Goal: Information Seeking & Learning: Learn about a topic

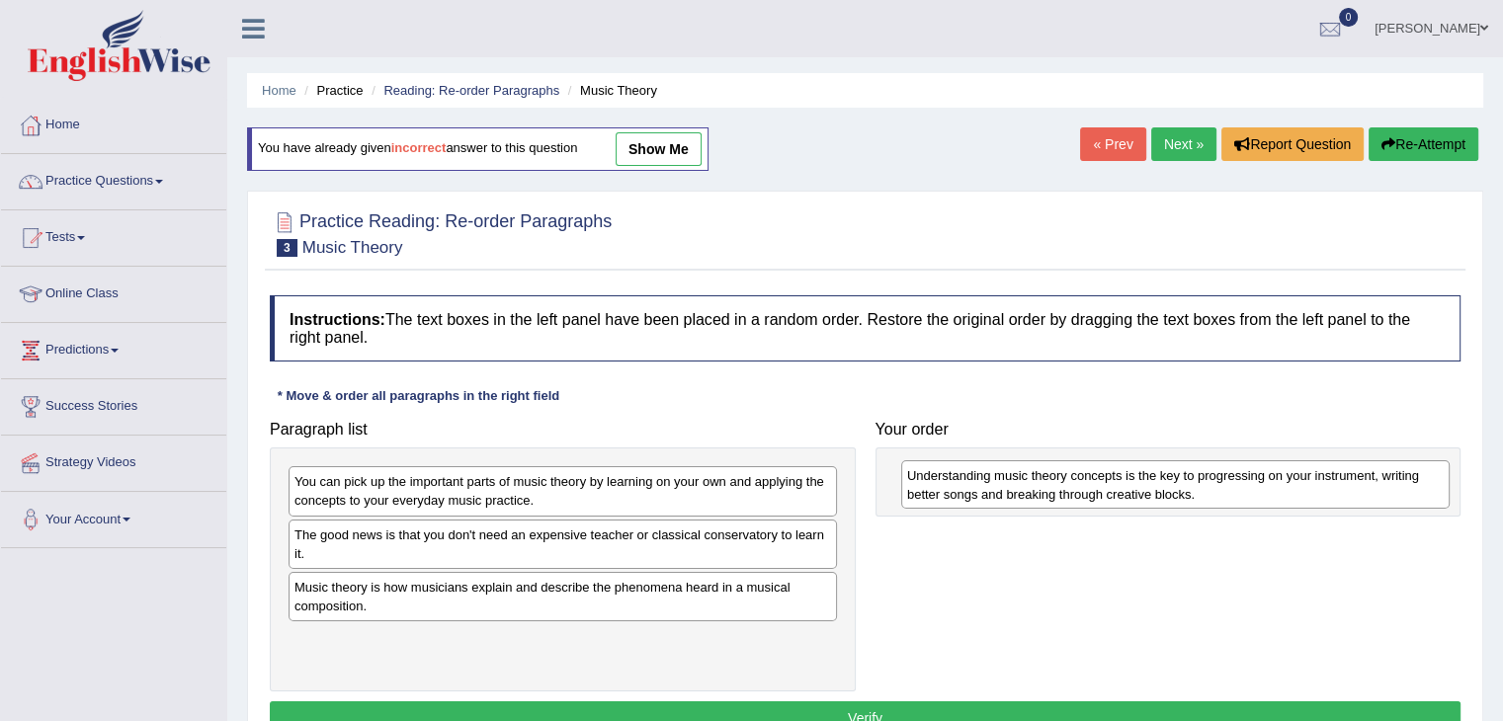
drag, startPoint x: 767, startPoint y: 645, endPoint x: 1379, endPoint y: 482, distance: 633.8
click at [1379, 482] on div "Understanding music theory concepts is the key to progressing on your instrumen…" at bounding box center [1175, 484] width 548 height 49
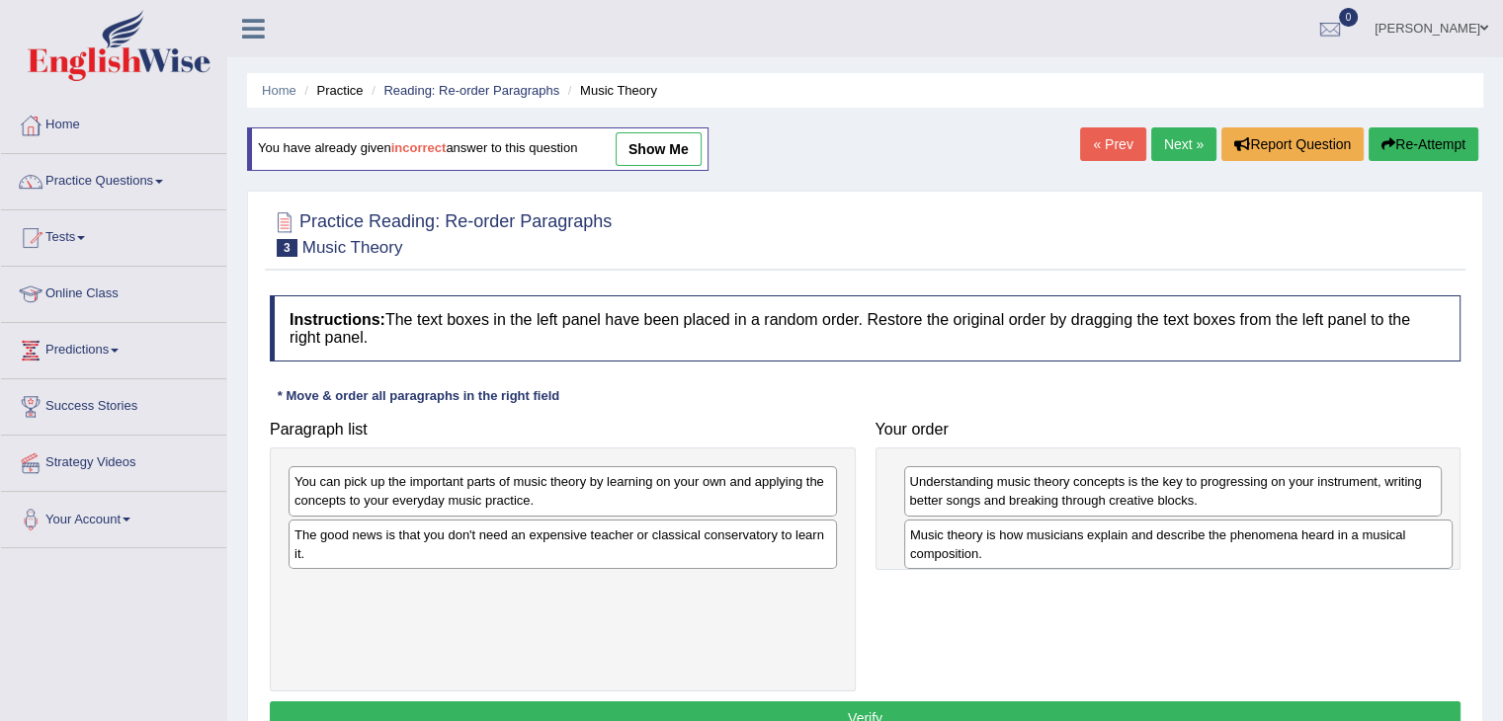
drag, startPoint x: 424, startPoint y: 605, endPoint x: 1039, endPoint y: 553, distance: 617.6
click at [1039, 553] on div "Music theory is how musicians explain and describe the phenomena heard in a mus…" at bounding box center [1178, 544] width 548 height 49
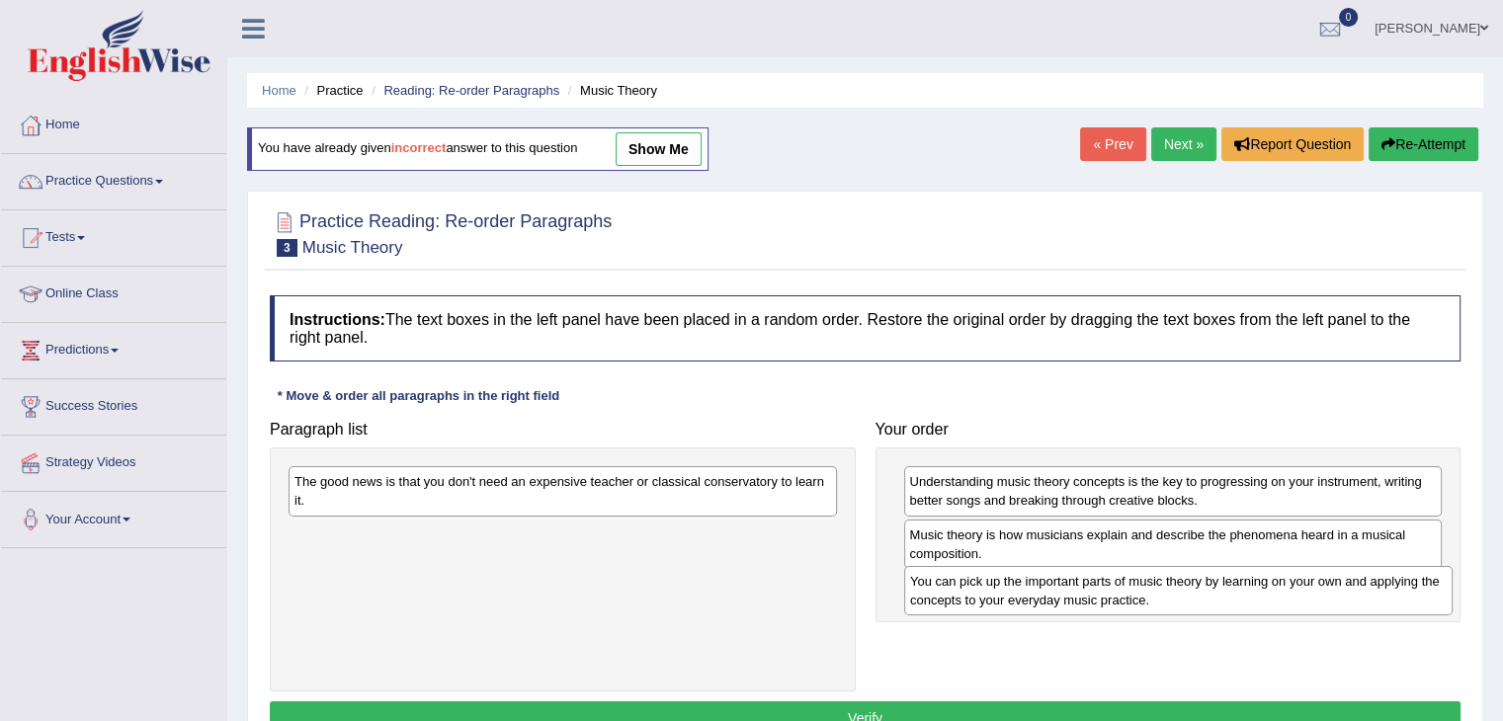
drag, startPoint x: 574, startPoint y: 494, endPoint x: 1189, endPoint y: 594, distance: 623.5
click at [1189, 594] on div "You can pick up the important parts of music theory by learning on your own and…" at bounding box center [1178, 590] width 548 height 49
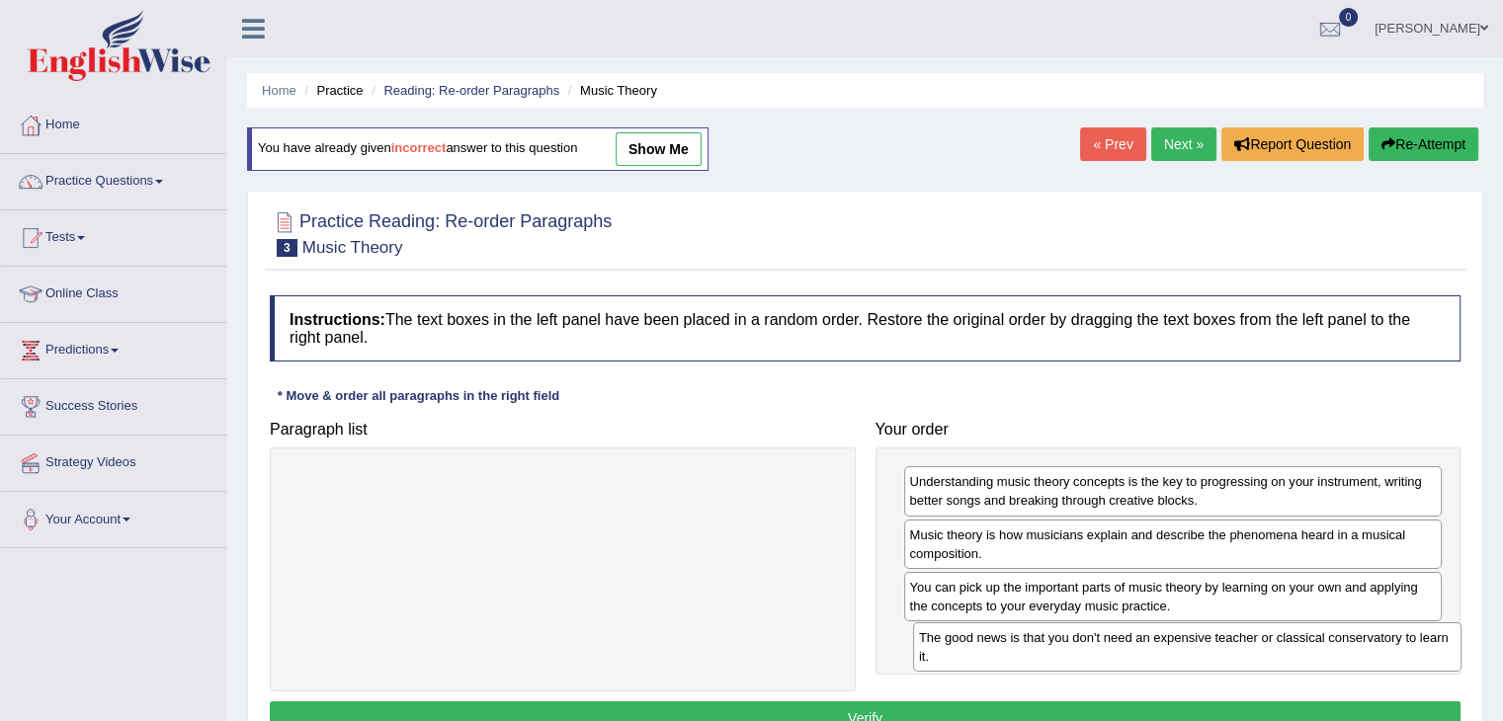
drag, startPoint x: 581, startPoint y: 492, endPoint x: 1193, endPoint y: 661, distance: 635.4
click at [1205, 648] on div "The good news is that you don't need an expensive teacher or classical conserva…" at bounding box center [1187, 646] width 548 height 49
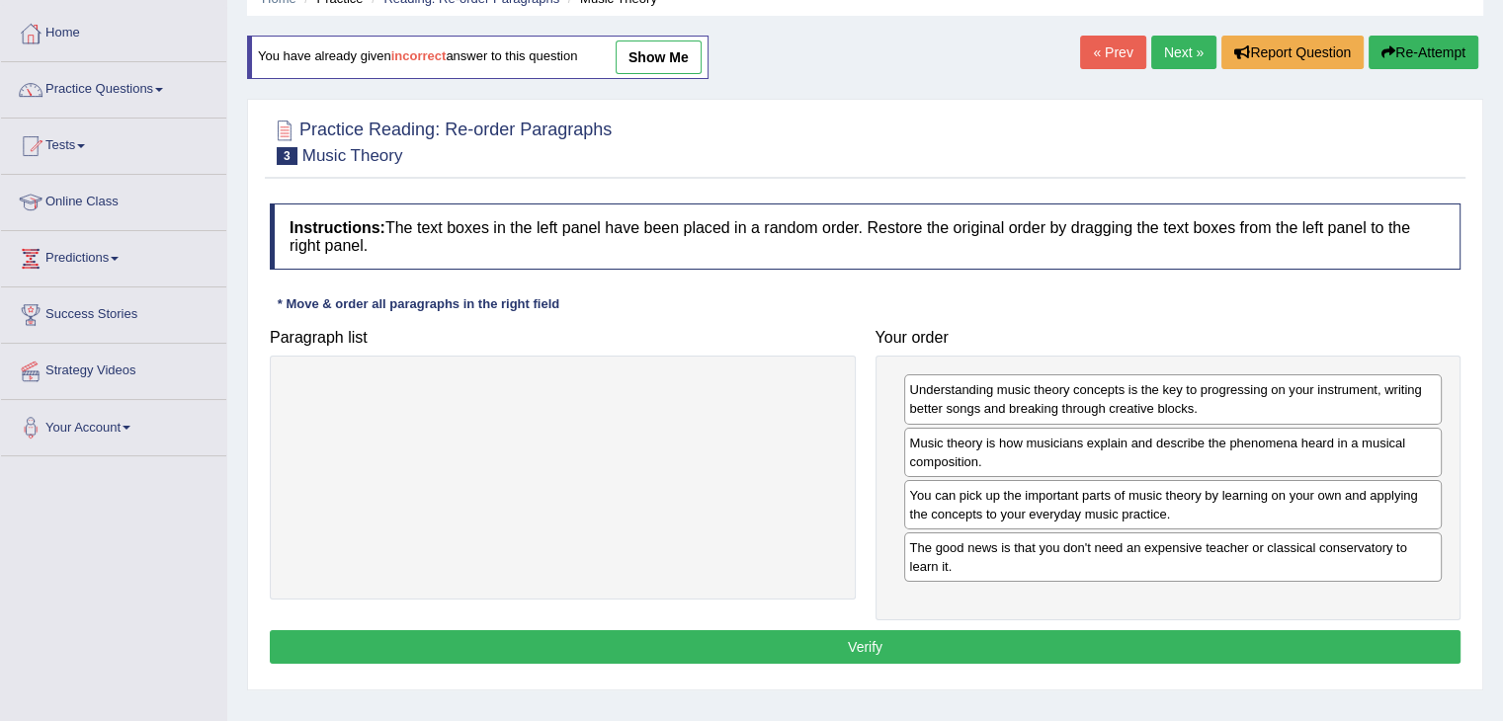
scroll to position [99, 0]
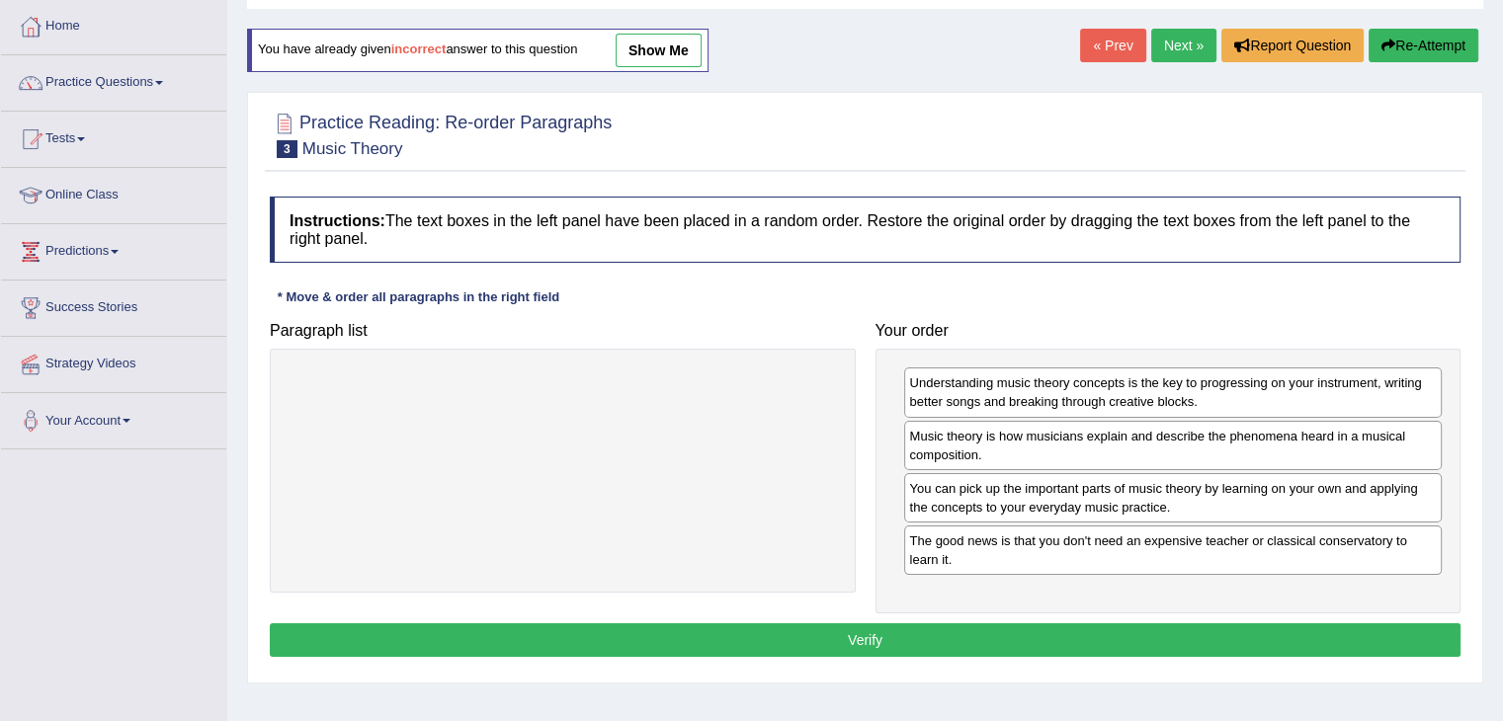
click at [834, 629] on button "Verify" at bounding box center [865, 640] width 1190 height 34
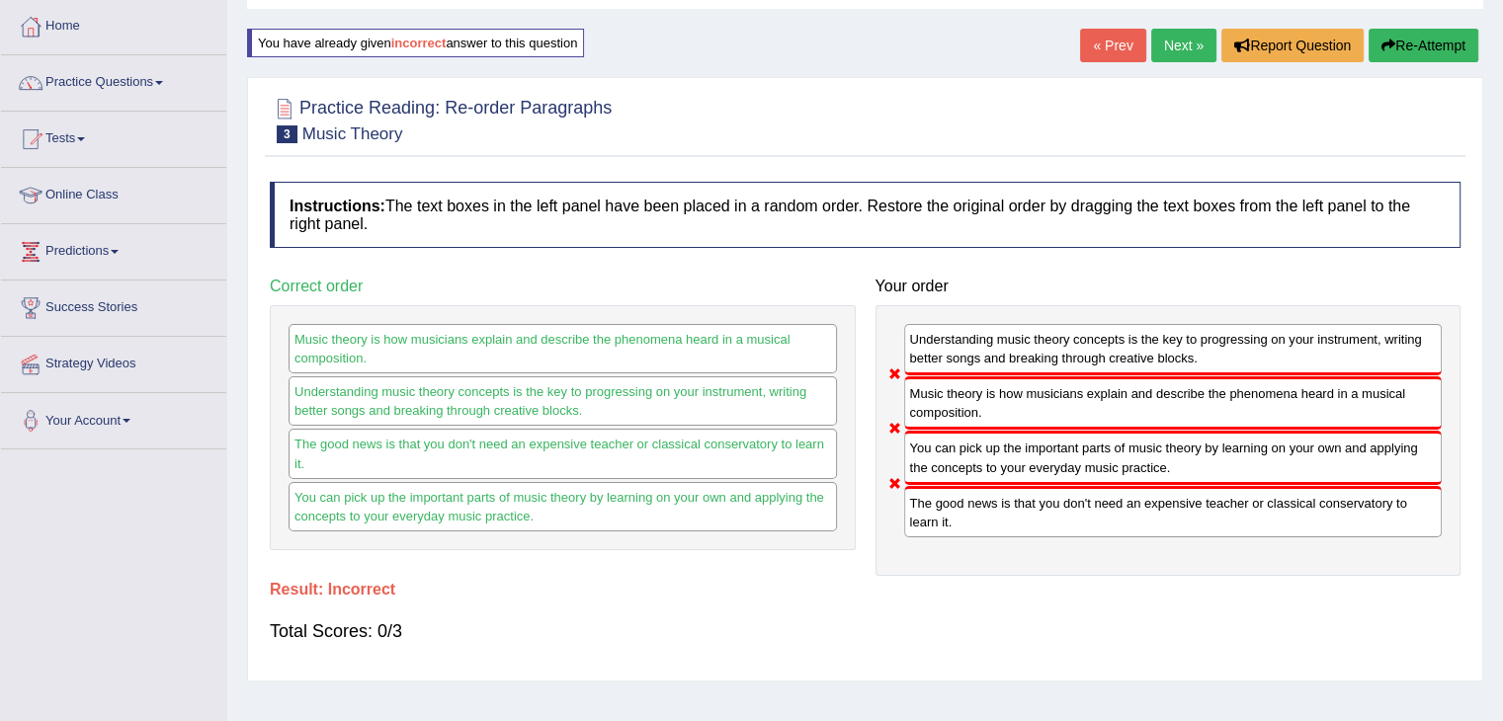
click at [1428, 43] on button "Re-Attempt" at bounding box center [1423, 46] width 110 height 34
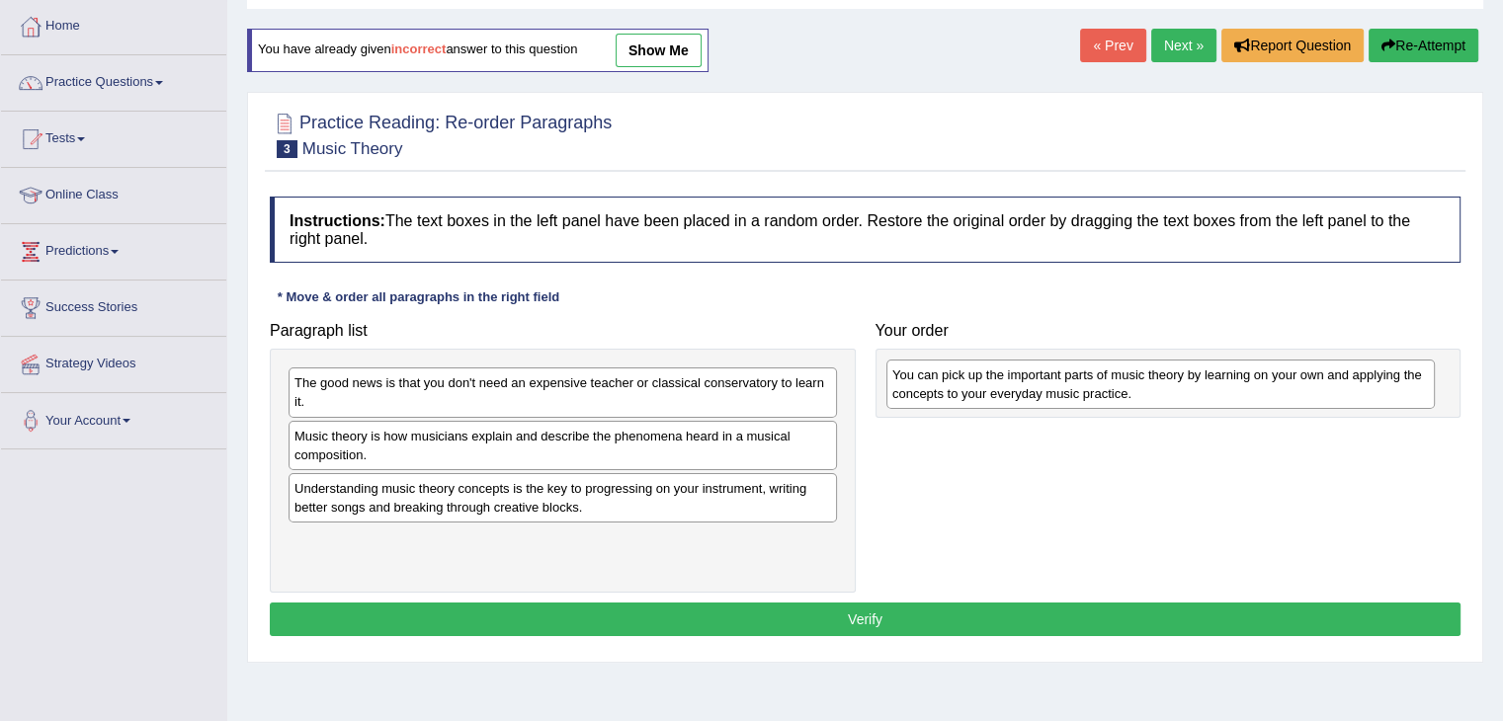
drag, startPoint x: 454, startPoint y: 401, endPoint x: 1052, endPoint y: 393, distance: 597.7
click at [1052, 393] on div "You can pick up the important parts of music theory by learning on your own and…" at bounding box center [1160, 384] width 548 height 49
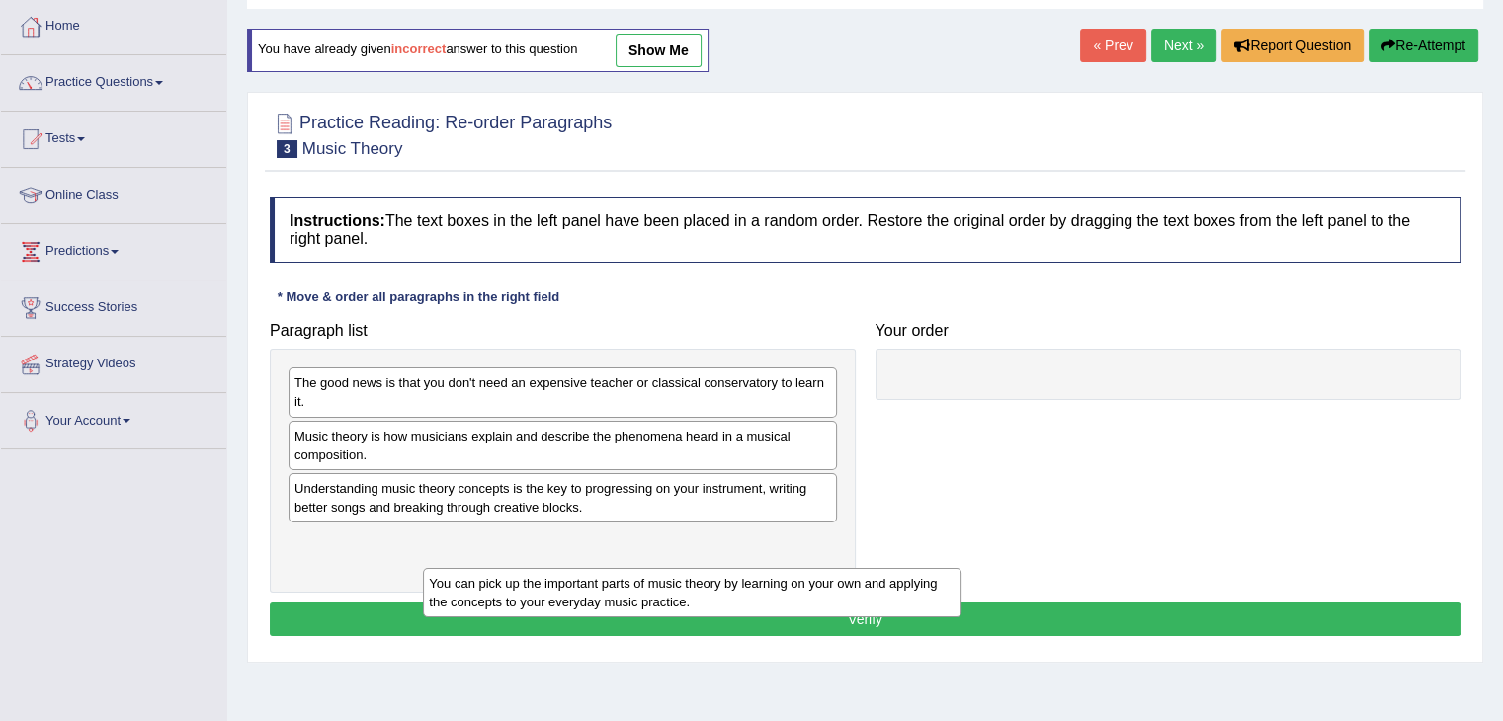
drag, startPoint x: 997, startPoint y: 396, endPoint x: 422, endPoint y: 569, distance: 600.4
click at [431, 574] on div "You can pick up the important parts of music theory by learning on your own and…" at bounding box center [692, 592] width 538 height 49
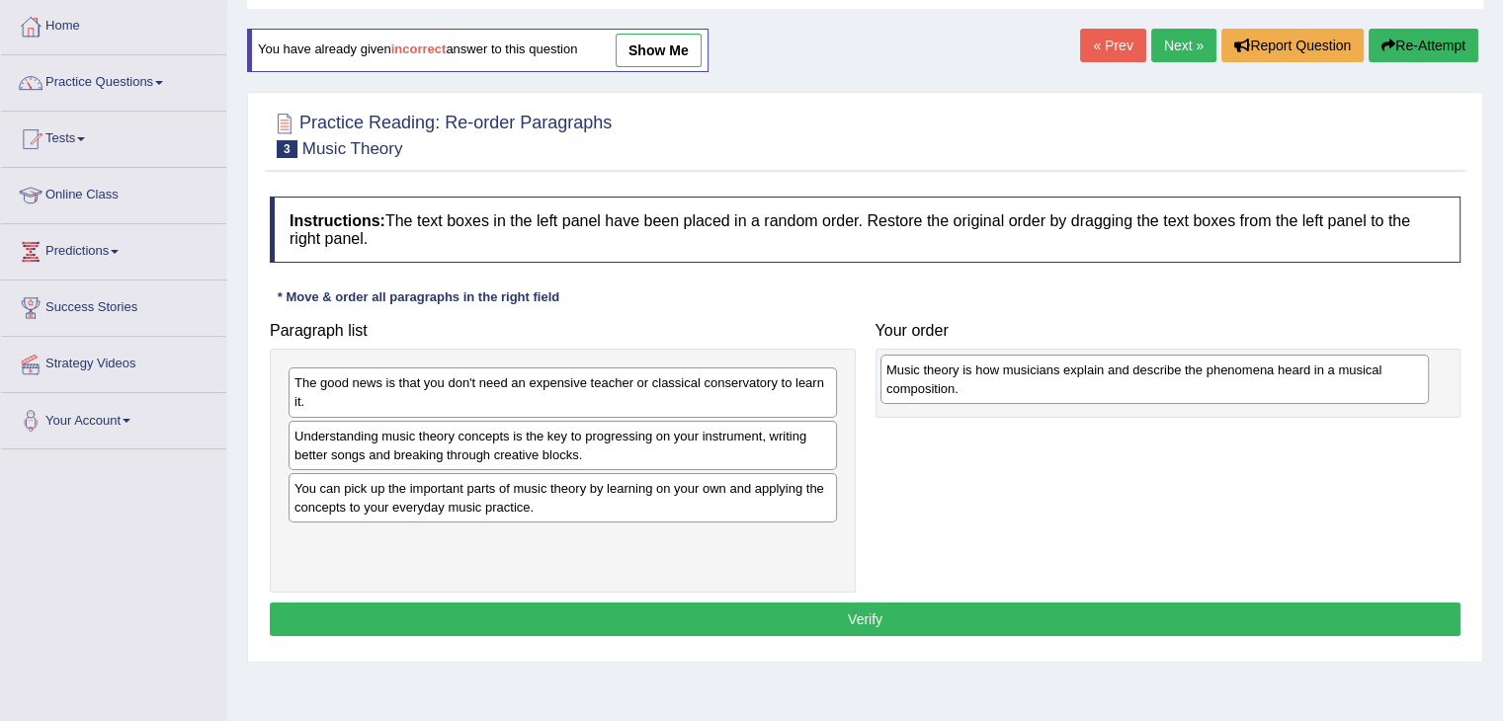
drag, startPoint x: 425, startPoint y: 461, endPoint x: 1020, endPoint y: 396, distance: 598.3
click at [1017, 396] on div "Music theory is how musicians explain and describe the phenomena heard in a mus…" at bounding box center [1154, 379] width 548 height 49
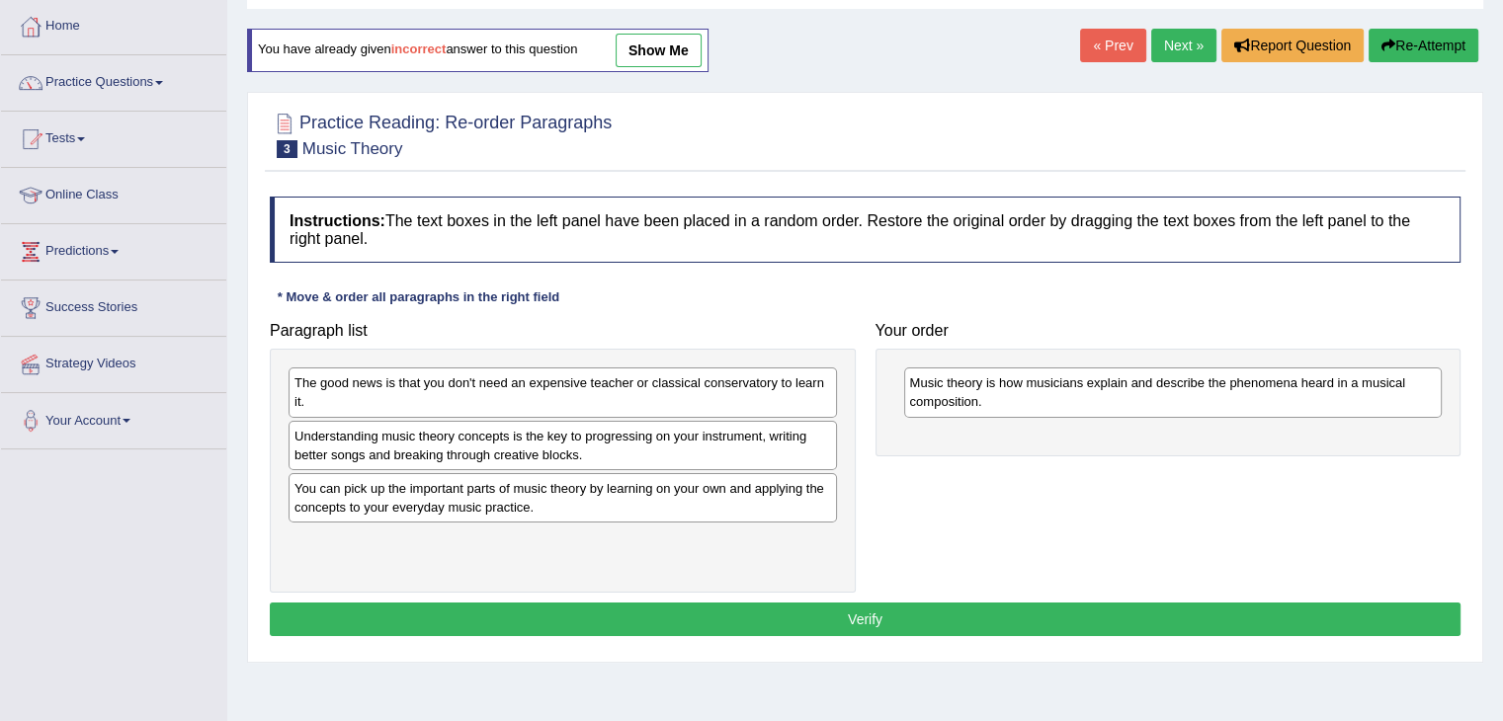
click at [363, 459] on div "Understanding music theory concepts is the key to progressing on your instrumen…" at bounding box center [562, 445] width 548 height 49
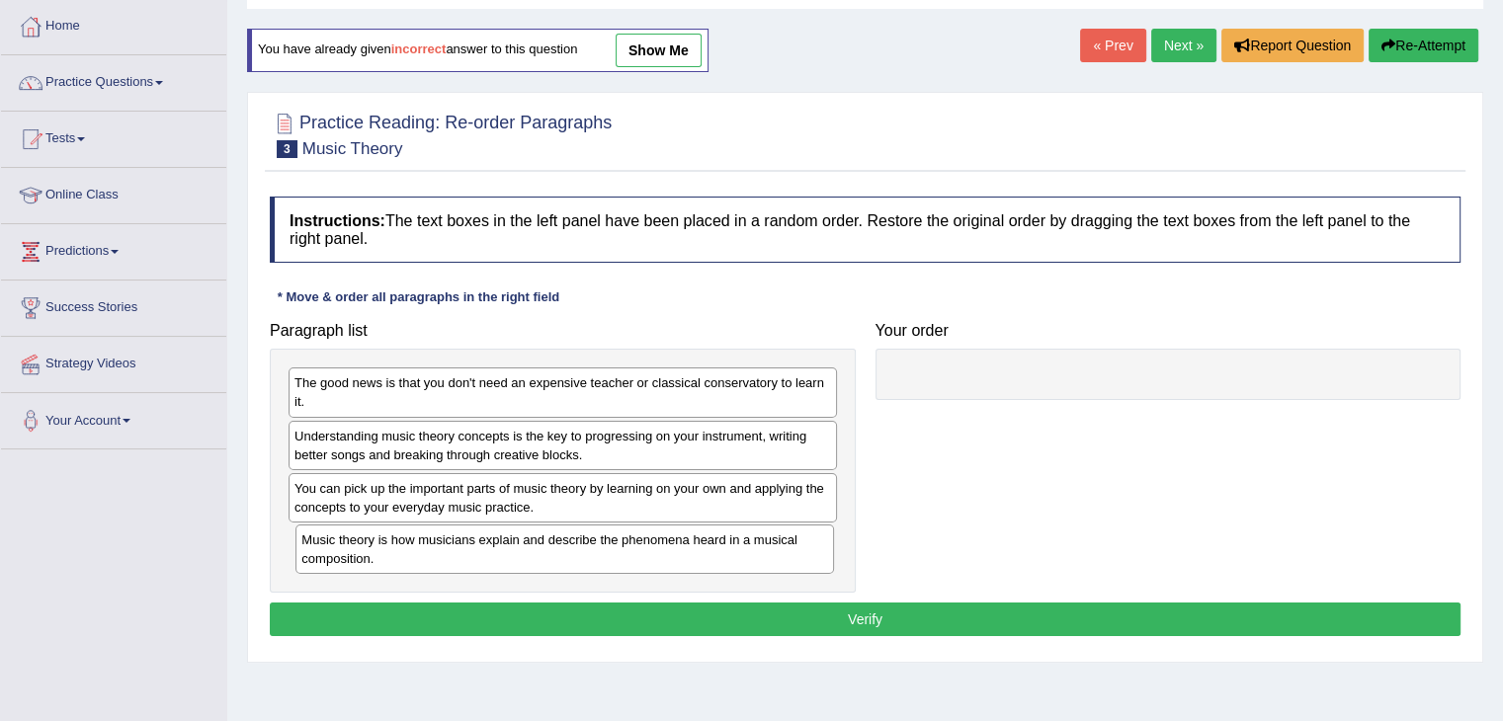
drag, startPoint x: 955, startPoint y: 396, endPoint x: 346, endPoint y: 553, distance: 629.4
click at [346, 553] on div "Music theory is how musicians explain and describe the phenomena heard in a mus…" at bounding box center [564, 549] width 538 height 49
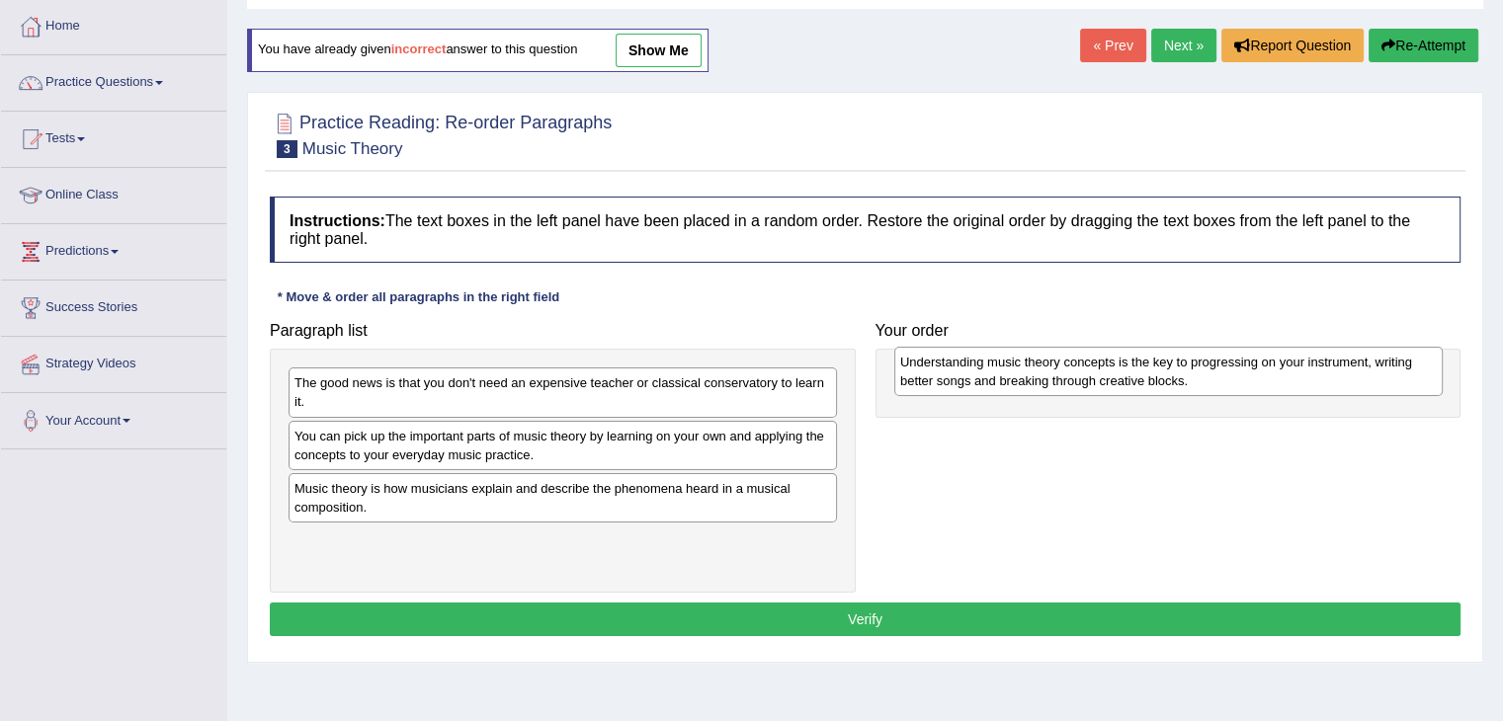
drag, startPoint x: 421, startPoint y: 451, endPoint x: 1026, endPoint y: 378, distance: 610.0
click at [1026, 378] on div "Understanding music theory concepts is the key to progressing on your instrumen…" at bounding box center [1168, 371] width 548 height 49
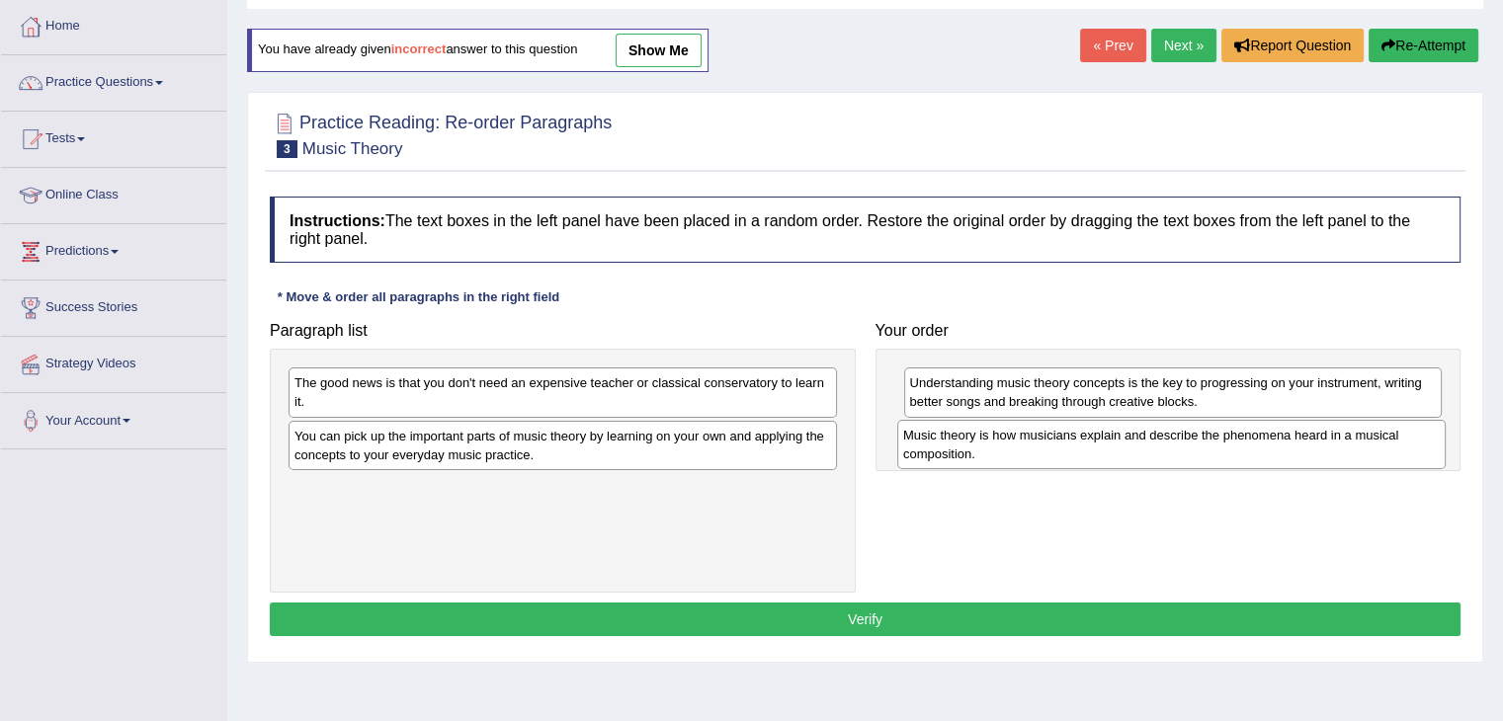
drag, startPoint x: 467, startPoint y: 506, endPoint x: 1075, endPoint y: 454, distance: 609.7
click at [1075, 454] on div "Music theory is how musicians explain and describe the phenomena heard in a mus…" at bounding box center [1171, 444] width 548 height 49
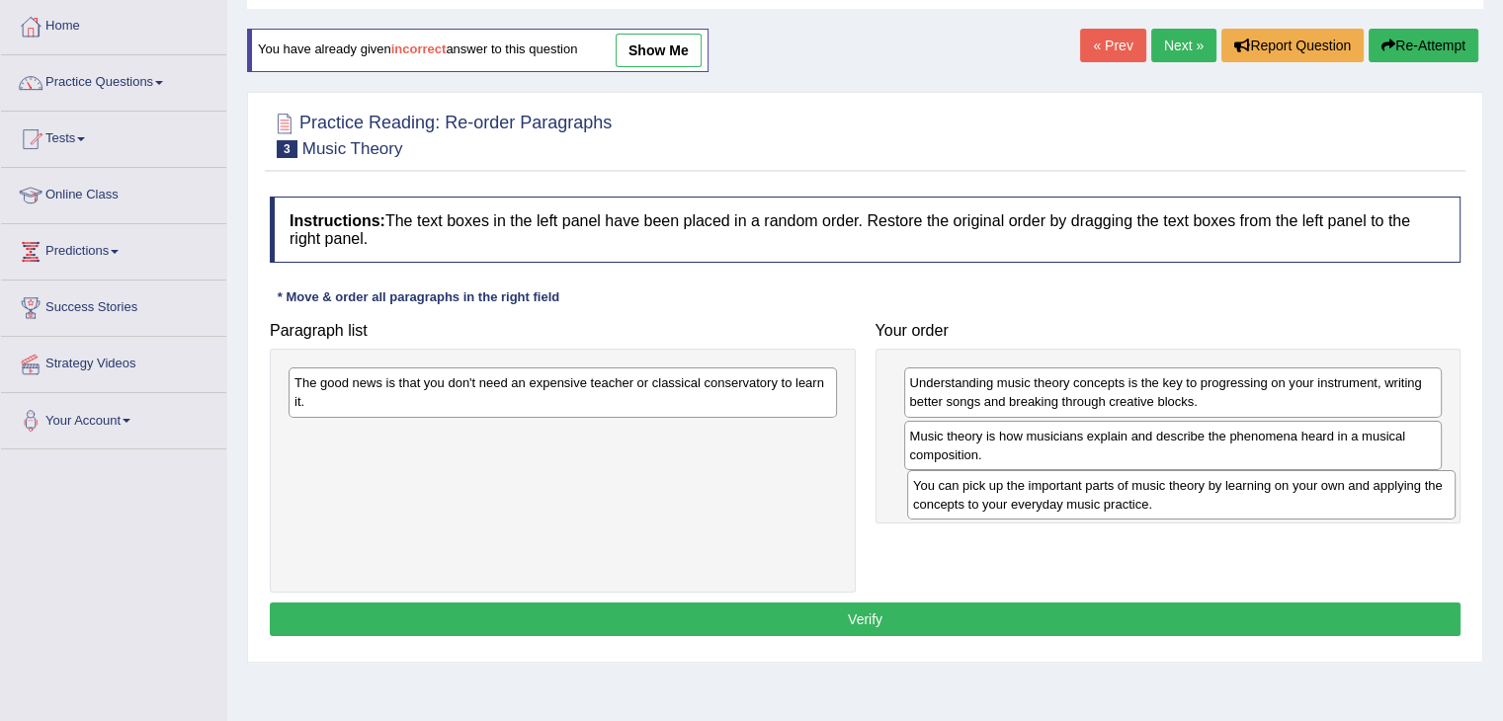
drag, startPoint x: 556, startPoint y: 461, endPoint x: 1087, endPoint y: 507, distance: 532.4
click at [1155, 502] on div "You can pick up the important parts of music theory by learning on your own and…" at bounding box center [1181, 494] width 548 height 49
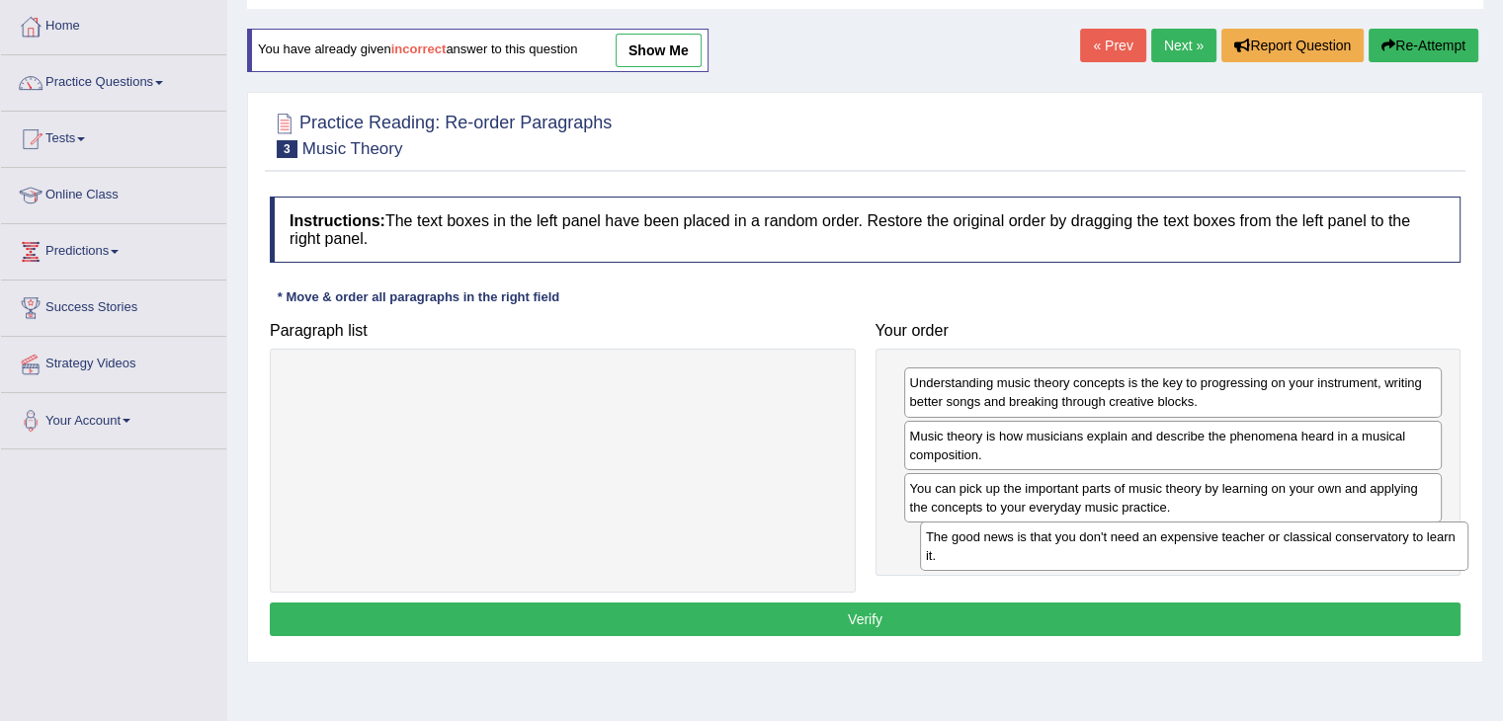
drag, startPoint x: 657, startPoint y: 400, endPoint x: 1288, endPoint y: 552, distance: 649.3
click at [1288, 552] on div "The good news is that you don't need an expensive teacher or classical conserva…" at bounding box center [1194, 546] width 548 height 49
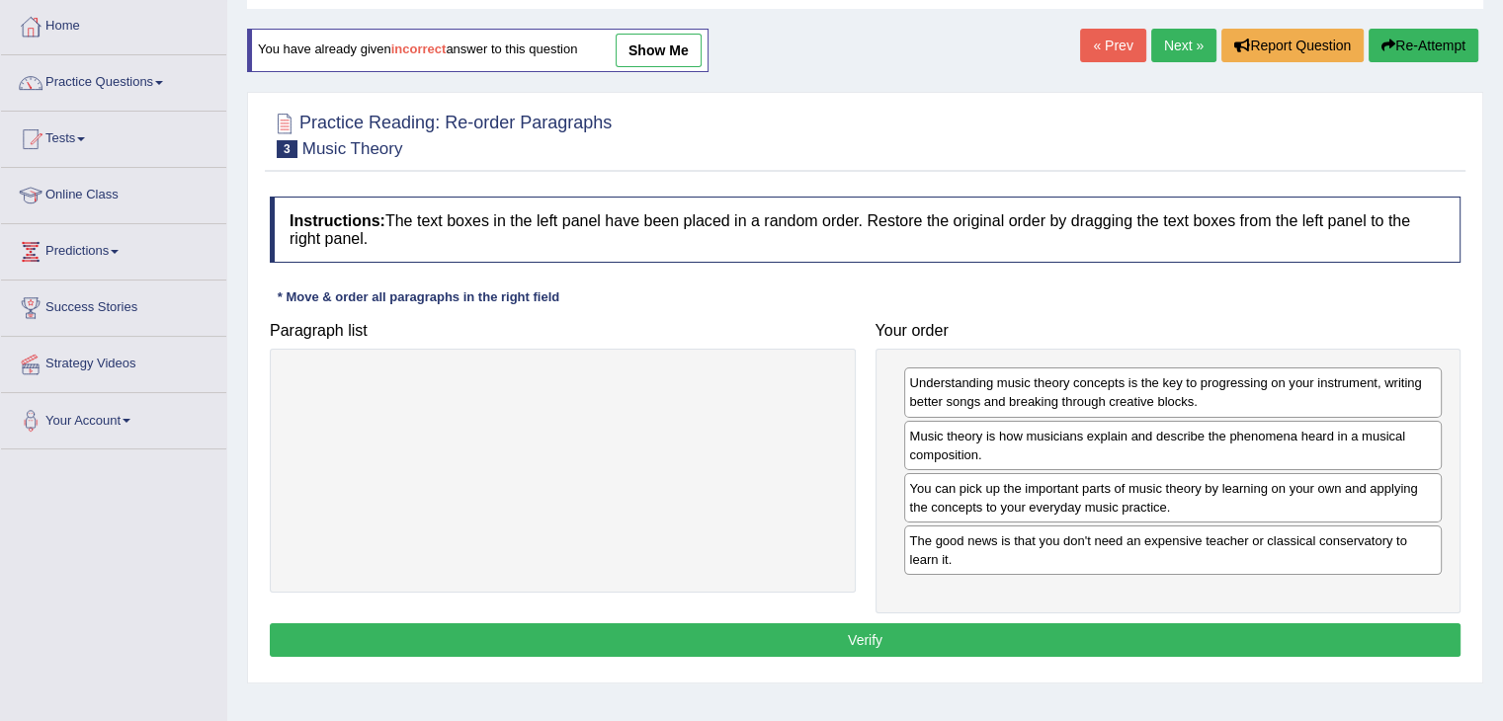
click at [839, 638] on button "Verify" at bounding box center [865, 640] width 1190 height 34
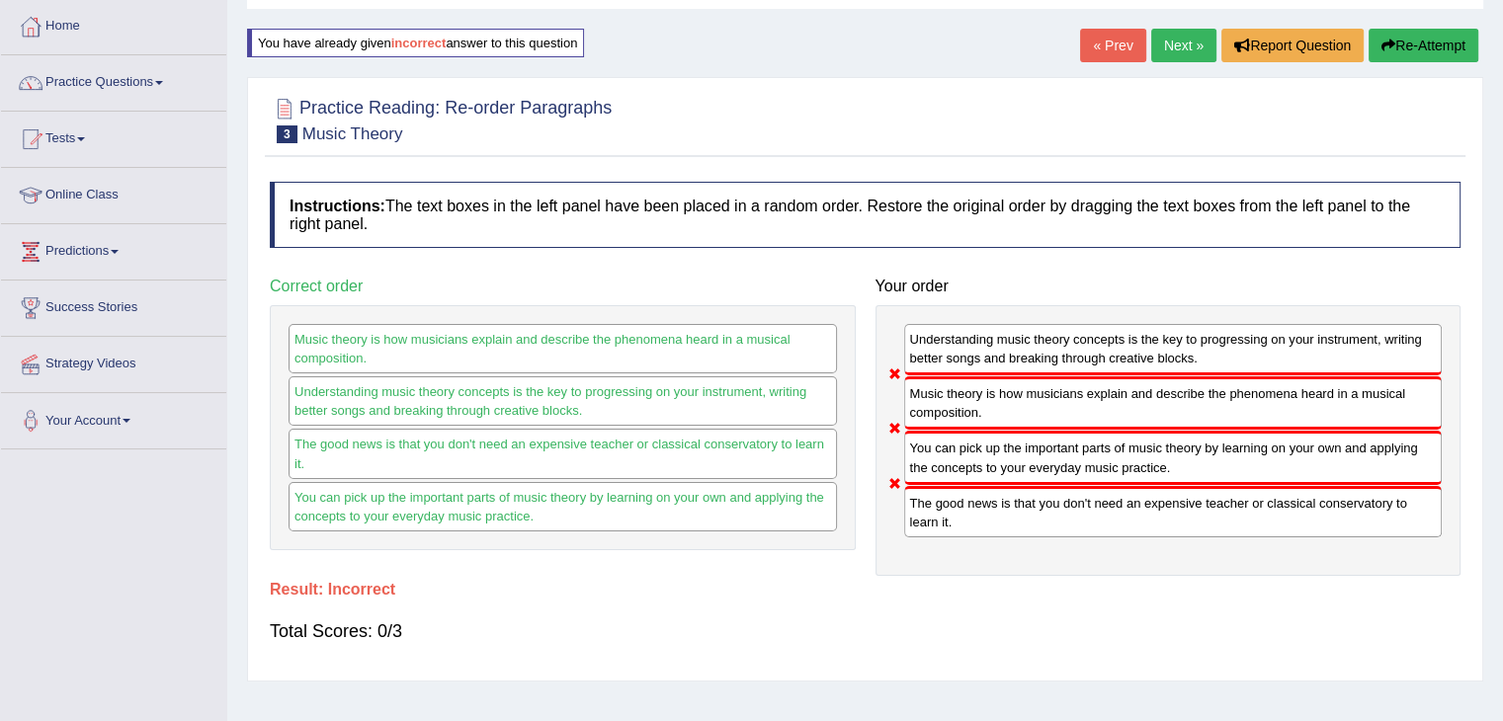
click at [1430, 37] on button "Re-Attempt" at bounding box center [1423, 46] width 110 height 34
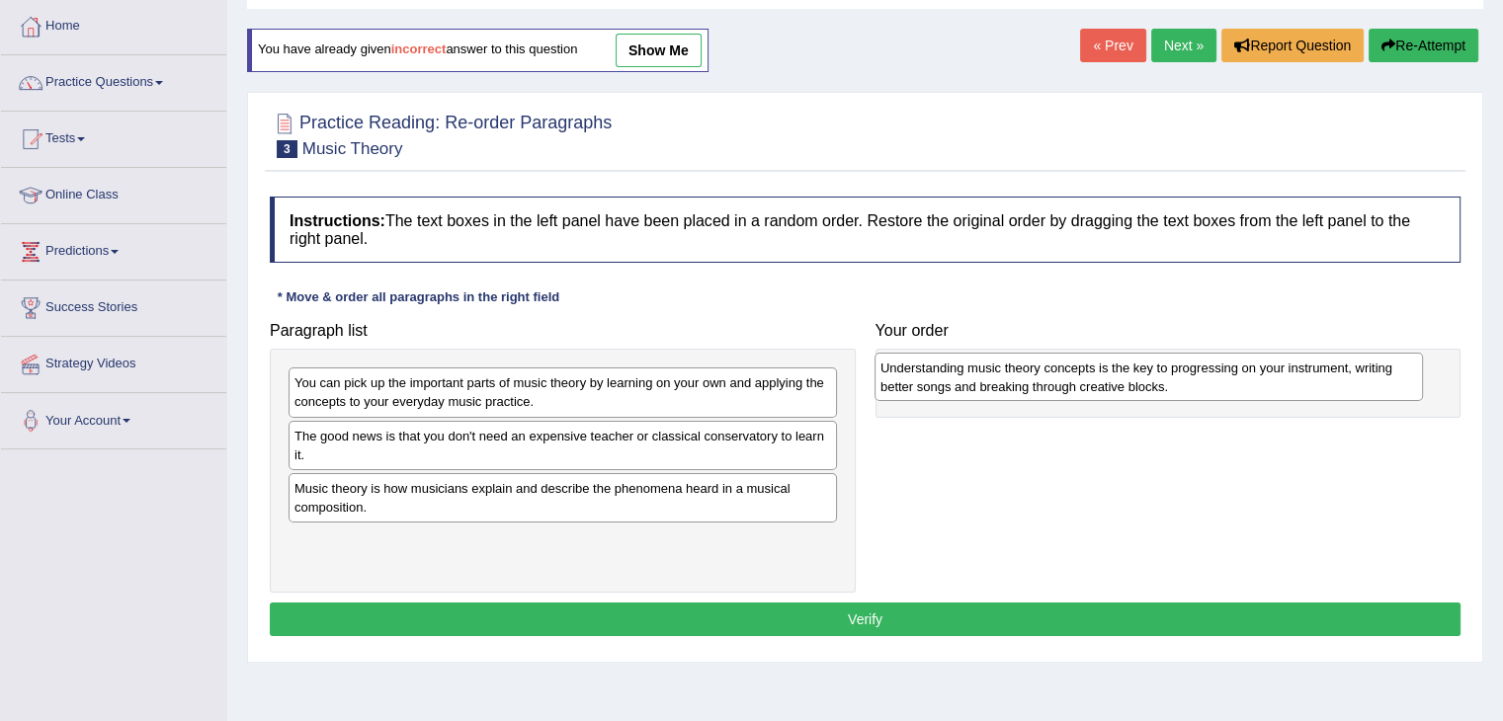
drag, startPoint x: 368, startPoint y: 551, endPoint x: 954, endPoint y: 380, distance: 610.2
click at [954, 380] on div "Understanding music theory concepts is the key to progressing on your instrumen…" at bounding box center [1148, 377] width 548 height 49
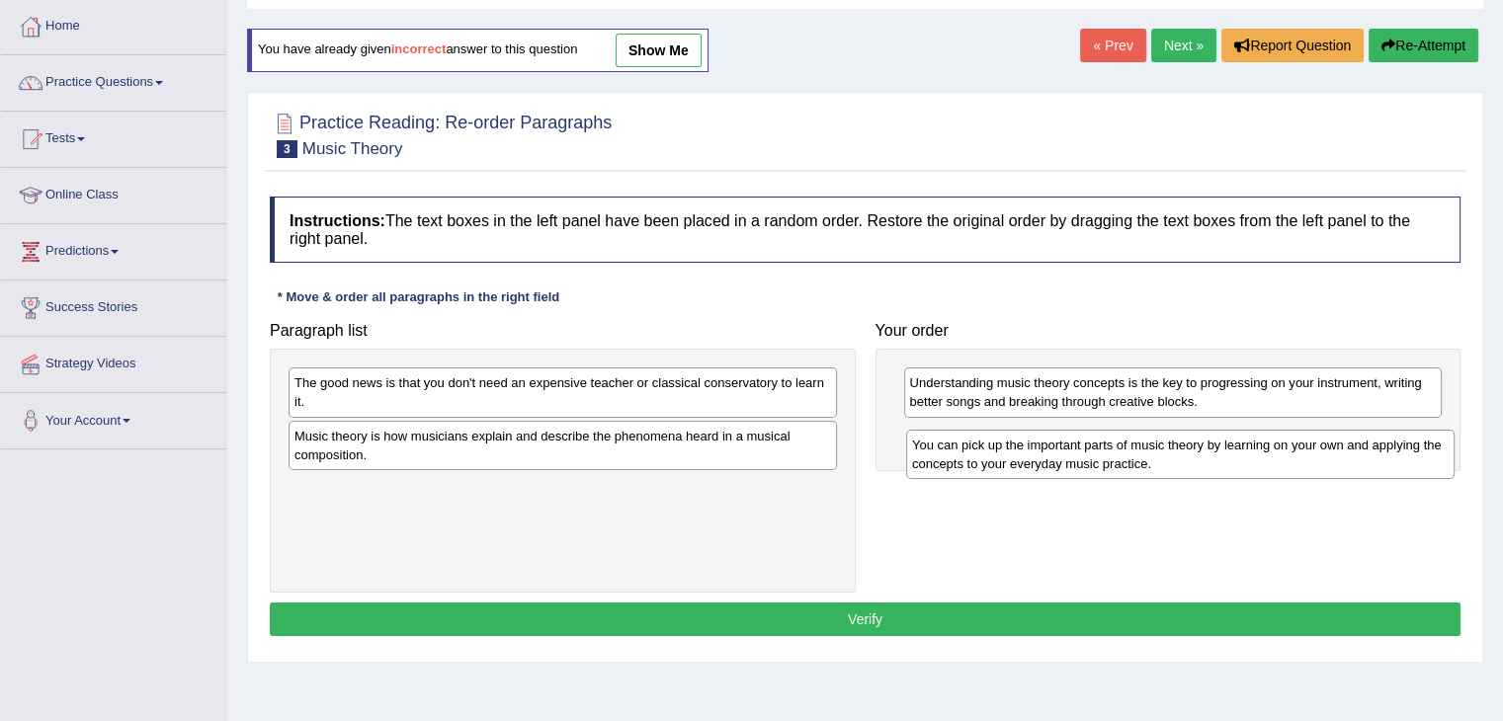
drag, startPoint x: 346, startPoint y: 404, endPoint x: 963, endPoint y: 466, distance: 620.6
click at [963, 466] on div "You can pick up the important parts of music theory by learning on your own and…" at bounding box center [1180, 454] width 548 height 49
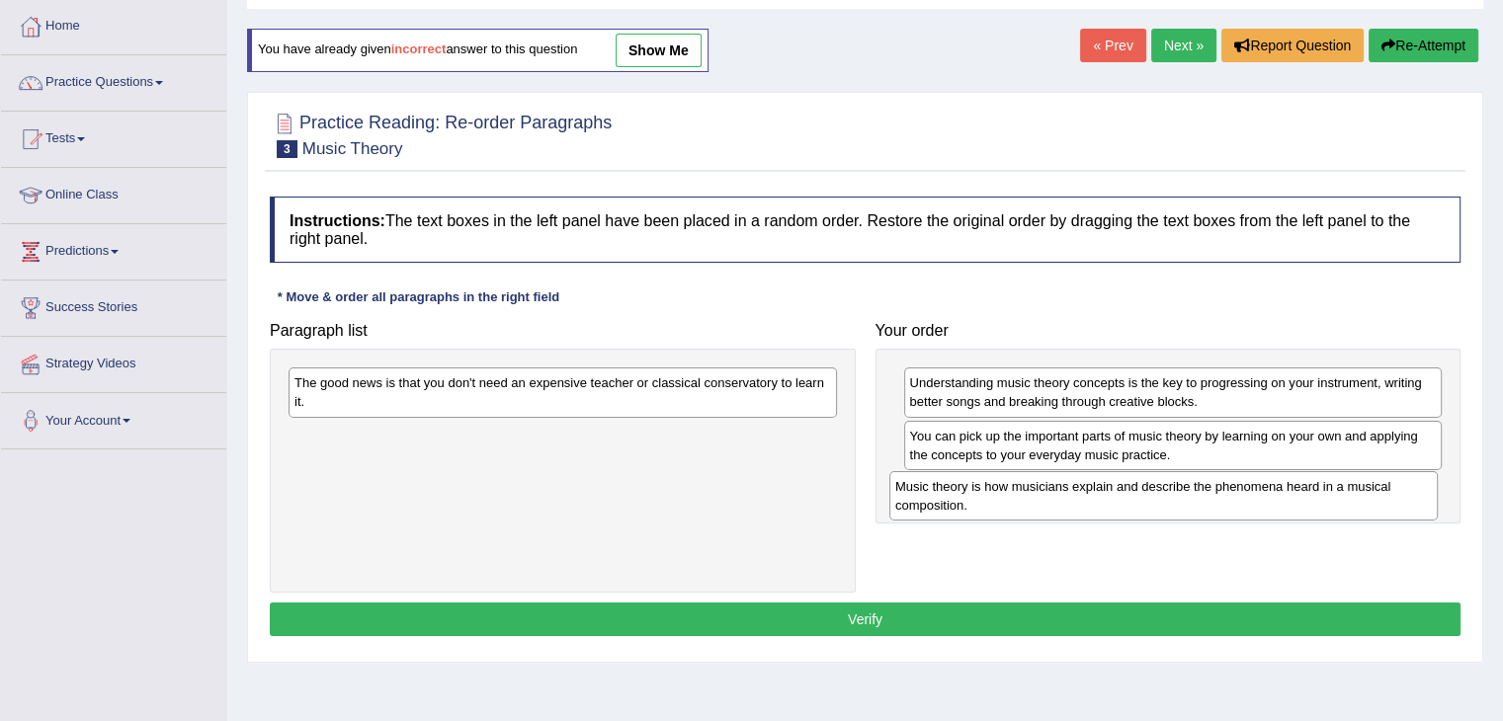
drag, startPoint x: 575, startPoint y: 449, endPoint x: 1109, endPoint y: 497, distance: 536.6
click at [1178, 499] on div "Music theory is how musicians explain and describe the phenomena heard in a mus…" at bounding box center [1163, 495] width 548 height 49
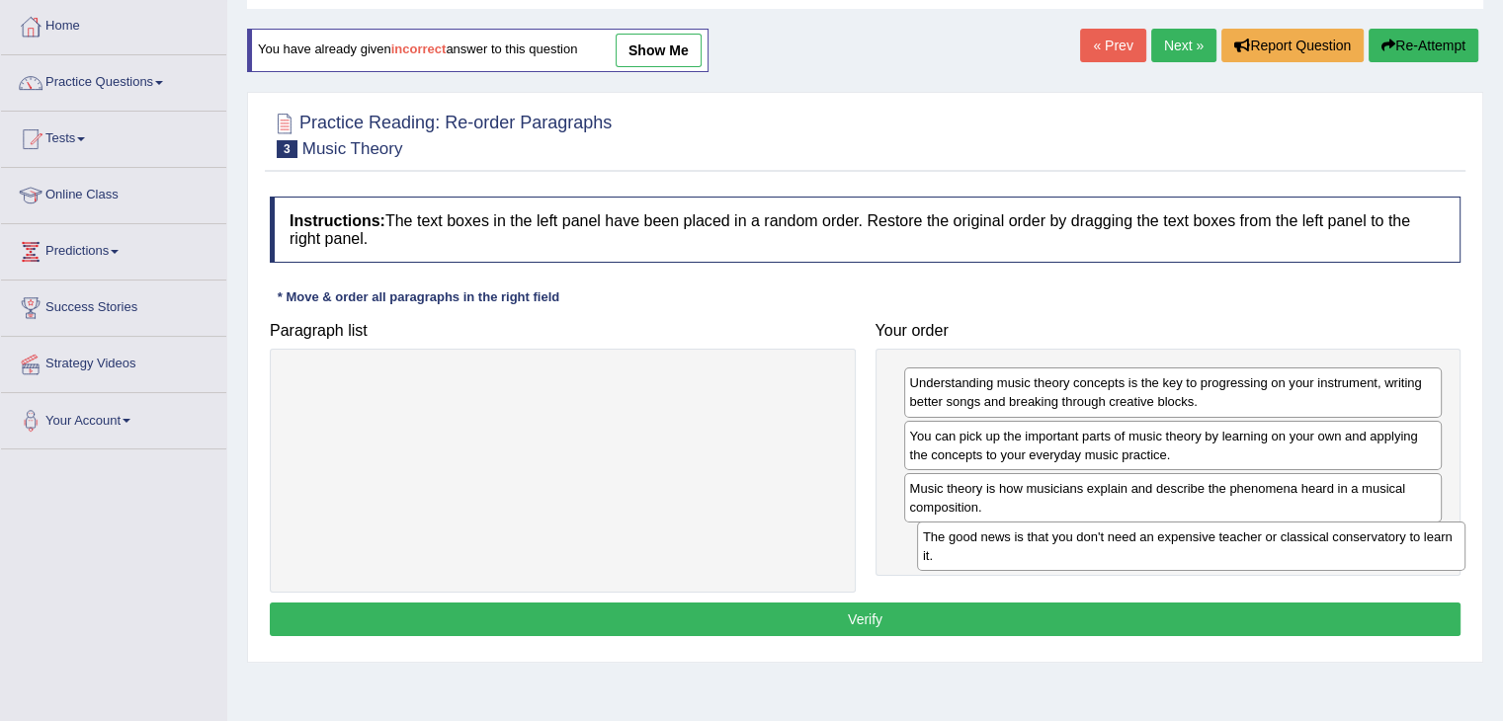
drag, startPoint x: 716, startPoint y: 408, endPoint x: 1336, endPoint y: 554, distance: 636.4
click at [1336, 554] on div "The good news is that you don't need an expensive teacher or classical conserva…" at bounding box center [1191, 546] width 548 height 49
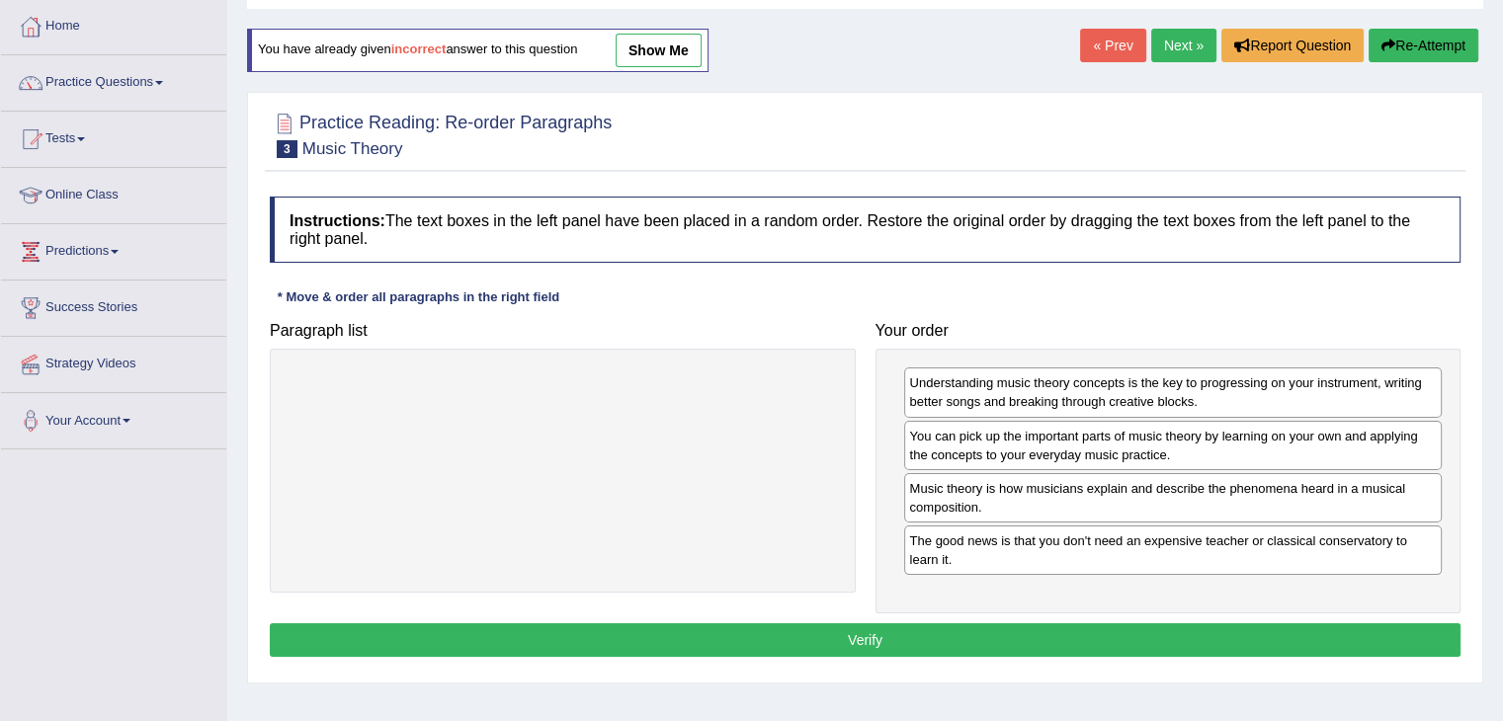
click at [1045, 628] on button "Verify" at bounding box center [865, 640] width 1190 height 34
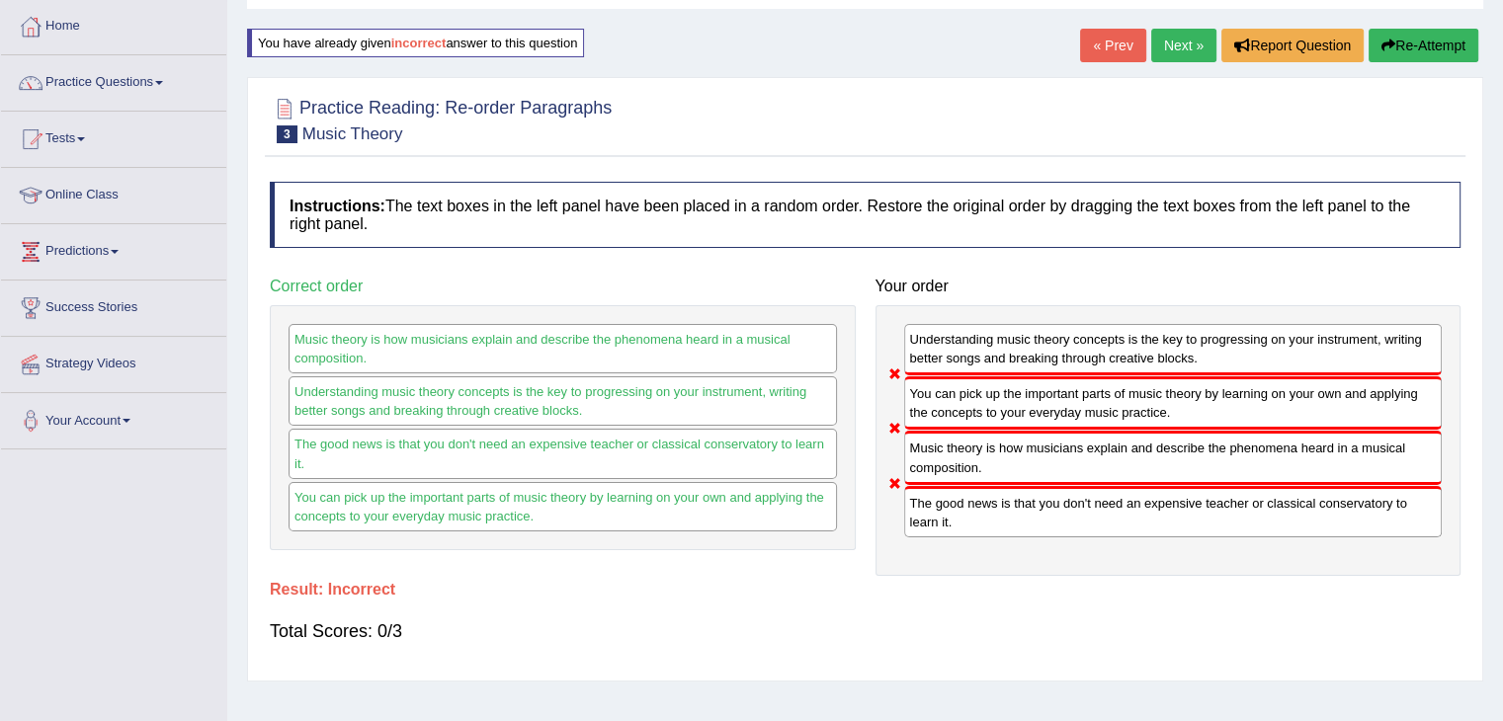
click at [1444, 41] on button "Re-Attempt" at bounding box center [1423, 46] width 110 height 34
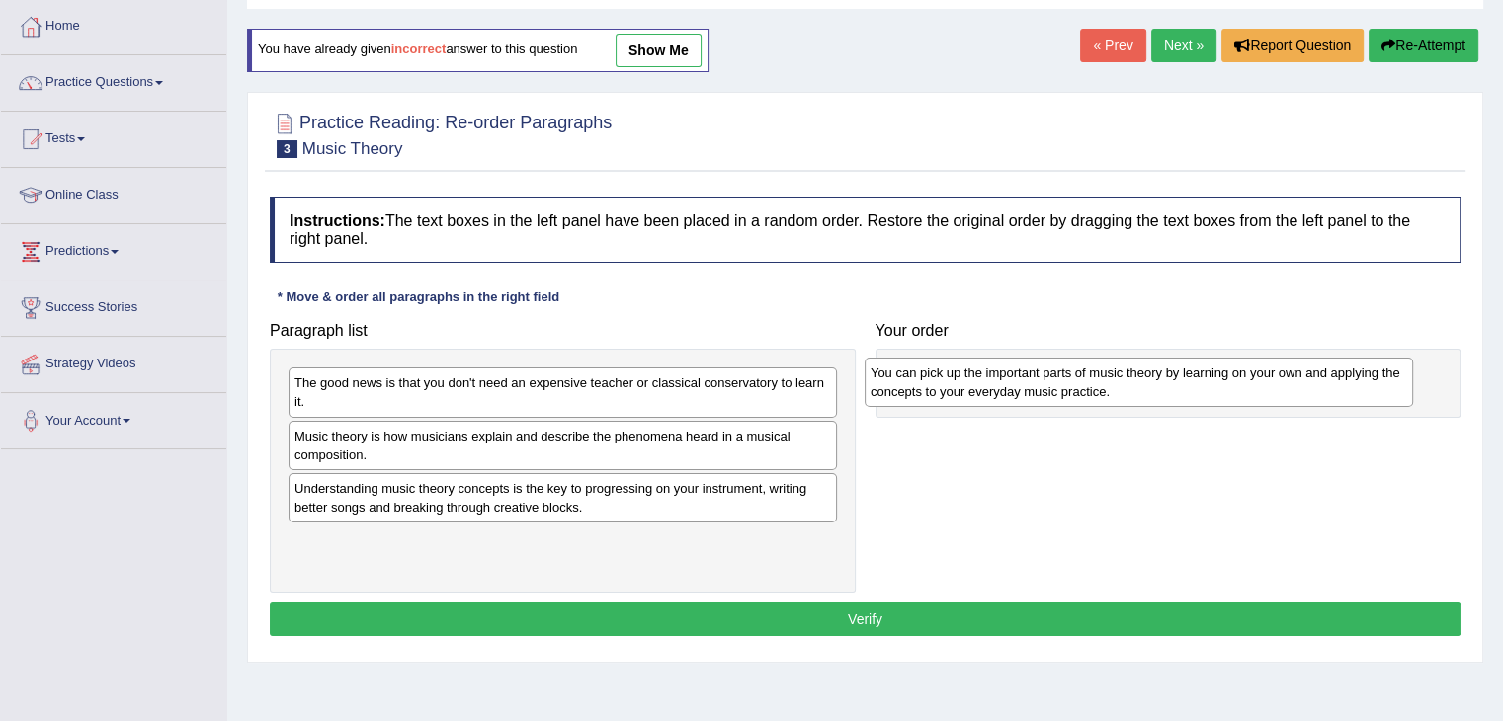
drag, startPoint x: 367, startPoint y: 404, endPoint x: 944, endPoint y: 394, distance: 578.0
click at [944, 394] on div "You can pick up the important parts of music theory by learning on your own and…" at bounding box center [1138, 382] width 548 height 49
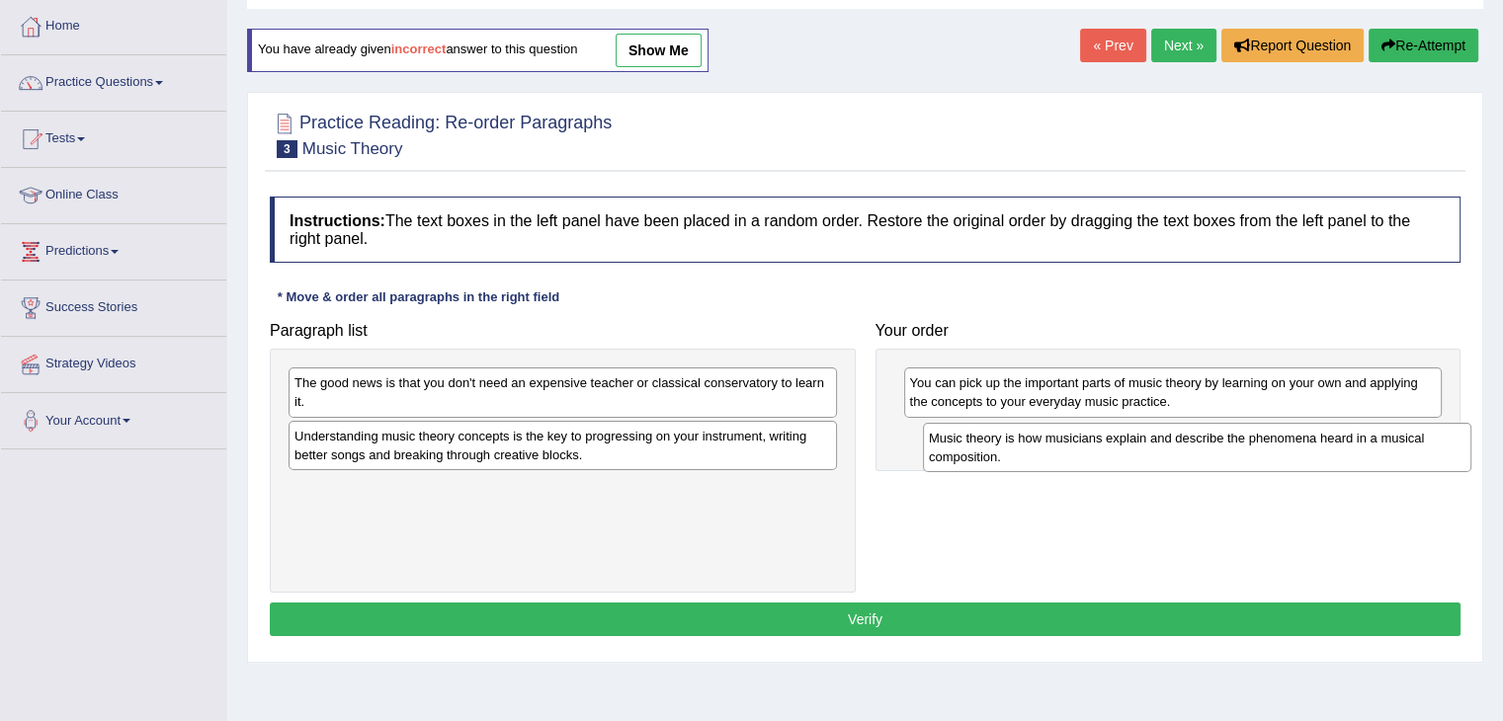
drag, startPoint x: 431, startPoint y: 459, endPoint x: 1065, endPoint y: 462, distance: 634.2
click at [1065, 462] on div "Music theory is how musicians explain and describe the phenomena heard in a mus…" at bounding box center [1197, 447] width 548 height 49
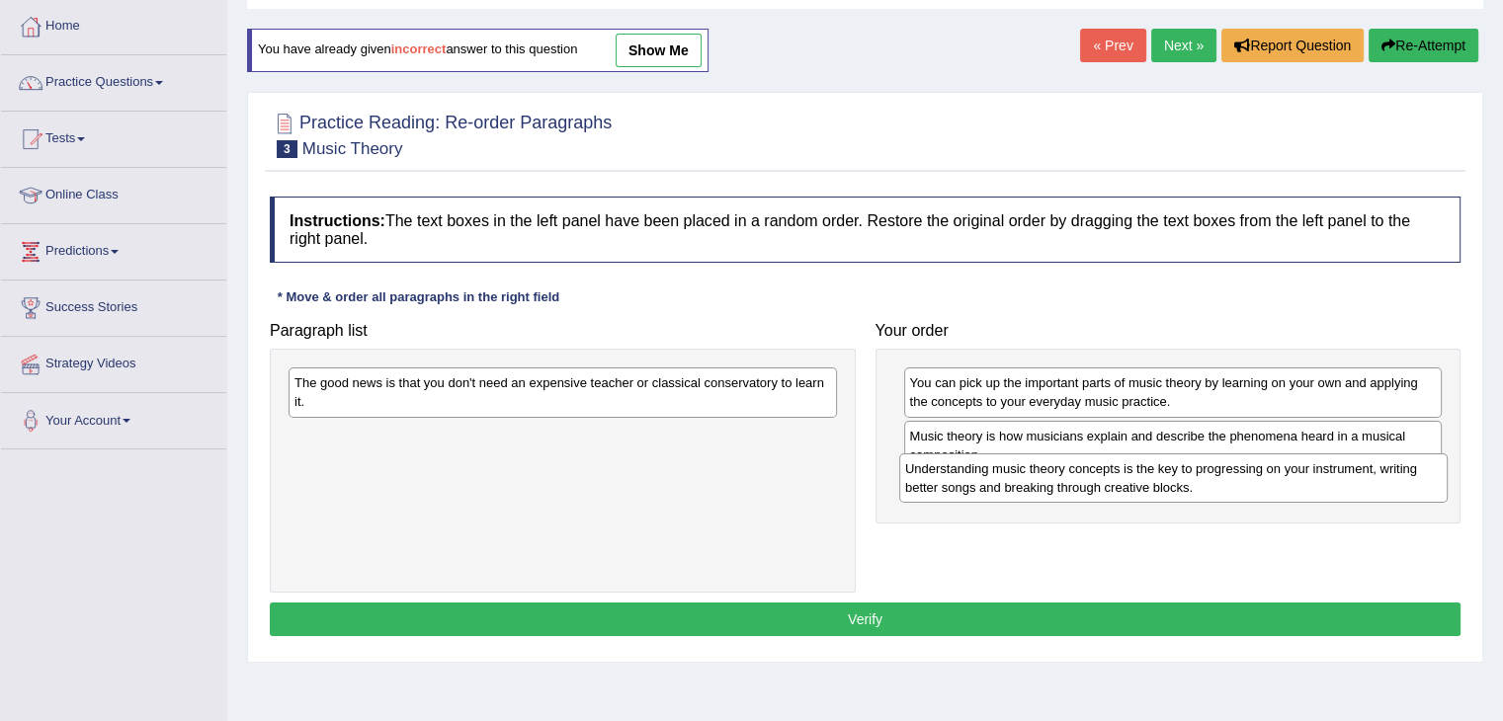
drag, startPoint x: 326, startPoint y: 465, endPoint x: 897, endPoint y: 479, distance: 571.2
click at [938, 499] on div "Understanding music theory concepts is the key to progressing on your instrumen…" at bounding box center [1173, 477] width 548 height 49
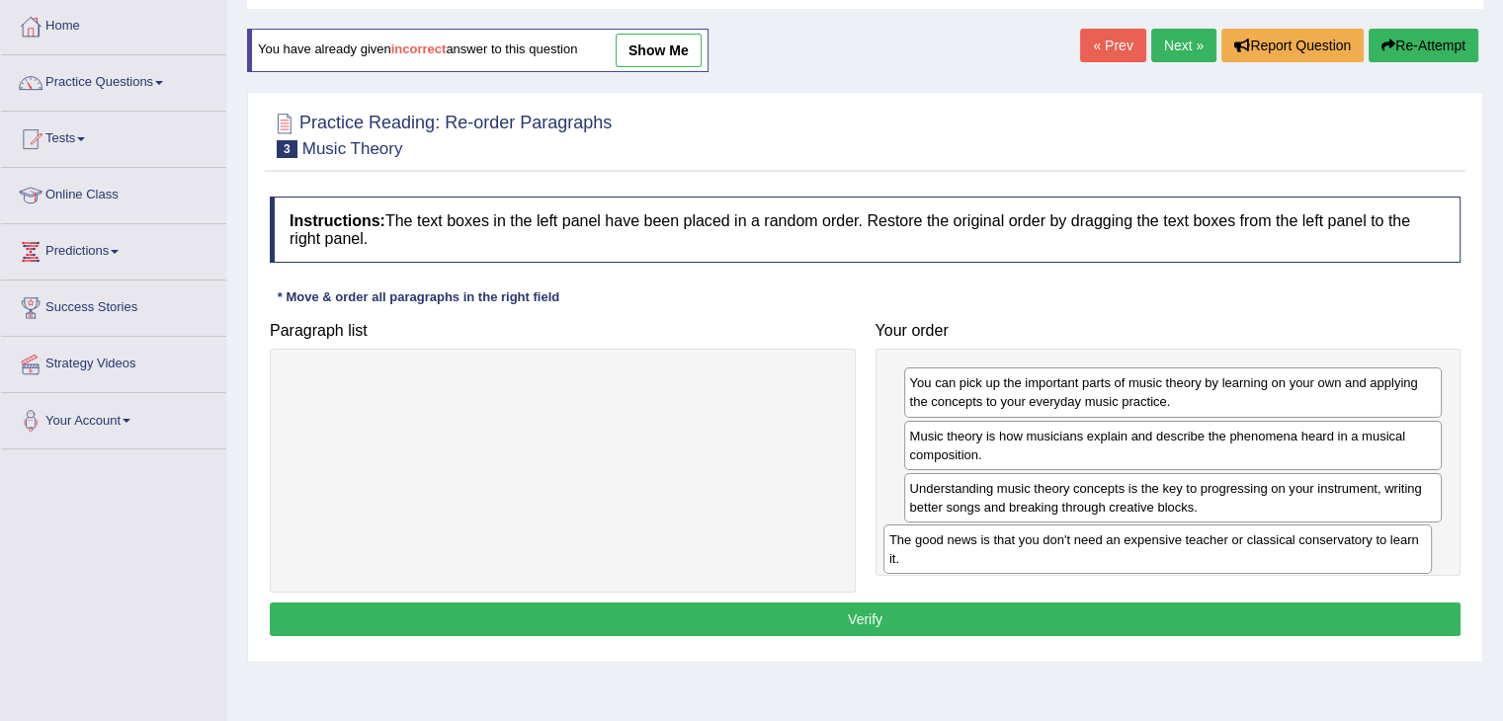
drag, startPoint x: 547, startPoint y: 386, endPoint x: 1142, endPoint y: 543, distance: 615.1
click at [1142, 543] on div "The good news is that you don't need an expensive teacher or classical conserva…" at bounding box center [1157, 549] width 548 height 49
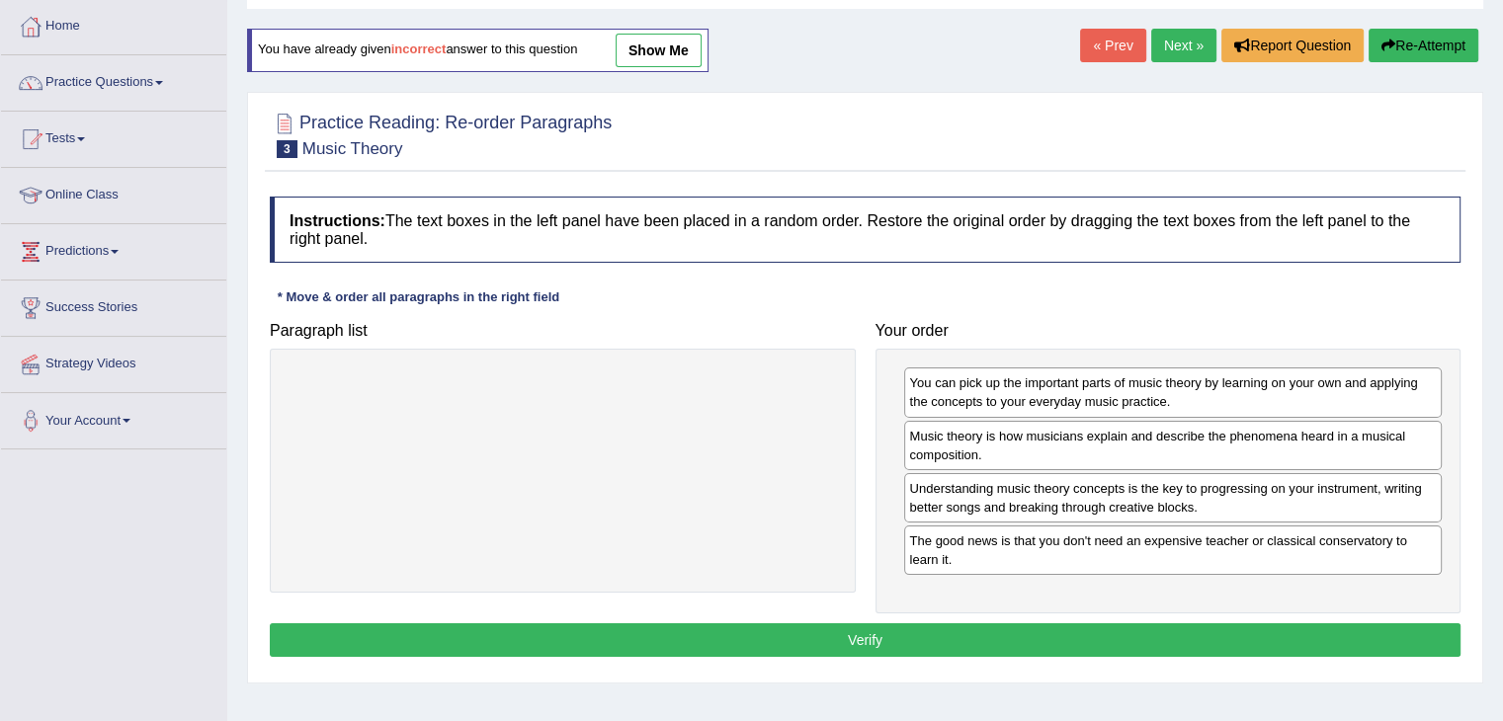
click at [900, 627] on button "Verify" at bounding box center [865, 640] width 1190 height 34
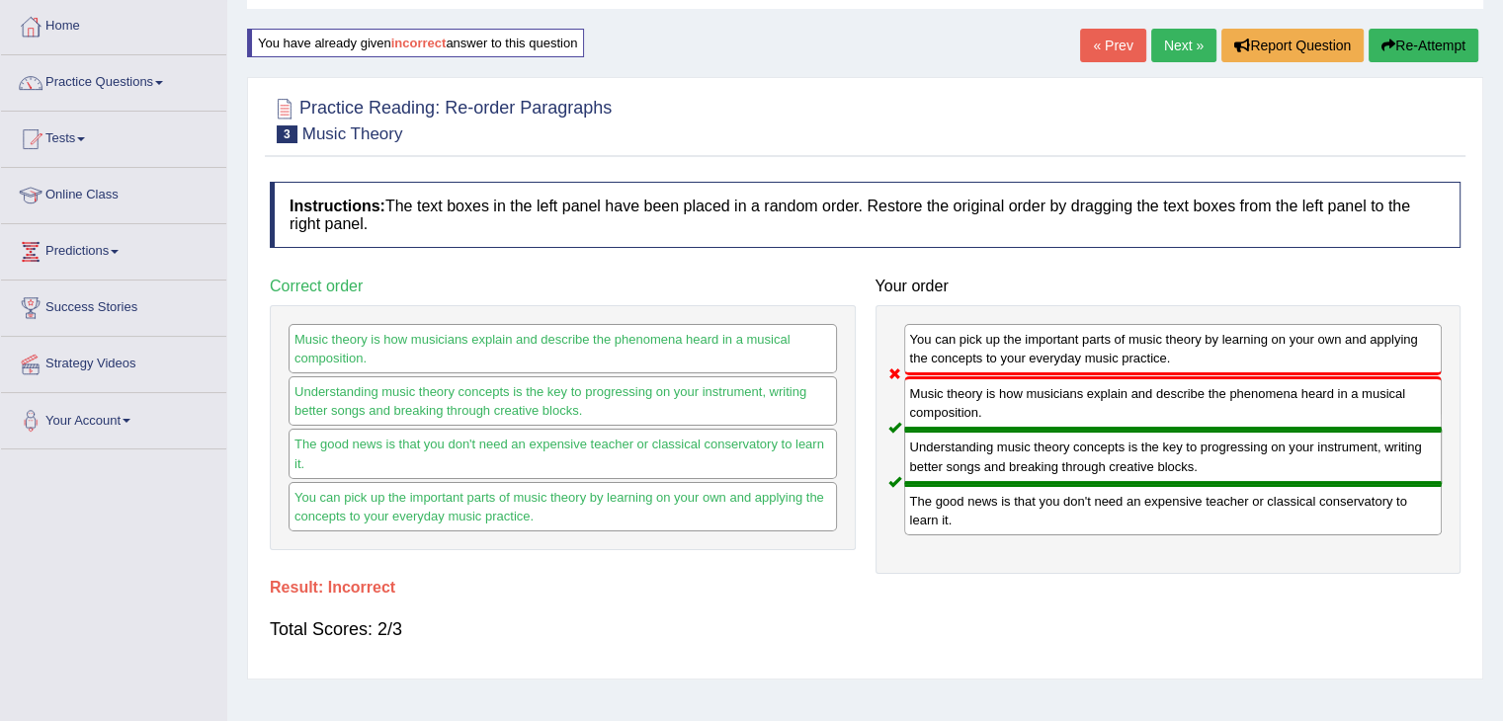
click at [1417, 29] on button "Re-Attempt" at bounding box center [1423, 46] width 110 height 34
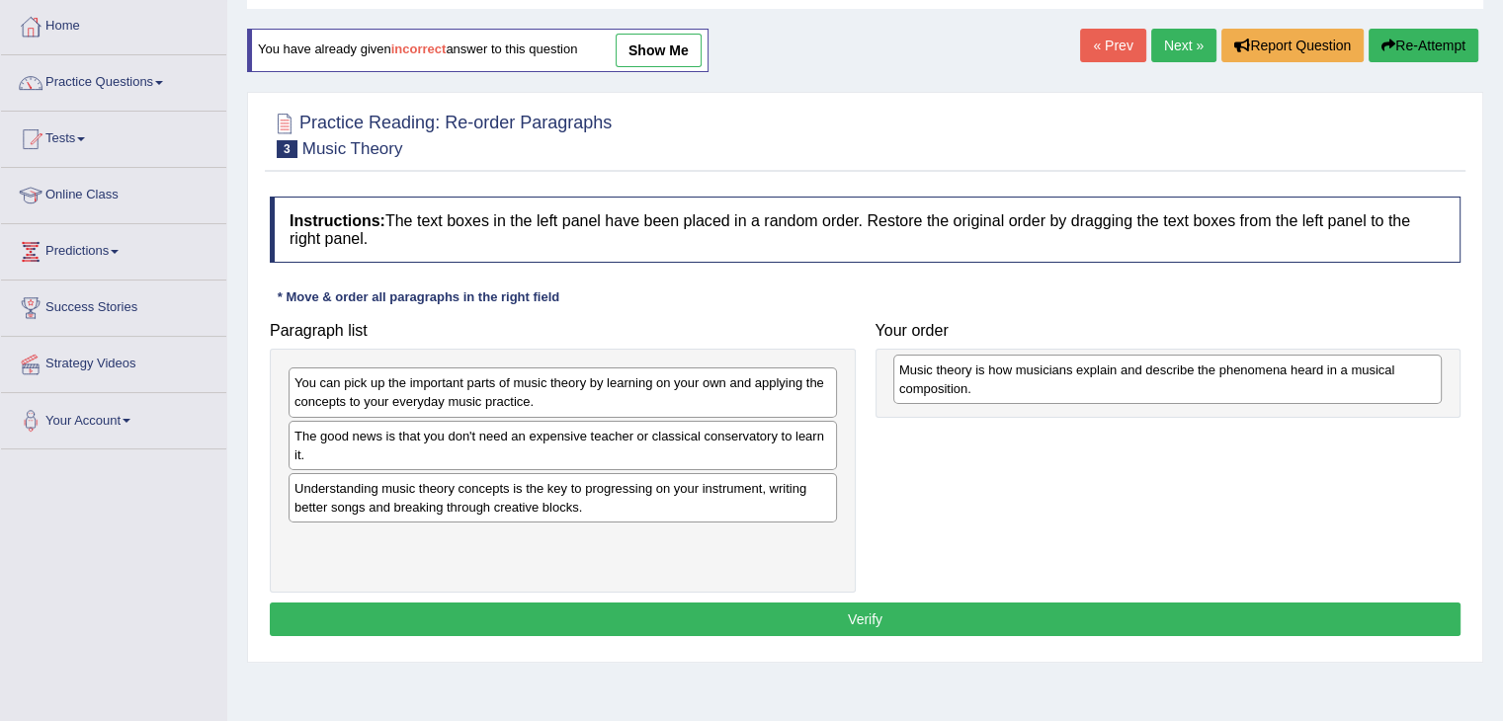
drag, startPoint x: 487, startPoint y: 498, endPoint x: 1069, endPoint y: 383, distance: 593.0
click at [1083, 382] on div "Music theory is how musicians explain and describe the phenomena heard in a mus…" at bounding box center [1167, 379] width 548 height 49
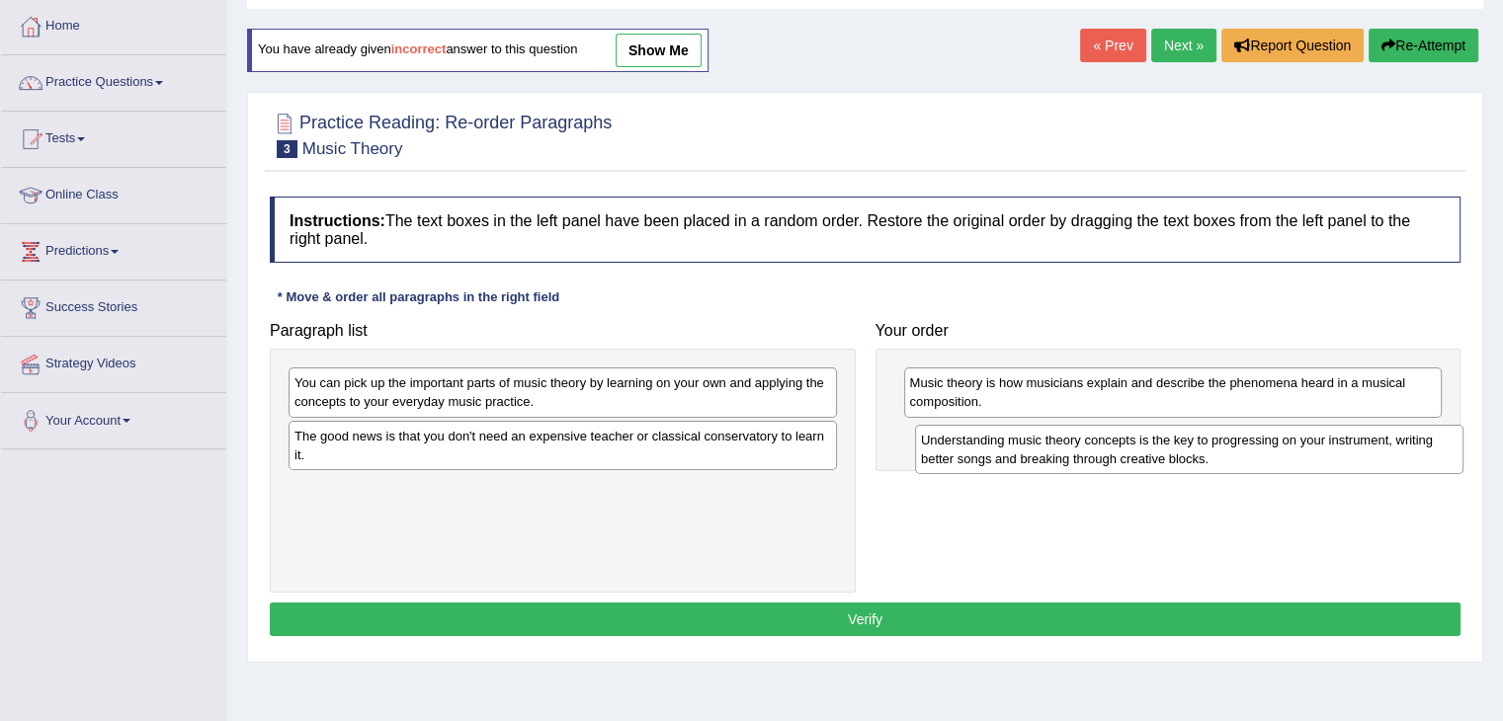
drag, startPoint x: 447, startPoint y: 512, endPoint x: 1073, endPoint y: 464, distance: 628.1
click at [1073, 464] on div "Understanding music theory concepts is the key to progressing on your instrumen…" at bounding box center [1189, 449] width 548 height 49
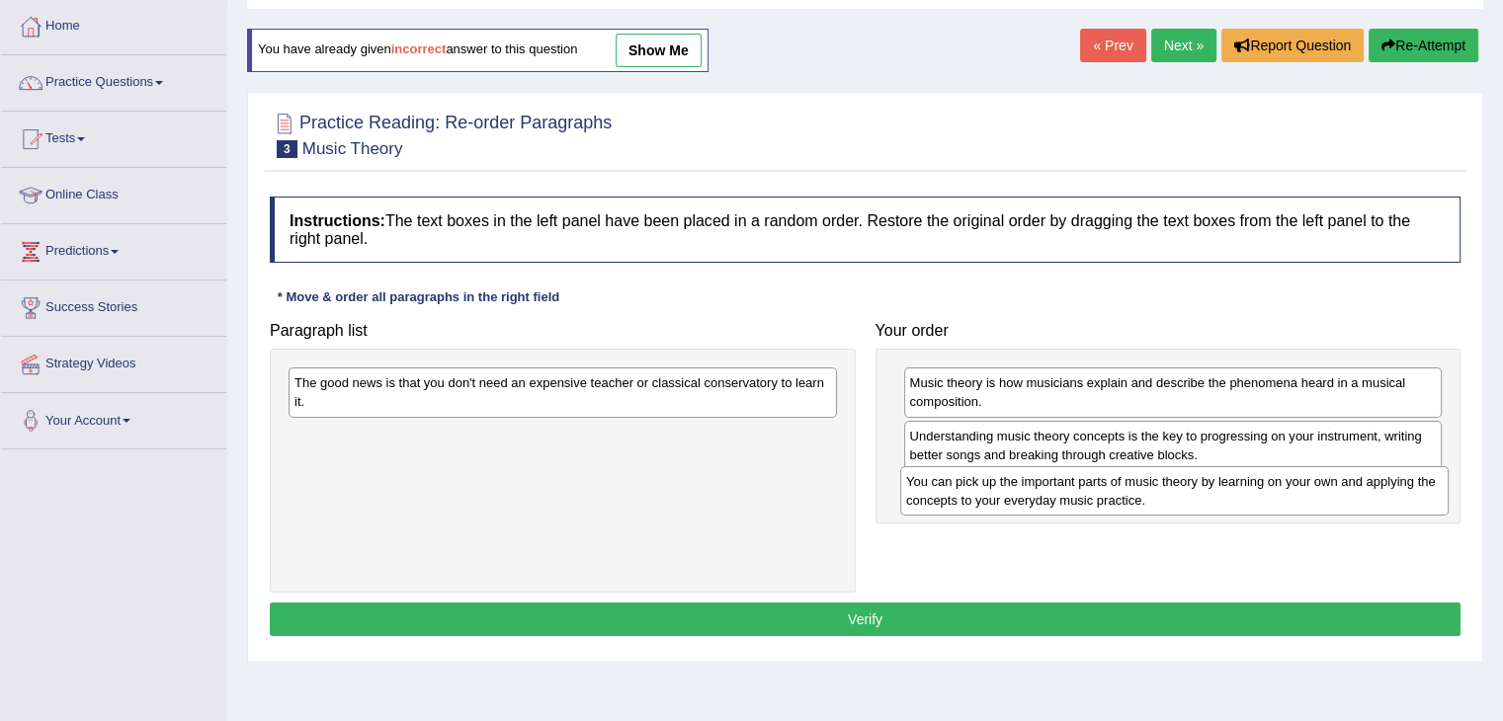
drag, startPoint x: 755, startPoint y: 396, endPoint x: 1366, endPoint y: 495, distance: 619.4
click at [1366, 495] on div "You can pick up the important parts of music theory by learning on your own and…" at bounding box center [1174, 490] width 548 height 49
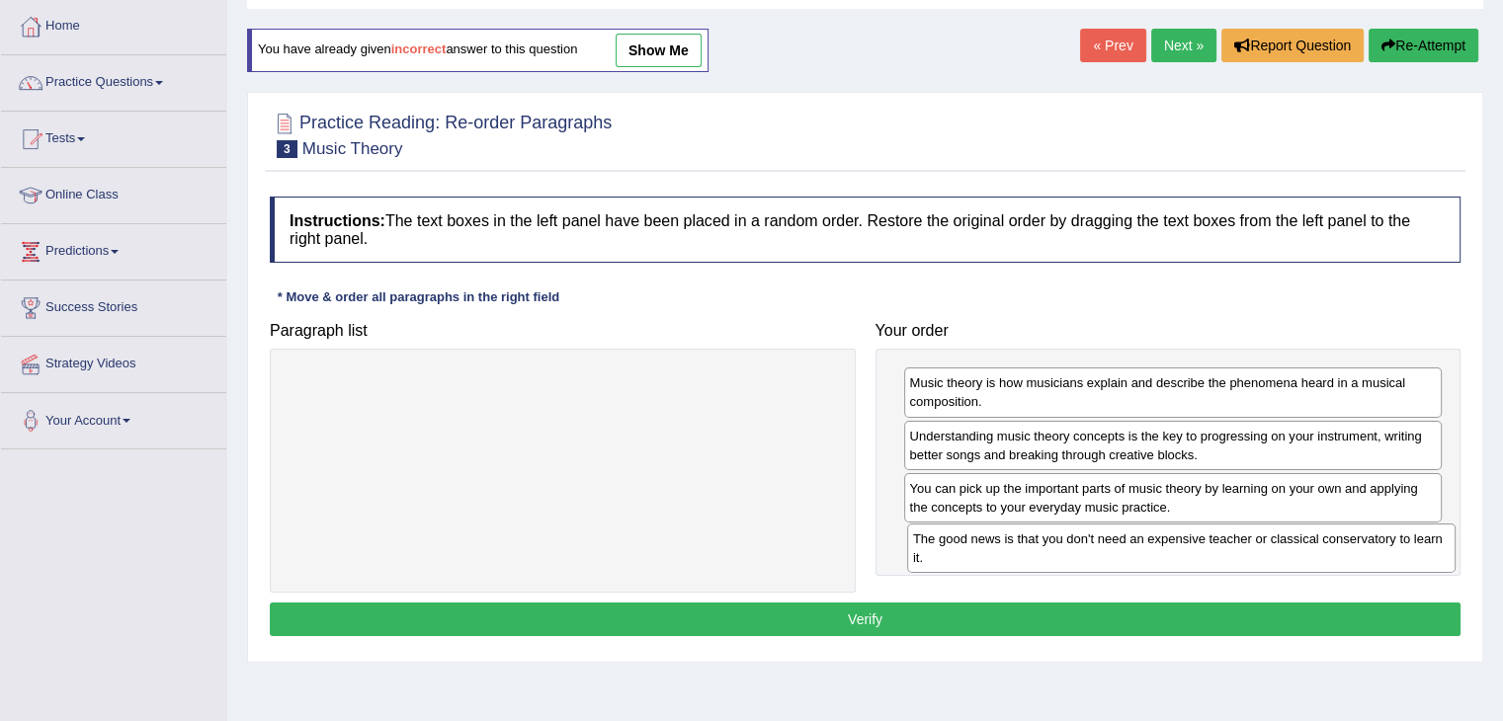
drag, startPoint x: 738, startPoint y: 386, endPoint x: 1327, endPoint y: 578, distance: 619.2
click at [1357, 542] on div "The good news is that you don't need an expensive teacher or classical conserva…" at bounding box center [1181, 548] width 548 height 49
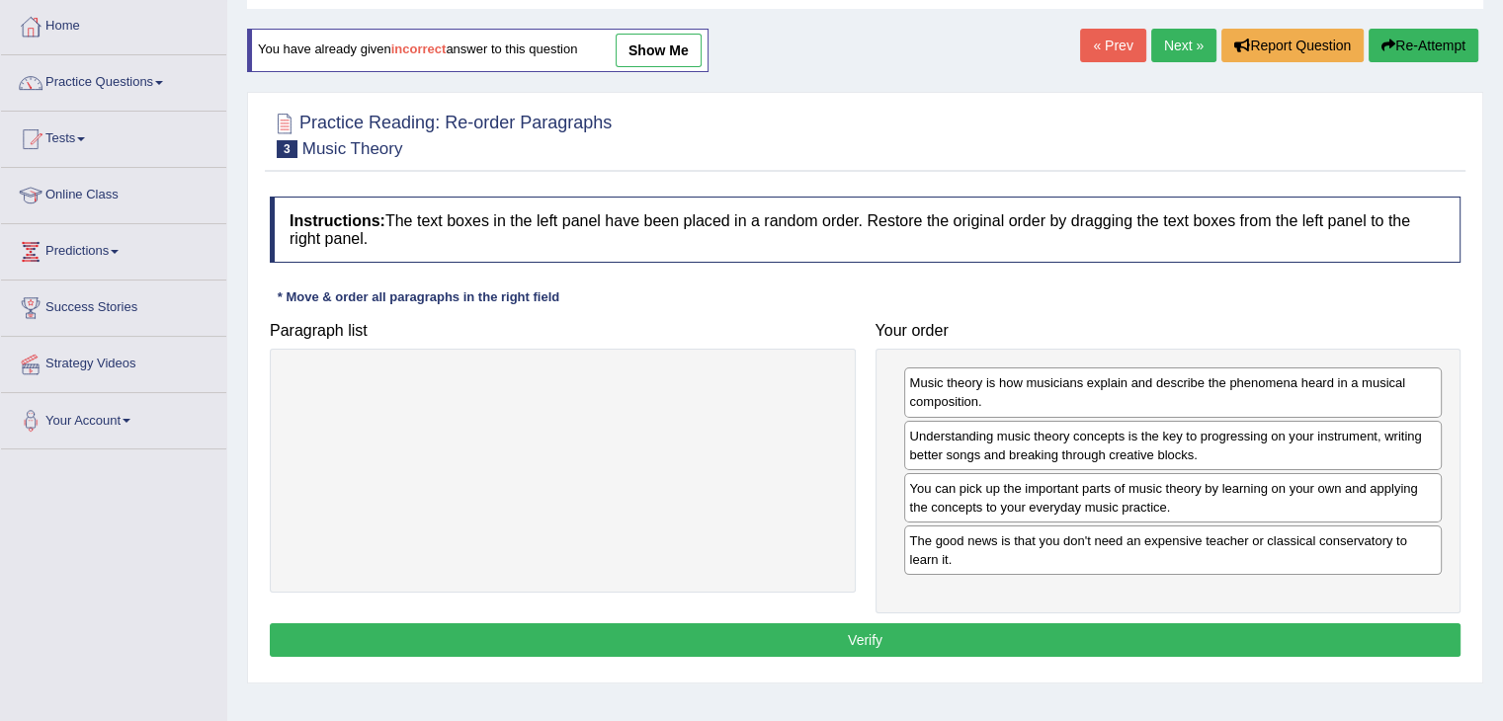
click at [1073, 624] on button "Verify" at bounding box center [865, 640] width 1190 height 34
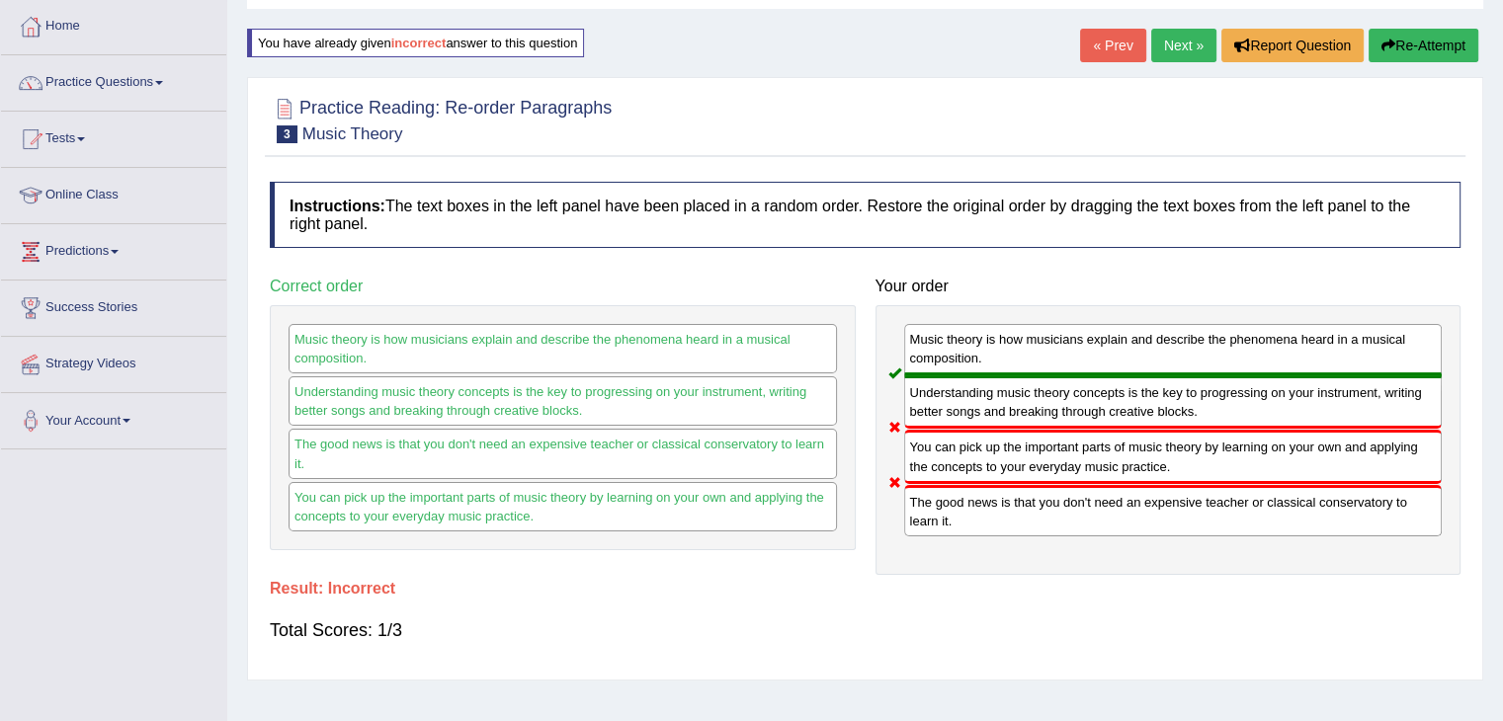
click at [1428, 29] on button "Re-Attempt" at bounding box center [1423, 46] width 110 height 34
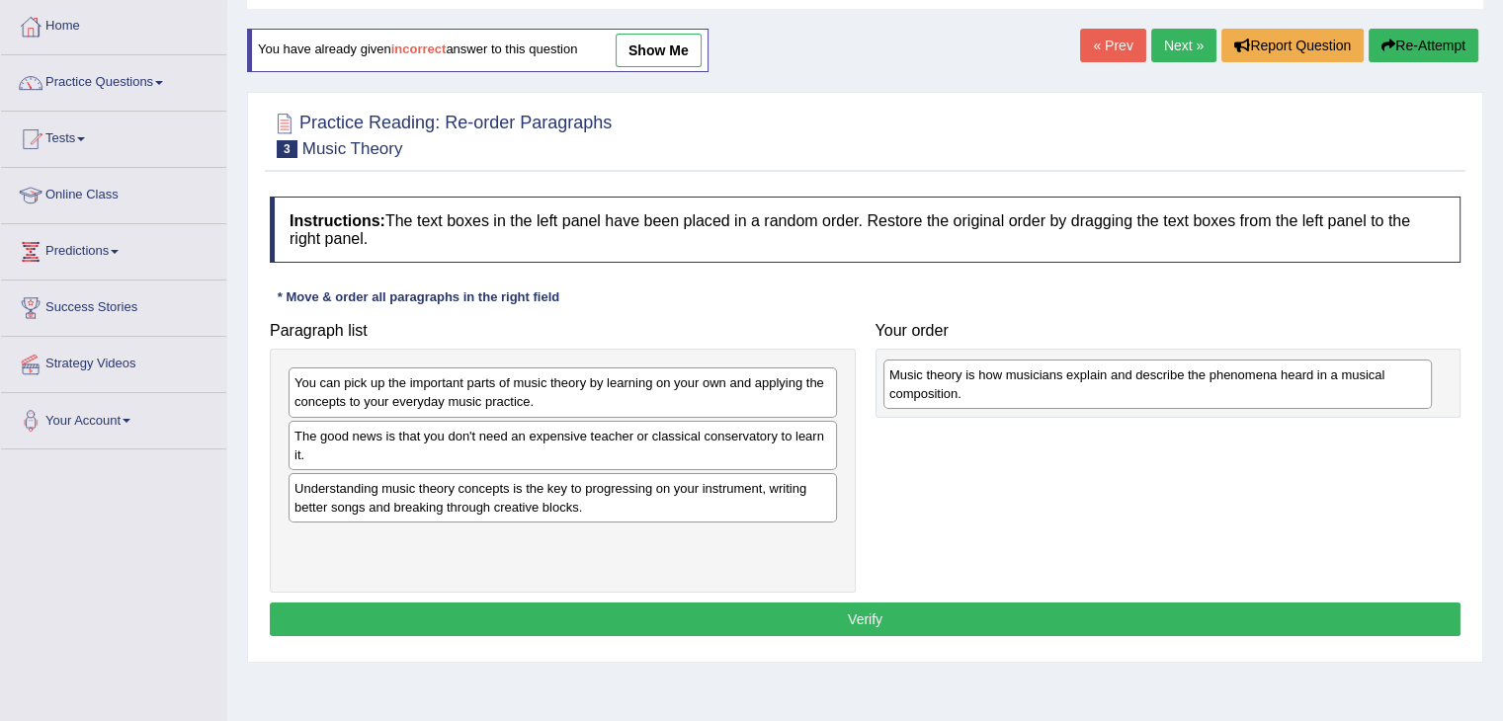
drag, startPoint x: 418, startPoint y: 497, endPoint x: 1014, endPoint y: 383, distance: 606.4
click at [1014, 383] on div "Music theory is how musicians explain and describe the phenomena heard in a mus…" at bounding box center [1157, 384] width 548 height 49
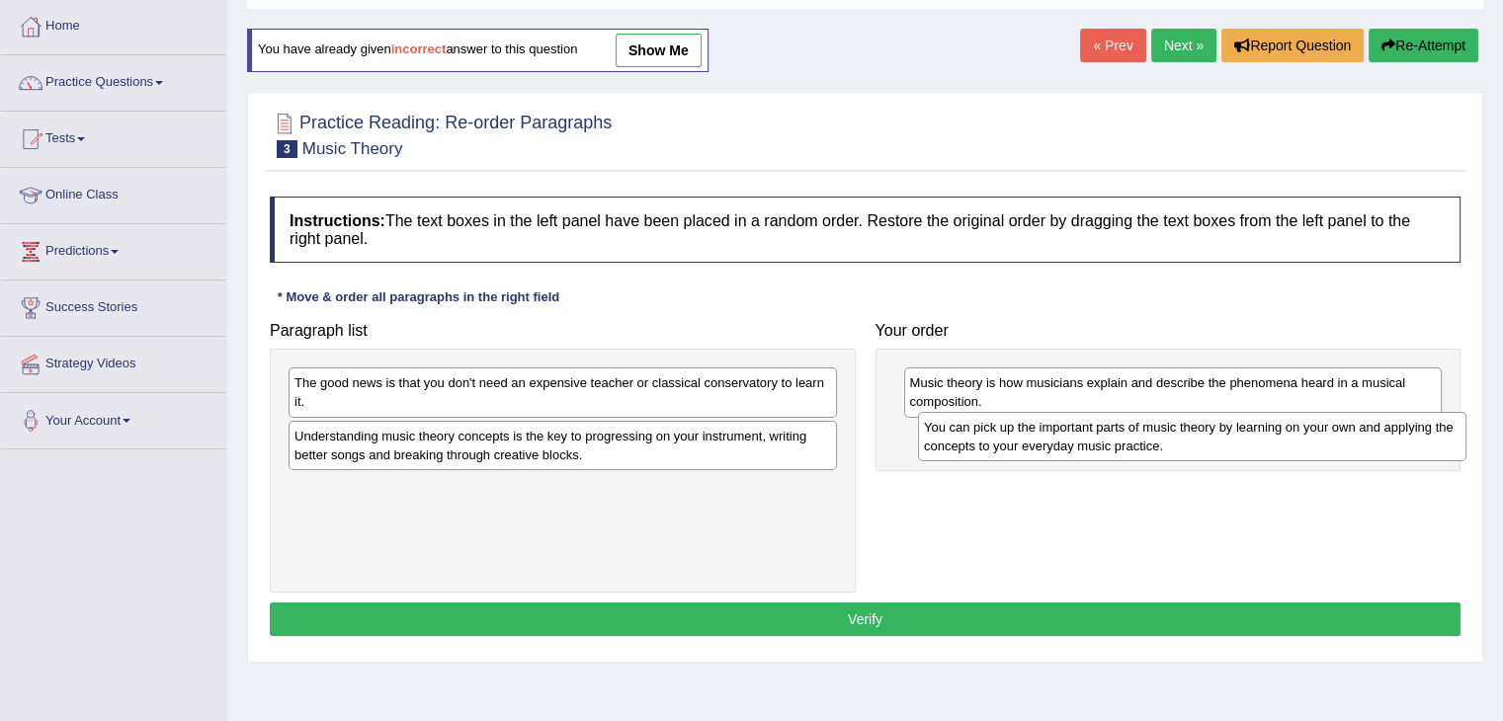
drag, startPoint x: 724, startPoint y: 403, endPoint x: 1329, endPoint y: 452, distance: 606.6
click at [1353, 448] on div "You can pick up the important parts of music theory by learning on your own and…" at bounding box center [1192, 436] width 548 height 49
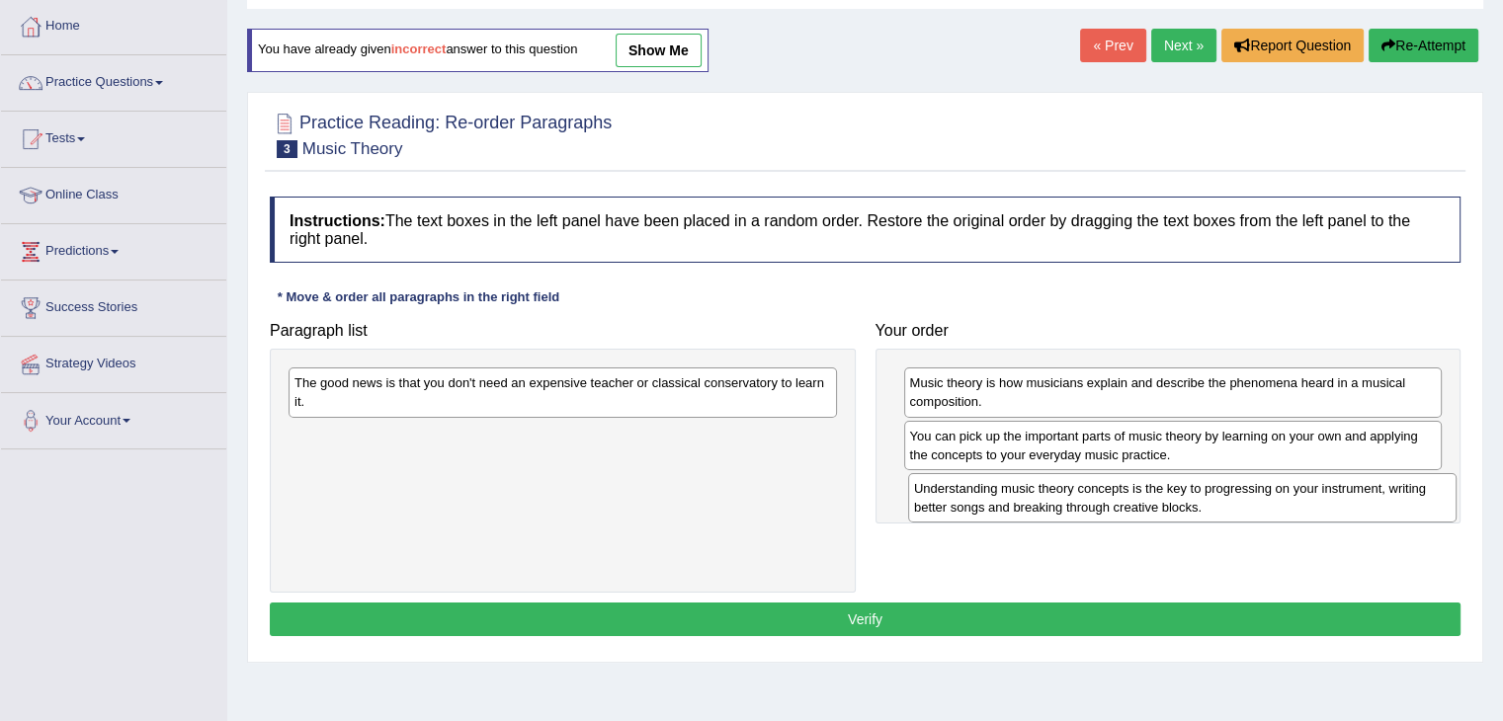
drag, startPoint x: 467, startPoint y: 454, endPoint x: 1087, endPoint y: 508, distance: 621.7
click at [1087, 508] on div "Understanding music theory concepts is the key to progressing on your instrumen…" at bounding box center [1182, 497] width 548 height 49
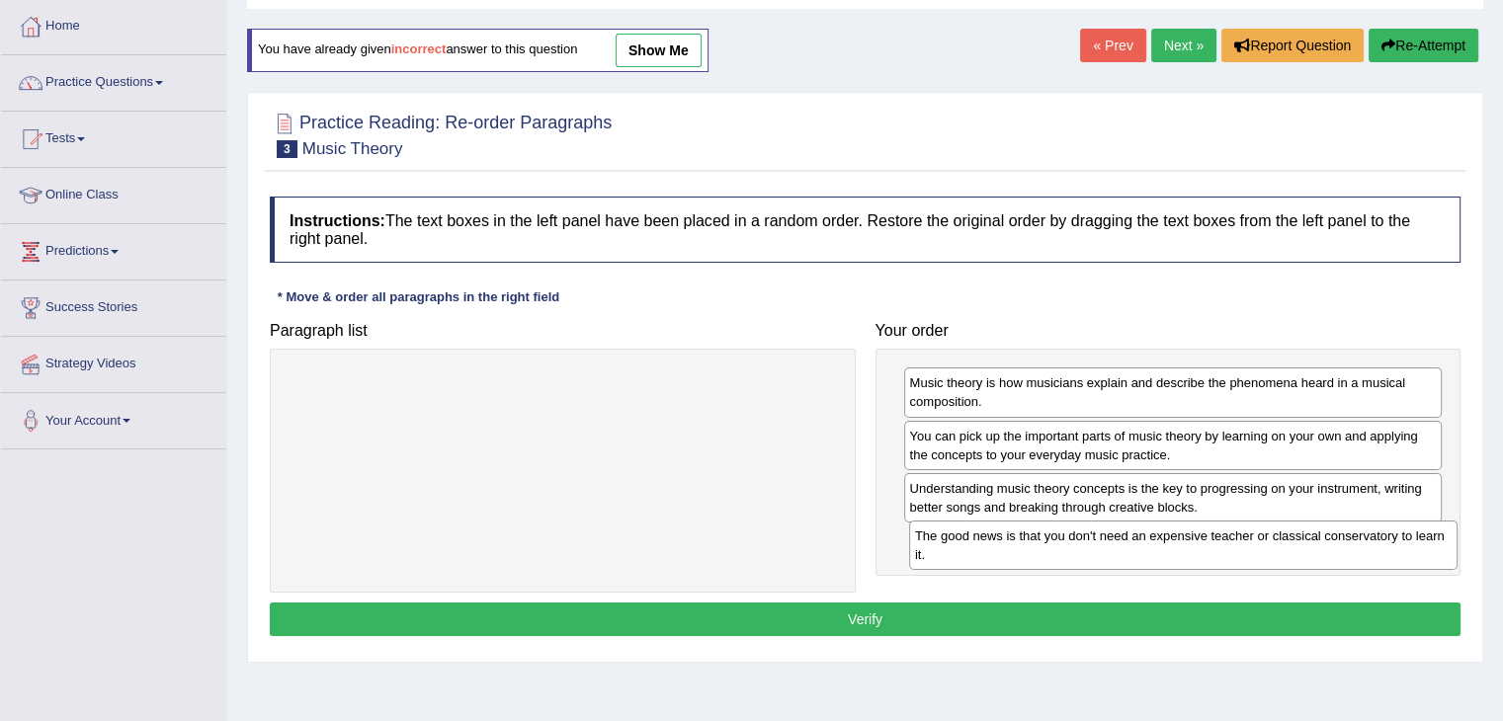
drag, startPoint x: 787, startPoint y: 422, endPoint x: 1316, endPoint y: 586, distance: 553.4
click at [1396, 559] on div "The good news is that you don't need an expensive teacher or classical conserva…" at bounding box center [1183, 545] width 548 height 49
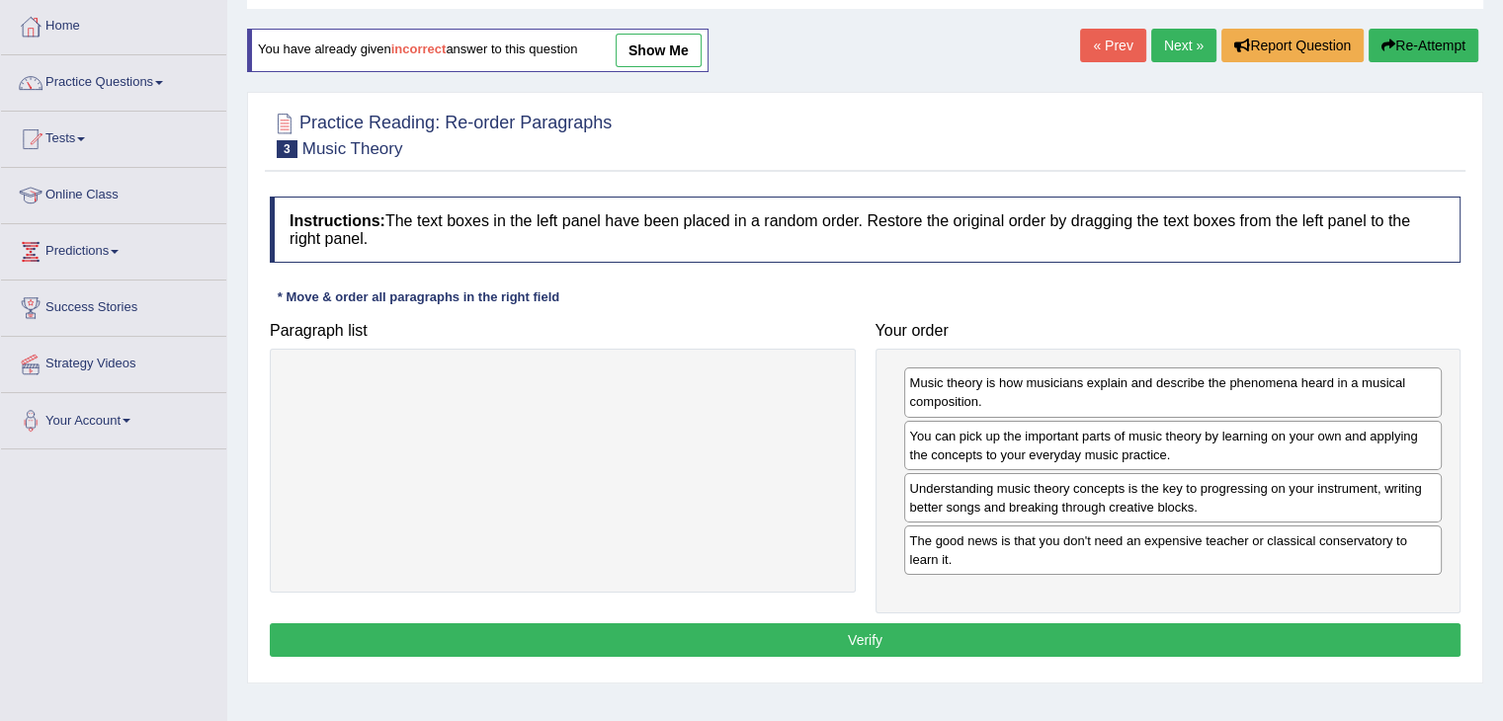
click at [936, 636] on button "Verify" at bounding box center [865, 640] width 1190 height 34
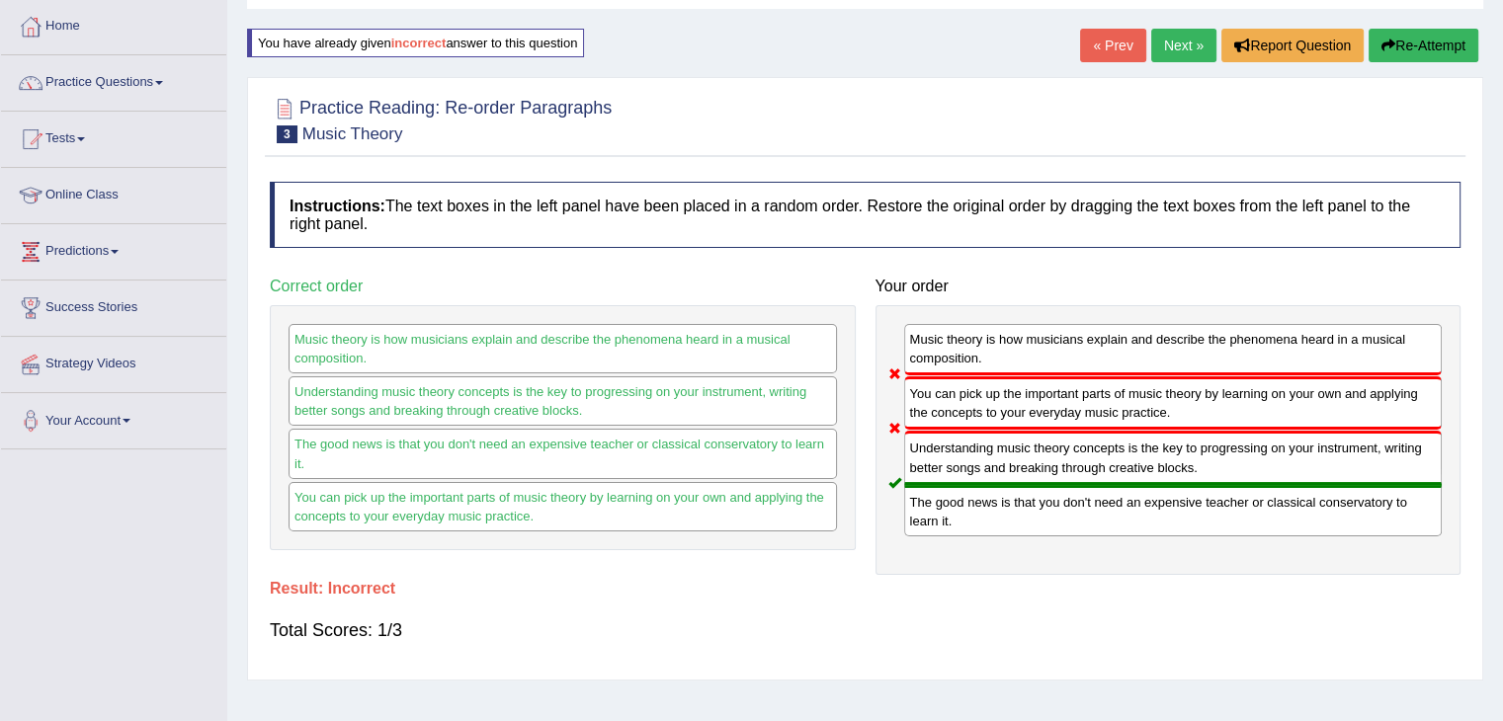
click at [1381, 43] on icon "button" at bounding box center [1388, 46] width 14 height 14
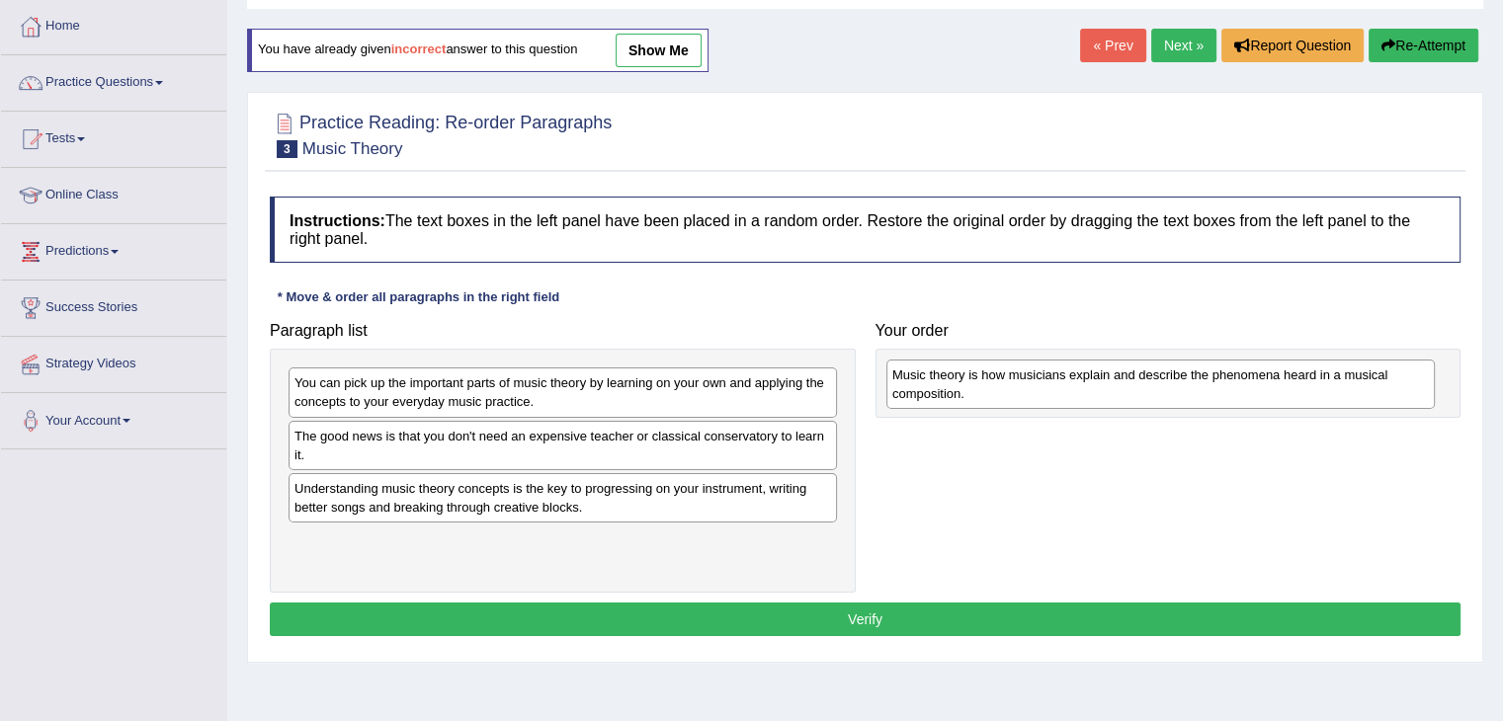
drag, startPoint x: 445, startPoint y: 495, endPoint x: 1041, endPoint y: 381, distance: 607.4
click at [1042, 381] on div "Music theory is how musicians explain and describe the phenomena heard in a mus…" at bounding box center [1160, 384] width 548 height 49
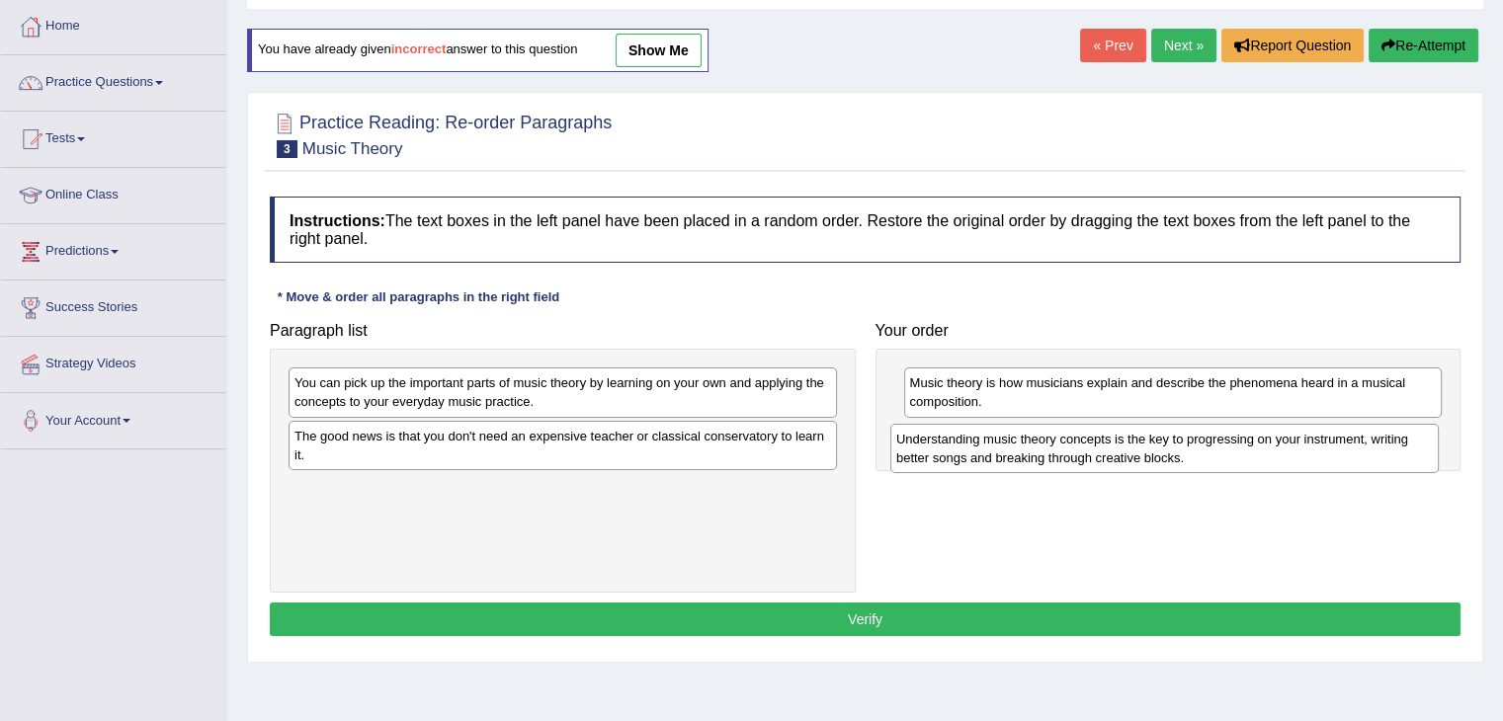
drag, startPoint x: 514, startPoint y: 500, endPoint x: 1079, endPoint y: 456, distance: 566.7
click at [1115, 451] on div "Understanding music theory concepts is the key to progressing on your instrumen…" at bounding box center [1164, 448] width 548 height 49
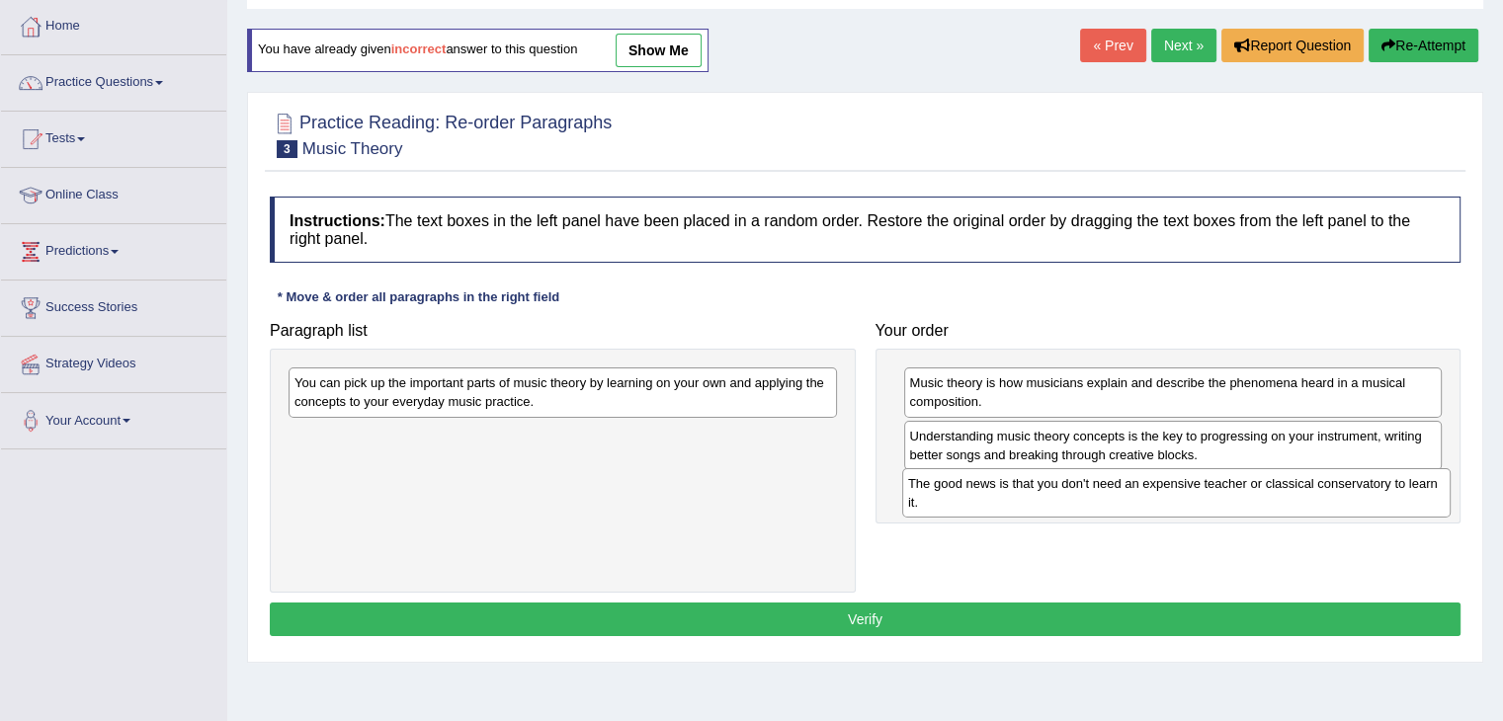
drag, startPoint x: 743, startPoint y: 464, endPoint x: 1178, endPoint y: 463, distance: 434.7
click at [1355, 513] on div "The good news is that you don't need an expensive teacher or classical conserva…" at bounding box center [1176, 492] width 548 height 49
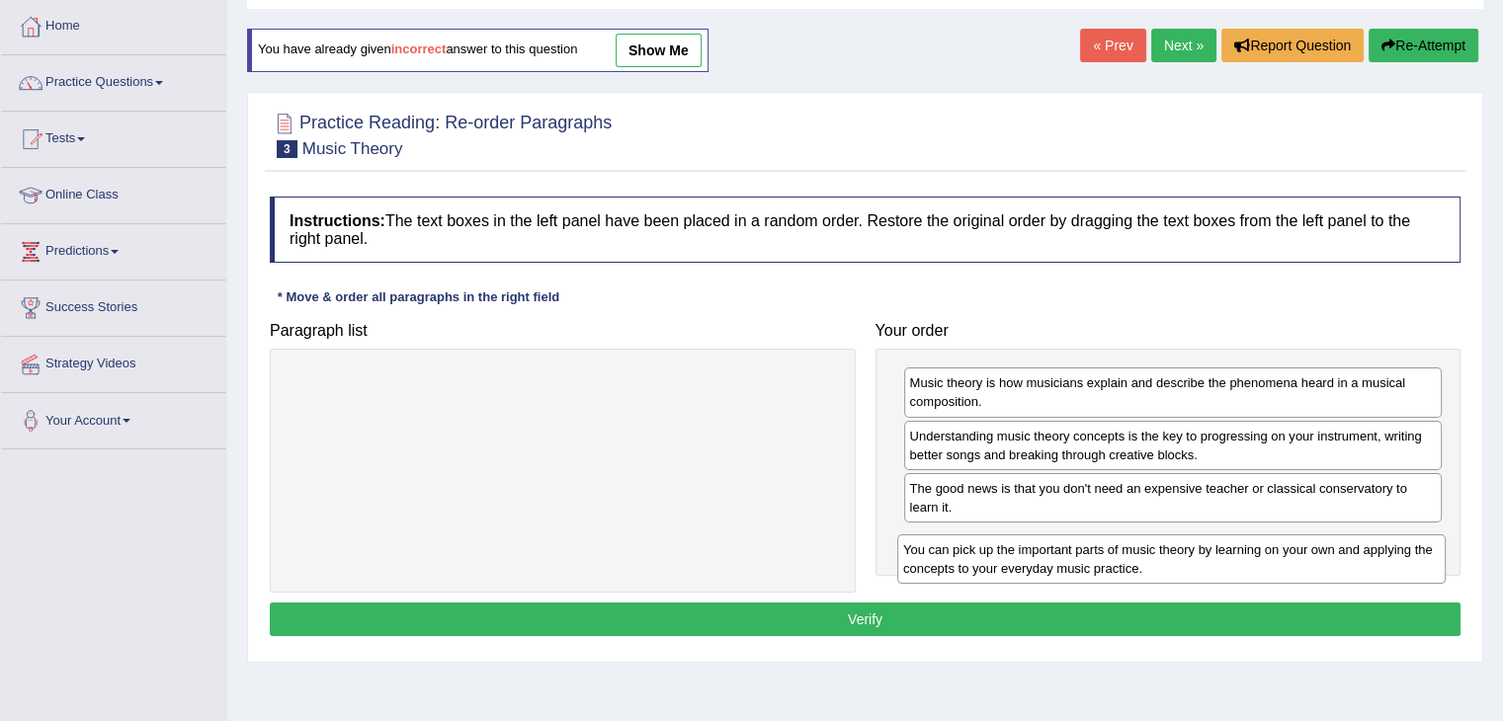
drag, startPoint x: 766, startPoint y: 394, endPoint x: 1369, endPoint y: 558, distance: 625.5
click at [1374, 557] on div "You can pick up the important parts of music theory by learning on your own and…" at bounding box center [1171, 558] width 548 height 49
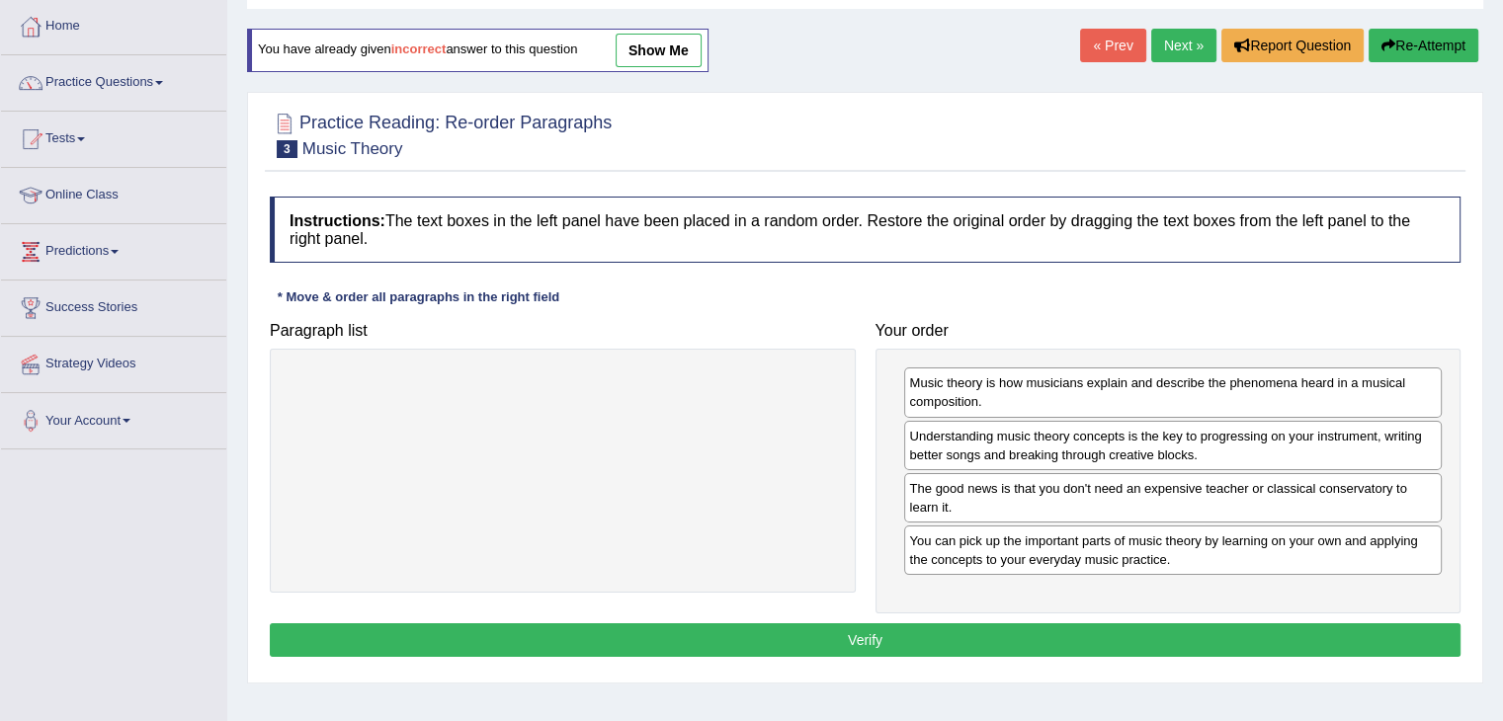
click at [1181, 639] on button "Verify" at bounding box center [865, 640] width 1190 height 34
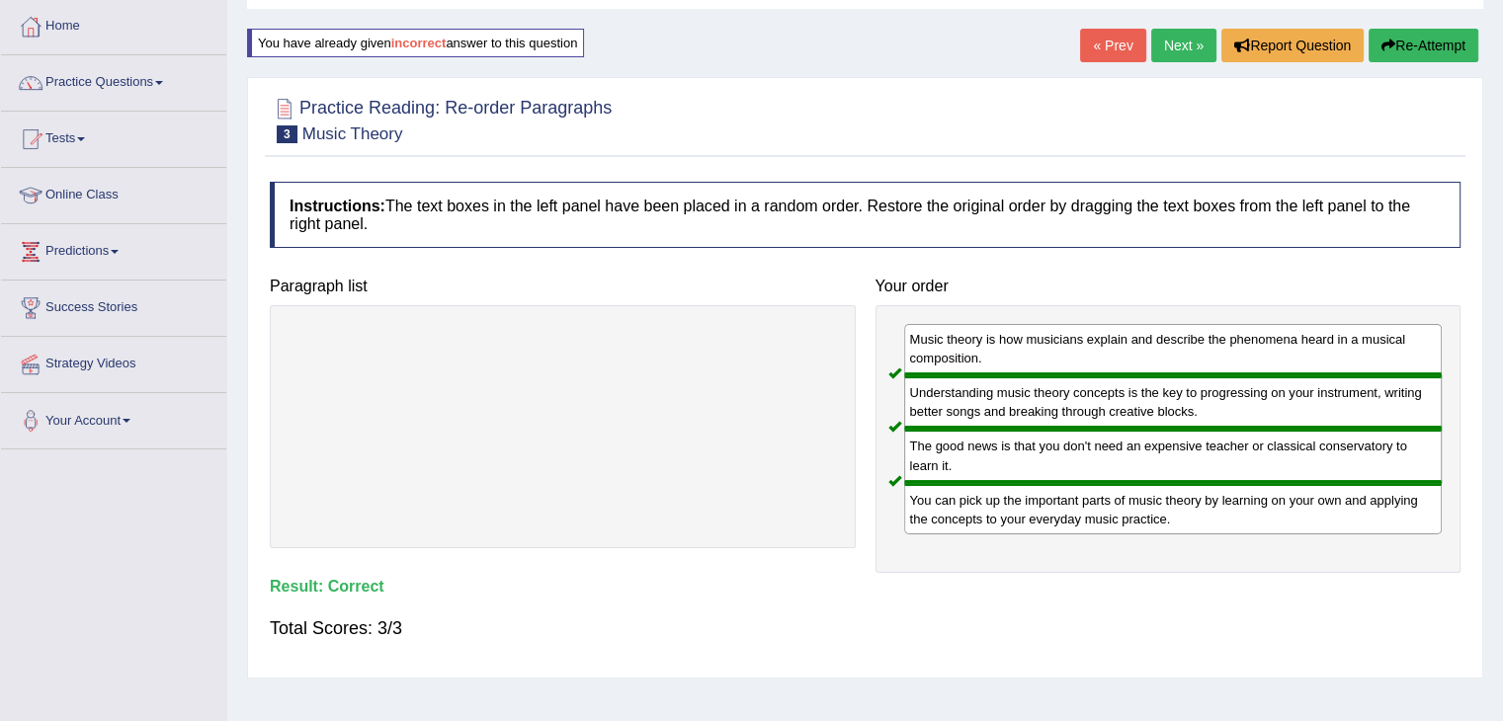
click at [1170, 40] on link "Next »" at bounding box center [1183, 46] width 65 height 34
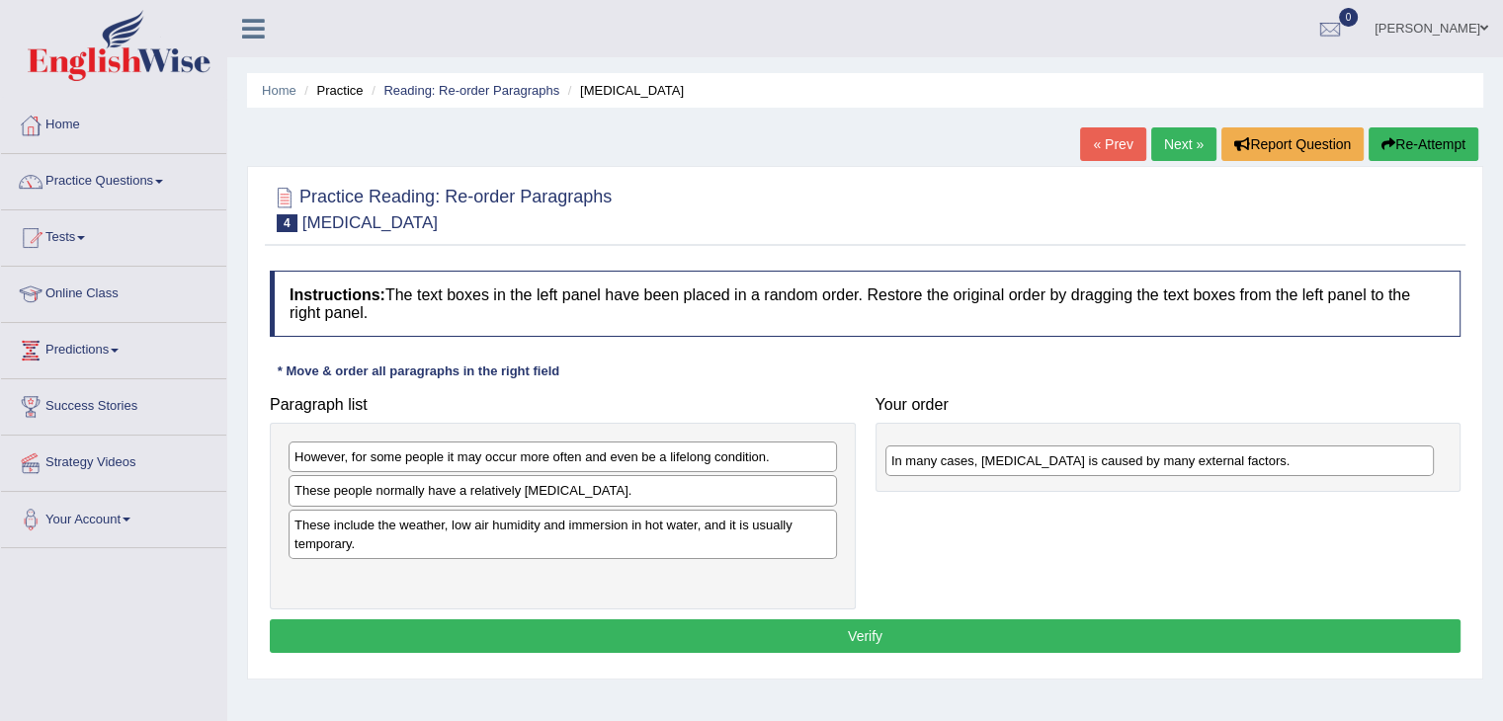
drag, startPoint x: 608, startPoint y: 494, endPoint x: 1205, endPoint y: 465, distance: 598.4
click at [1205, 465] on div "In many cases, [MEDICAL_DATA] is caused by many external factors." at bounding box center [1159, 461] width 548 height 31
click at [407, 542] on div "These include the weather, low air humidity and immersion in hot water, and it …" at bounding box center [562, 534] width 548 height 49
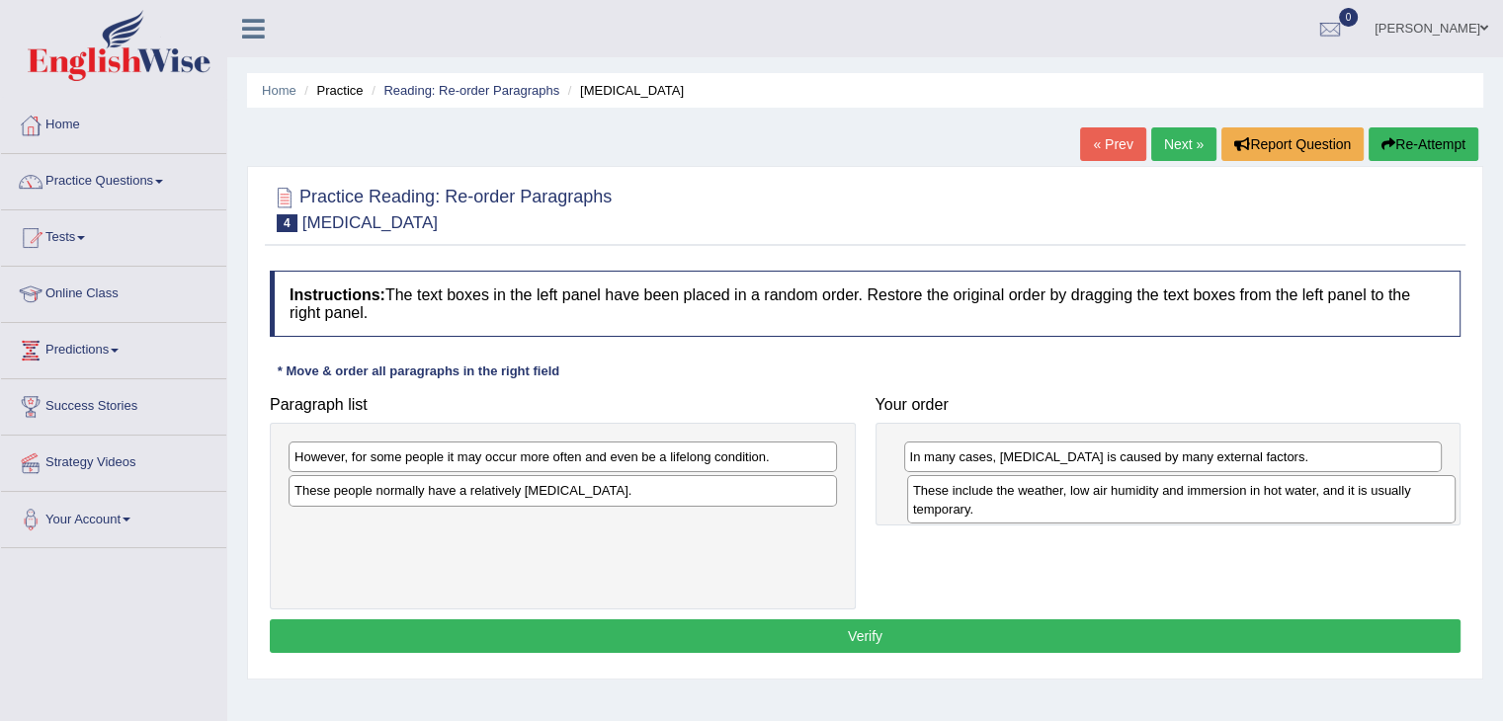
drag, startPoint x: 407, startPoint y: 542, endPoint x: 1023, endPoint y: 510, distance: 617.3
click at [1023, 510] on div "These include the weather, low air humidity and immersion in hot water, and it …" at bounding box center [1181, 499] width 548 height 49
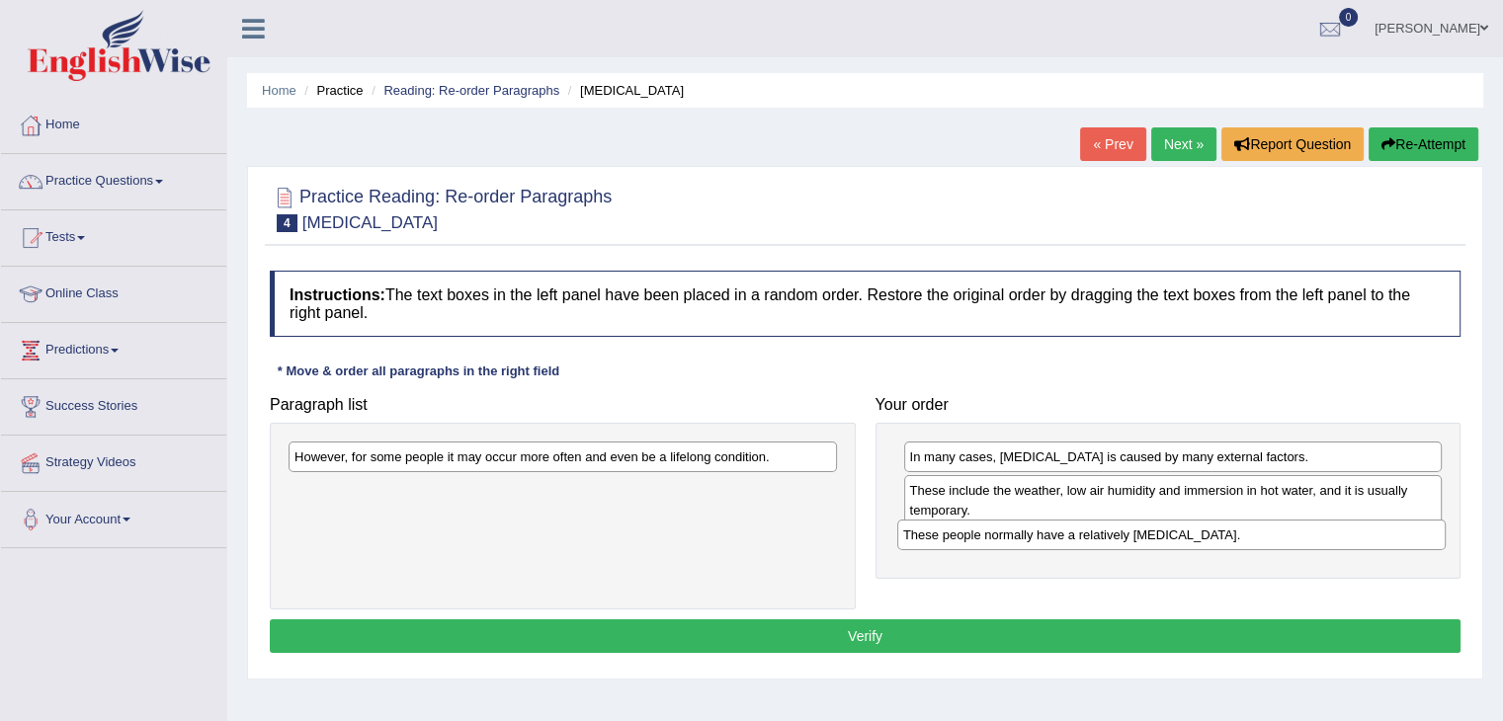
drag, startPoint x: 557, startPoint y: 491, endPoint x: 1166, endPoint y: 535, distance: 610.2
click at [1166, 535] on div "These people normally have a relatively [MEDICAL_DATA]." at bounding box center [1171, 535] width 548 height 31
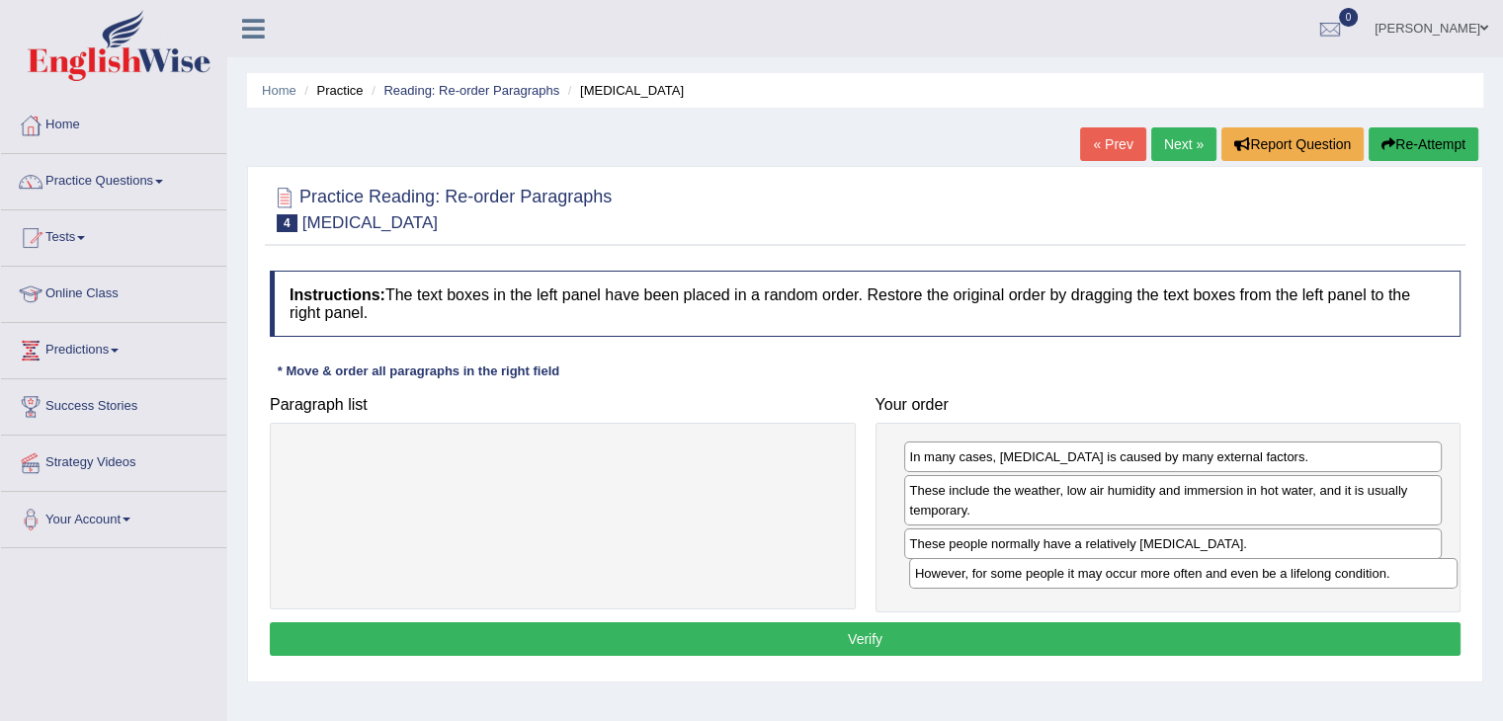
drag, startPoint x: 627, startPoint y: 469, endPoint x: 1224, endPoint y: 574, distance: 605.8
click at [1225, 574] on div "However, for some people it may occur more often and even be a lifelong conditi…" at bounding box center [1183, 573] width 548 height 31
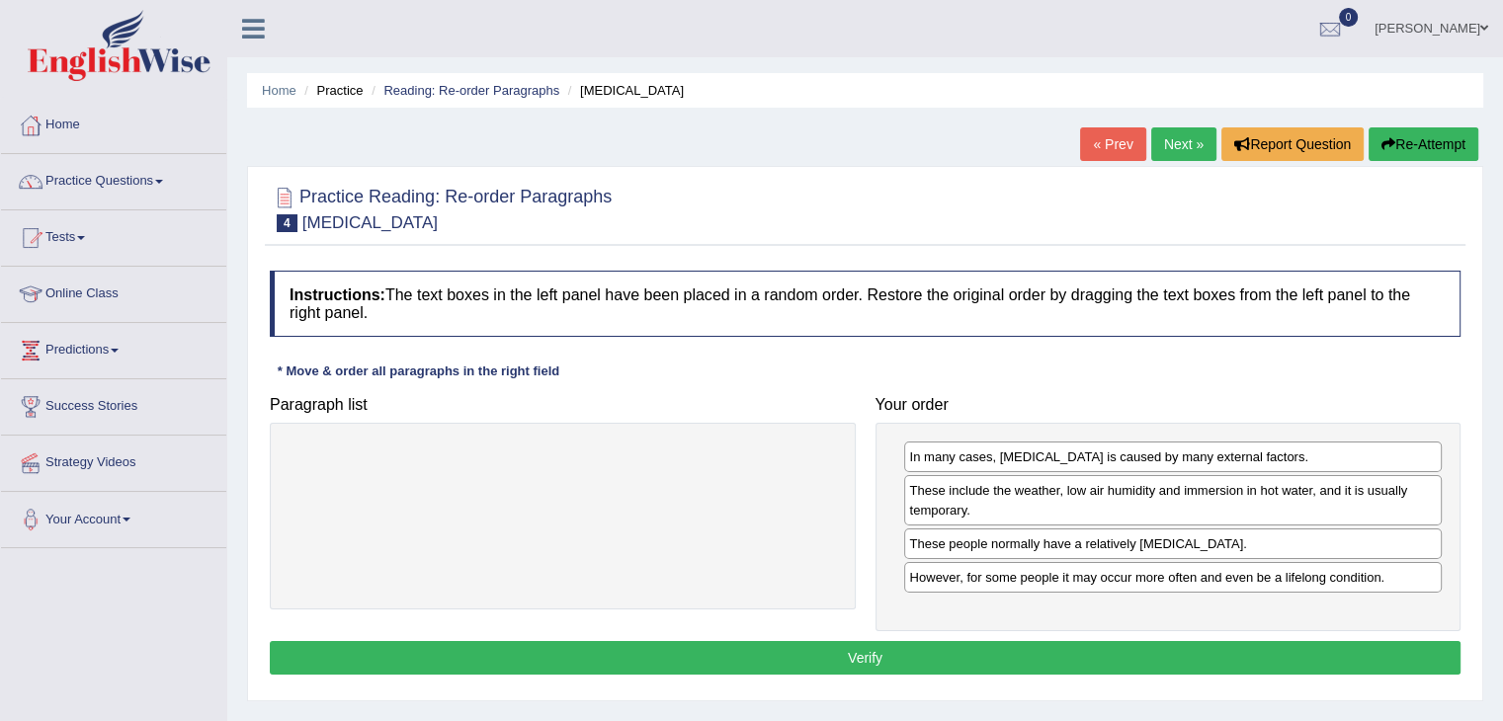
click at [937, 656] on button "Verify" at bounding box center [865, 658] width 1190 height 34
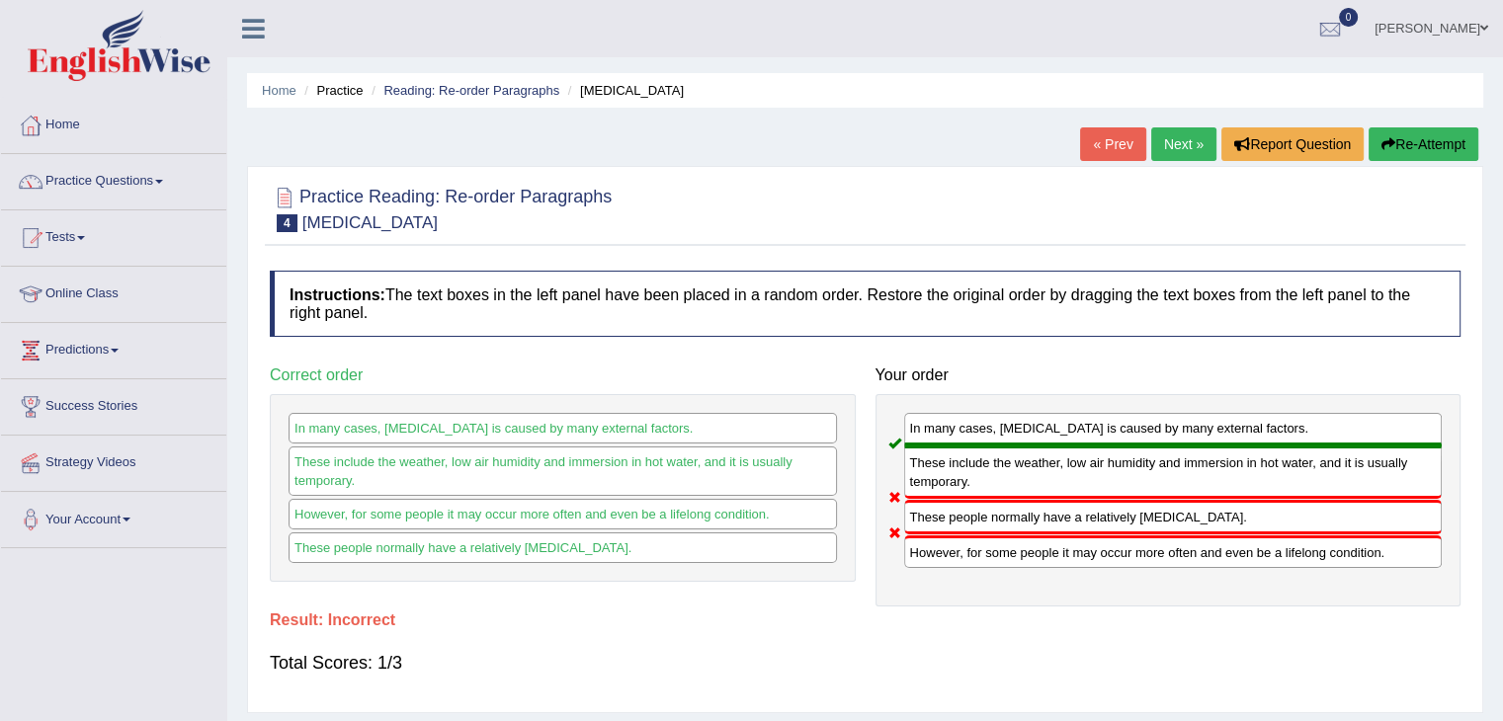
click at [1432, 138] on button "Re-Attempt" at bounding box center [1423, 144] width 110 height 34
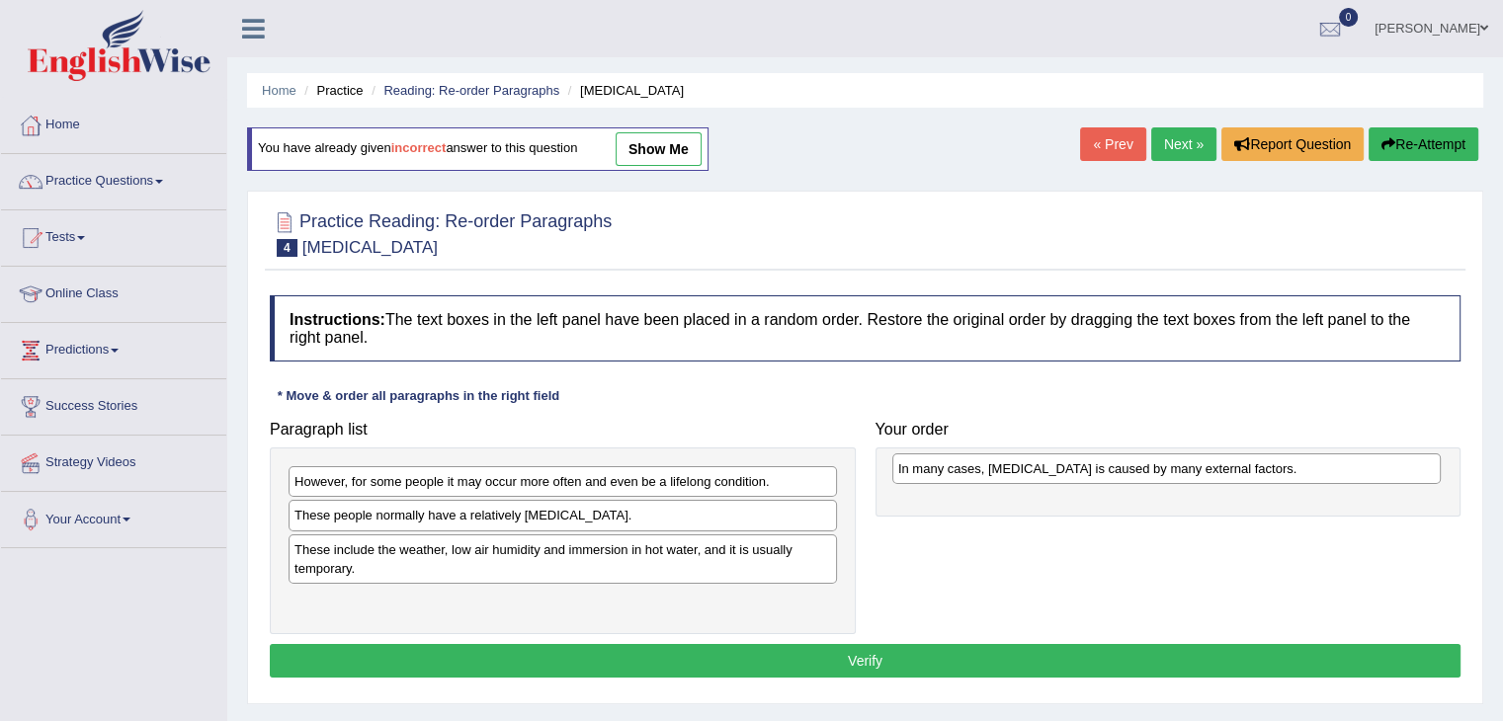
drag, startPoint x: 368, startPoint y: 515, endPoint x: 966, endPoint y: 469, distance: 599.4
click at [966, 469] on div "In many cases, [MEDICAL_DATA] is caused by many external factors." at bounding box center [1166, 468] width 548 height 31
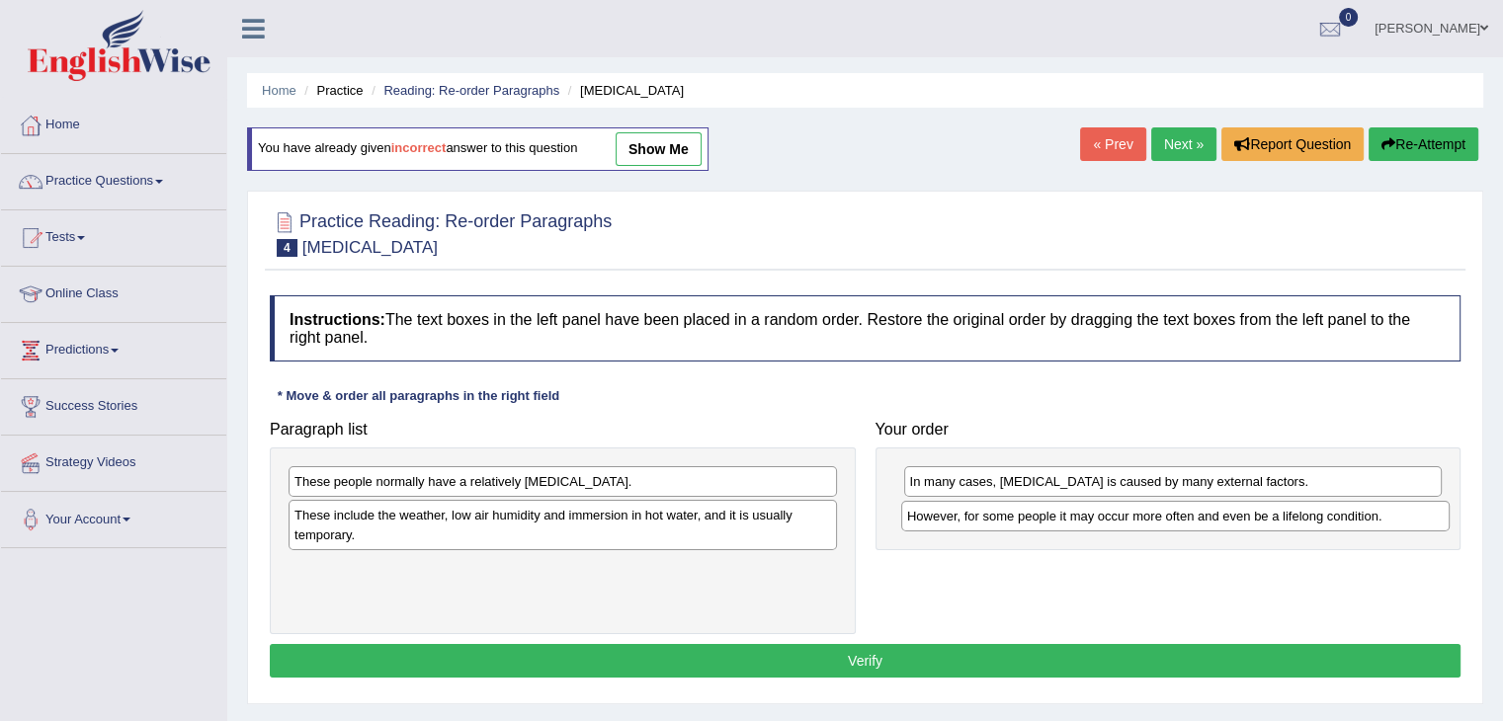
drag, startPoint x: 634, startPoint y: 484, endPoint x: 1247, endPoint y: 519, distance: 613.5
click at [1247, 519] on div "However, for some people it may occur more often and even be a lifelong conditi…" at bounding box center [1175, 516] width 548 height 31
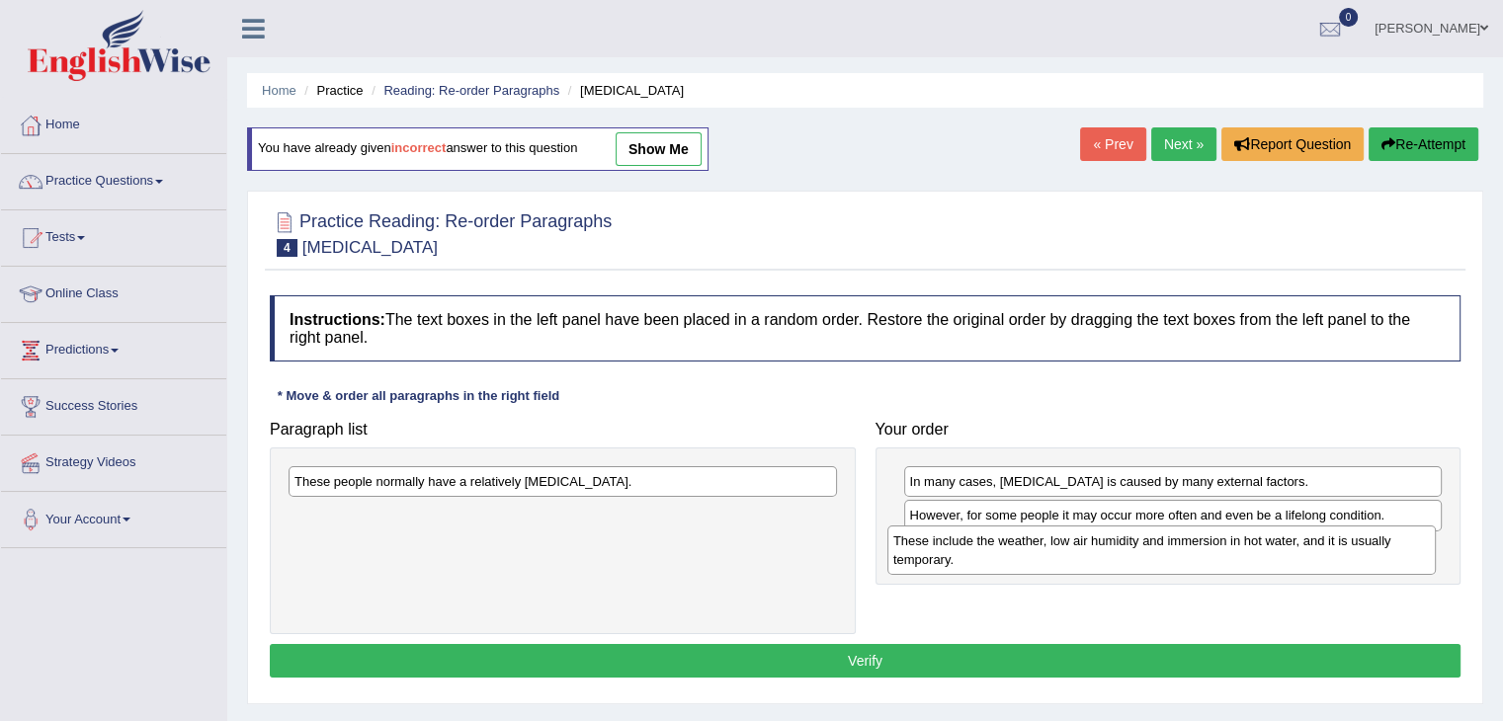
drag, startPoint x: 459, startPoint y: 529, endPoint x: 1065, endPoint y: 554, distance: 606.1
click at [1065, 554] on div "These include the weather, low air humidity and immersion in hot water, and it …" at bounding box center [1161, 550] width 548 height 49
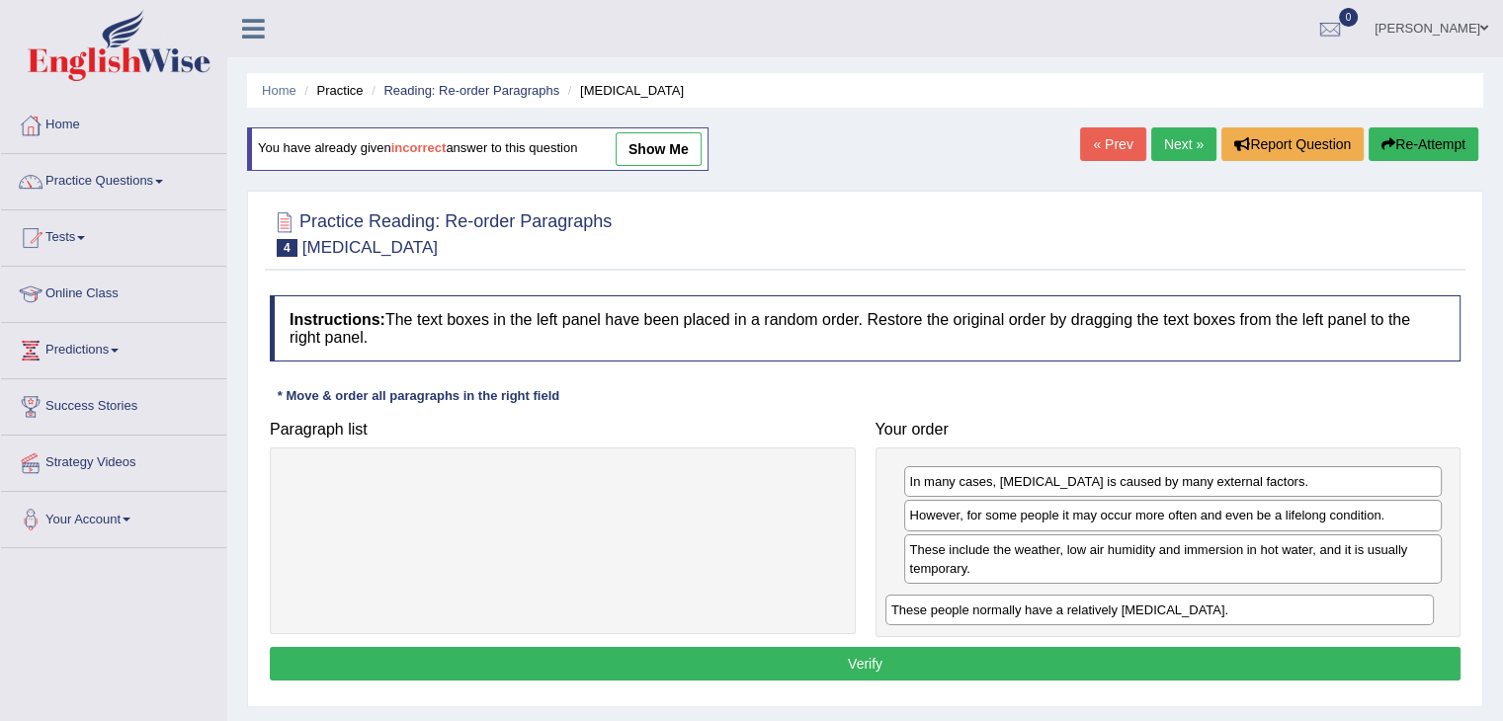
drag, startPoint x: 711, startPoint y: 483, endPoint x: 1308, endPoint y: 612, distance: 610.4
click at [1308, 612] on div "These people normally have a relatively [MEDICAL_DATA]." at bounding box center [1159, 610] width 548 height 31
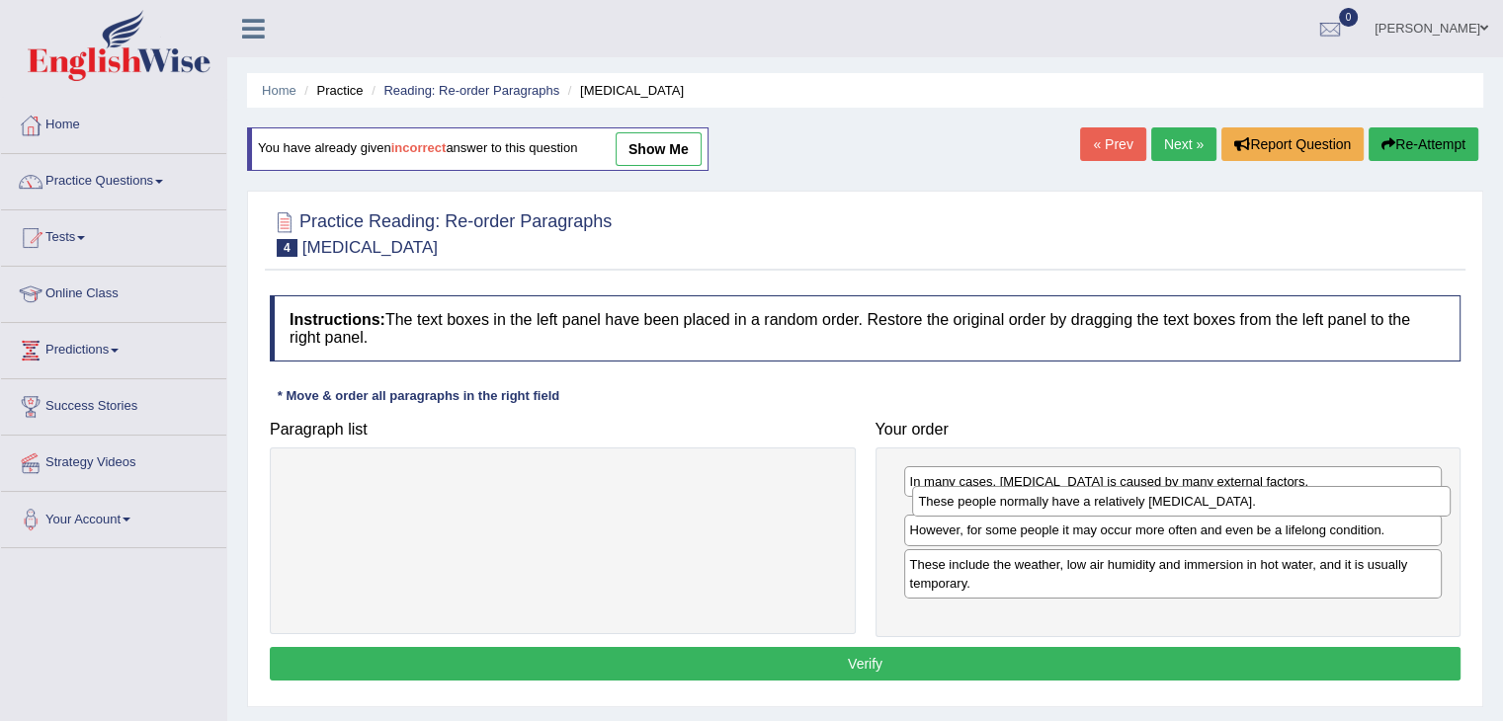
drag, startPoint x: 1230, startPoint y: 602, endPoint x: 1239, endPoint y: 503, distance: 99.2
click at [1239, 503] on div "These people normally have a relatively [MEDICAL_DATA]." at bounding box center [1181, 501] width 538 height 31
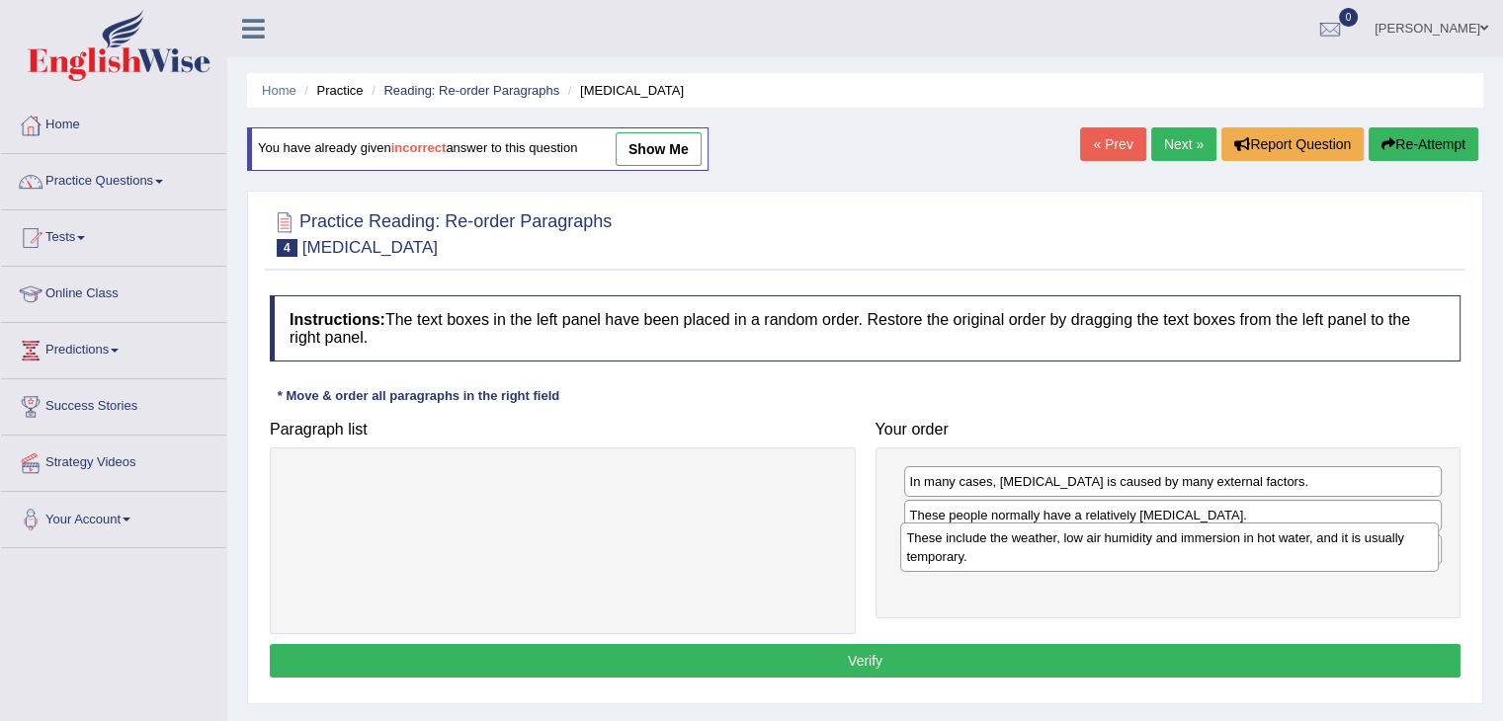
drag, startPoint x: 1162, startPoint y: 598, endPoint x: 1159, endPoint y: 554, distance: 43.6
click at [1159, 554] on div "These include the weather, low air humidity and immersion in hot water, and it …" at bounding box center [1169, 547] width 538 height 49
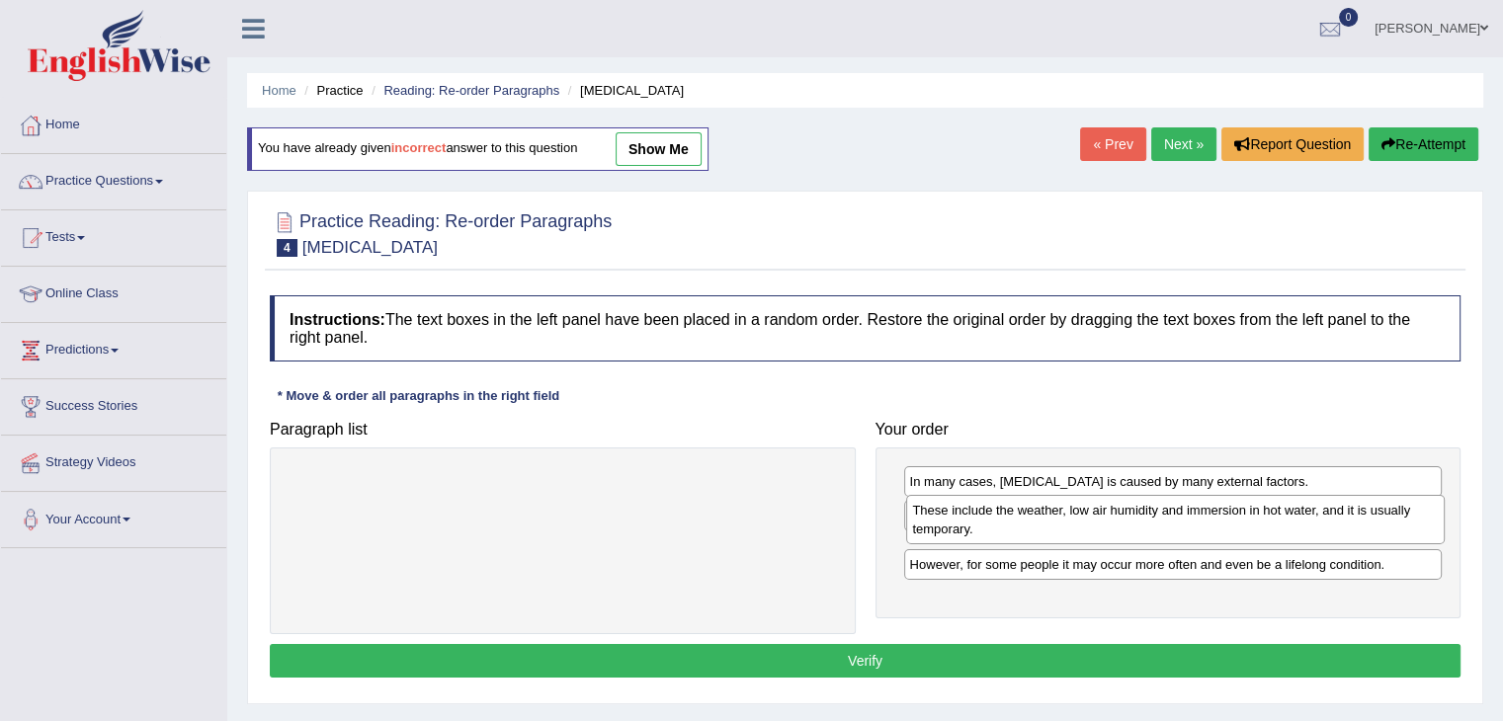
drag, startPoint x: 1155, startPoint y: 588, endPoint x: 1158, endPoint y: 517, distance: 71.2
click at [1158, 517] on div "These include the weather, low air humidity and immersion in hot water, and it …" at bounding box center [1175, 519] width 538 height 49
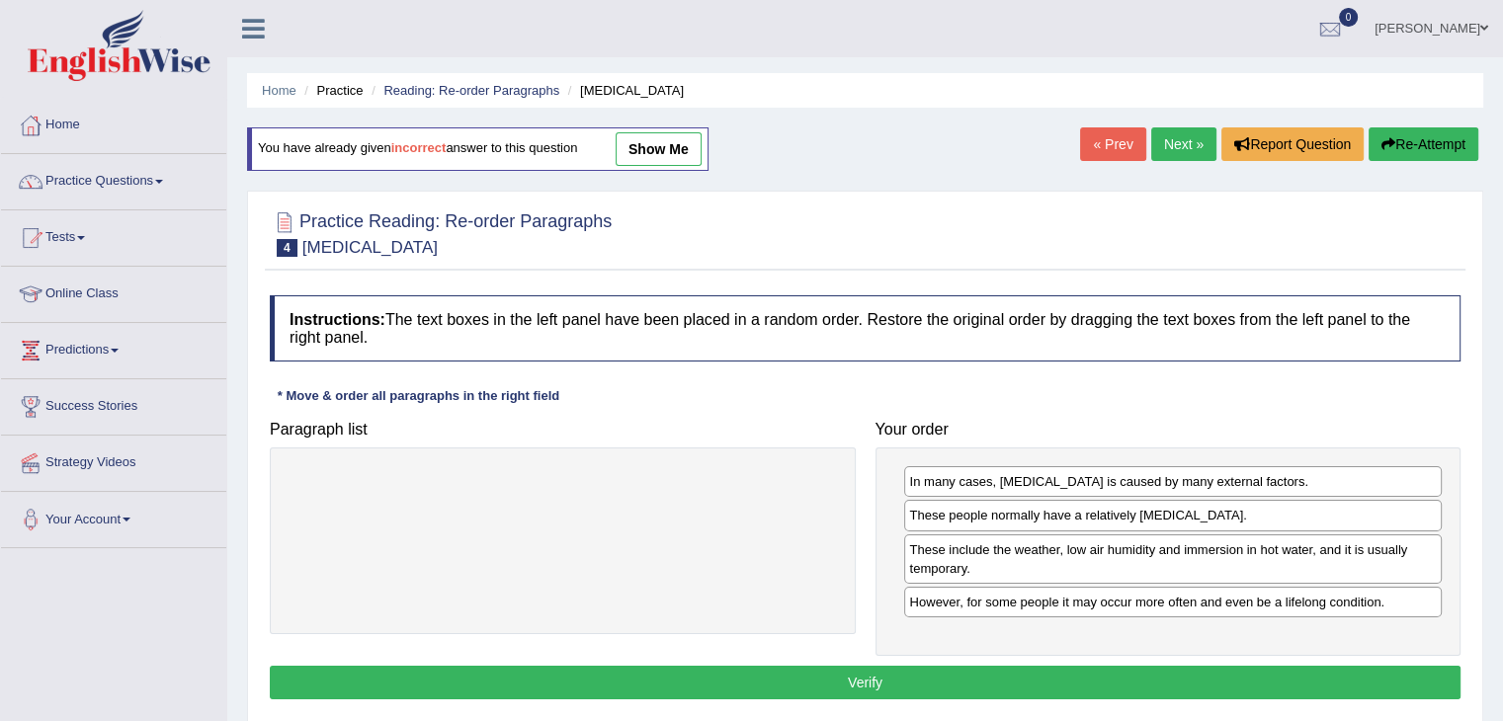
click at [952, 681] on button "Verify" at bounding box center [865, 683] width 1190 height 34
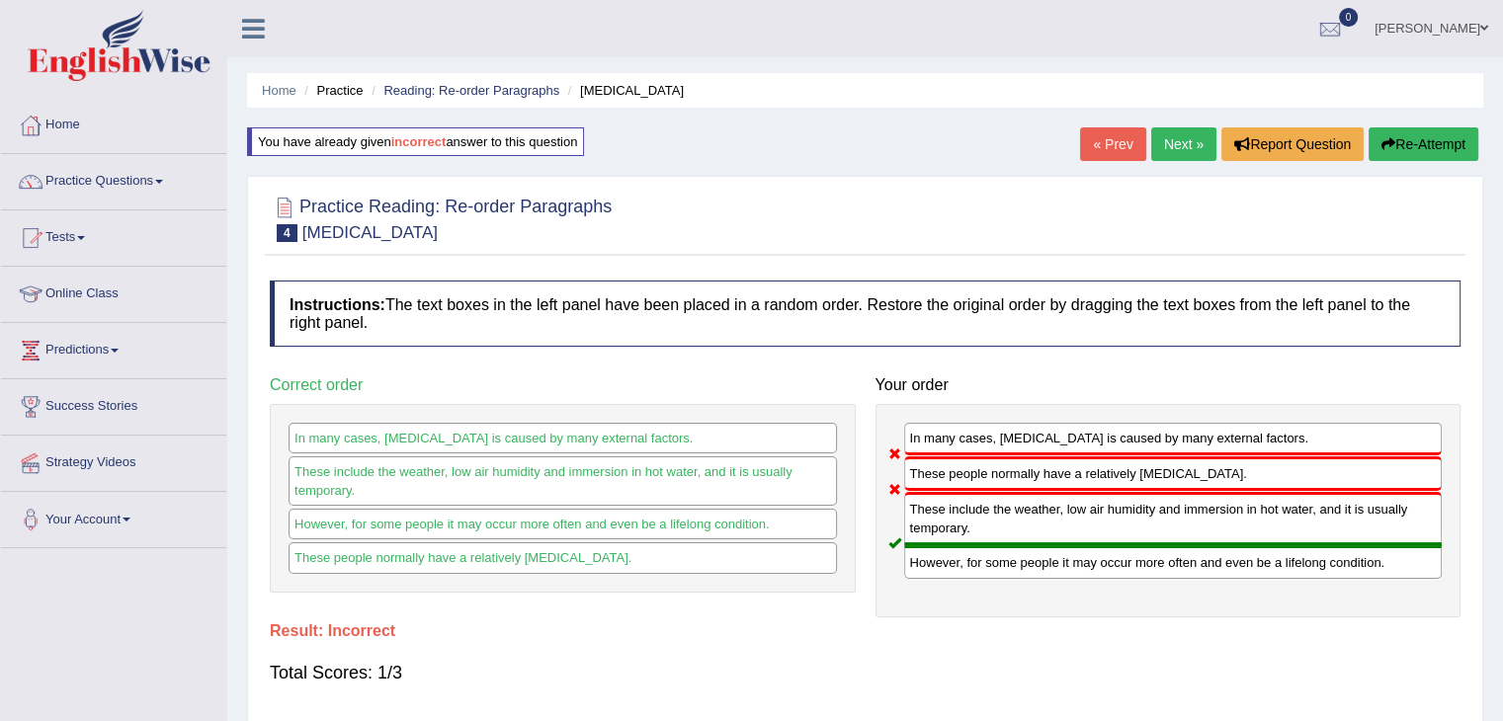
click at [1419, 130] on button "Re-Attempt" at bounding box center [1423, 144] width 110 height 34
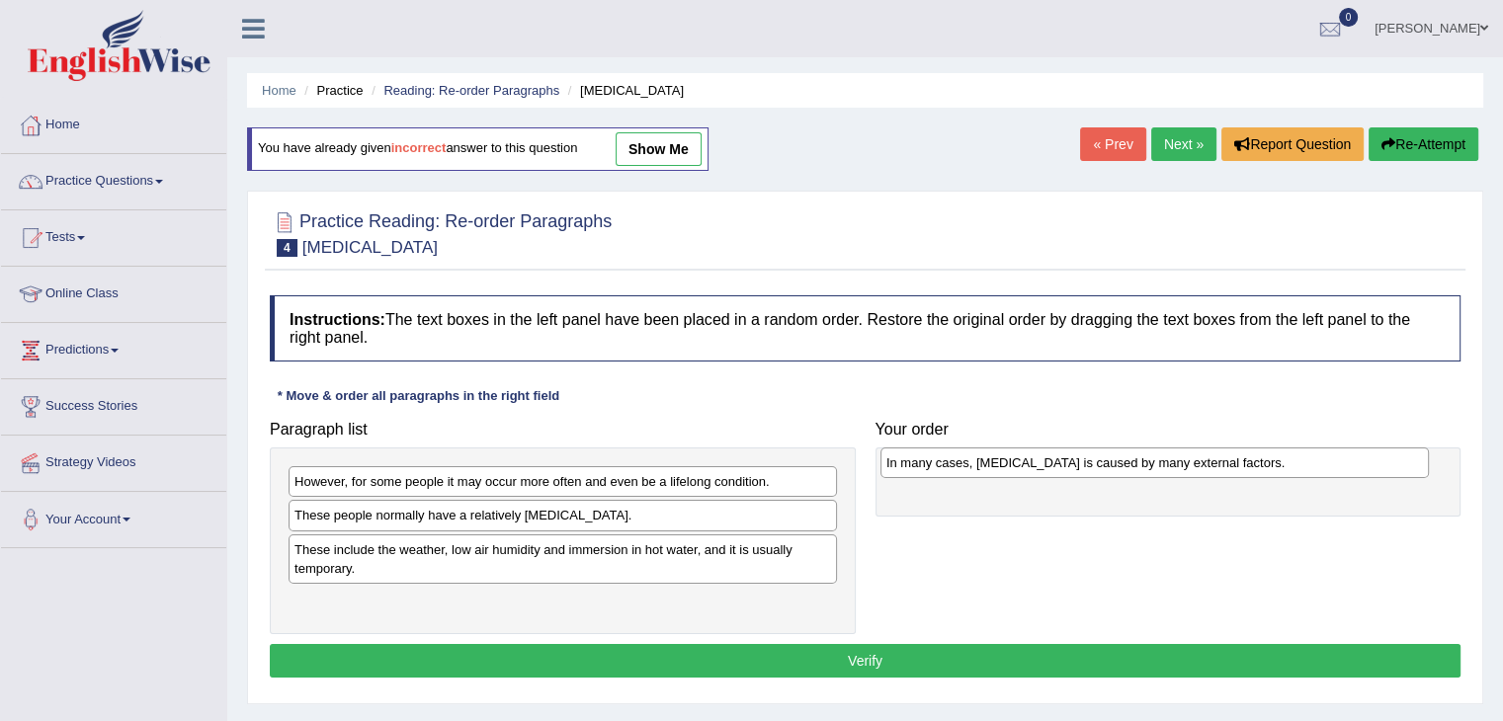
drag, startPoint x: 420, startPoint y: 521, endPoint x: 1018, endPoint y: 467, distance: 600.1
click at [1016, 468] on div "In many cases, [MEDICAL_DATA] is caused by many external factors." at bounding box center [1154, 463] width 548 height 31
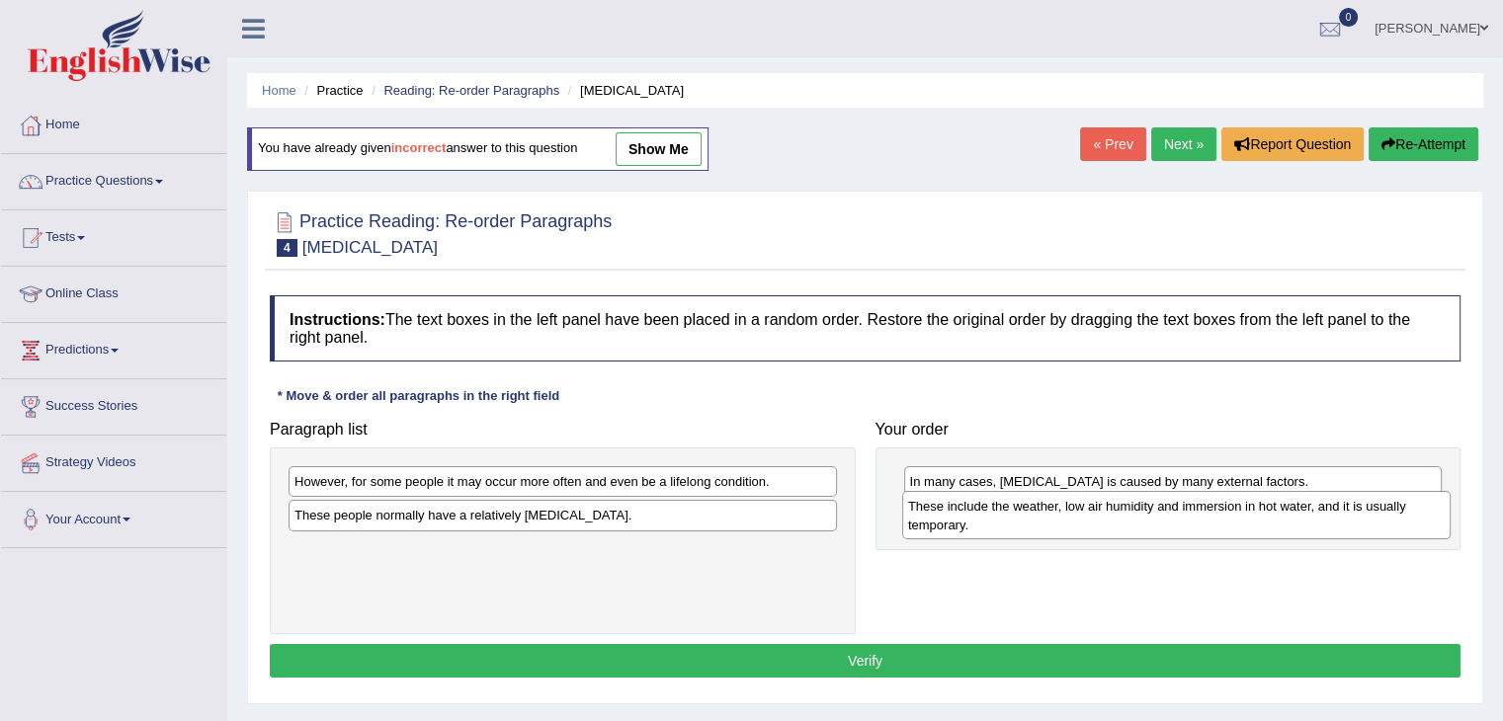
drag, startPoint x: 493, startPoint y: 550, endPoint x: 1101, endPoint y: 507, distance: 610.1
click at [1101, 507] on div "These include the weather, low air humidity and immersion in hot water, and it …" at bounding box center [1176, 515] width 548 height 49
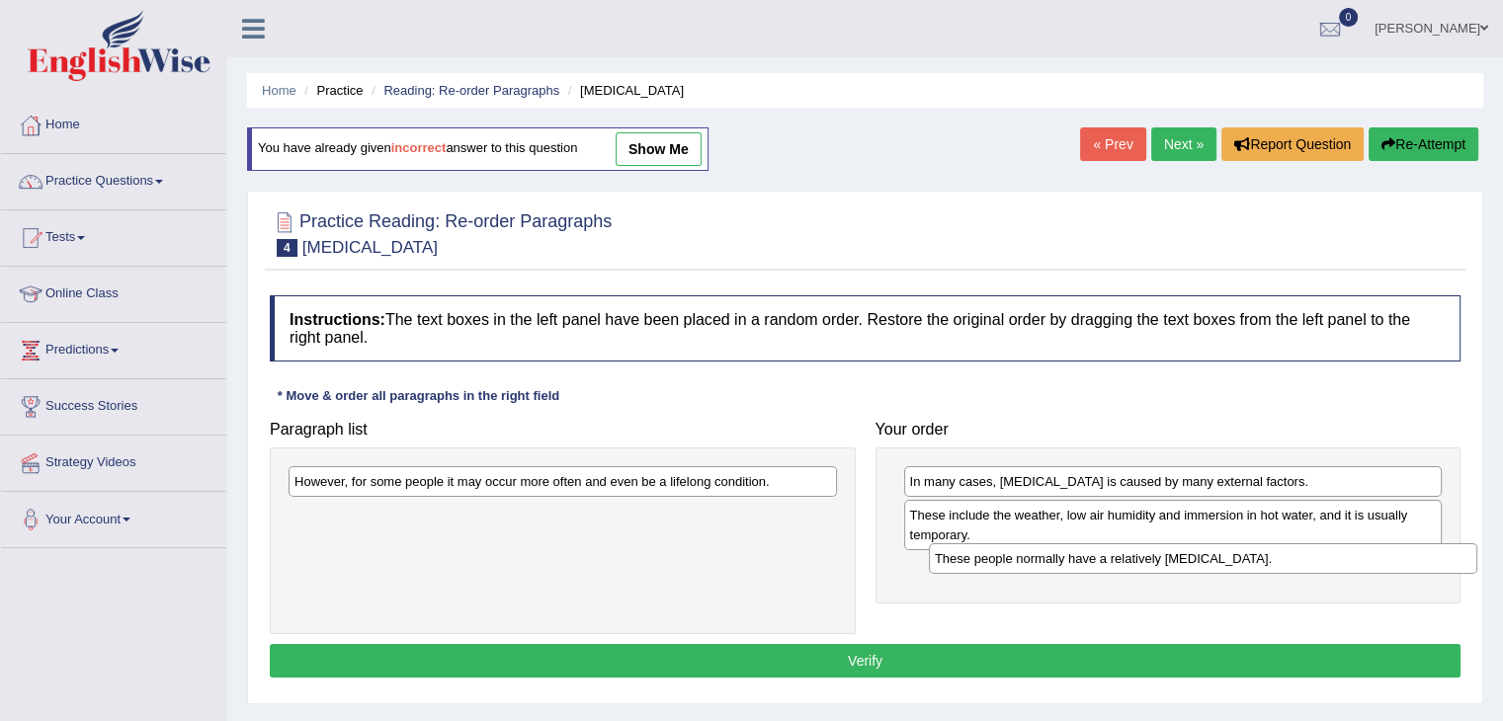
drag, startPoint x: 695, startPoint y: 510, endPoint x: 1284, endPoint y: 547, distance: 590.0
click at [1335, 553] on div "These people normally have a relatively [MEDICAL_DATA]." at bounding box center [1203, 558] width 548 height 31
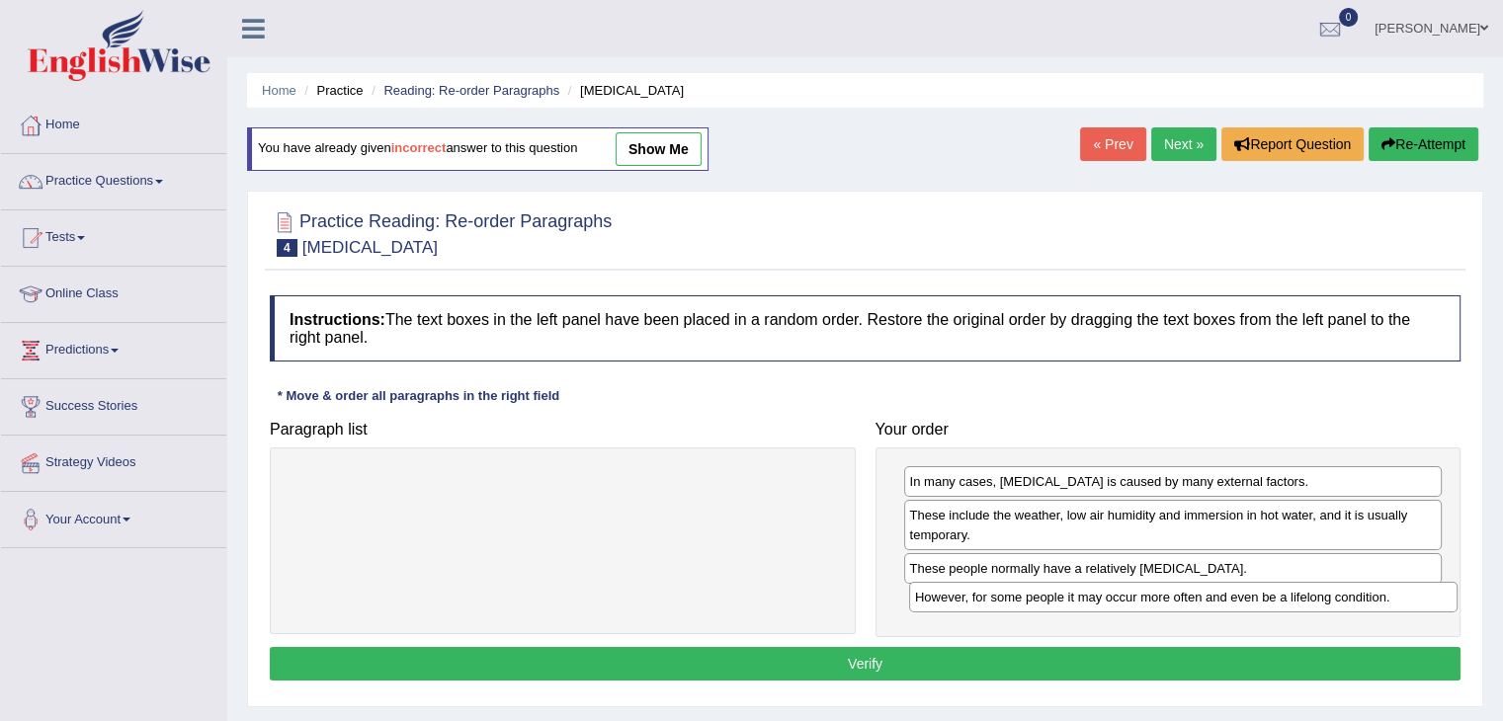
drag, startPoint x: 605, startPoint y: 491, endPoint x: 1214, endPoint y: 615, distance: 622.1
click at [1224, 608] on div "However, for some people it may occur more often and even be a lifelong conditi…" at bounding box center [1183, 597] width 548 height 31
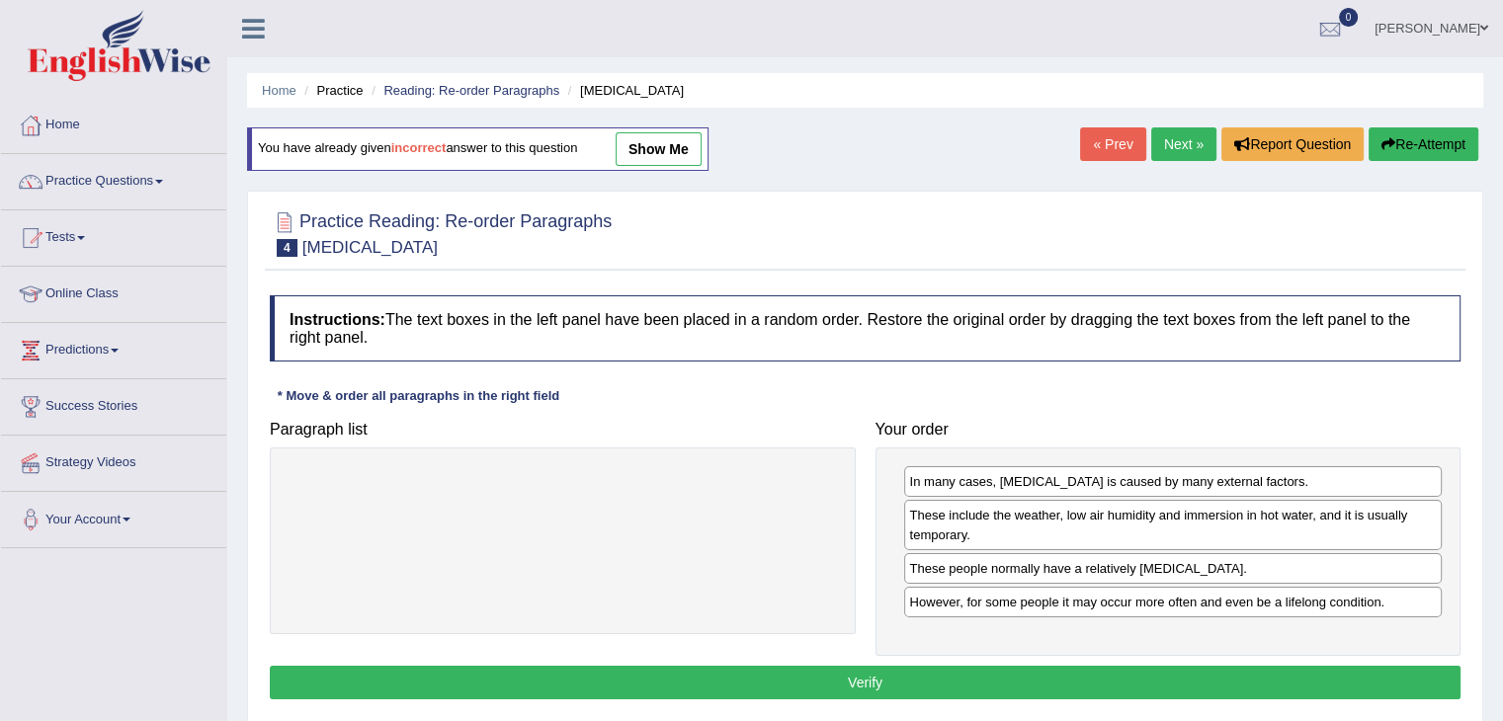
click at [1063, 673] on button "Verify" at bounding box center [865, 683] width 1190 height 34
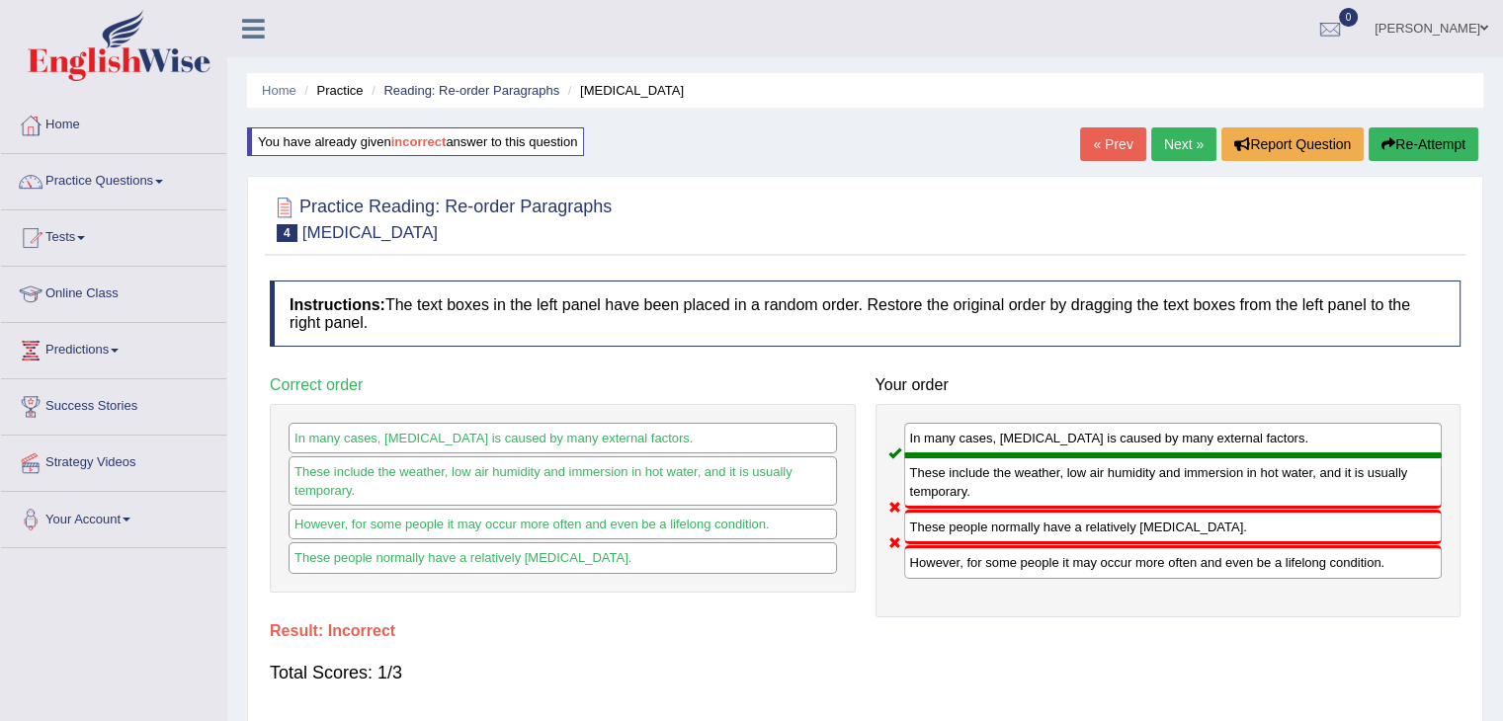
click at [1411, 139] on button "Re-Attempt" at bounding box center [1423, 144] width 110 height 34
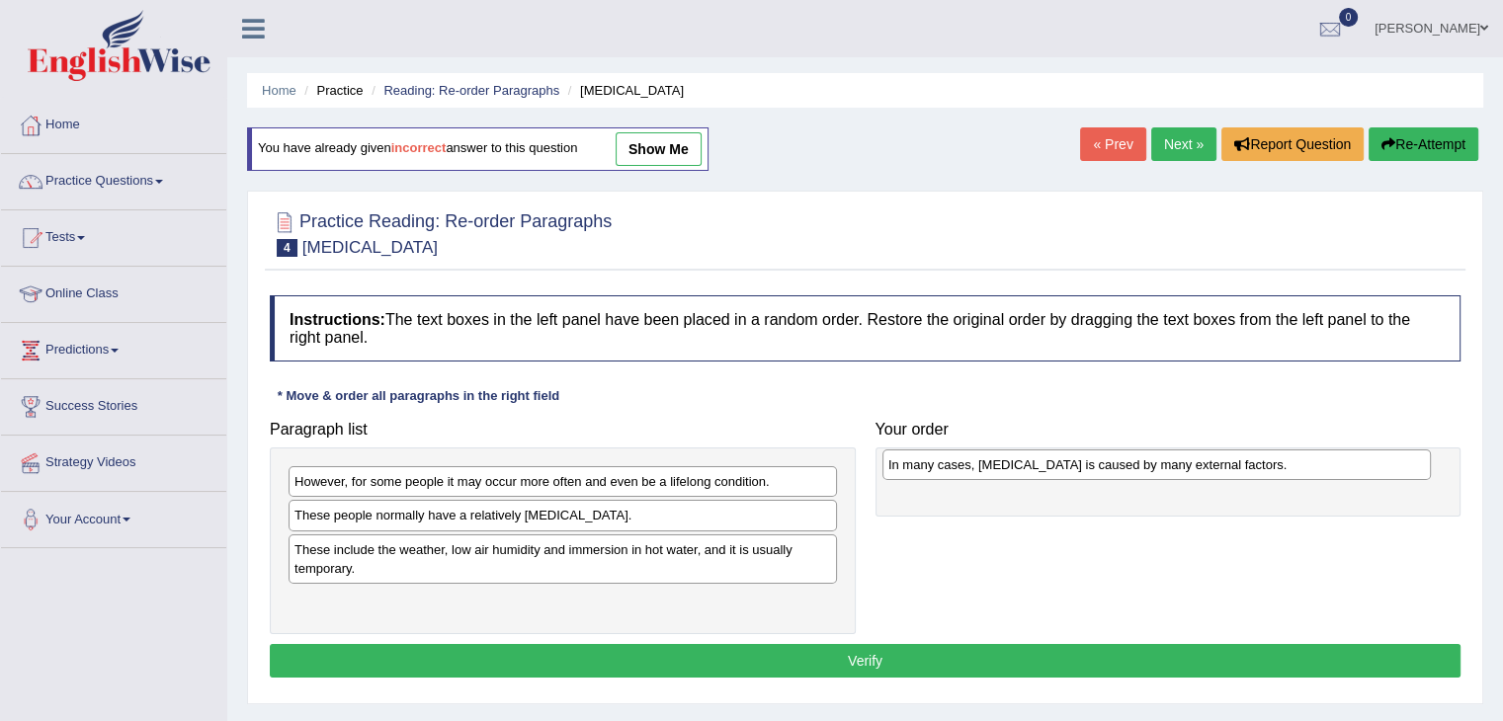
drag, startPoint x: 402, startPoint y: 515, endPoint x: 999, endPoint y: 470, distance: 598.3
click at [997, 464] on div "In many cases, [MEDICAL_DATA] is caused by many external factors." at bounding box center [1156, 464] width 548 height 31
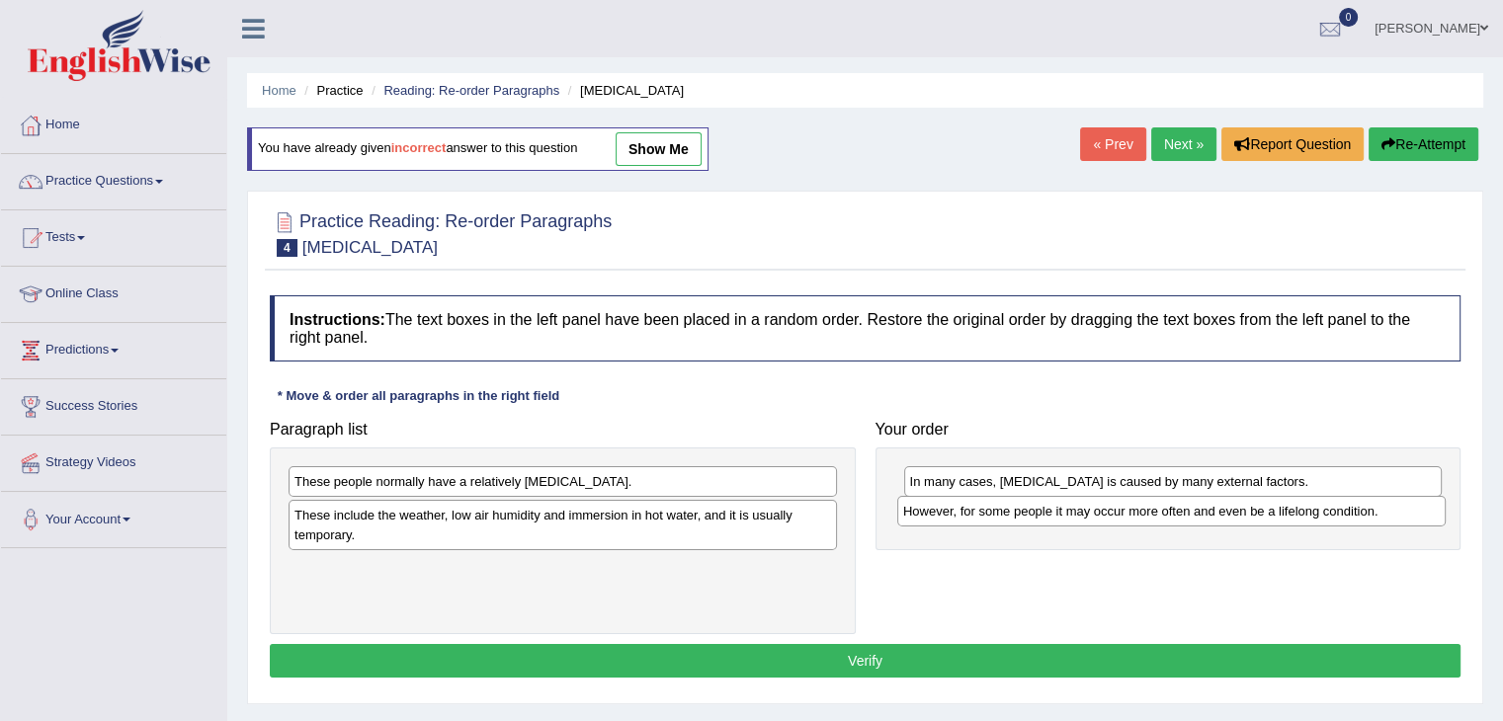
drag, startPoint x: 489, startPoint y: 493, endPoint x: 815, endPoint y: 534, distance: 328.6
click at [1084, 520] on div "However, for some people it may occur more often and even be a lifelong conditi…" at bounding box center [1171, 511] width 548 height 31
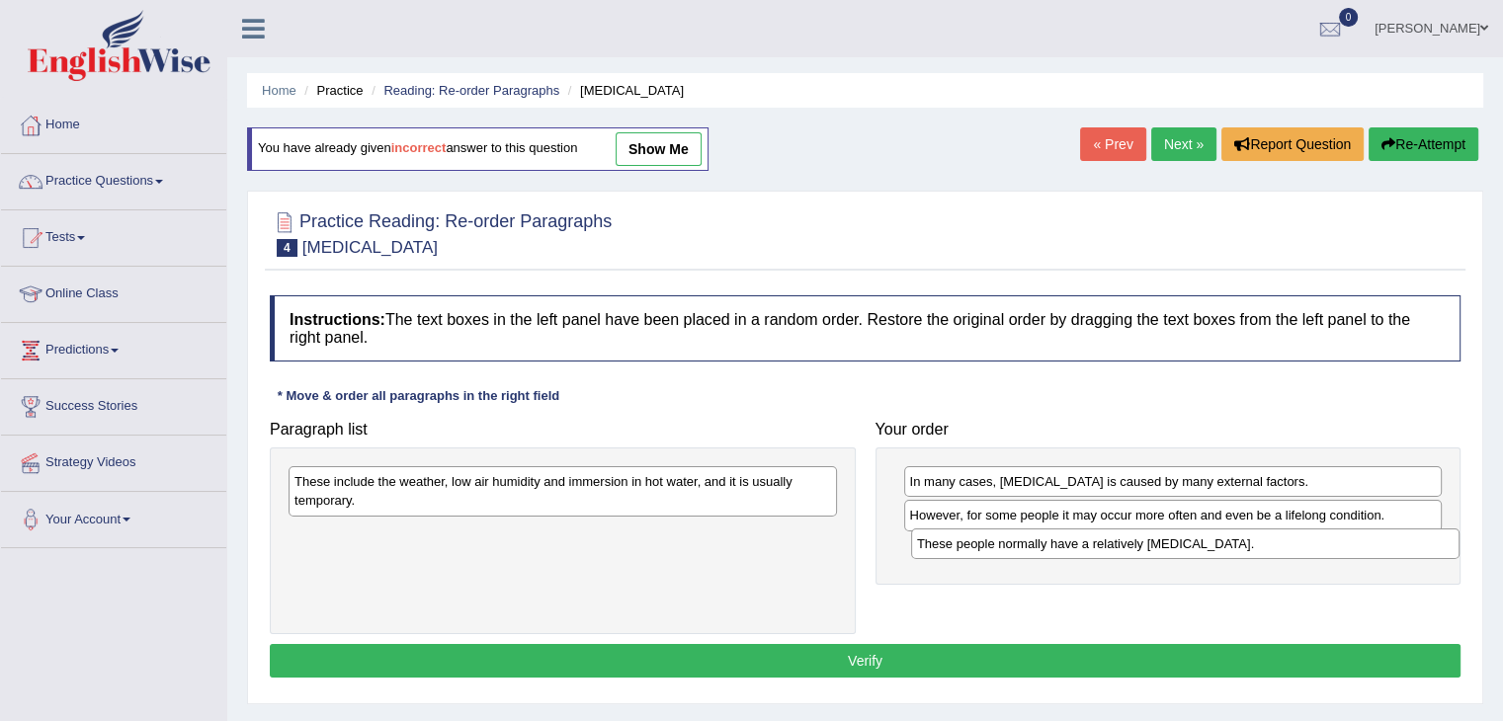
drag, startPoint x: 453, startPoint y: 486, endPoint x: 1070, endPoint y: 548, distance: 619.6
click at [1070, 548] on div "These people normally have a relatively [MEDICAL_DATA]." at bounding box center [1185, 544] width 548 height 31
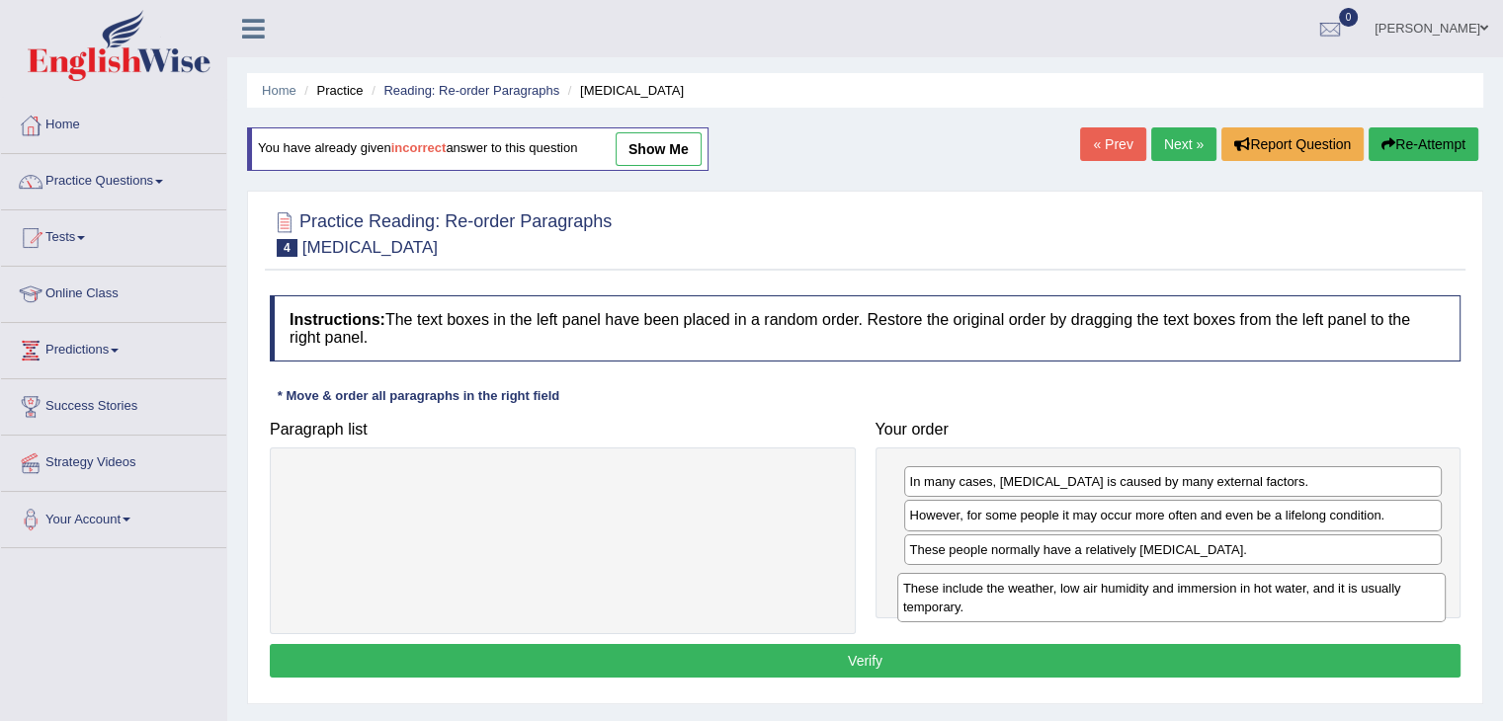
drag, startPoint x: 577, startPoint y: 538, endPoint x: 1139, endPoint y: 597, distance: 565.1
click at [1139, 597] on div "These include the weather, low air humidity and immersion in hot water, and it …" at bounding box center [1171, 597] width 548 height 49
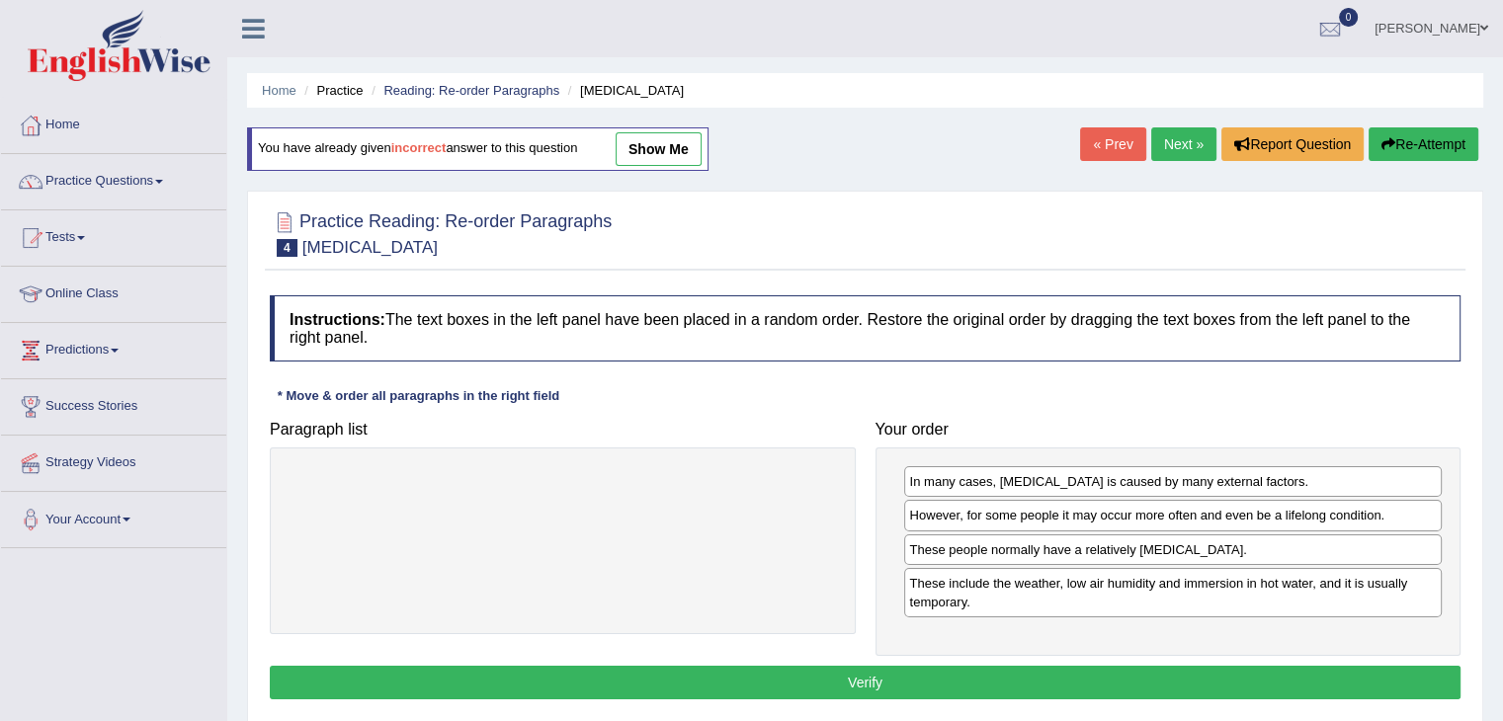
click at [1077, 673] on button "Verify" at bounding box center [865, 683] width 1190 height 34
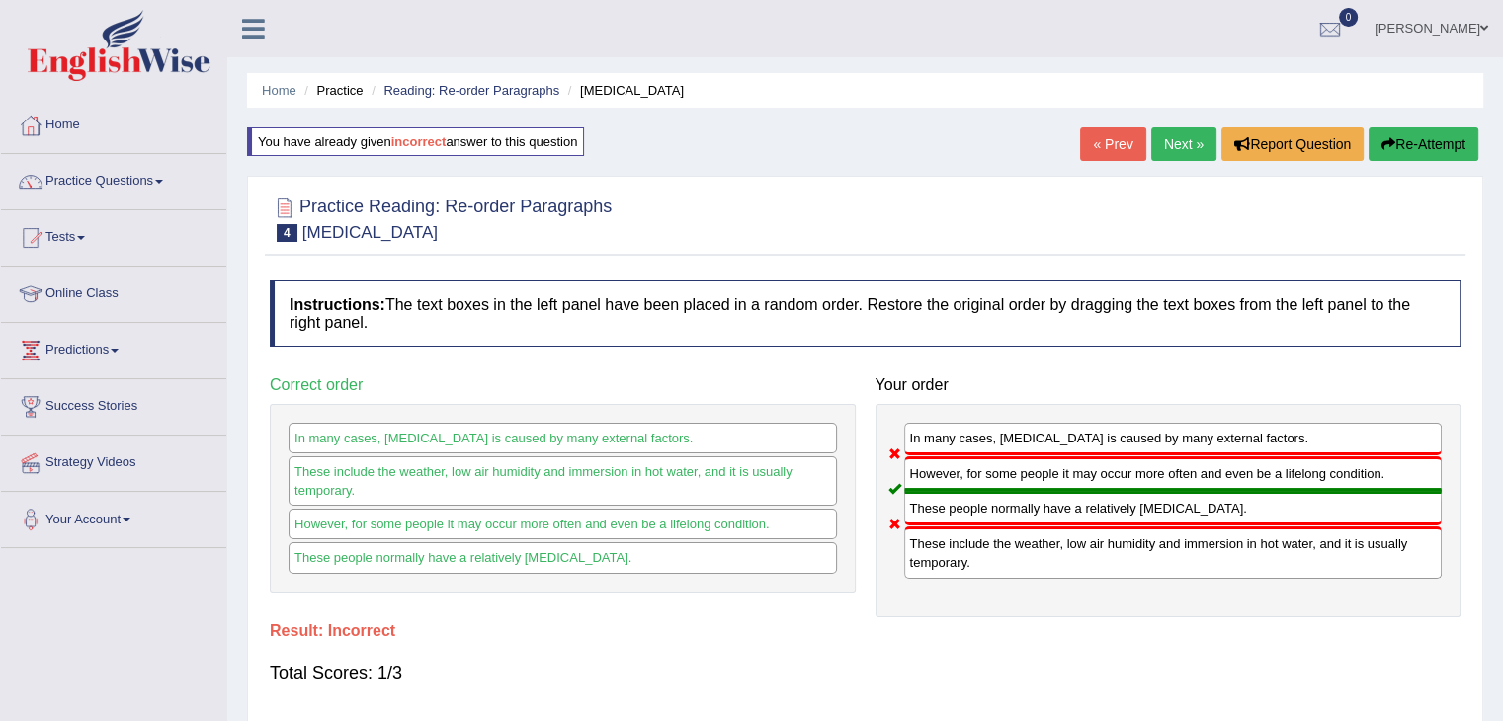
click at [1441, 143] on button "Re-Attempt" at bounding box center [1423, 144] width 110 height 34
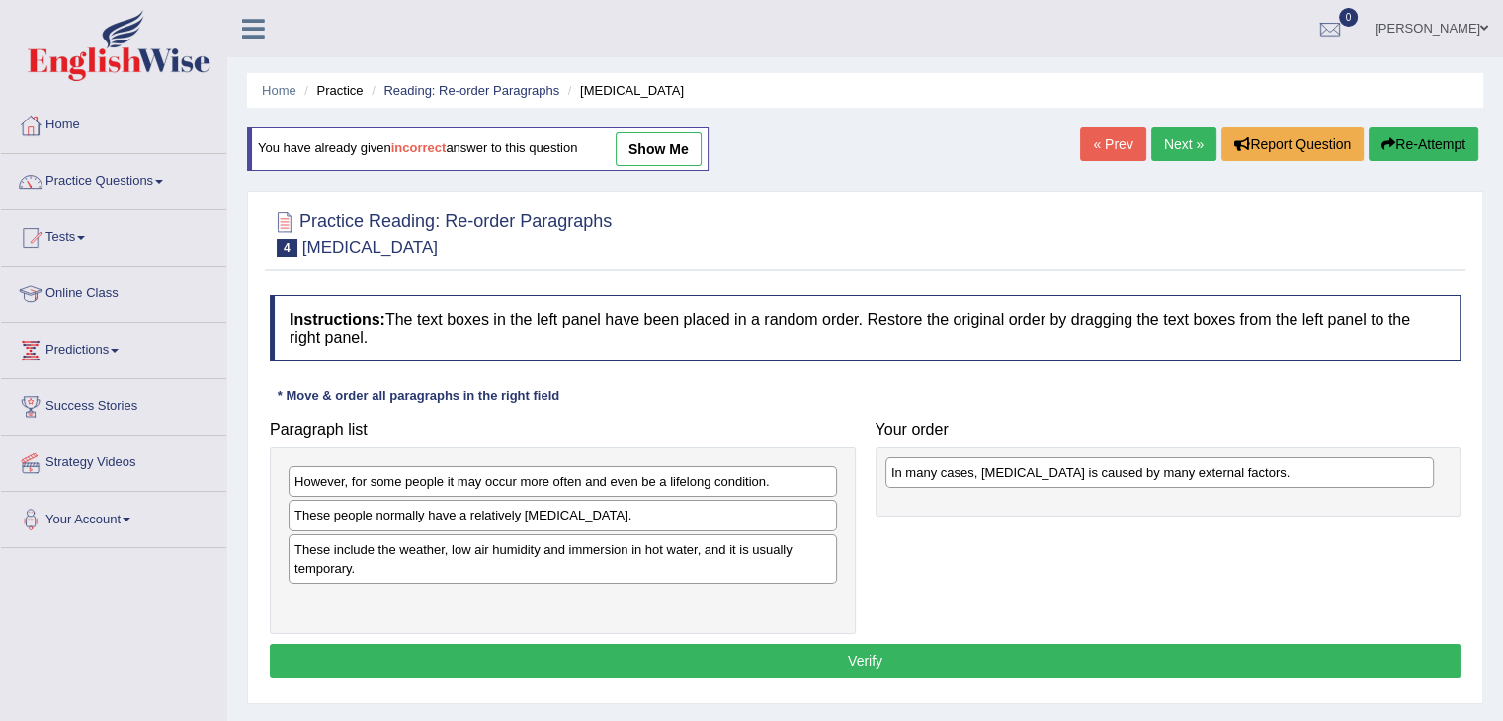
drag, startPoint x: 364, startPoint y: 520, endPoint x: 943, endPoint y: 479, distance: 581.3
click at [961, 477] on div "In many cases, [MEDICAL_DATA] is caused by many external factors." at bounding box center [1159, 472] width 548 height 31
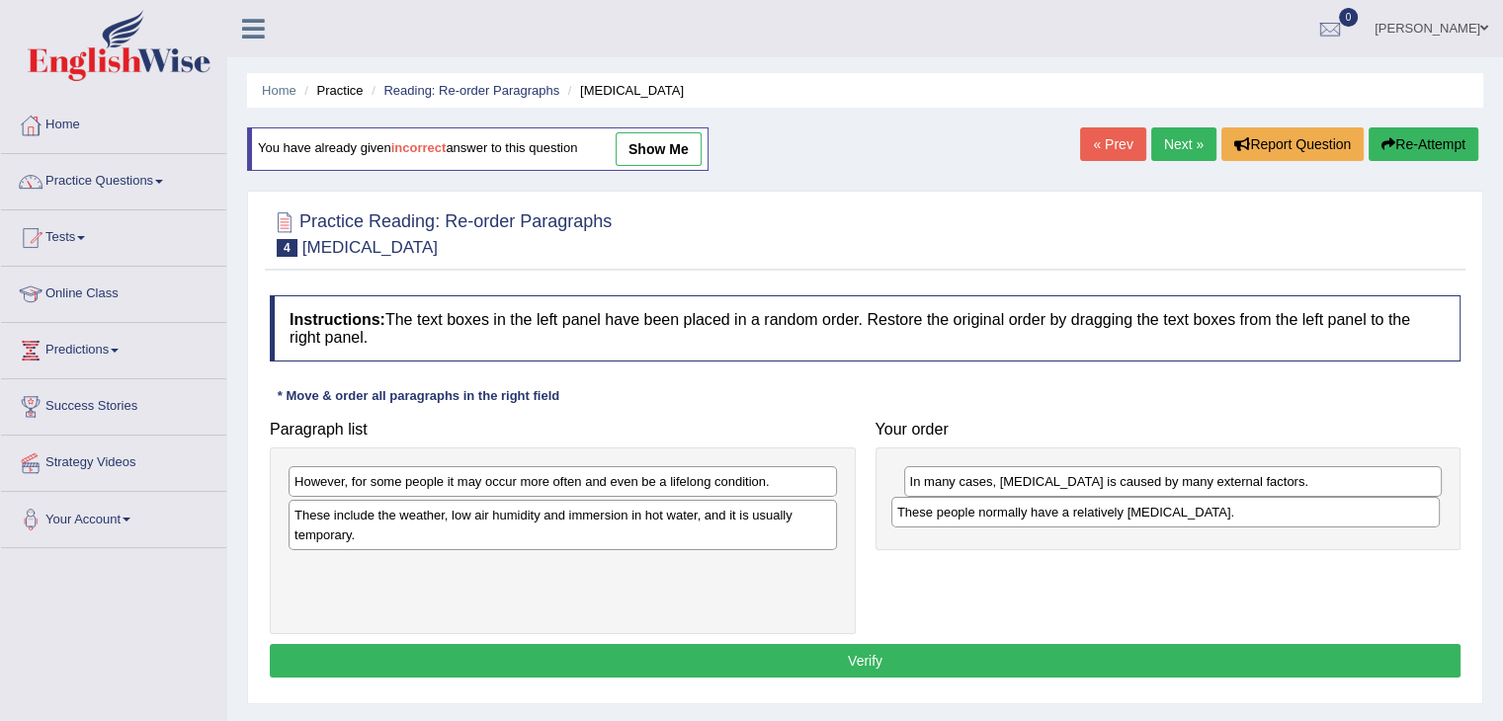
drag, startPoint x: 392, startPoint y: 521, endPoint x: 978, endPoint y: 517, distance: 585.8
click at [978, 517] on div "These people normally have a relatively [MEDICAL_DATA]." at bounding box center [1165, 512] width 548 height 31
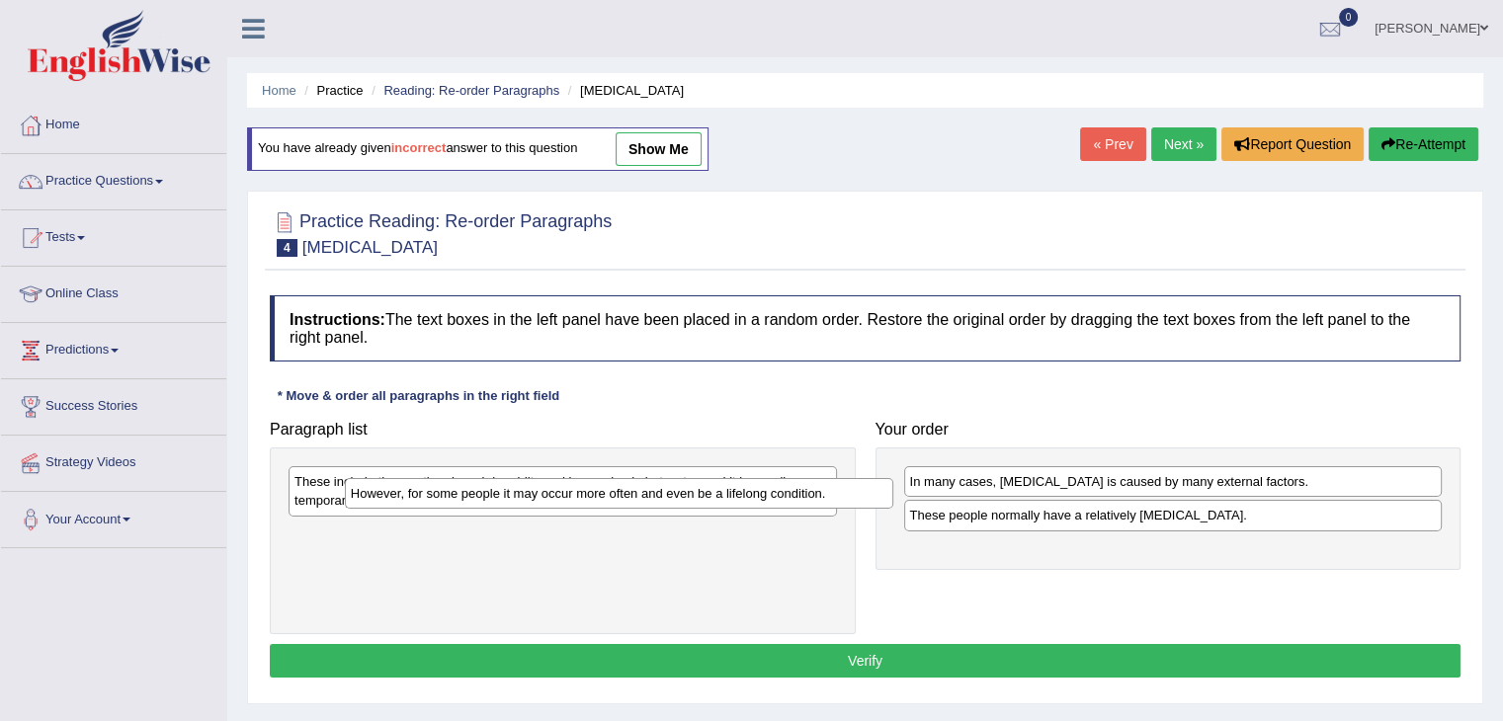
drag, startPoint x: 523, startPoint y: 491, endPoint x: 535, endPoint y: 490, distance: 12.9
click at [537, 490] on div "However, for some people it may occur more often and even be a lifelong conditi…" at bounding box center [619, 493] width 548 height 31
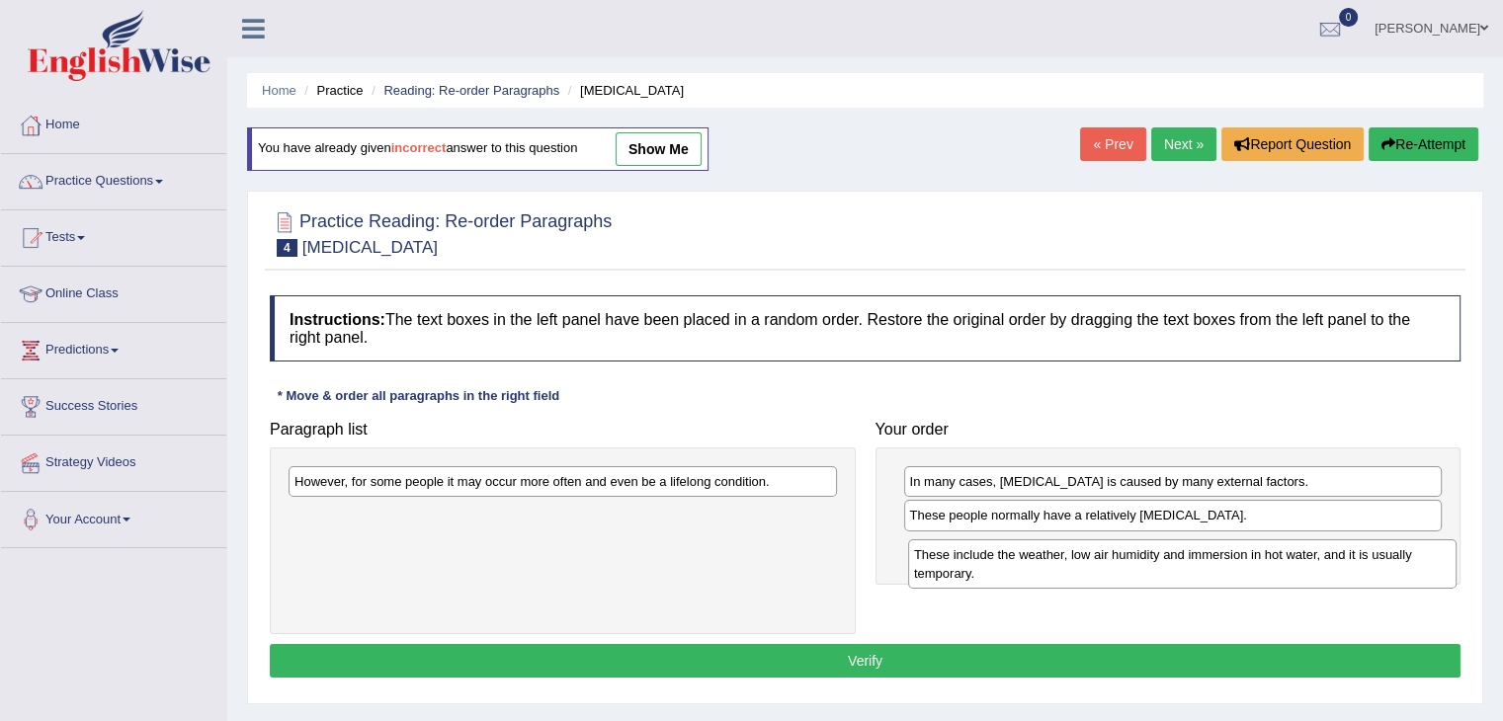
drag, startPoint x: 487, startPoint y: 504, endPoint x: 1103, endPoint y: 571, distance: 620.1
click at [1103, 572] on div "These include the weather, low air humidity and immersion in hot water, and it …" at bounding box center [1182, 563] width 548 height 49
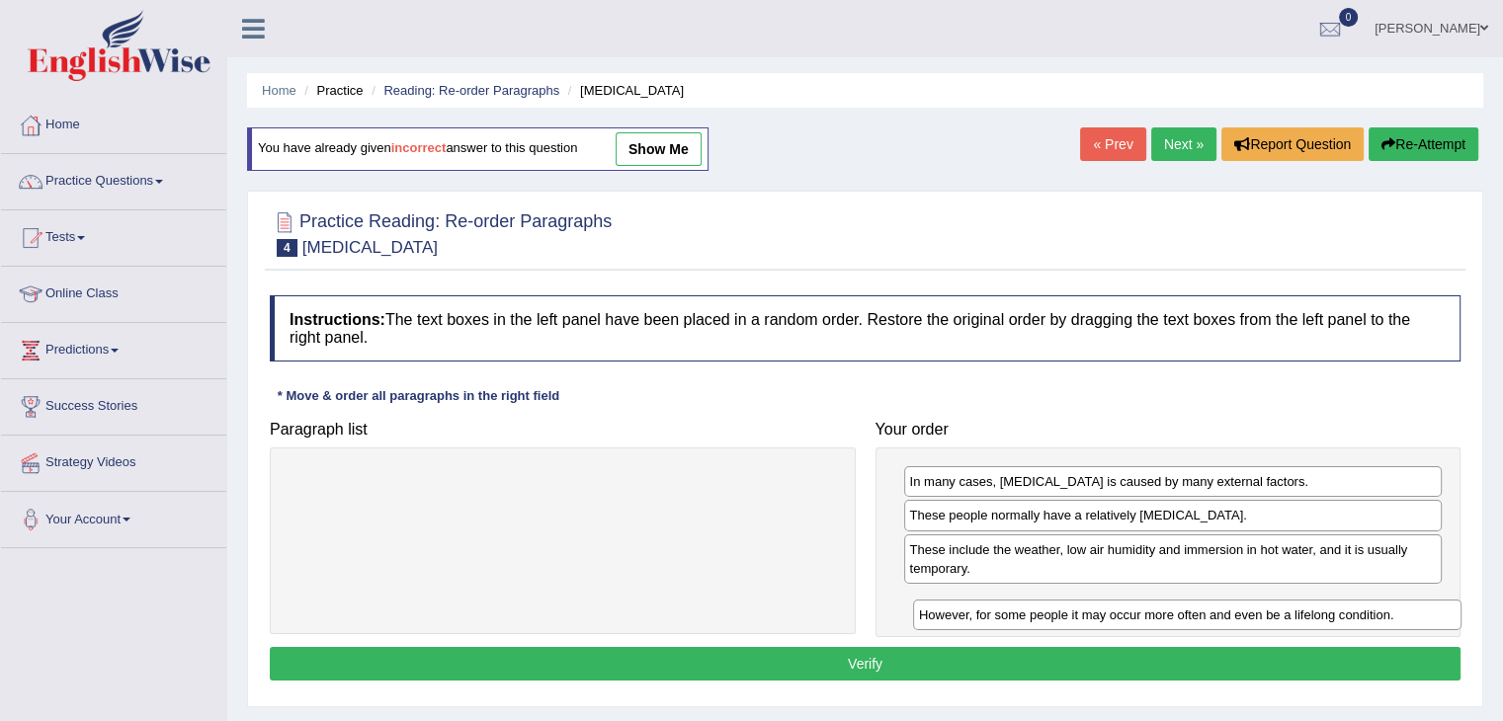
drag, startPoint x: 778, startPoint y: 482, endPoint x: 1394, endPoint y: 601, distance: 626.8
click at [1394, 601] on div "However, for some people it may occur more often and even be a lifelong conditi…" at bounding box center [1187, 615] width 548 height 31
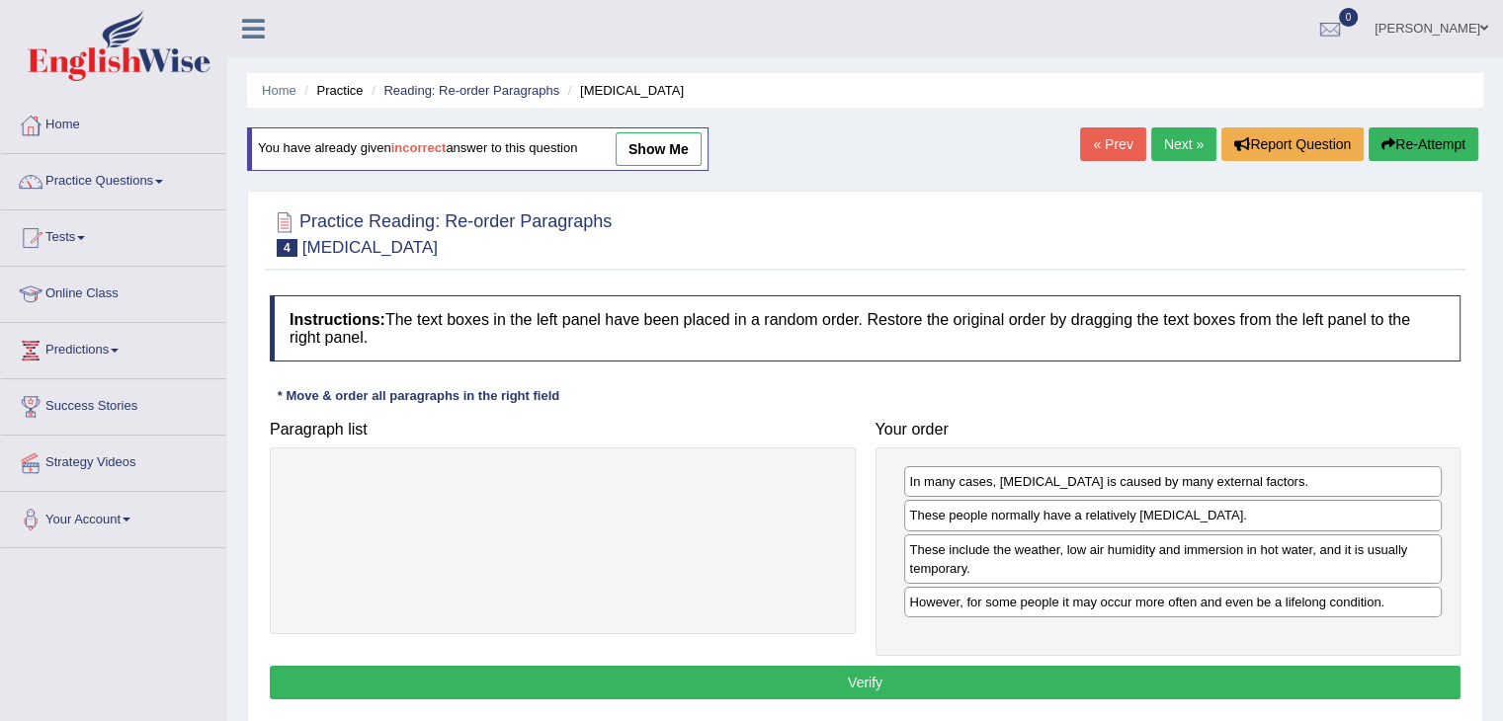
click at [1088, 674] on button "Verify" at bounding box center [865, 683] width 1190 height 34
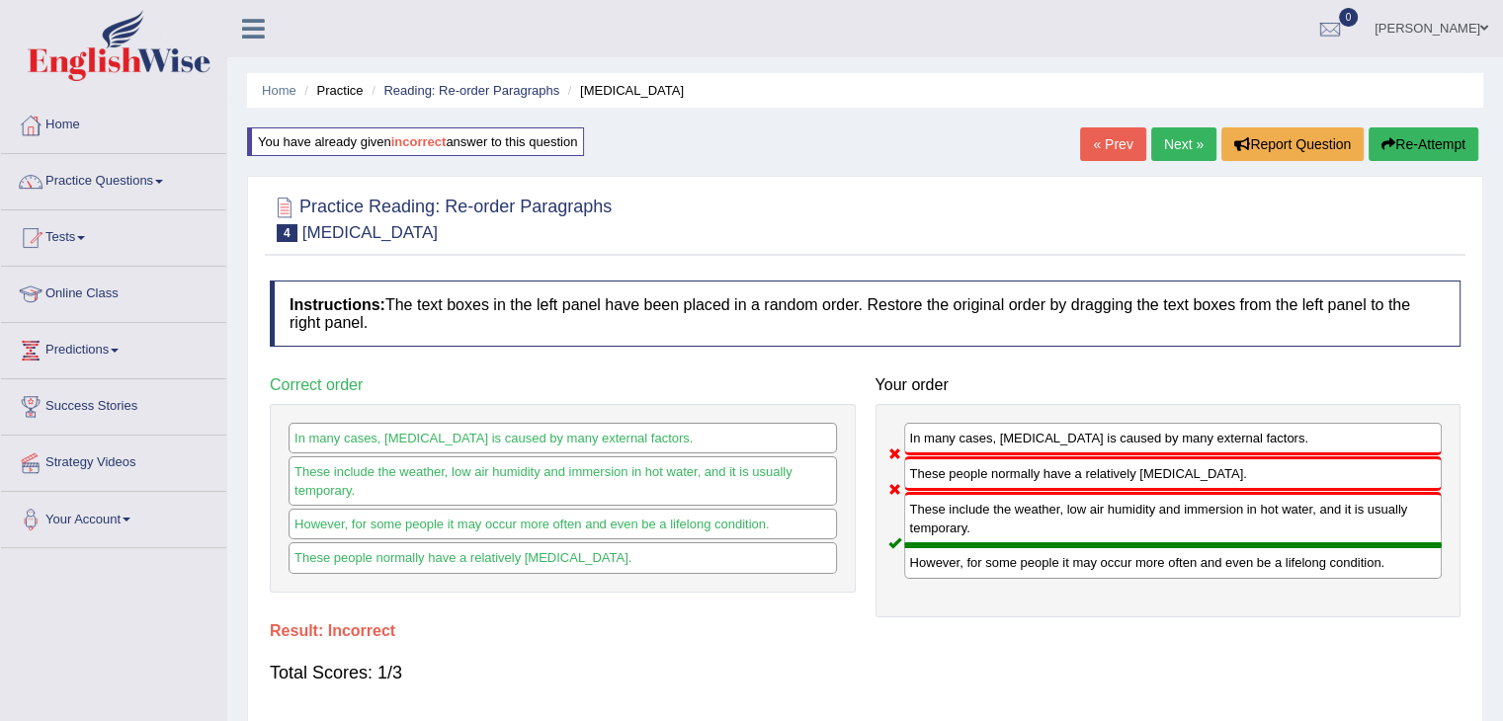
click at [1451, 139] on button "Re-Attempt" at bounding box center [1423, 144] width 110 height 34
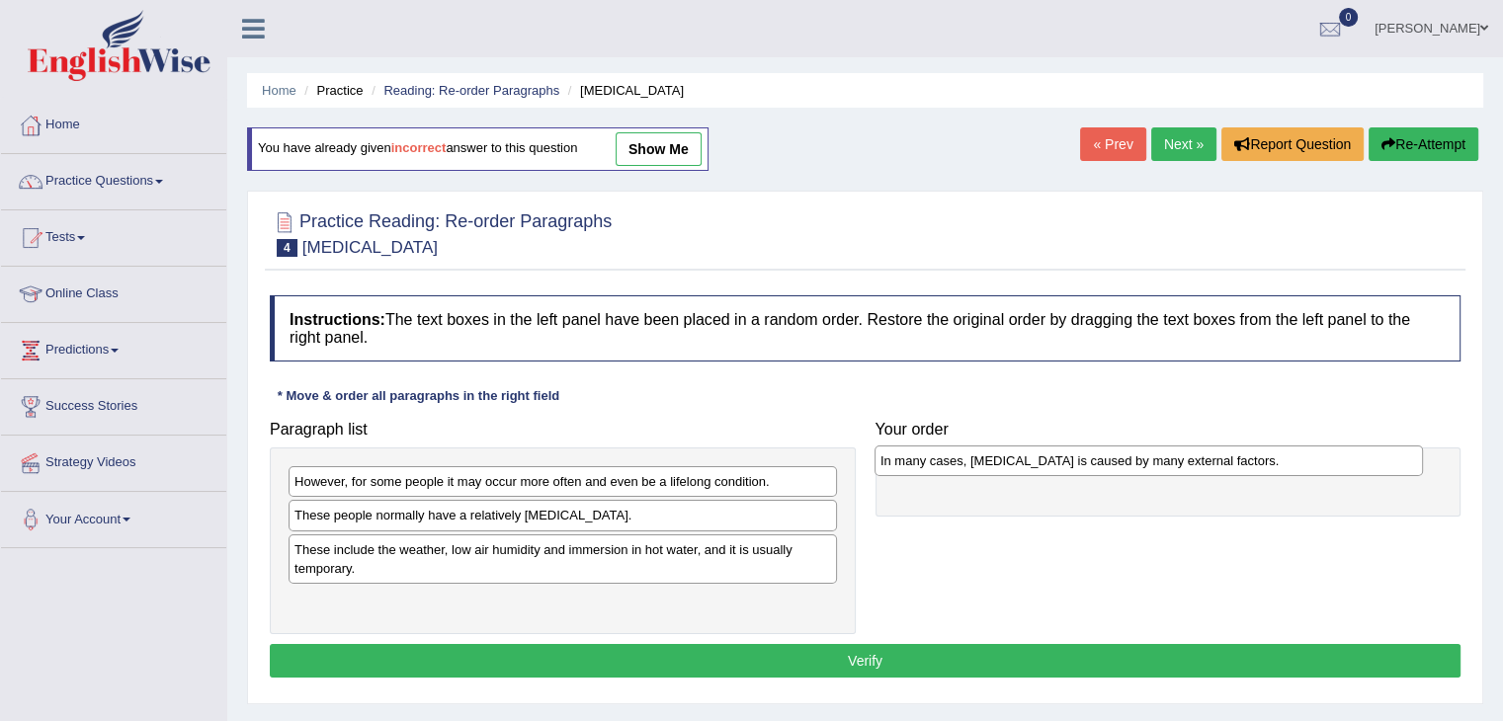
drag, startPoint x: 370, startPoint y: 514, endPoint x: 956, endPoint y: 459, distance: 588.3
click at [956, 459] on div "In many cases, [MEDICAL_DATA] is caused by many external factors." at bounding box center [1148, 461] width 548 height 31
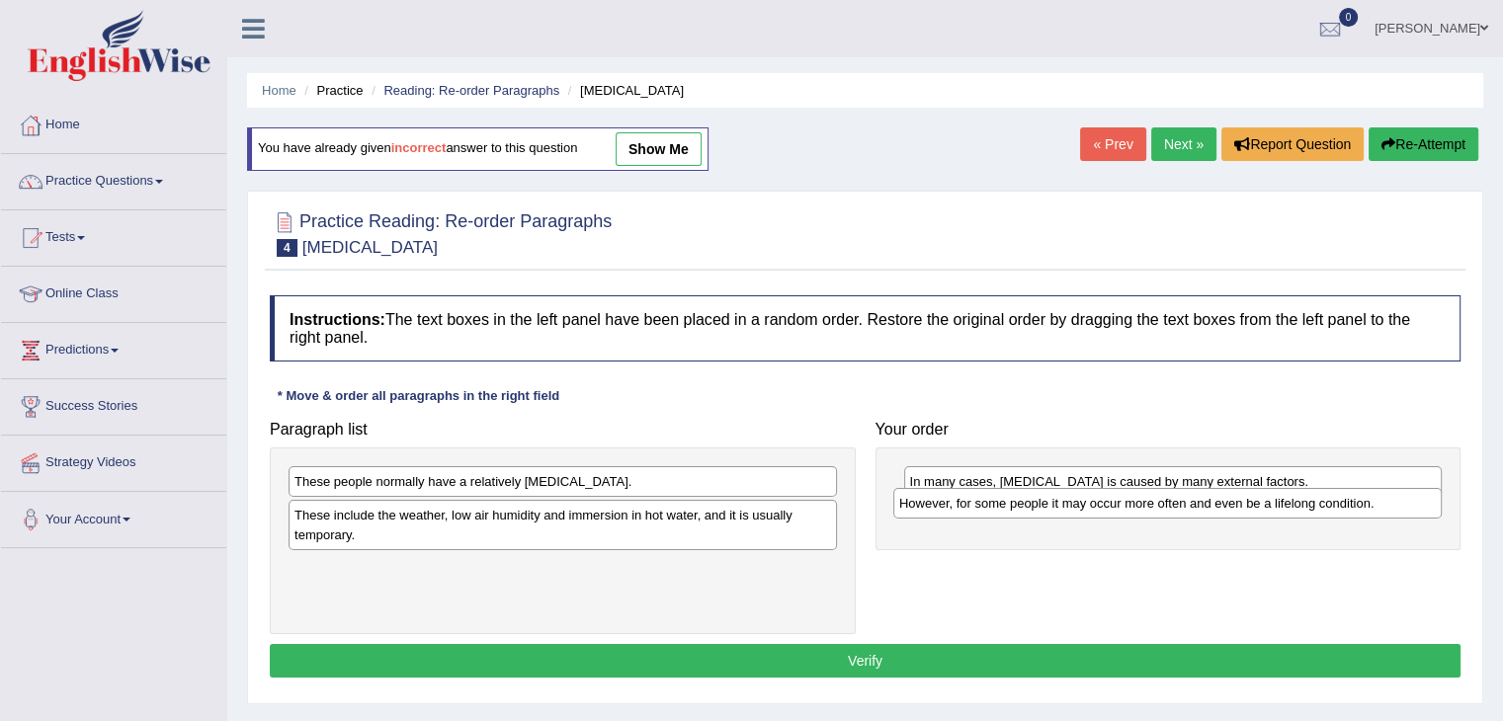
drag, startPoint x: 494, startPoint y: 497, endPoint x: 802, endPoint y: 511, distance: 308.5
click at [1083, 509] on div "However, for some people it may occur more often and even be a lifelong conditi…" at bounding box center [1167, 503] width 548 height 31
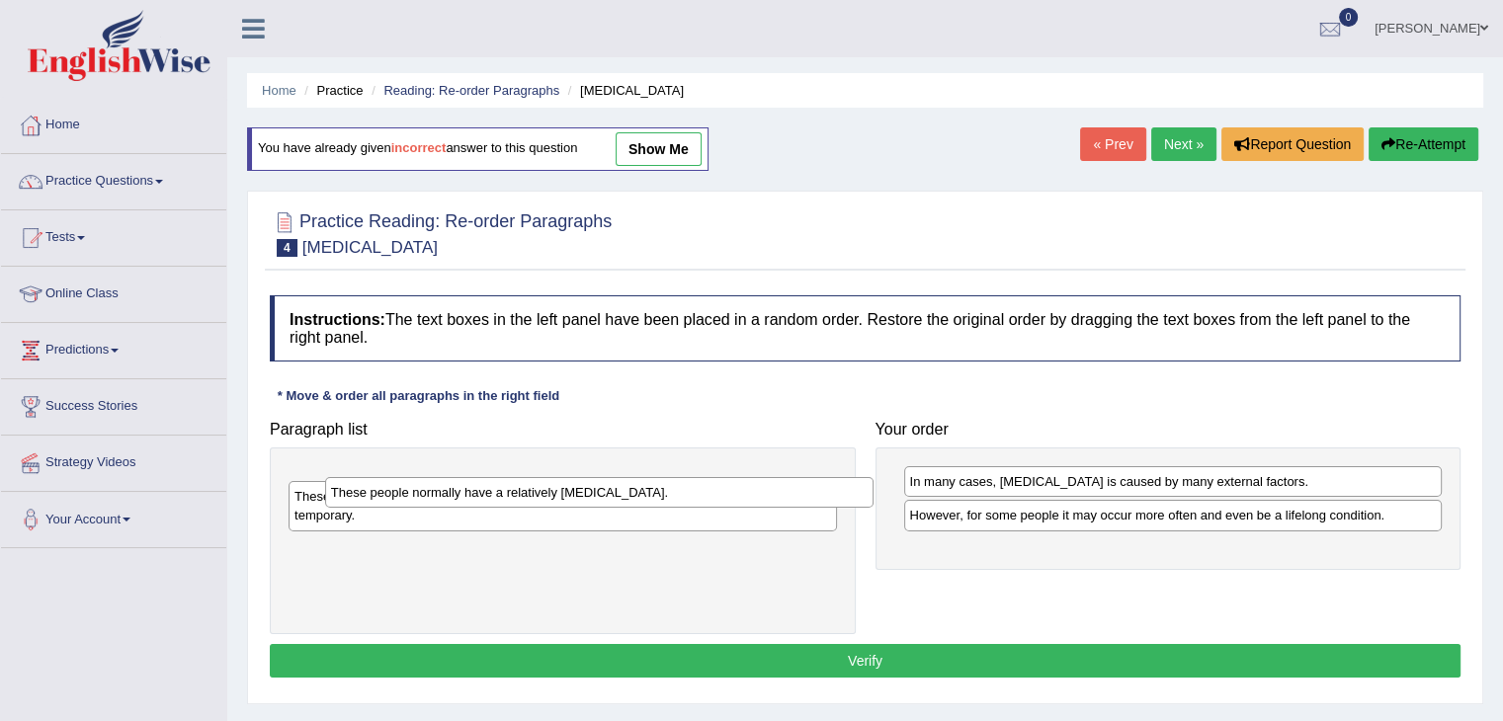
drag, startPoint x: 667, startPoint y: 478, endPoint x: 684, endPoint y: 466, distance: 20.6
click at [685, 477] on div "These people normally have a relatively [MEDICAL_DATA]." at bounding box center [599, 492] width 548 height 31
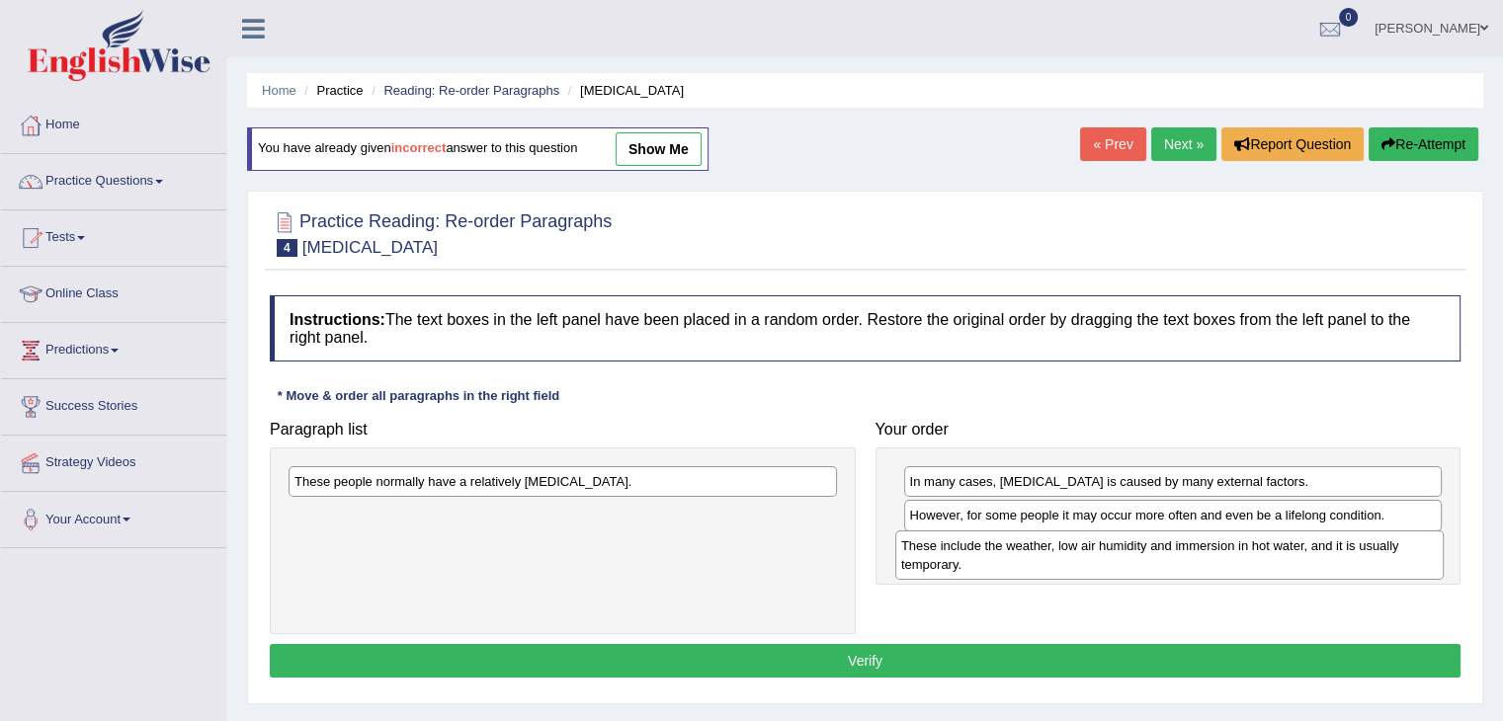
drag, startPoint x: 569, startPoint y: 539, endPoint x: 1176, endPoint y: 570, distance: 607.3
click at [1176, 570] on div "These include the weather, low air humidity and immersion in hot water, and it …" at bounding box center [1169, 554] width 548 height 49
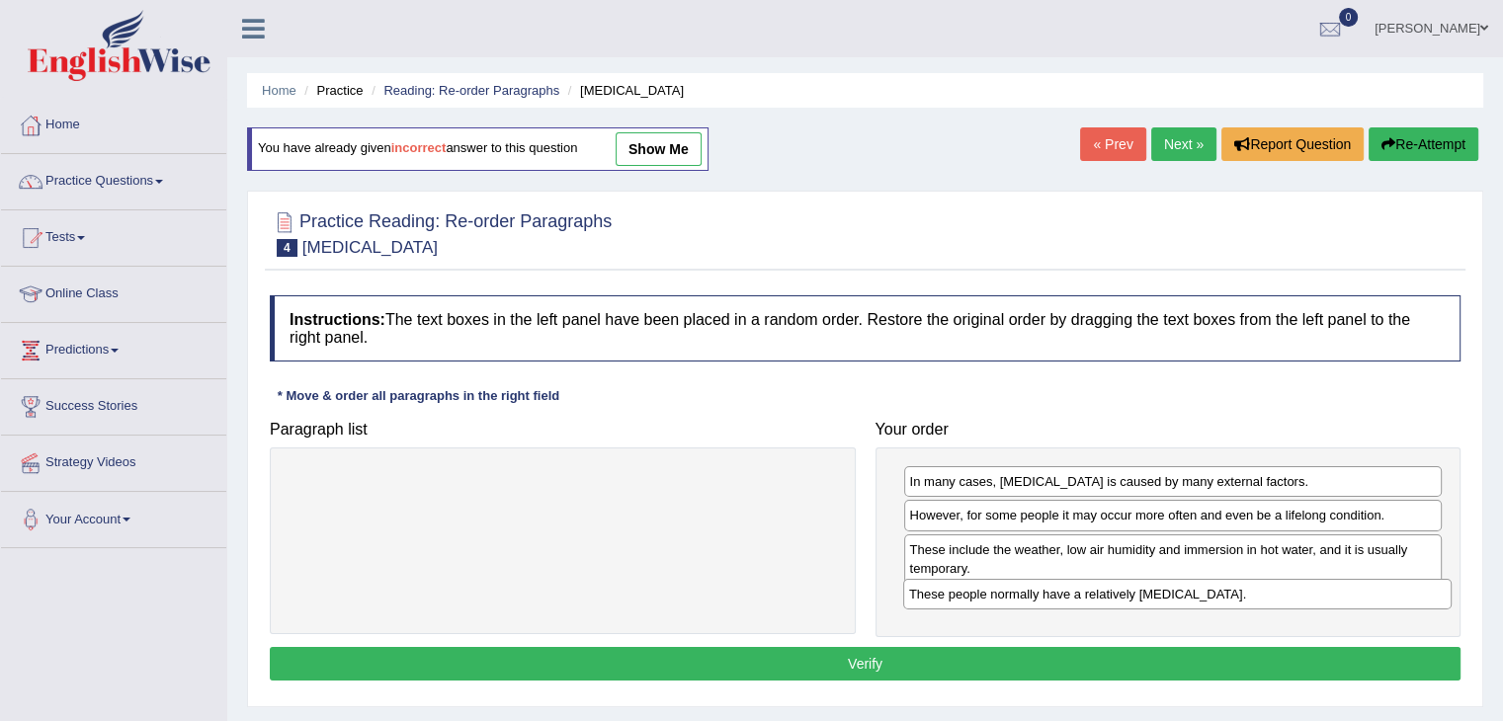
drag, startPoint x: 737, startPoint y: 487, endPoint x: 1351, endPoint y: 600, distance: 624.7
click at [1351, 600] on div "These people normally have a relatively [MEDICAL_DATA]." at bounding box center [1177, 594] width 548 height 31
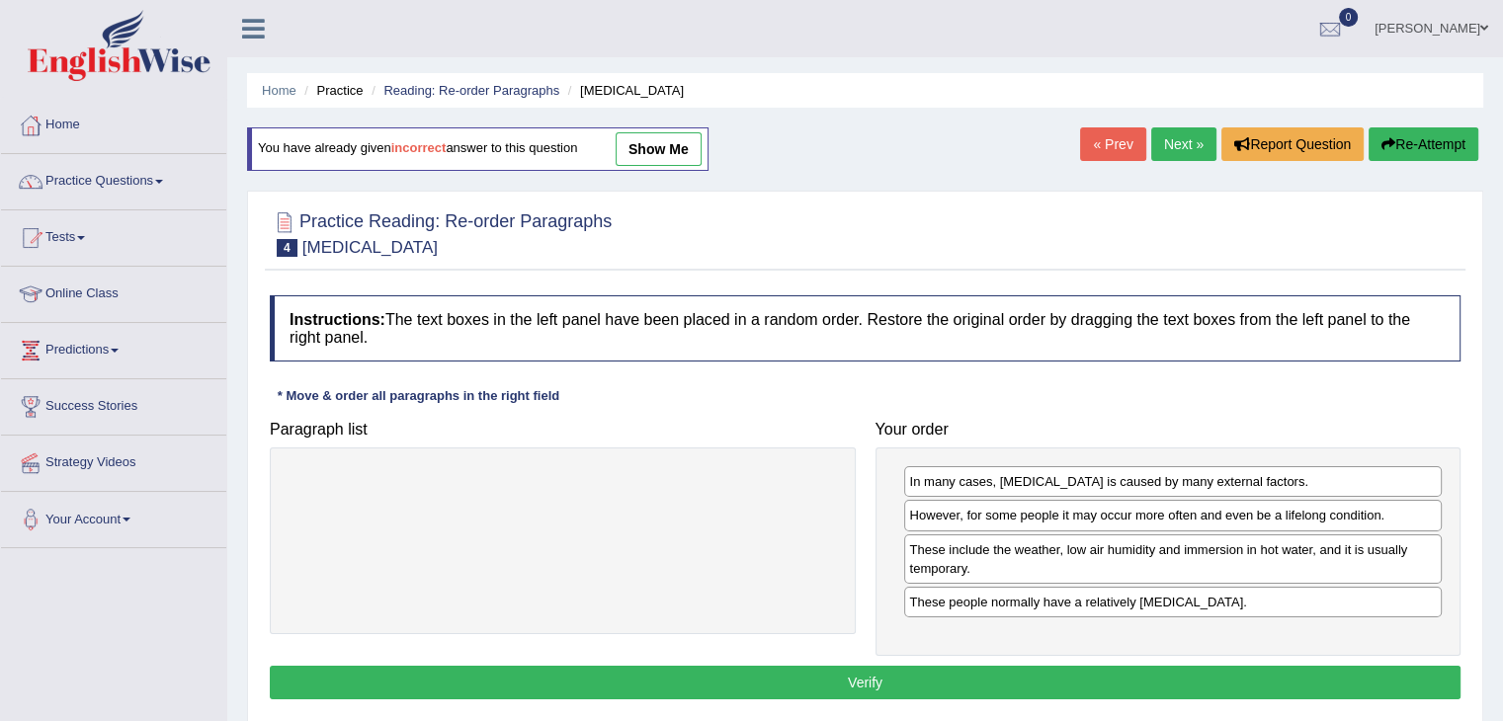
click at [1241, 681] on button "Verify" at bounding box center [865, 683] width 1190 height 34
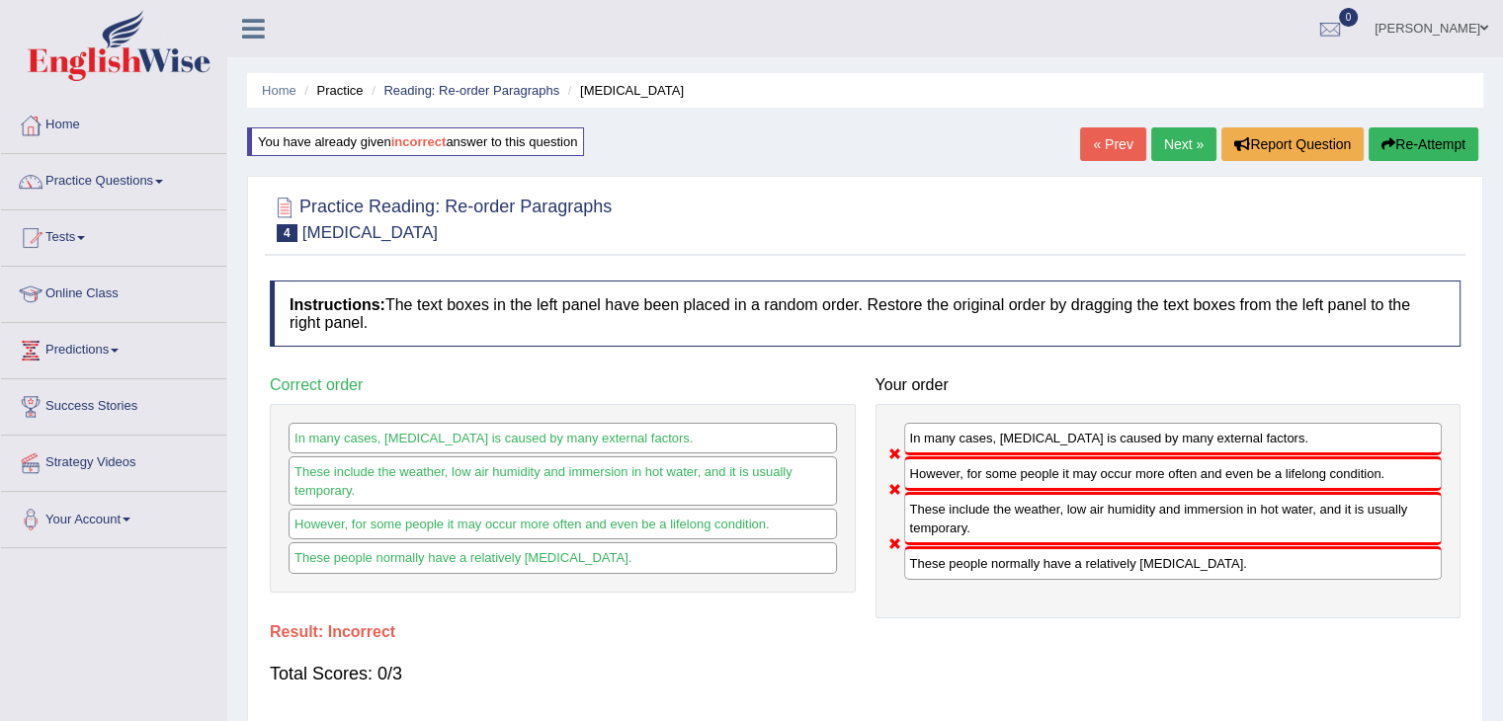
click at [1443, 148] on button "Re-Attempt" at bounding box center [1423, 144] width 110 height 34
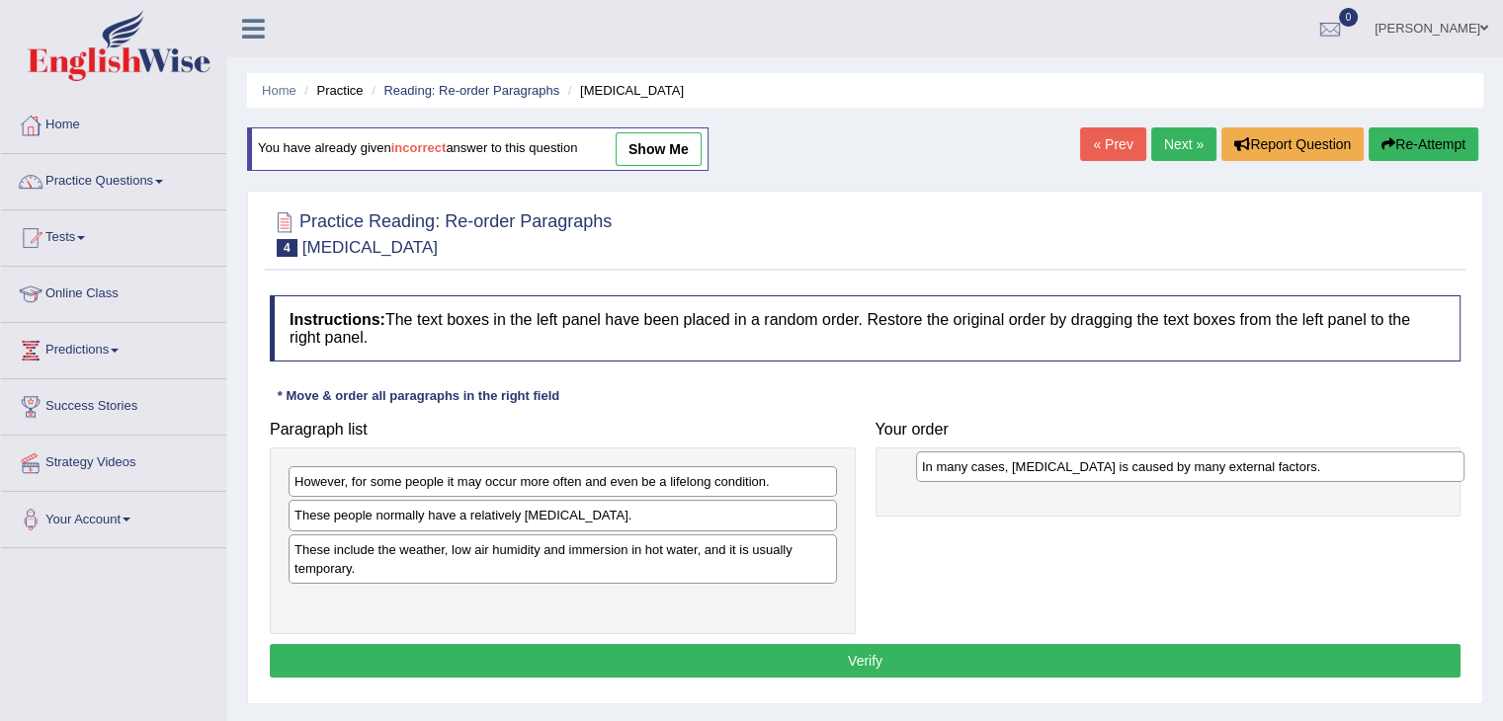
drag, startPoint x: 362, startPoint y: 515, endPoint x: 988, endPoint y: 466, distance: 628.2
click at [988, 466] on div "In many cases, [MEDICAL_DATA] is caused by many external factors." at bounding box center [1190, 466] width 548 height 31
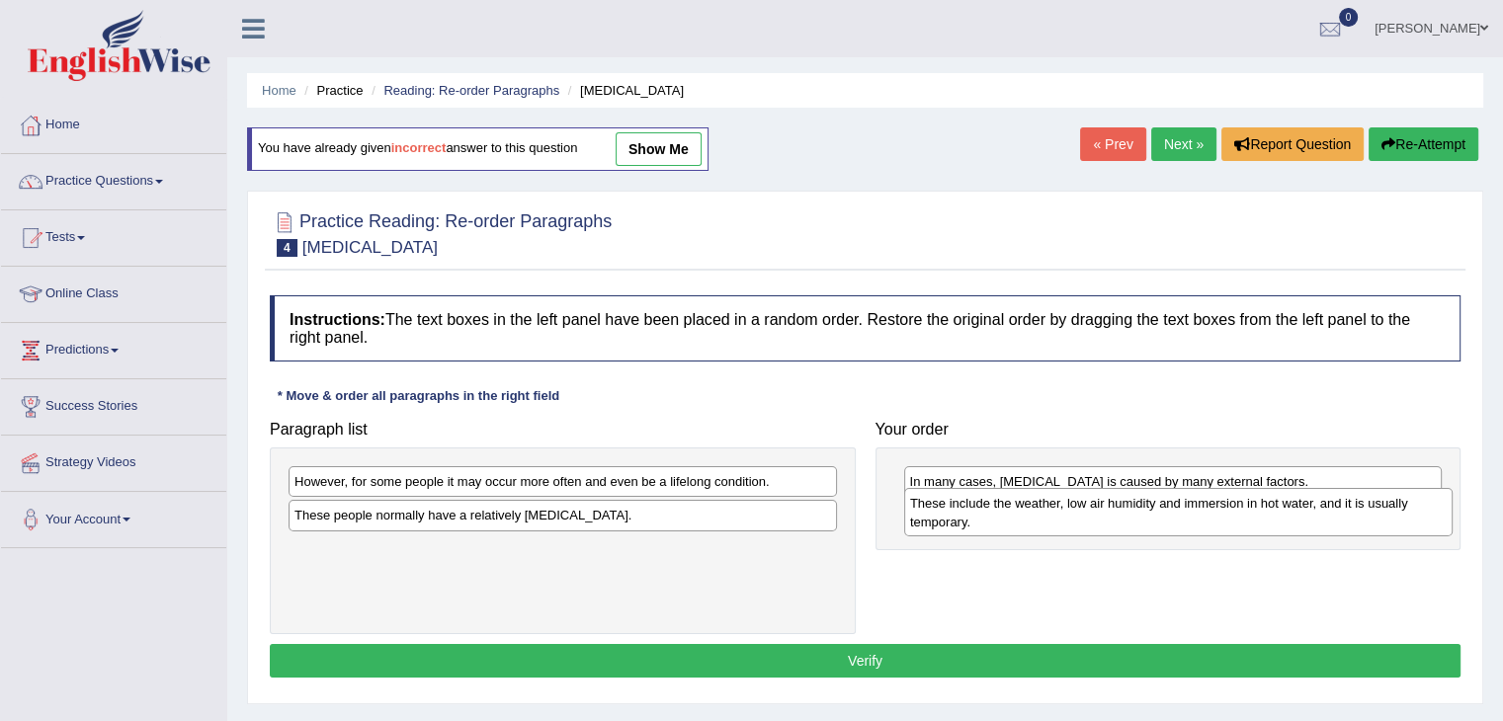
drag, startPoint x: 688, startPoint y: 569, endPoint x: 1275, endPoint y: 525, distance: 589.5
click at [1275, 525] on div "These include the weather, low air humidity and immersion in hot water, and it …" at bounding box center [1178, 512] width 548 height 49
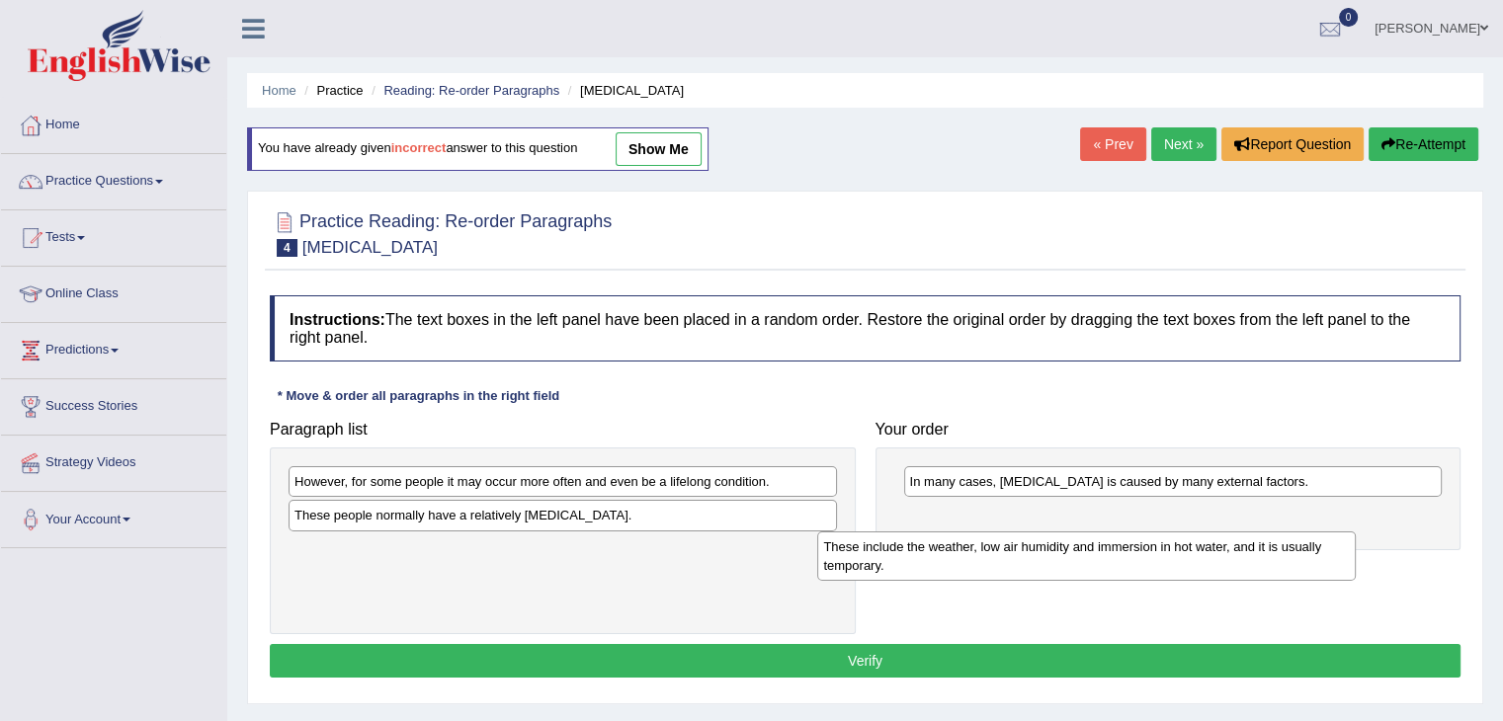
drag, startPoint x: 945, startPoint y: 527, endPoint x: 723, endPoint y: 582, distance: 229.1
click at [817, 581] on div "These include the weather, low air humidity and immersion in hot water, and it …" at bounding box center [1086, 555] width 538 height 49
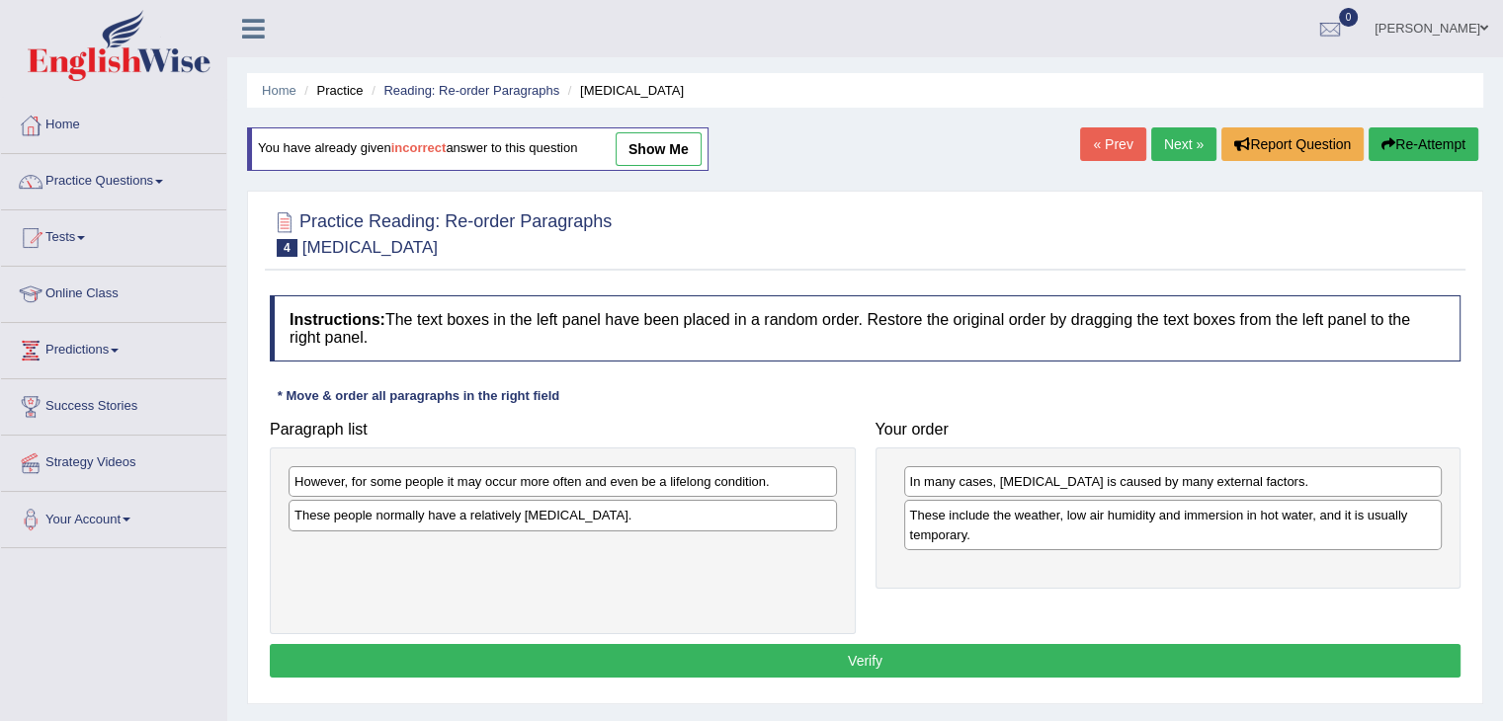
drag, startPoint x: 902, startPoint y: 542, endPoint x: 932, endPoint y: 524, distance: 35.1
click at [911, 536] on div "In many cases, [MEDICAL_DATA] is caused by many external factors. These include…" at bounding box center [1168, 518] width 586 height 140
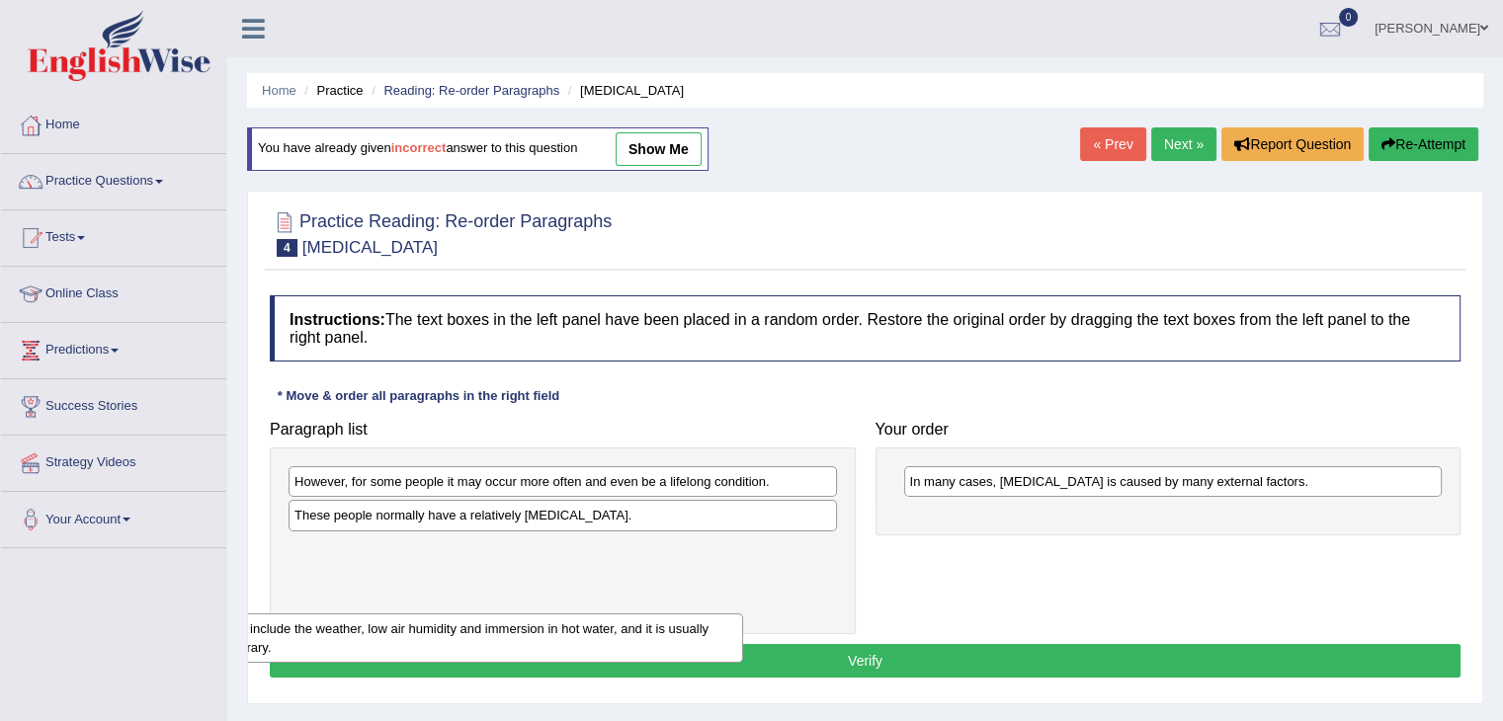
drag, startPoint x: 932, startPoint y: 523, endPoint x: 233, endPoint y: 636, distance: 707.6
click at [233, 636] on div "Home Practice Reading: Re-order Paragraphs Dry Skin You have already given inco…" at bounding box center [864, 494] width 1275 height 988
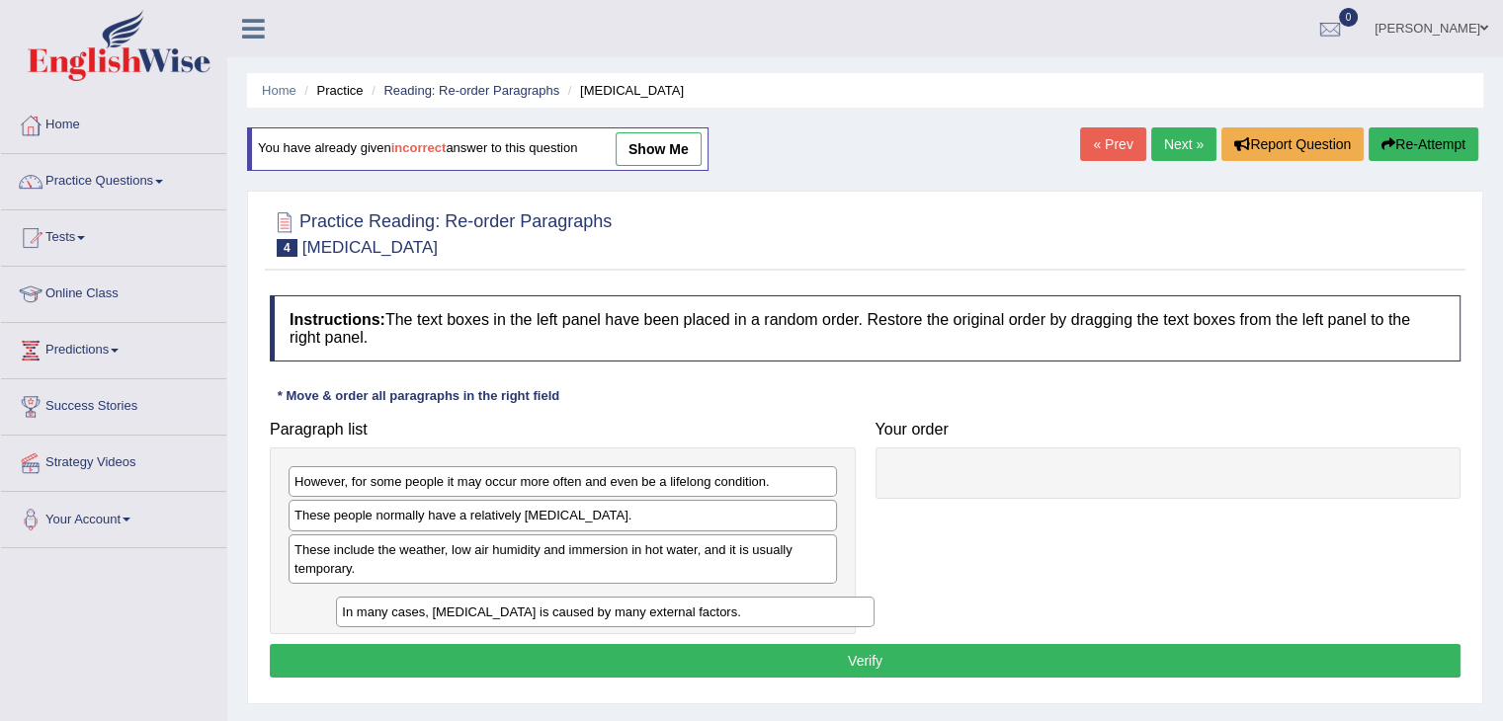
drag, startPoint x: 953, startPoint y: 485, endPoint x: 348, endPoint y: 607, distance: 617.6
click at [349, 608] on div "In many cases, [MEDICAL_DATA] is caused by many external factors." at bounding box center [605, 612] width 538 height 31
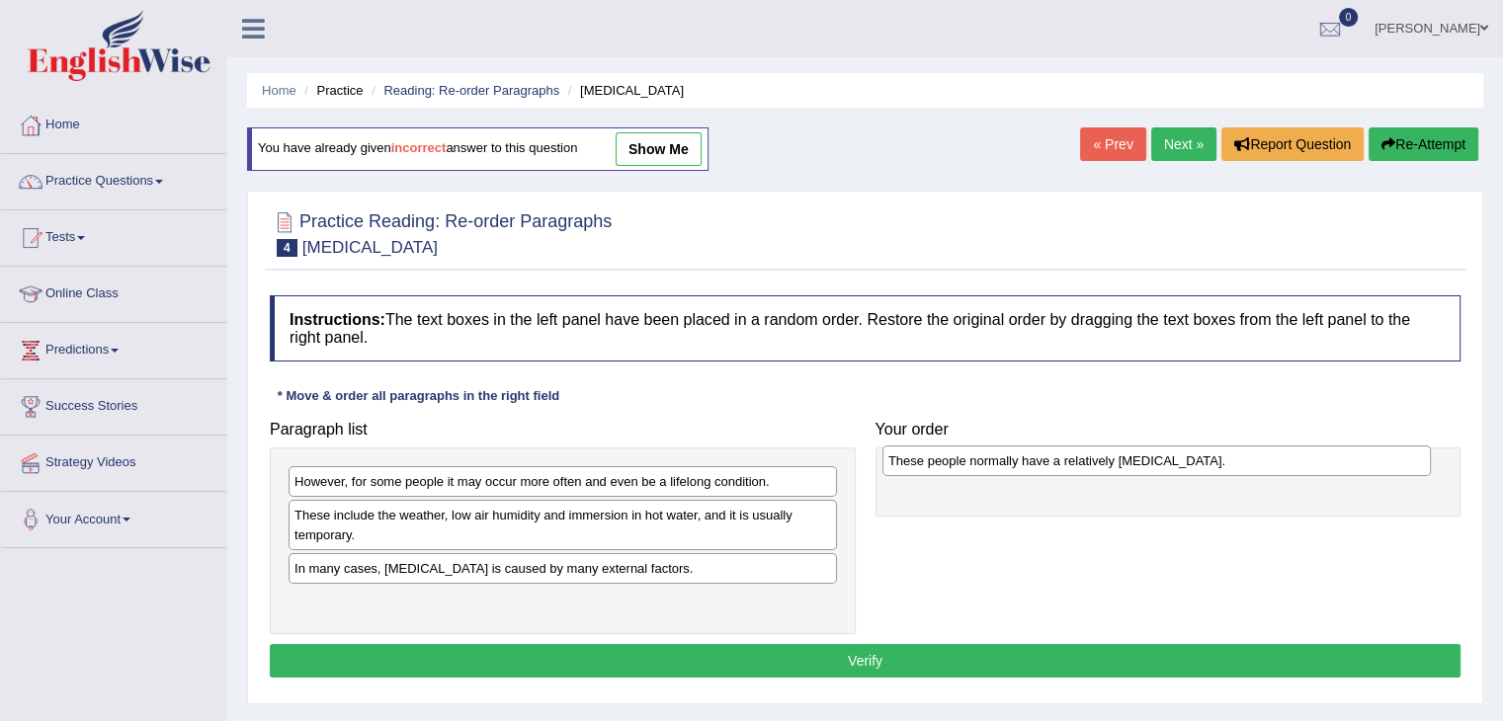
drag, startPoint x: 394, startPoint y: 527, endPoint x: 988, endPoint y: 472, distance: 596.2
click at [988, 472] on div "These people normally have a relatively [MEDICAL_DATA]." at bounding box center [1156, 461] width 548 height 31
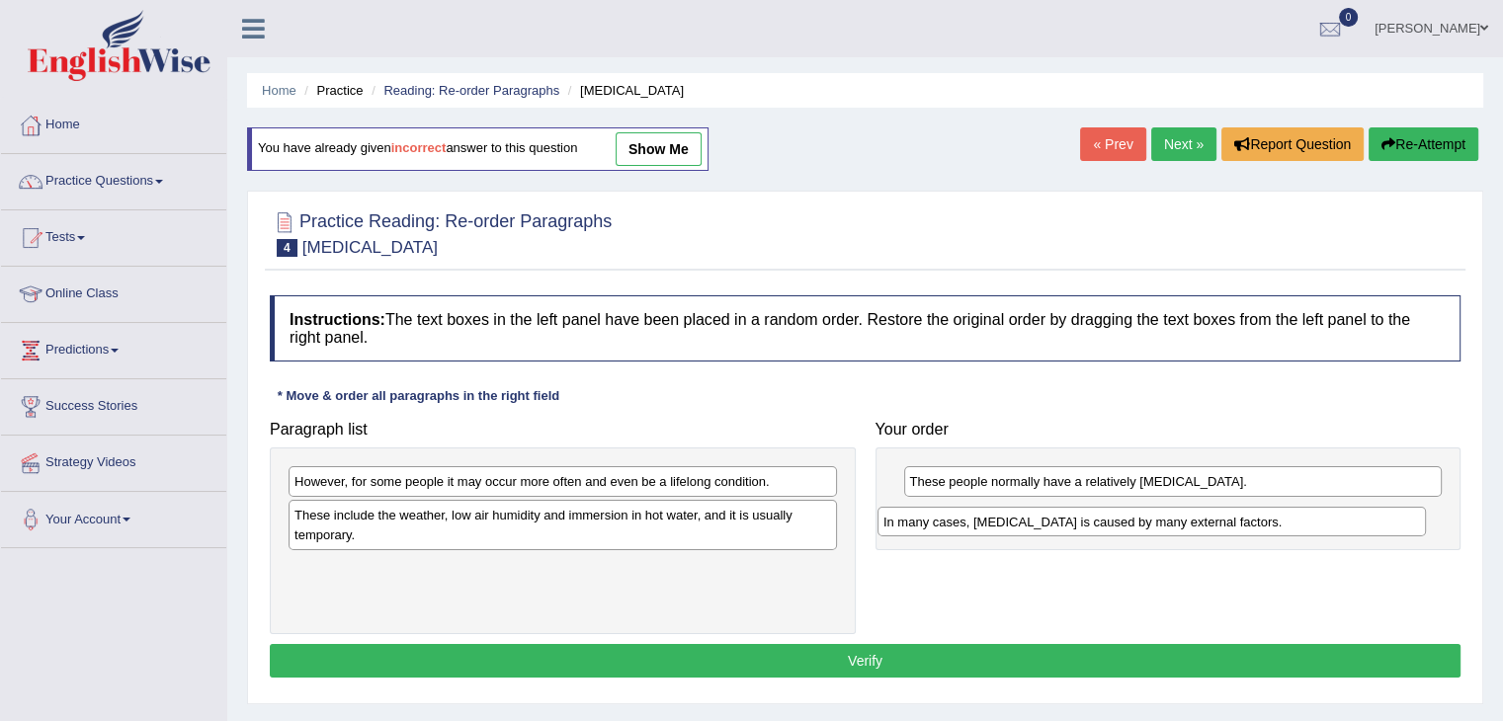
drag, startPoint x: 379, startPoint y: 576, endPoint x: 968, endPoint y: 530, distance: 590.5
click at [968, 530] on div "In many cases, [MEDICAL_DATA] is caused by many external factors." at bounding box center [1151, 522] width 548 height 31
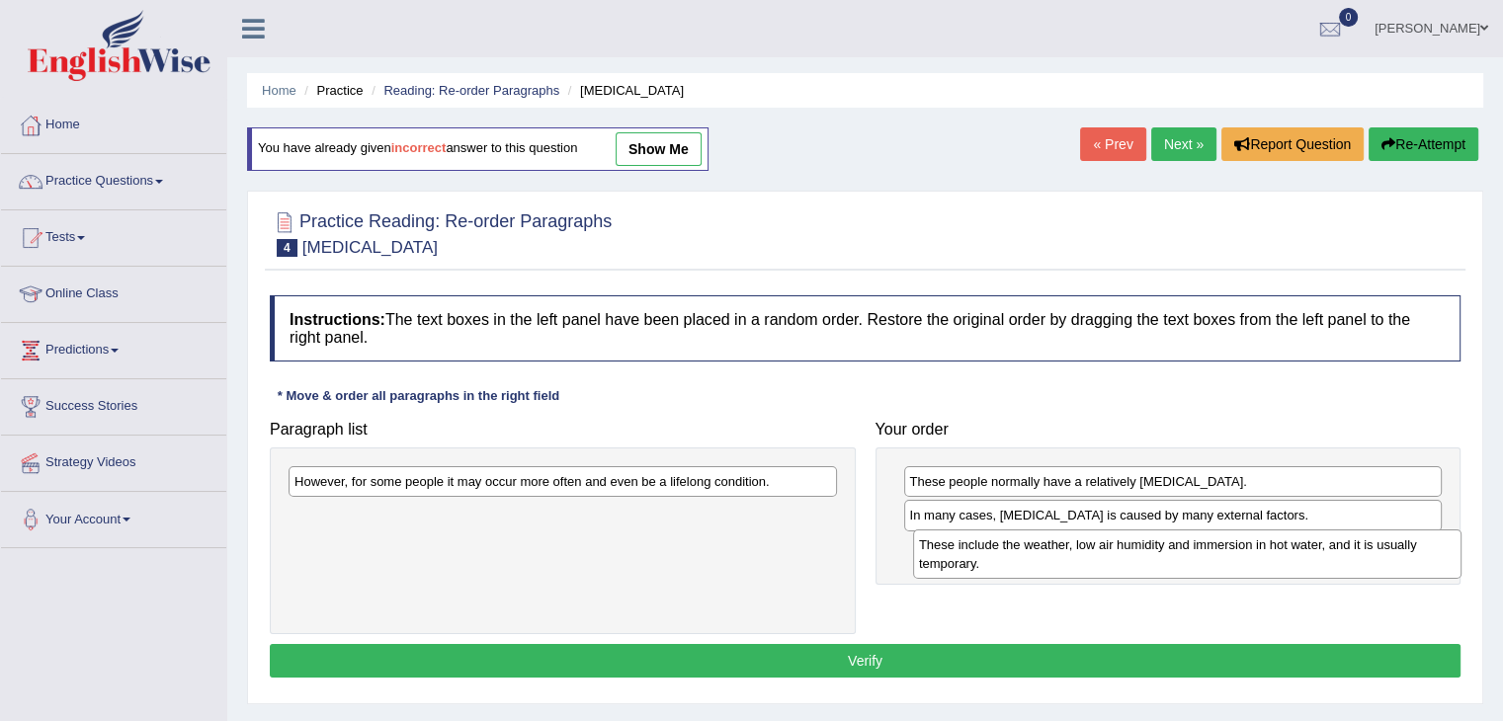
drag, startPoint x: 525, startPoint y: 537, endPoint x: 1153, endPoint y: 567, distance: 629.0
click at [1153, 567] on div "These include the weather, low air humidity and immersion in hot water, and it …" at bounding box center [1187, 554] width 548 height 49
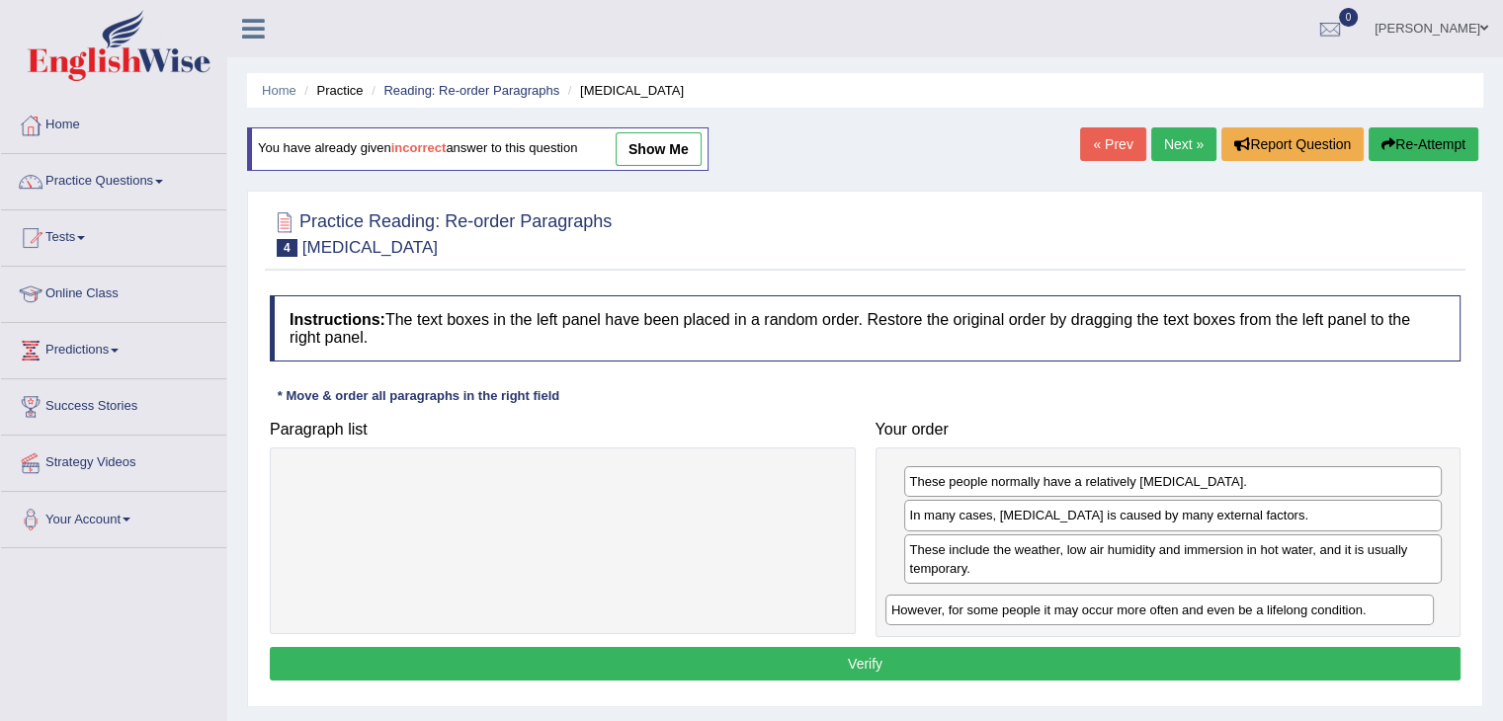
drag, startPoint x: 755, startPoint y: 489, endPoint x: 1359, endPoint y: 616, distance: 617.9
click at [1359, 616] on div "However, for some people it may occur more often and even be a lifelong conditi…" at bounding box center [1159, 610] width 548 height 31
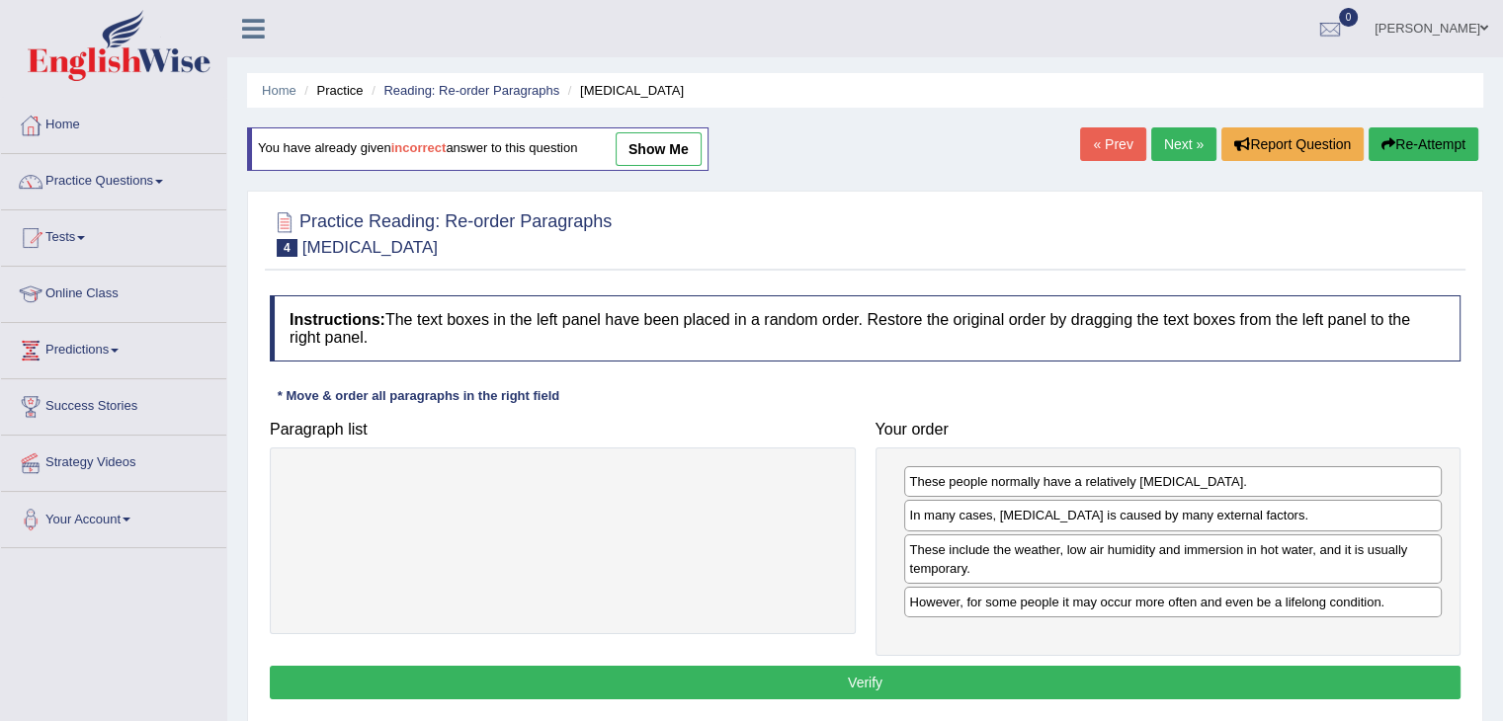
click at [1141, 669] on button "Verify" at bounding box center [865, 683] width 1190 height 34
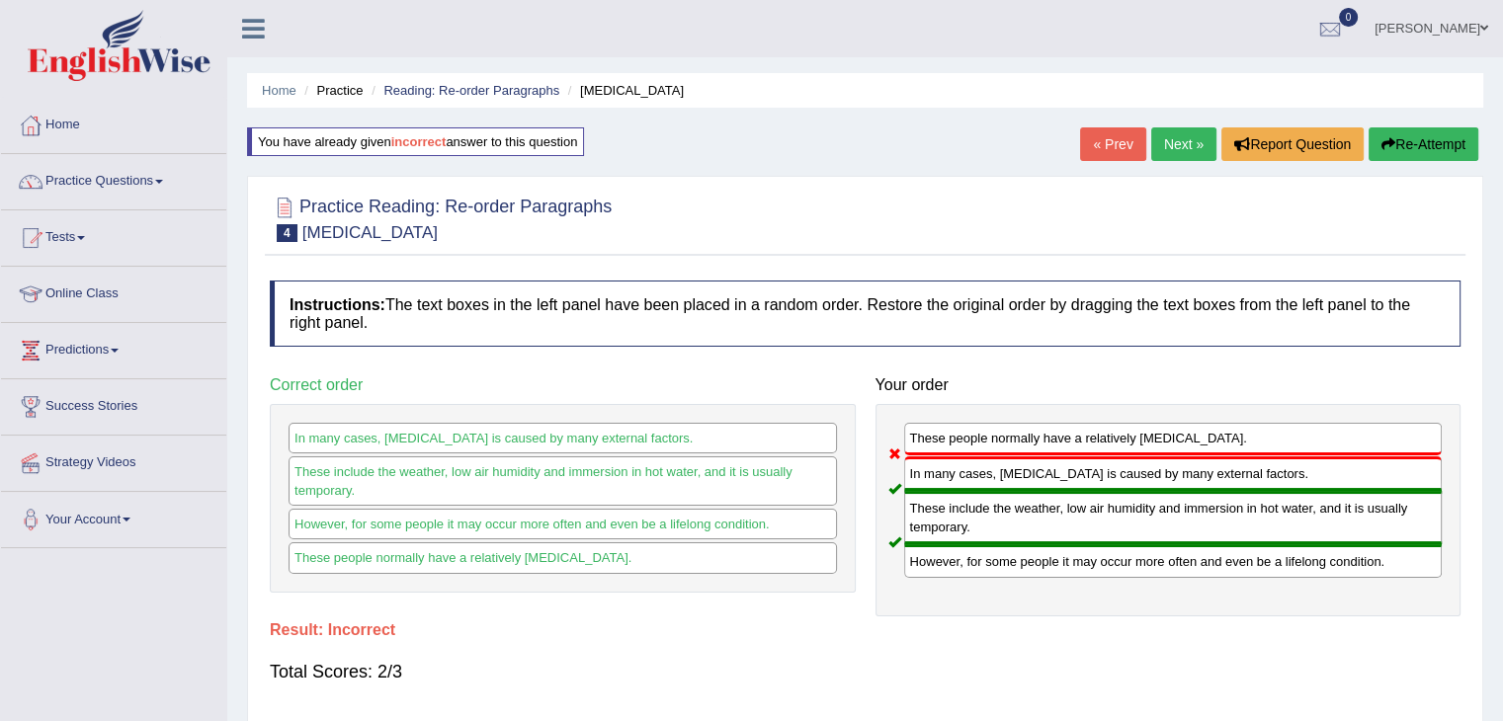
click at [1399, 154] on button "Re-Attempt" at bounding box center [1423, 144] width 110 height 34
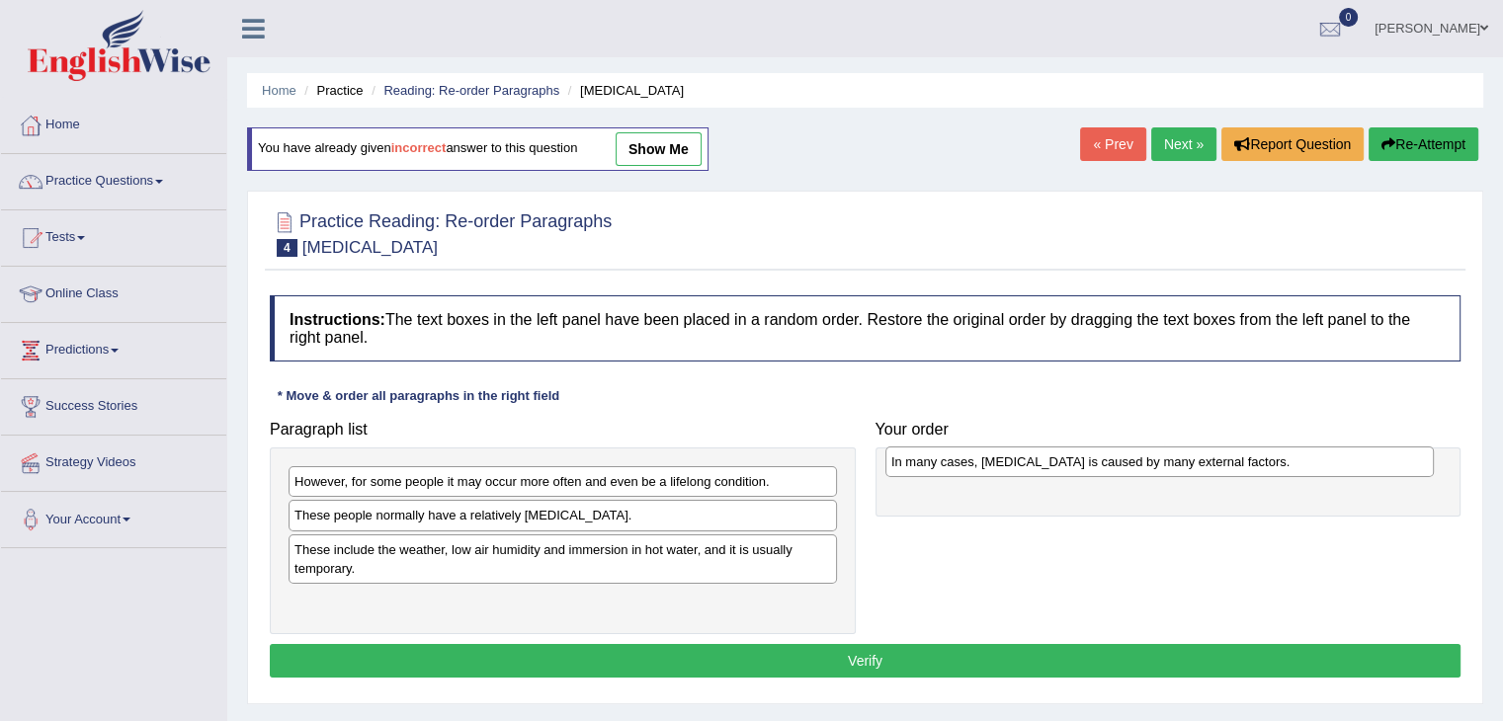
drag, startPoint x: 397, startPoint y: 520, endPoint x: 991, endPoint y: 467, distance: 596.0
click at [991, 467] on div "In many cases, [MEDICAL_DATA] is caused by many external factors." at bounding box center [1159, 462] width 548 height 31
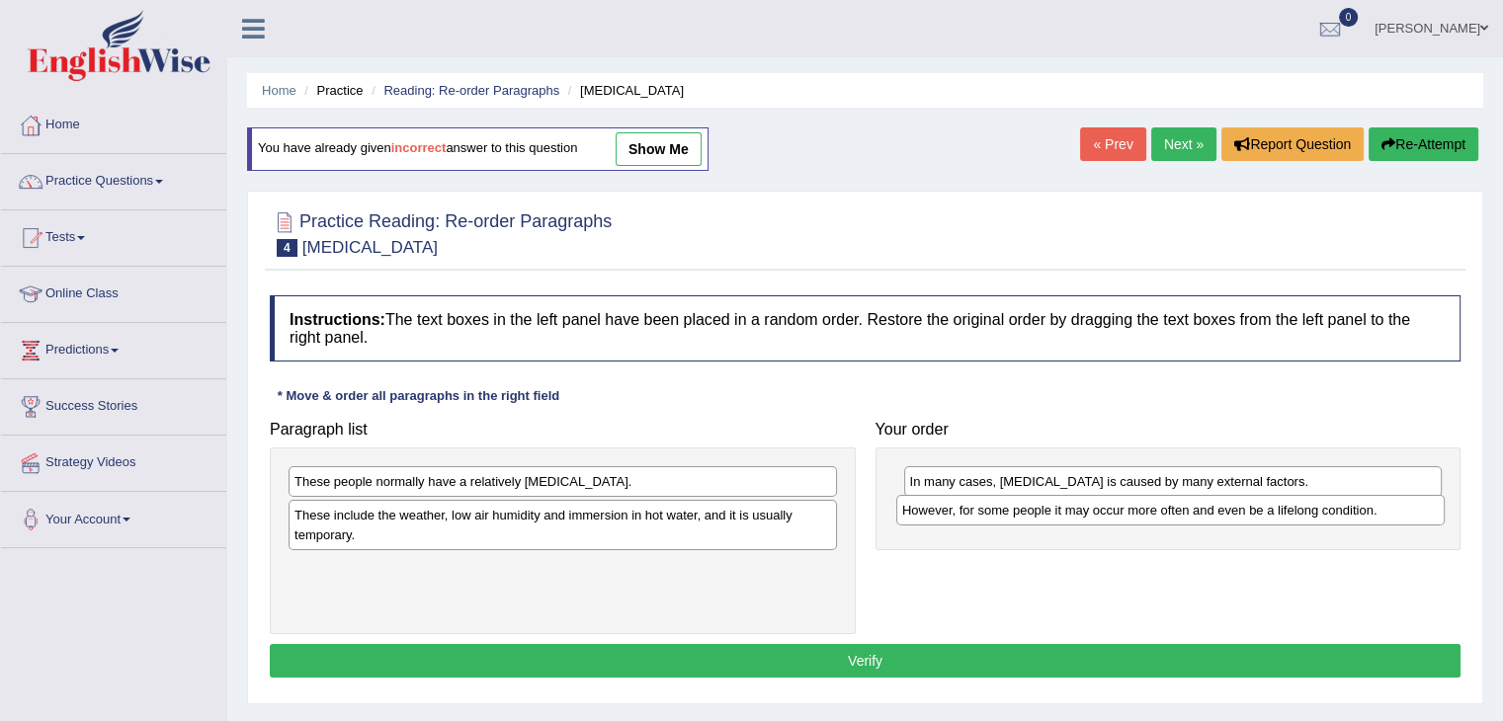
drag, startPoint x: 379, startPoint y: 486, endPoint x: 988, endPoint y: 515, distance: 609.2
click at [988, 515] on div "However, for some people it may occur more often and even be a lifelong conditi…" at bounding box center [1170, 510] width 548 height 31
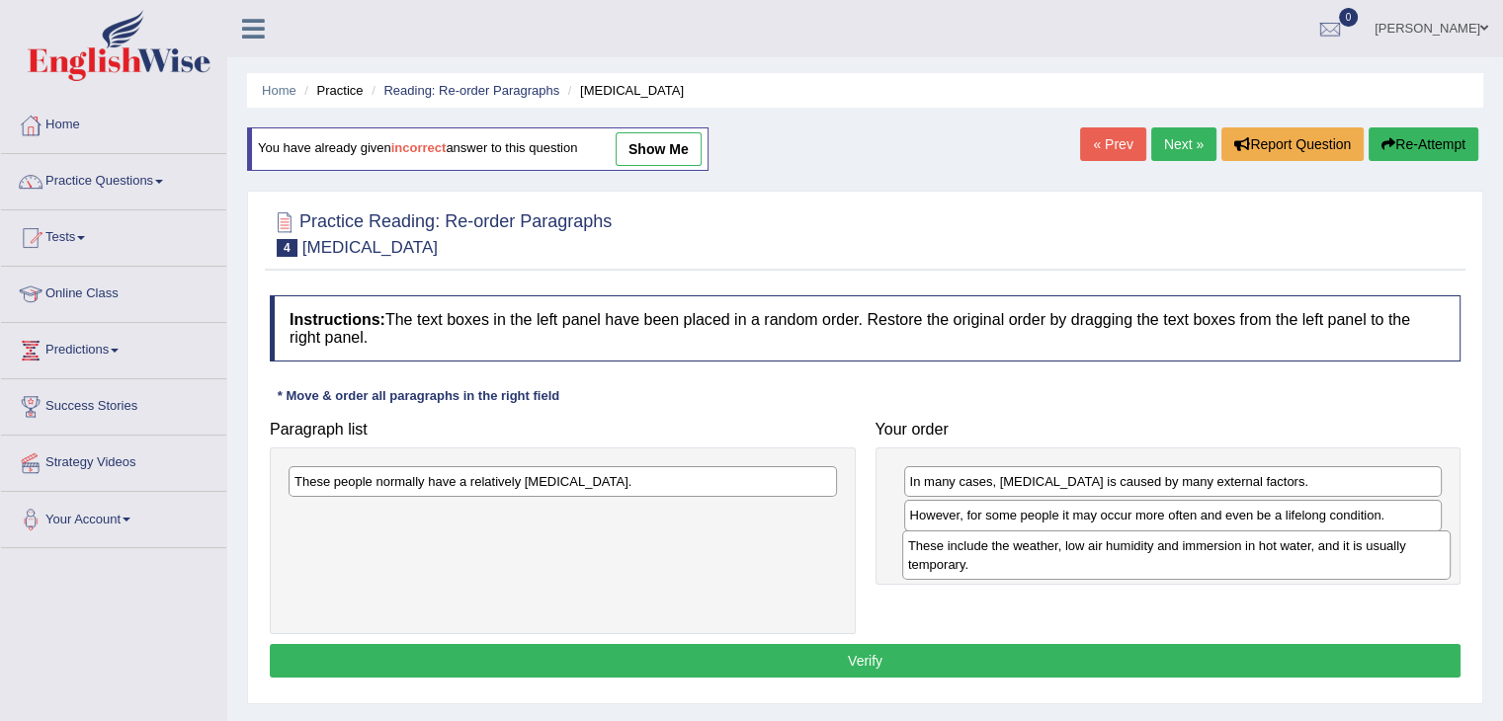
drag, startPoint x: 553, startPoint y: 532, endPoint x: 1167, endPoint y: 563, distance: 614.2
click at [1167, 563] on div "These include the weather, low air humidity and immersion in hot water, and it …" at bounding box center [1176, 554] width 548 height 49
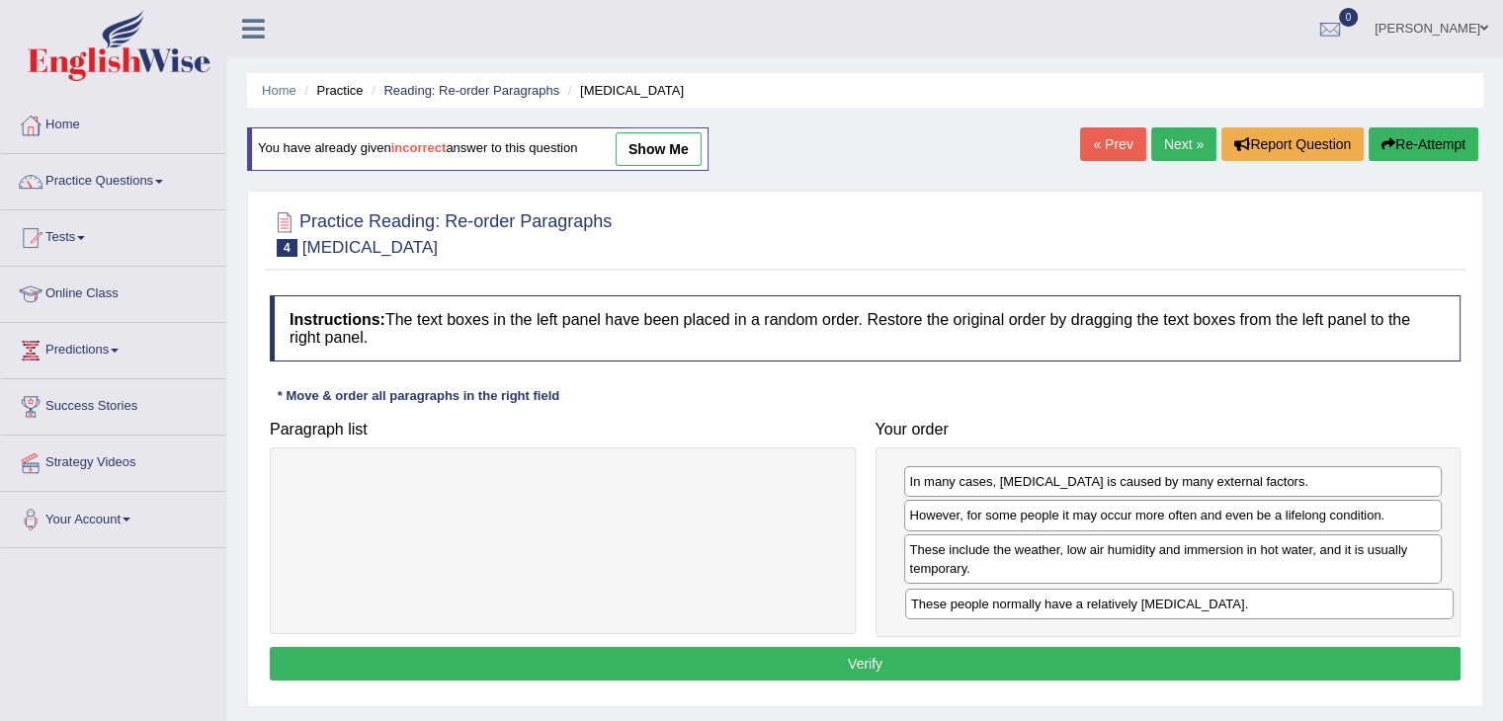
drag, startPoint x: 684, startPoint y: 483, endPoint x: 1304, endPoint y: 606, distance: 632.4
click at [1302, 606] on div "These people normally have a relatively [MEDICAL_DATA]." at bounding box center [1179, 604] width 548 height 31
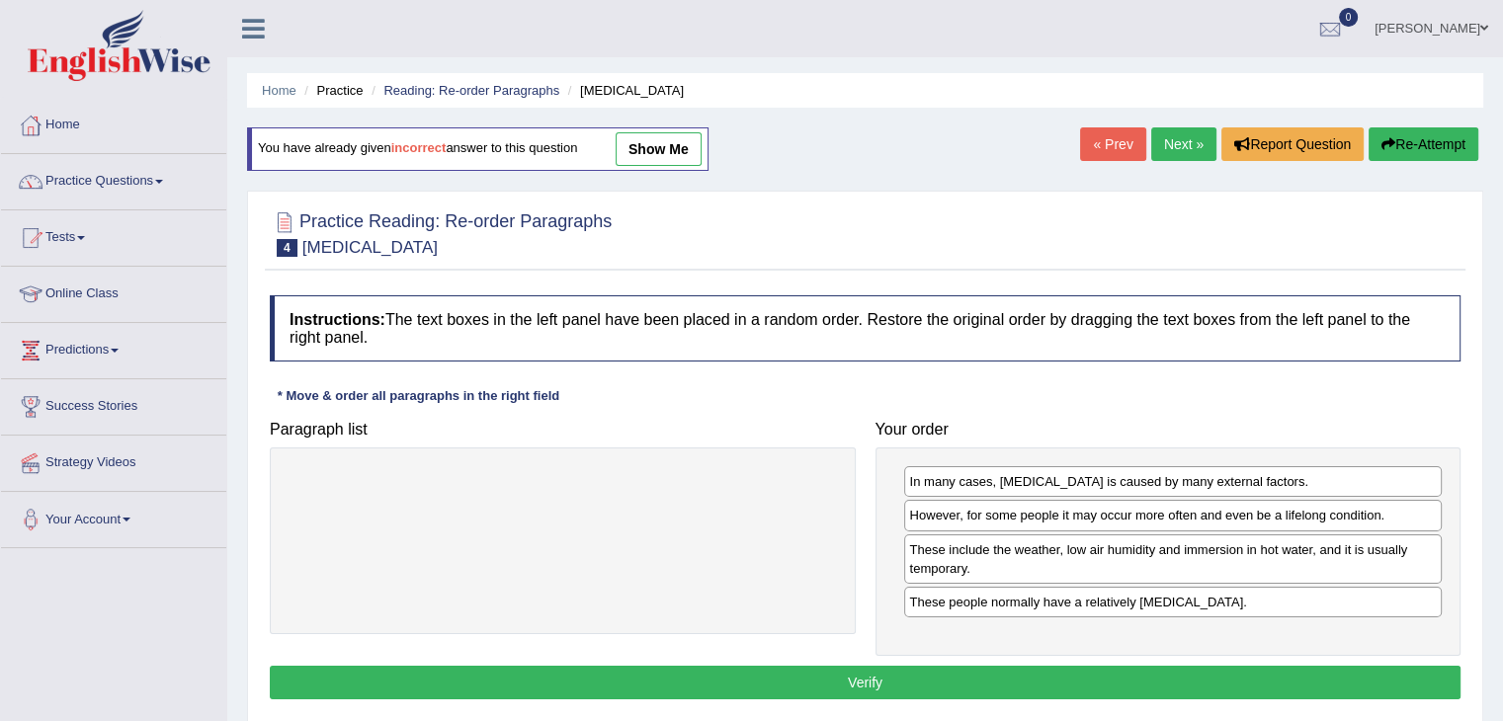
click at [1104, 677] on button "Verify" at bounding box center [865, 683] width 1190 height 34
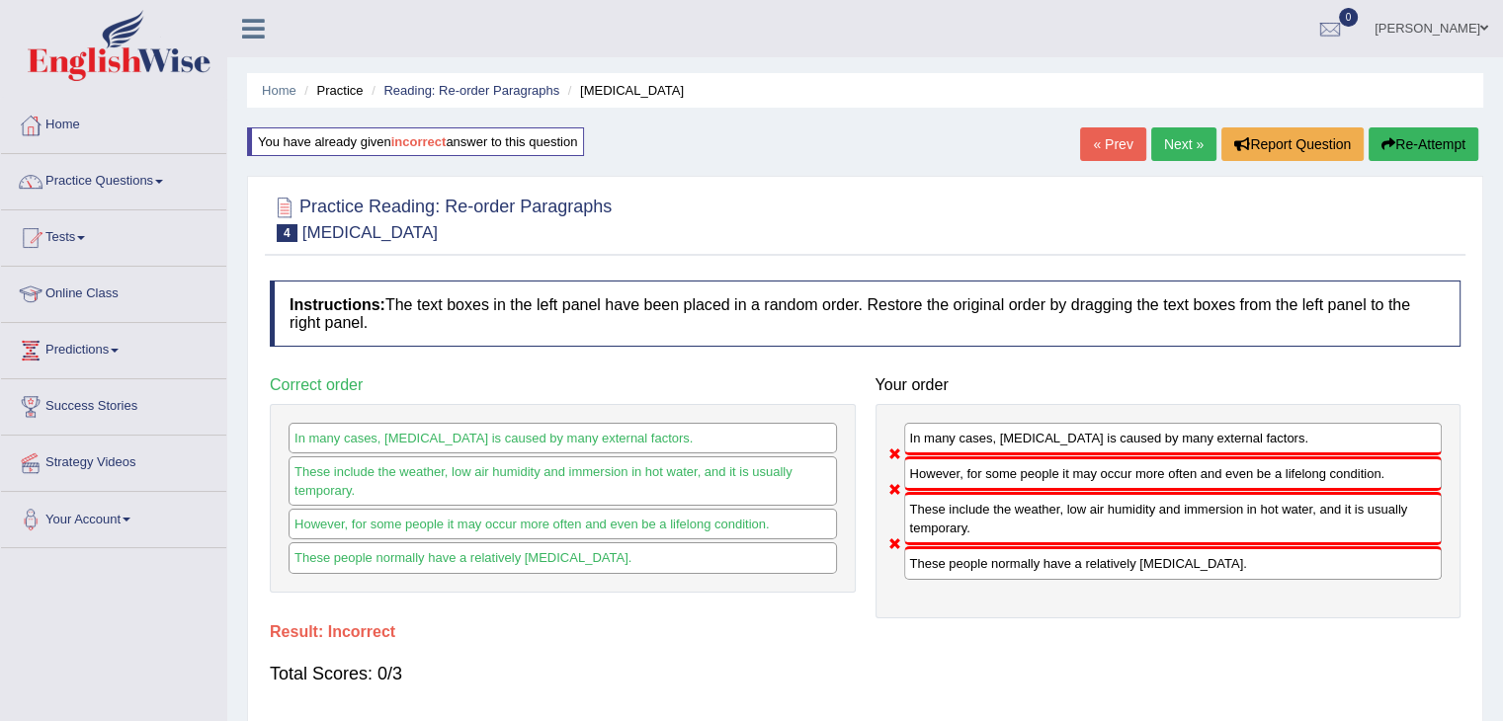
click at [1393, 135] on button "Re-Attempt" at bounding box center [1423, 144] width 110 height 34
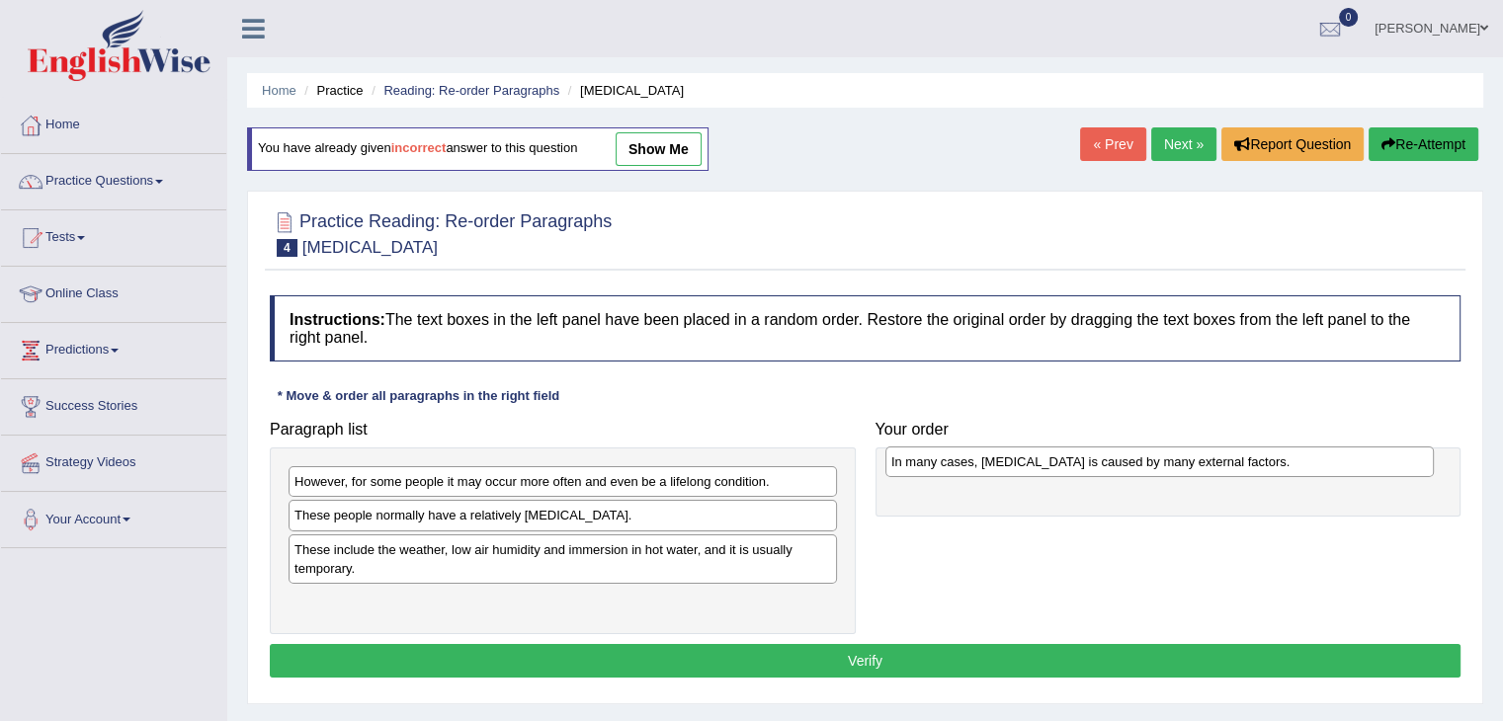
drag, startPoint x: 319, startPoint y: 521, endPoint x: 912, endPoint y: 472, distance: 594.7
click at [916, 468] on div "In many cases, [MEDICAL_DATA] is caused by many external factors." at bounding box center [1159, 462] width 548 height 31
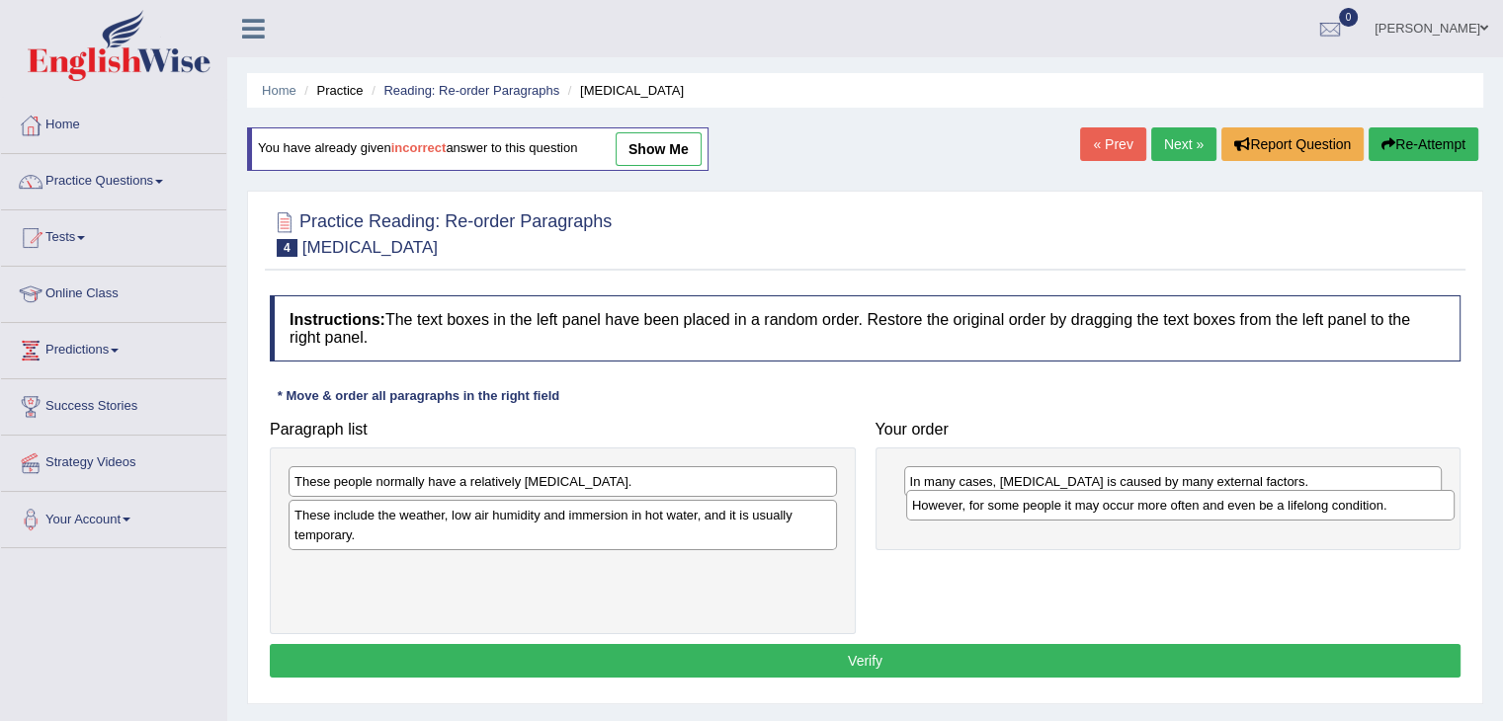
drag, startPoint x: 445, startPoint y: 479, endPoint x: 1054, endPoint y: 504, distance: 610.0
click at [1058, 504] on div "However, for some people it may occur more often and even be a lifelong conditi…" at bounding box center [1180, 505] width 548 height 31
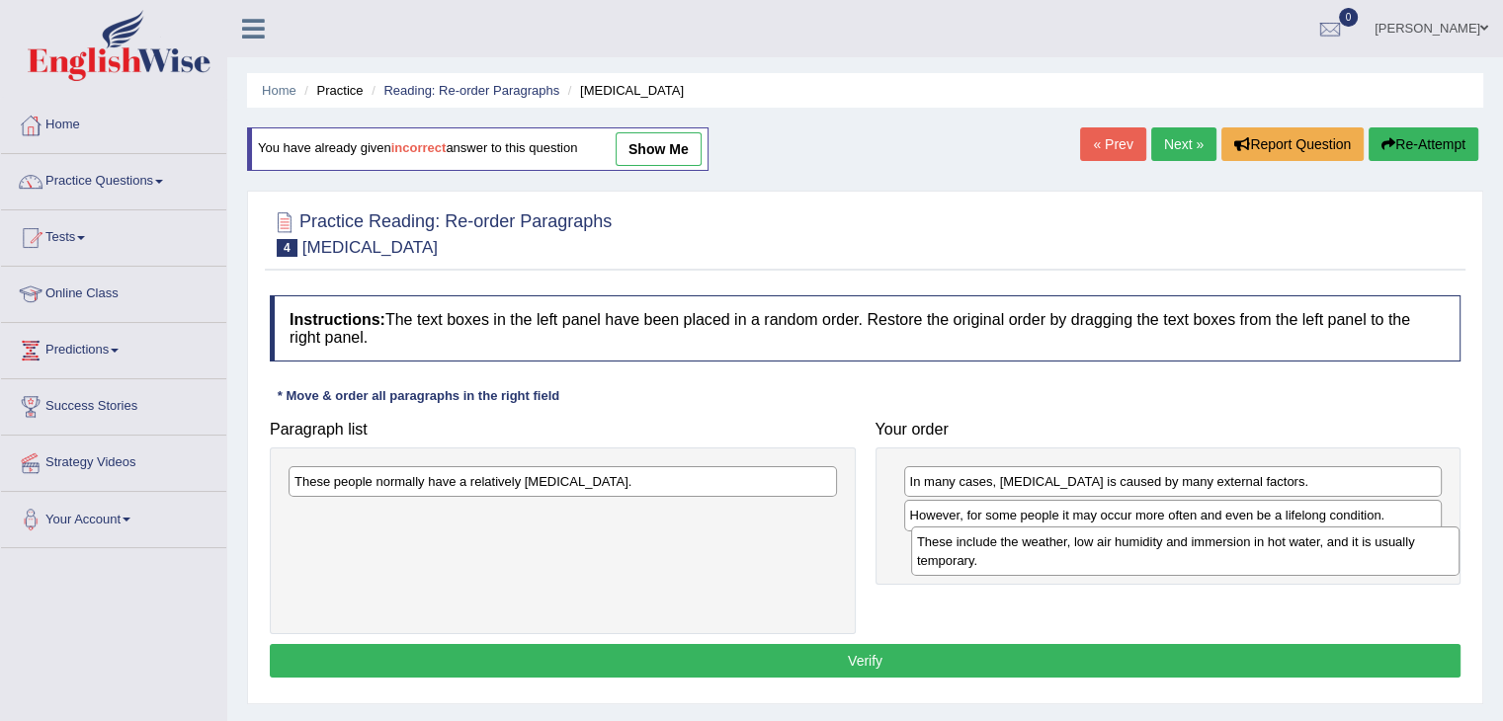
drag, startPoint x: 545, startPoint y: 530, endPoint x: 1168, endPoint y: 558, distance: 623.0
click at [1168, 558] on div "These include the weather, low air humidity and immersion in hot water, and it …" at bounding box center [1185, 551] width 548 height 49
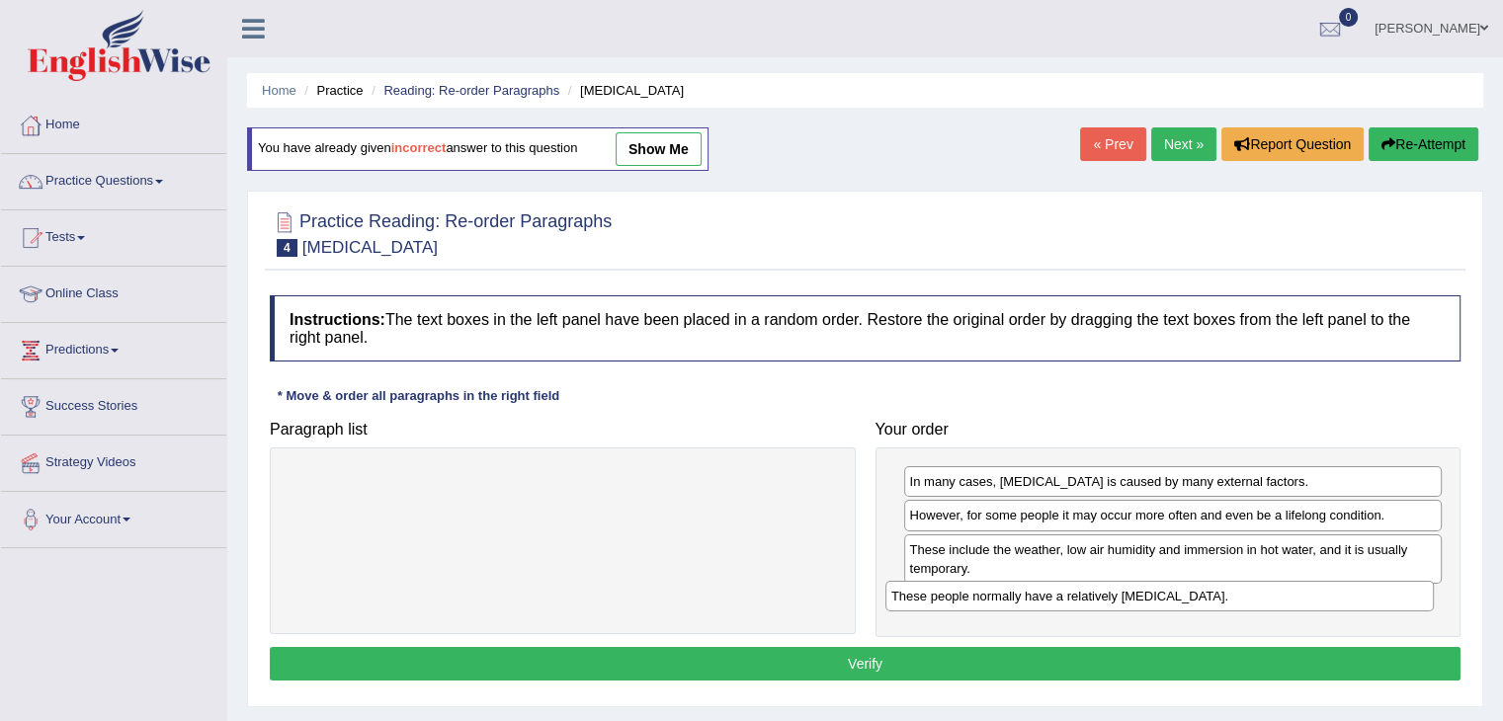
drag, startPoint x: 758, startPoint y: 488, endPoint x: 1342, endPoint y: 614, distance: 597.4
click at [1351, 602] on div "These people normally have a relatively [MEDICAL_DATA]." at bounding box center [1159, 596] width 548 height 31
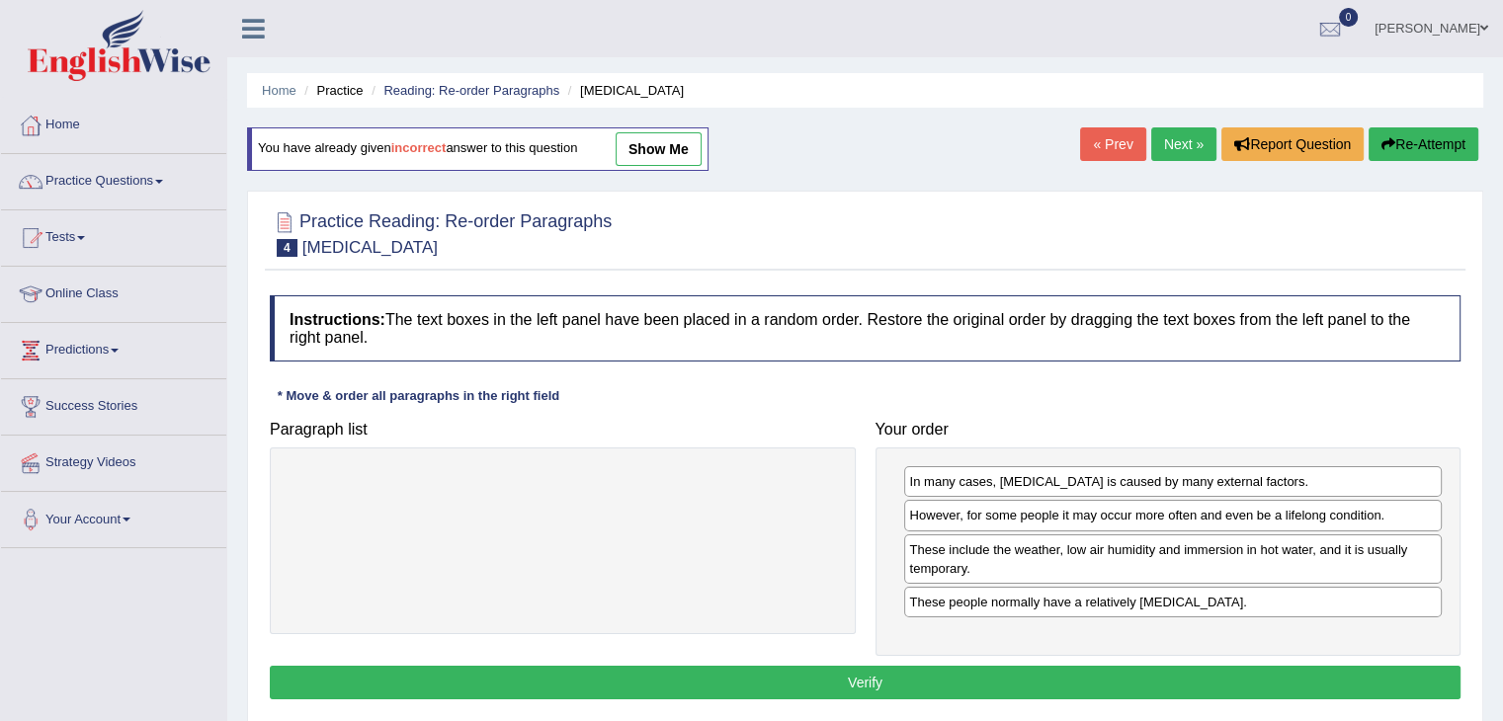
click at [1229, 680] on button "Verify" at bounding box center [865, 683] width 1190 height 34
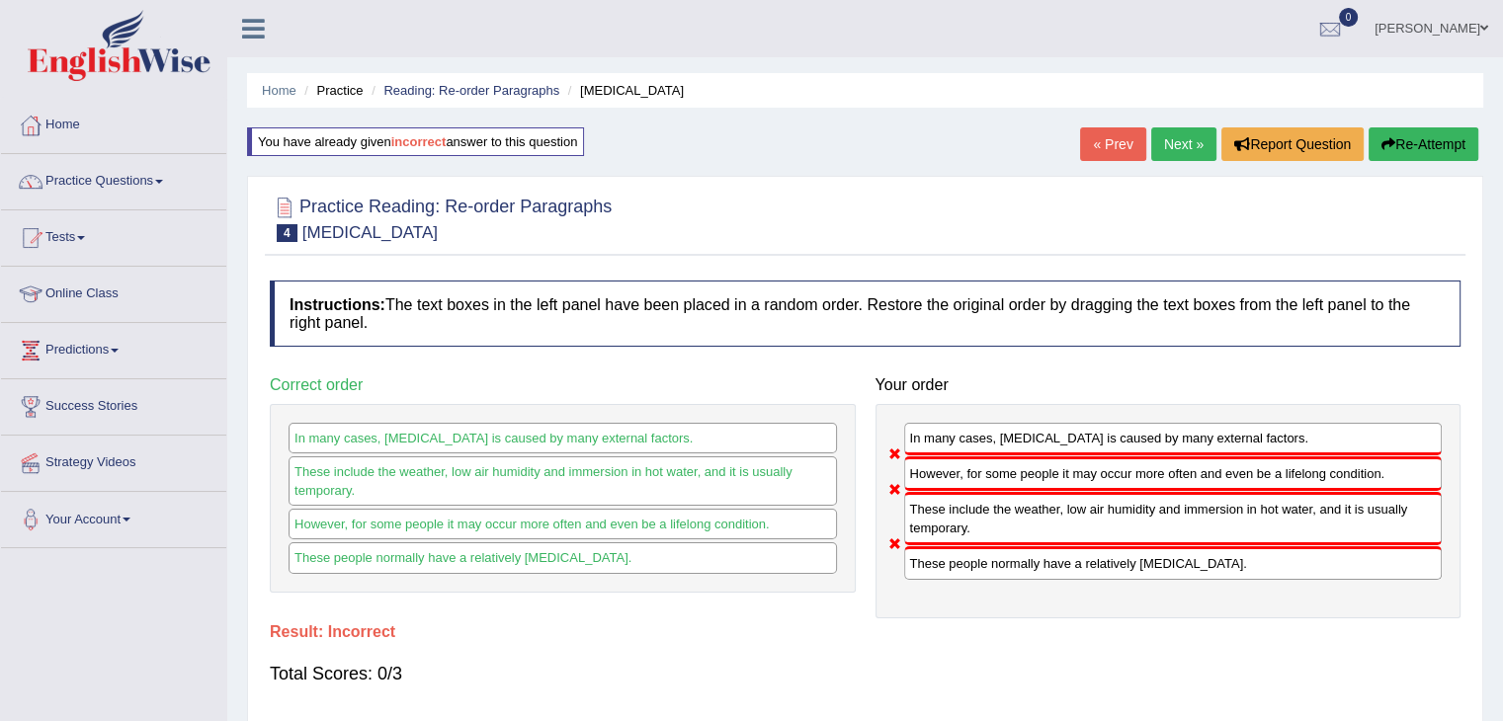
click at [1407, 153] on button "Re-Attempt" at bounding box center [1423, 144] width 110 height 34
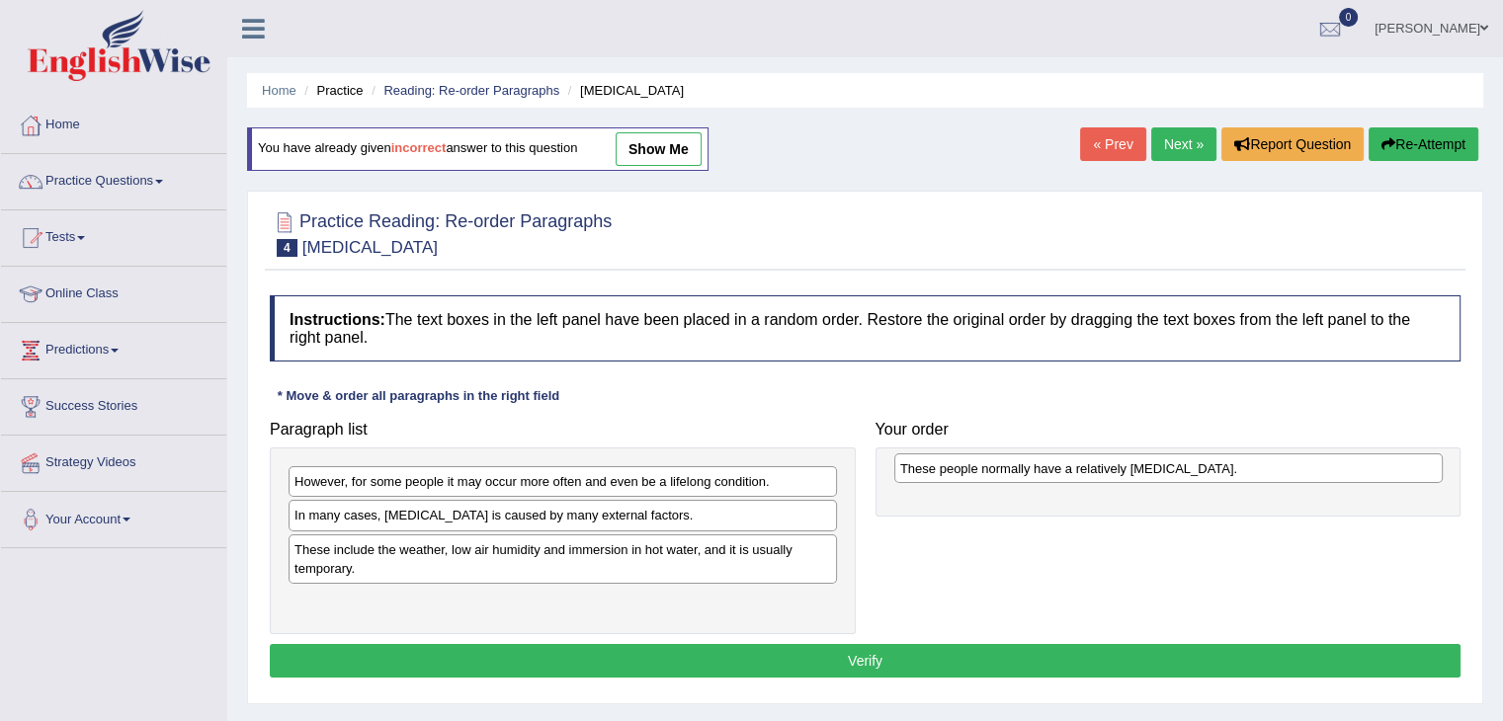
drag, startPoint x: 435, startPoint y: 559, endPoint x: 1039, endPoint y: 478, distance: 610.0
click at [1039, 478] on div "These people normally have a relatively [MEDICAL_DATA]." at bounding box center [1168, 468] width 548 height 31
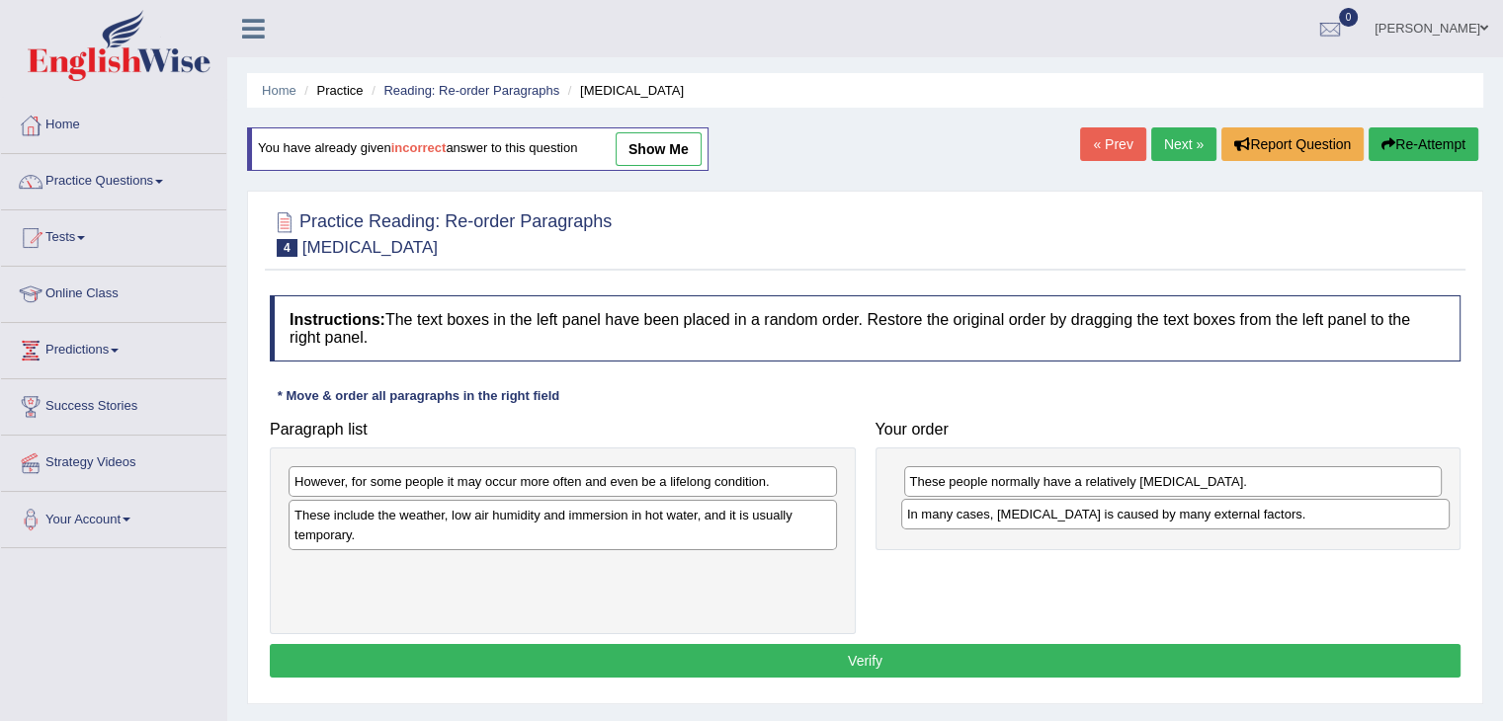
drag, startPoint x: 406, startPoint y: 520, endPoint x: 1017, endPoint y: 518, distance: 610.5
click at [1020, 520] on div "In many cases, [MEDICAL_DATA] is caused by many external factors." at bounding box center [1175, 514] width 548 height 31
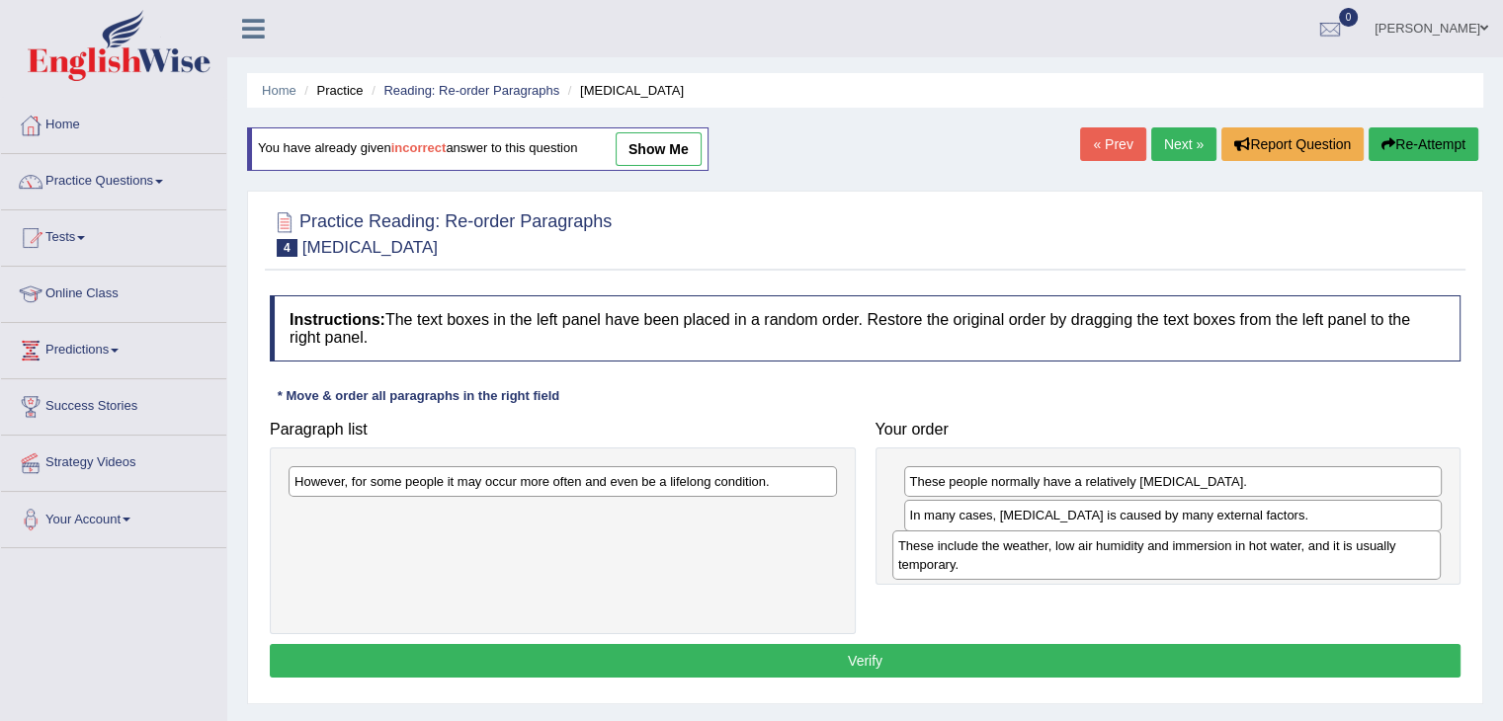
drag, startPoint x: 437, startPoint y: 535, endPoint x: 1032, endPoint y: 558, distance: 596.1
click at [1041, 566] on div "These include the weather, low air humidity and immersion in hot water, and it …" at bounding box center [1166, 554] width 548 height 49
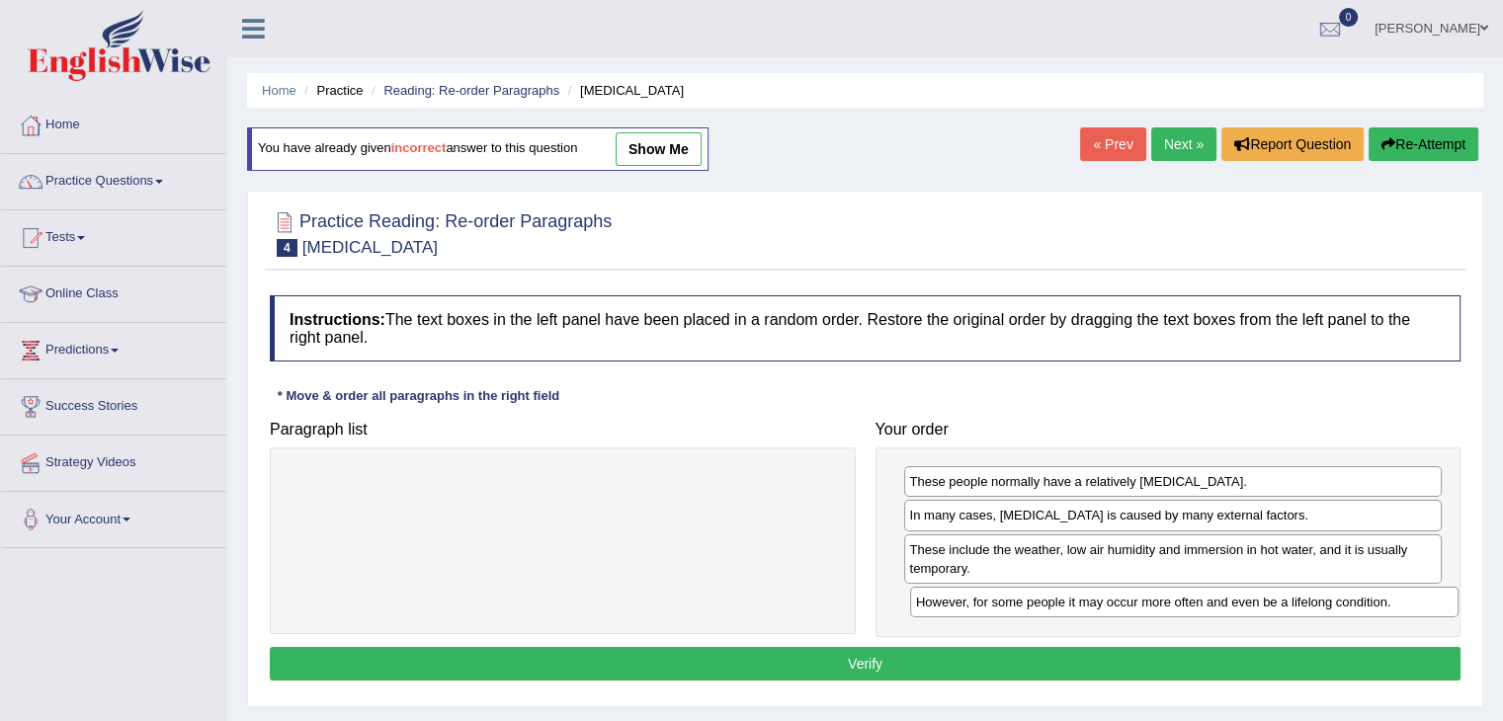
drag, startPoint x: 697, startPoint y: 481, endPoint x: 1319, endPoint y: 603, distance: 633.2
click at [1319, 603] on div "However, for some people it may occur more often and even be a lifelong conditi…" at bounding box center [1184, 602] width 548 height 31
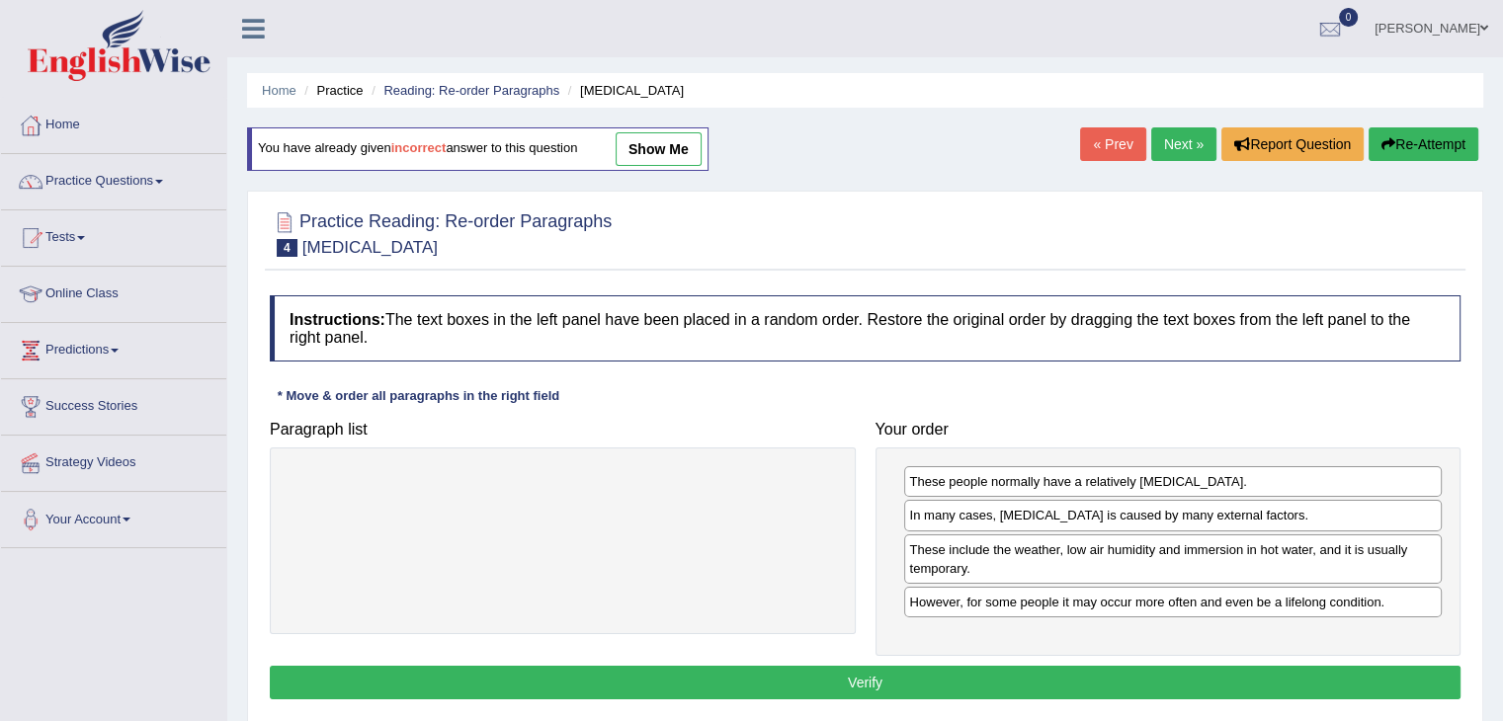
click at [1130, 677] on button "Verify" at bounding box center [865, 683] width 1190 height 34
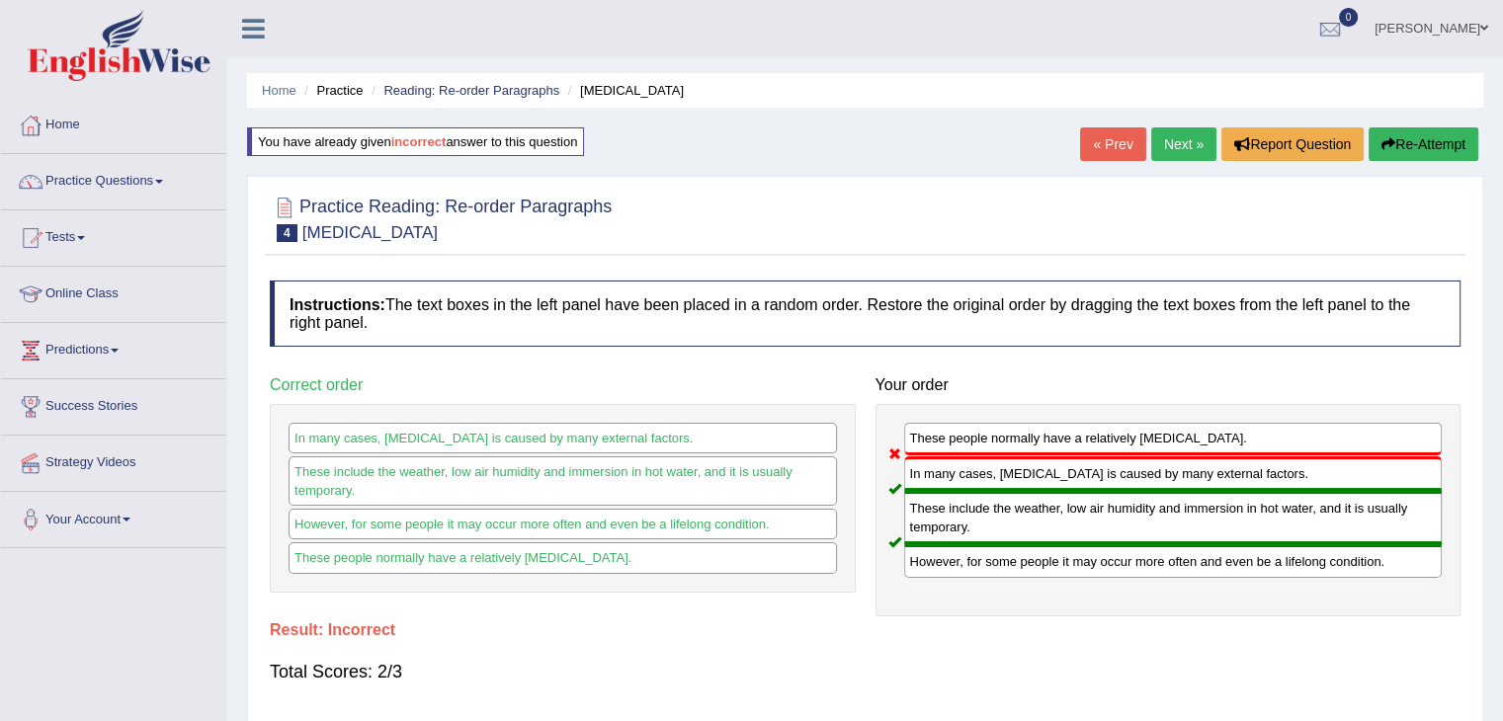
click at [1446, 143] on button "Re-Attempt" at bounding box center [1423, 144] width 110 height 34
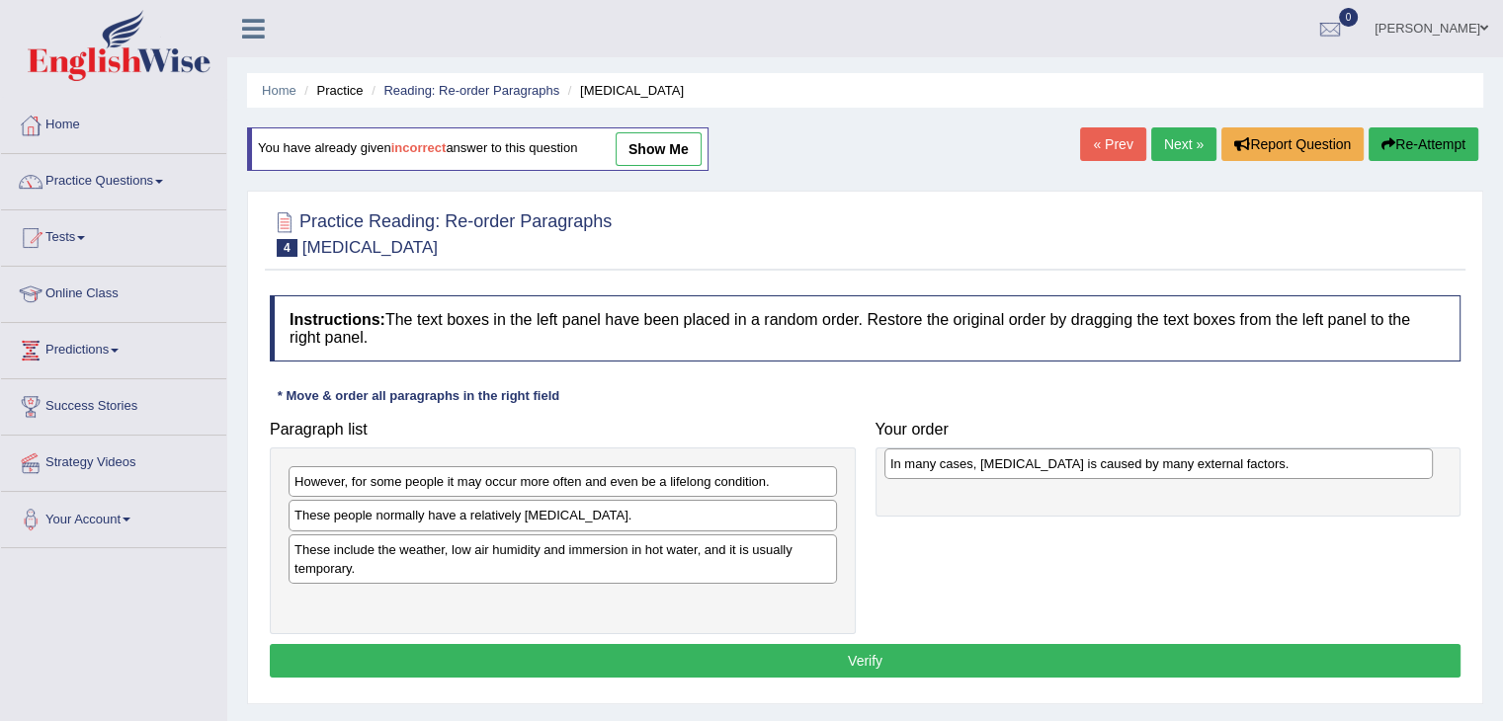
drag, startPoint x: 406, startPoint y: 519, endPoint x: 1008, endPoint y: 464, distance: 604.1
click at [1005, 467] on div "In many cases, [MEDICAL_DATA] is caused by many external factors." at bounding box center [1158, 464] width 548 height 31
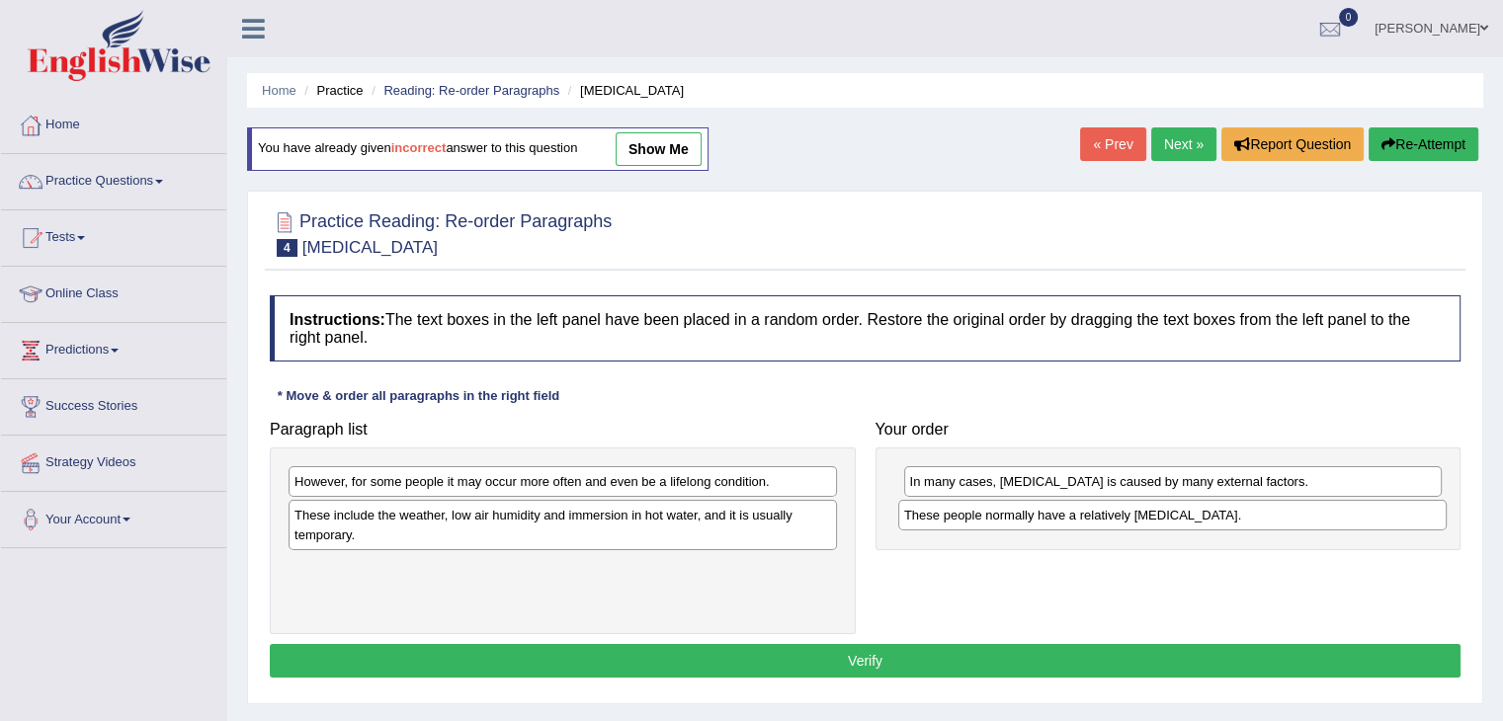
drag, startPoint x: 377, startPoint y: 521, endPoint x: 987, endPoint y: 521, distance: 609.5
click at [987, 521] on div "These people normally have a relatively [MEDICAL_DATA]." at bounding box center [1172, 515] width 548 height 31
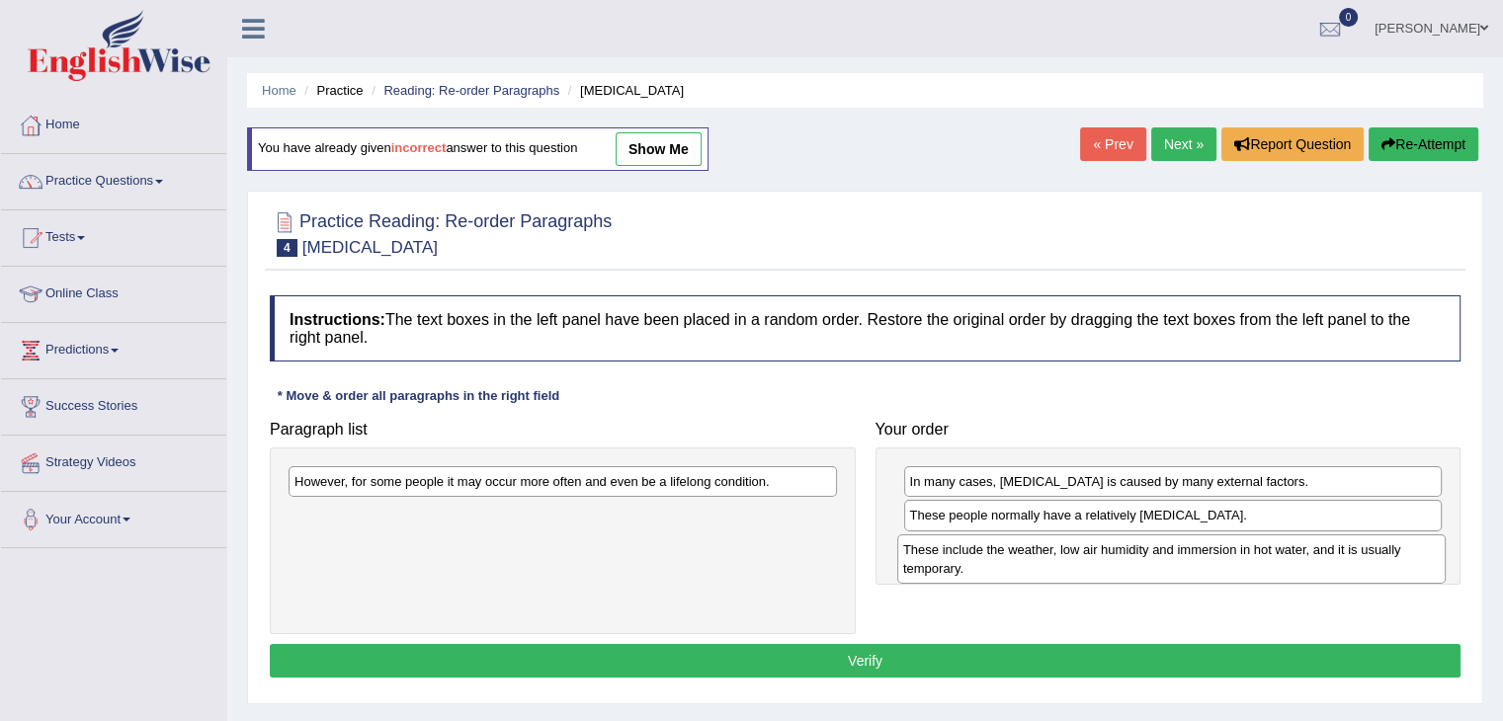
drag, startPoint x: 648, startPoint y: 548, endPoint x: 1174, endPoint y: 557, distance: 525.6
click at [1174, 557] on div "These include the weather, low air humidity and immersion in hot water, and it …" at bounding box center [1171, 558] width 548 height 49
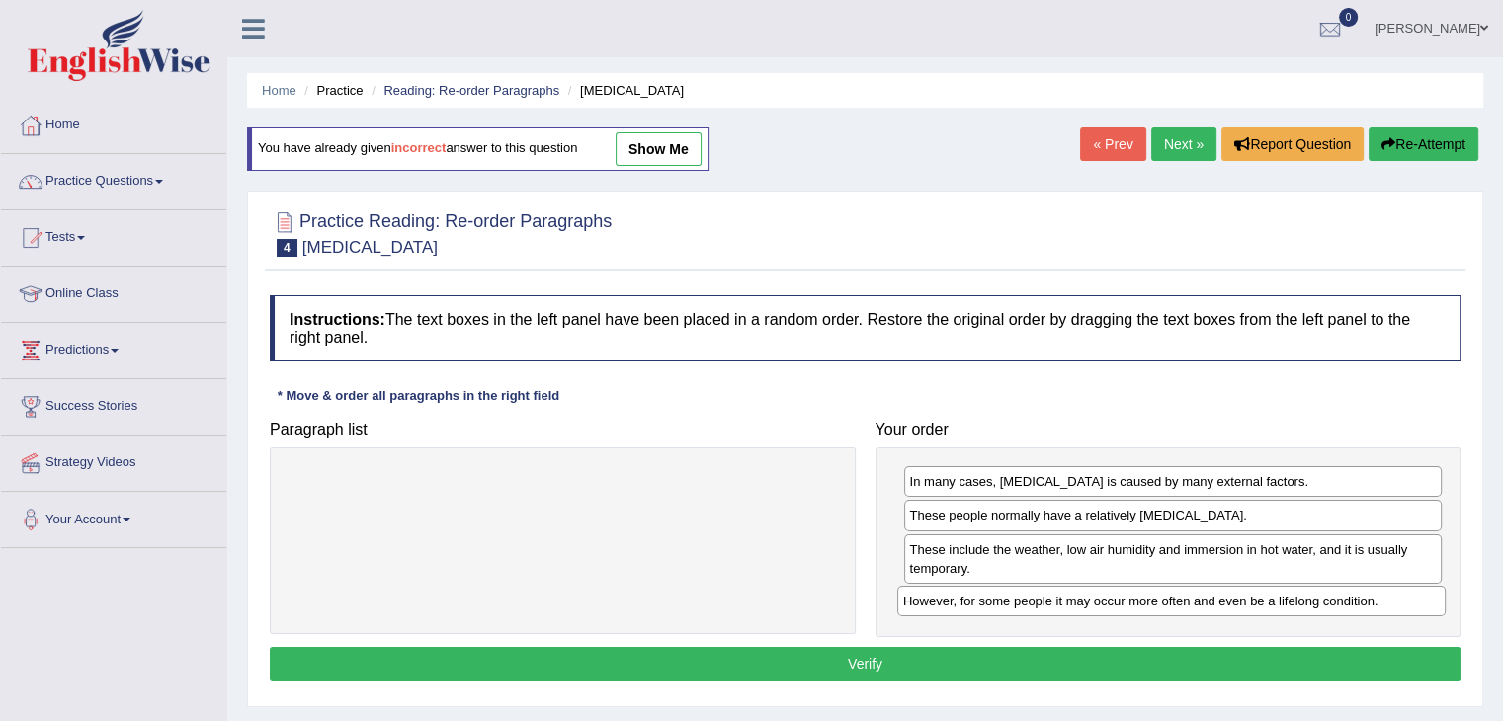
drag, startPoint x: 693, startPoint y: 490, endPoint x: 1190, endPoint y: 665, distance: 526.8
click at [1301, 610] on div "However, for some people it may occur more often and even be a lifelong conditi…" at bounding box center [1171, 601] width 548 height 31
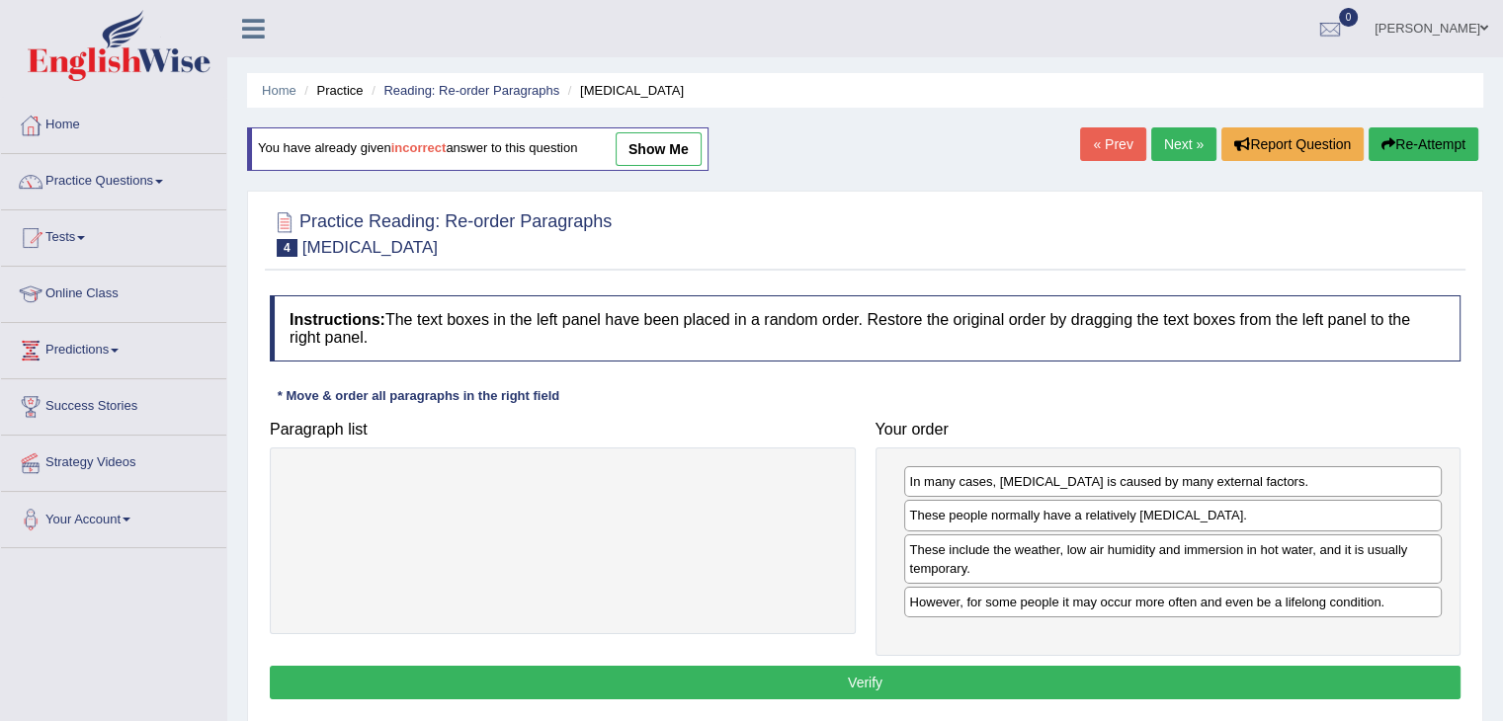
click at [1154, 668] on button "Verify" at bounding box center [865, 683] width 1190 height 34
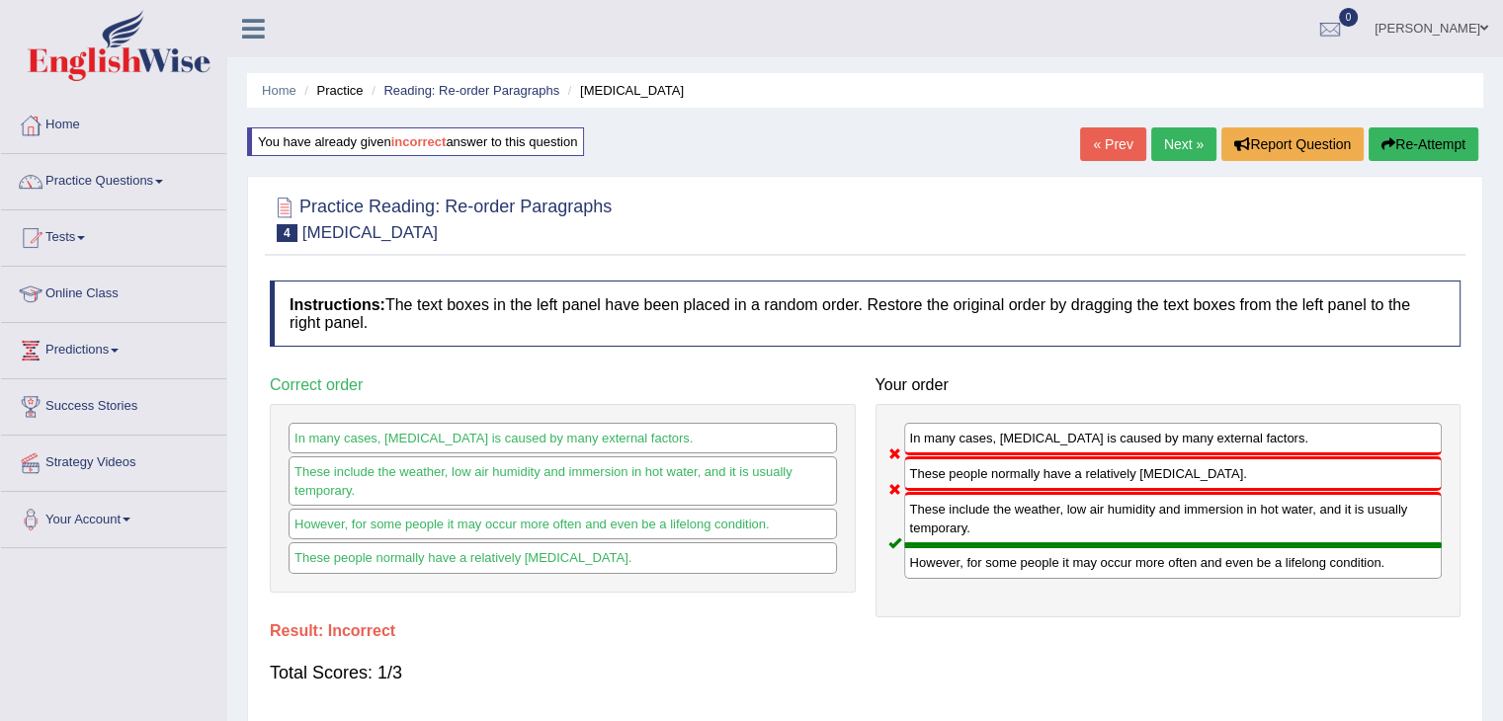
click at [1442, 144] on button "Re-Attempt" at bounding box center [1423, 144] width 110 height 34
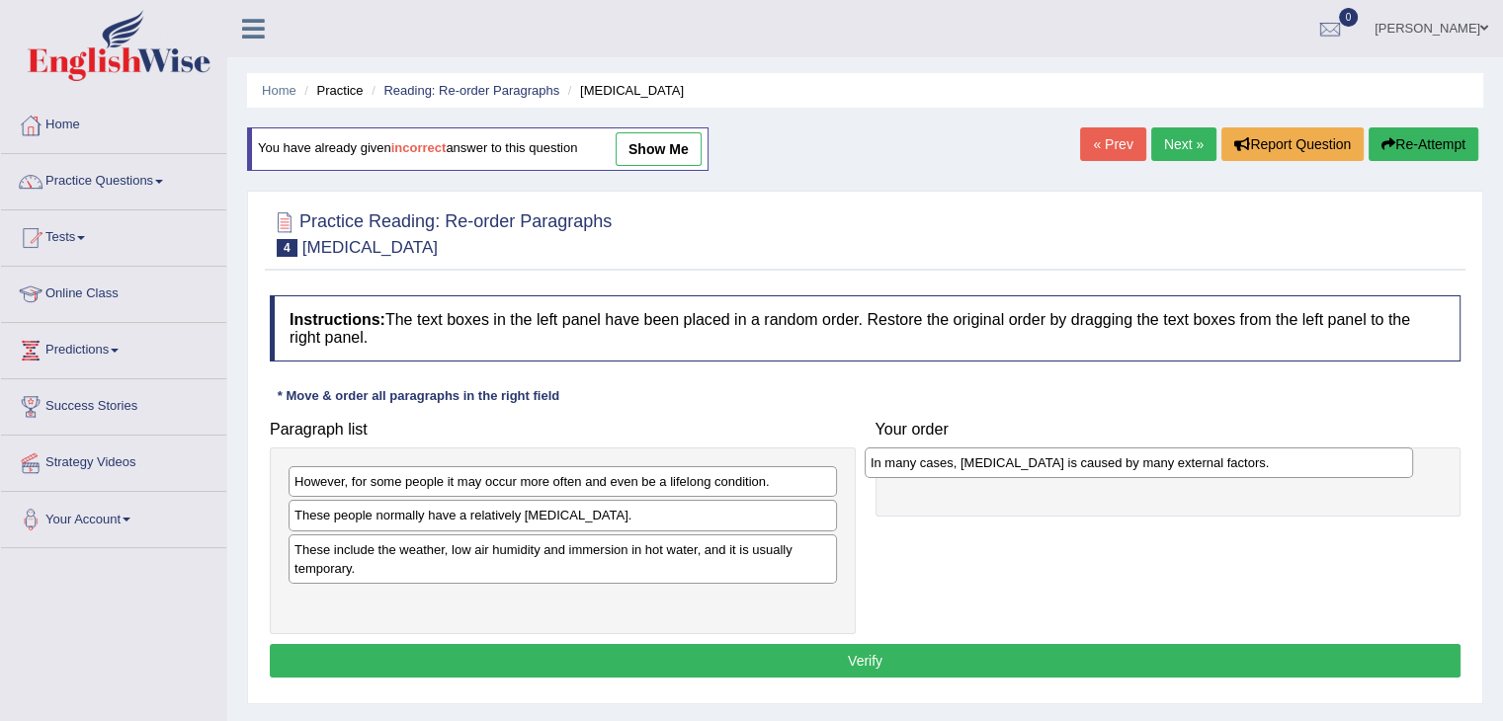
drag, startPoint x: 467, startPoint y: 523, endPoint x: 1035, endPoint y: 468, distance: 570.6
click at [1035, 470] on div "In many cases, [MEDICAL_DATA] is caused by many external factors." at bounding box center [1138, 463] width 548 height 31
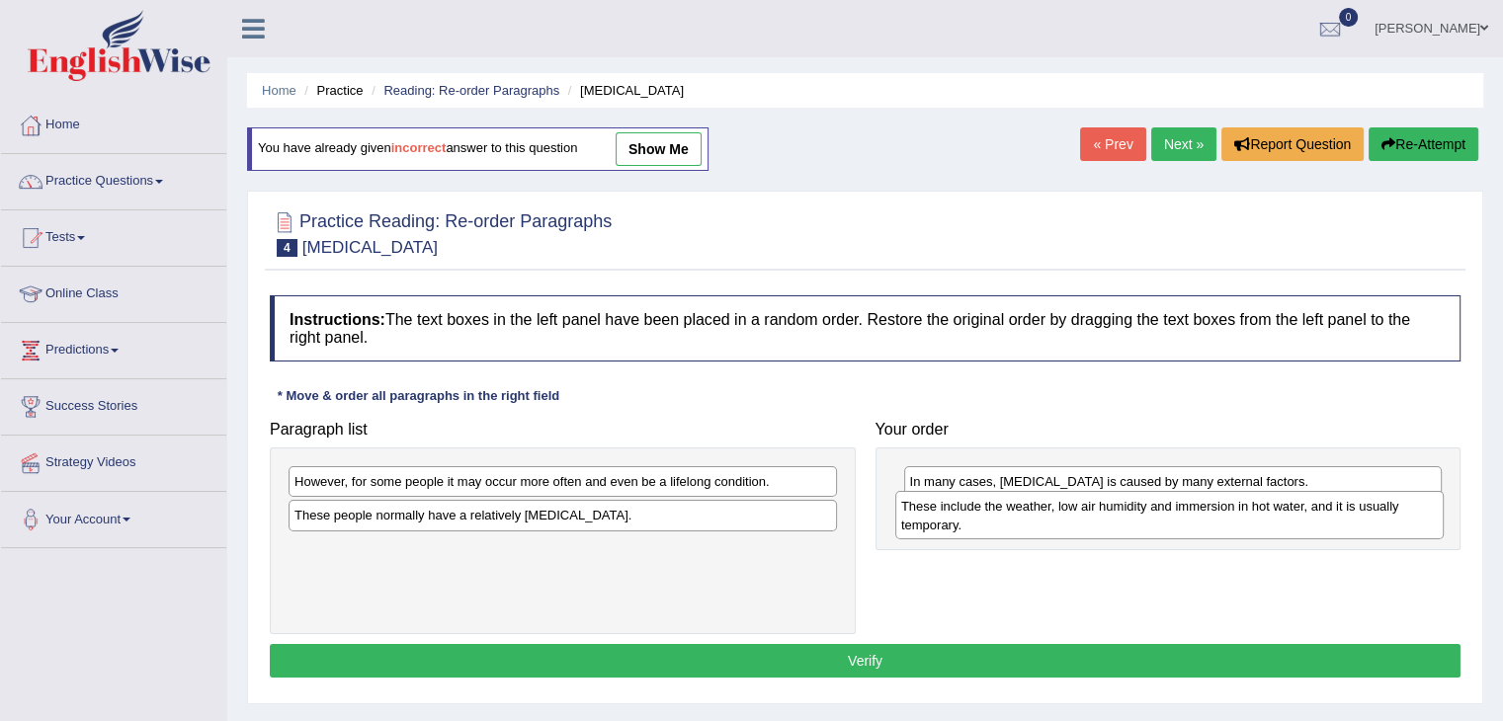
drag, startPoint x: 529, startPoint y: 558, endPoint x: 1128, endPoint y: 515, distance: 601.2
click at [1128, 515] on div "These include the weather, low air humidity and immersion in hot water, and it …" at bounding box center [1169, 515] width 548 height 49
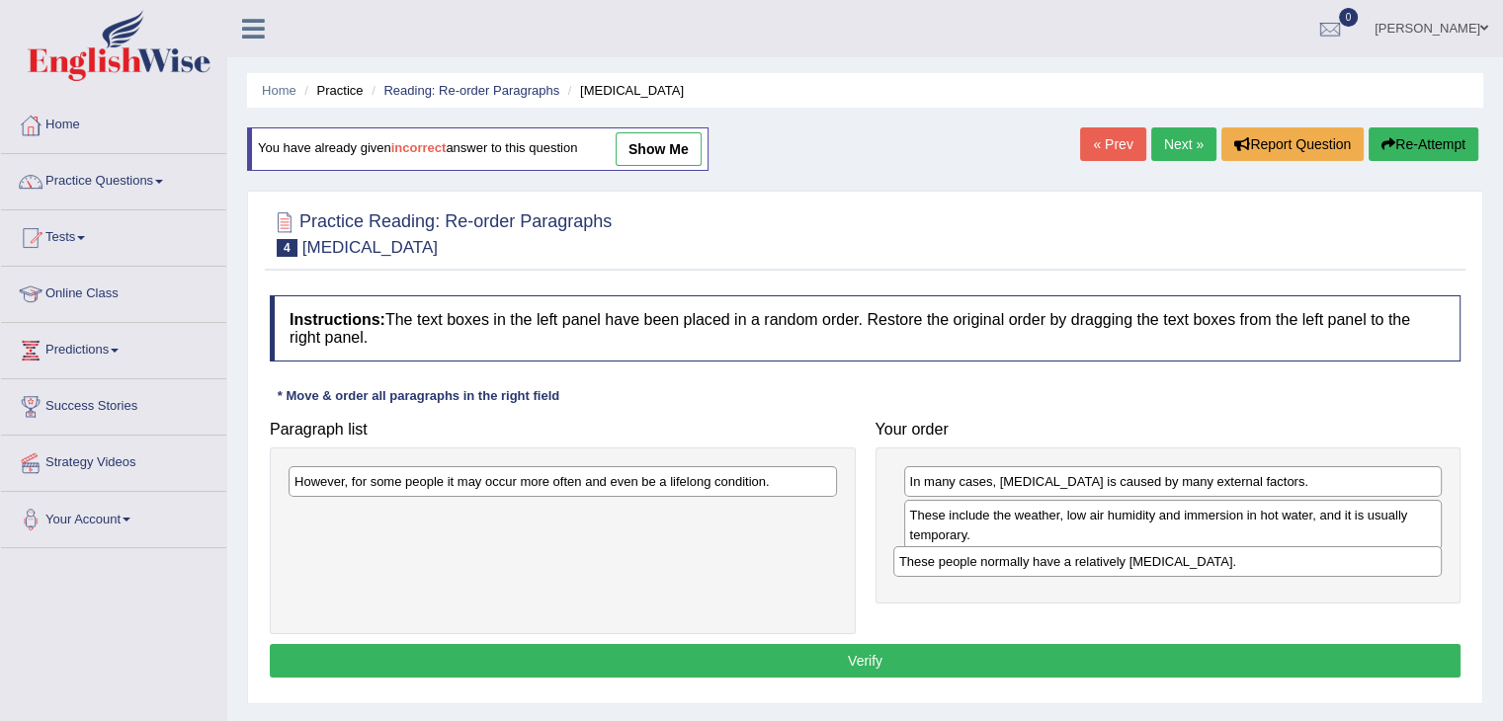
drag, startPoint x: 545, startPoint y: 515, endPoint x: 885, endPoint y: 546, distance: 341.3
click at [1148, 561] on div "These people normally have a relatively [MEDICAL_DATA]." at bounding box center [1167, 561] width 548 height 31
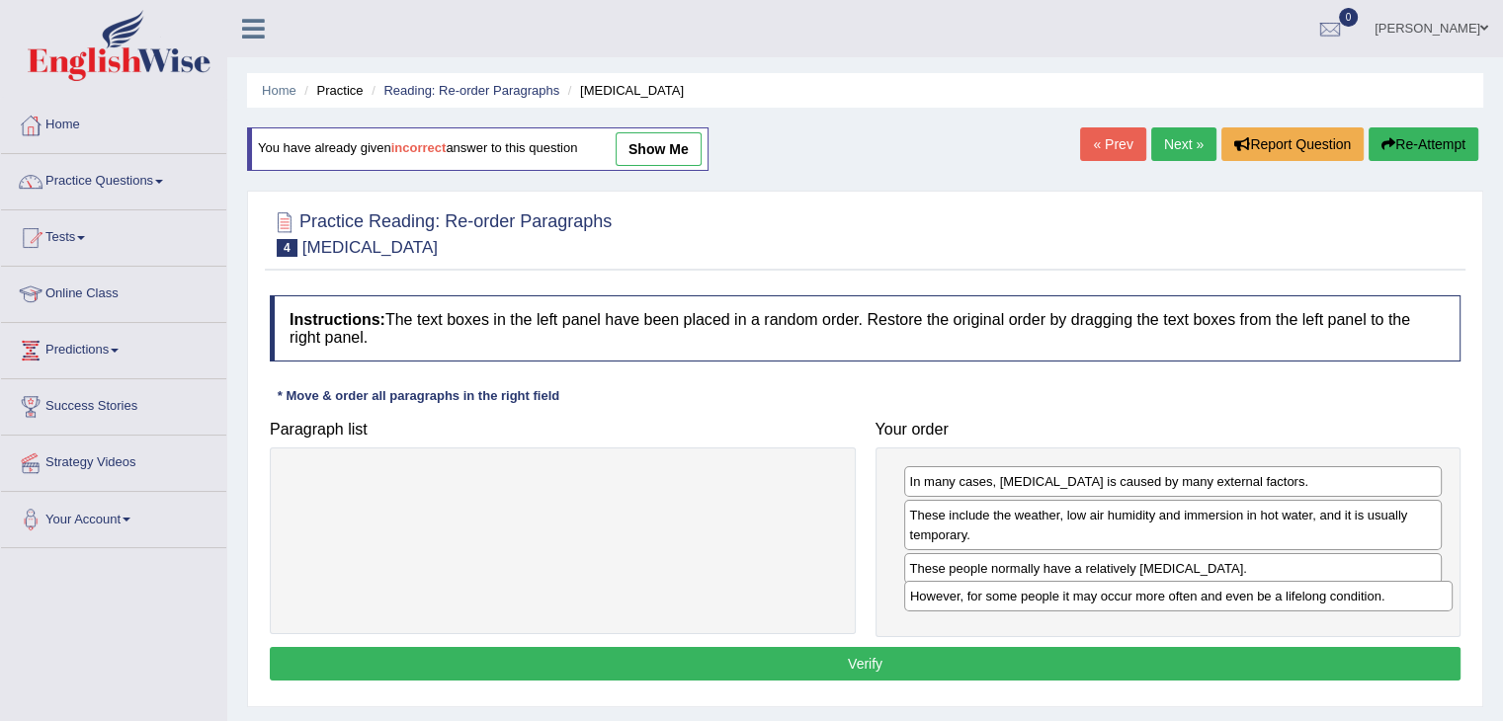
drag, startPoint x: 781, startPoint y: 488, endPoint x: 1279, endPoint y: 649, distance: 523.3
click at [1397, 602] on div "However, for some people it may occur more often and even be a lifelong conditi…" at bounding box center [1178, 596] width 548 height 31
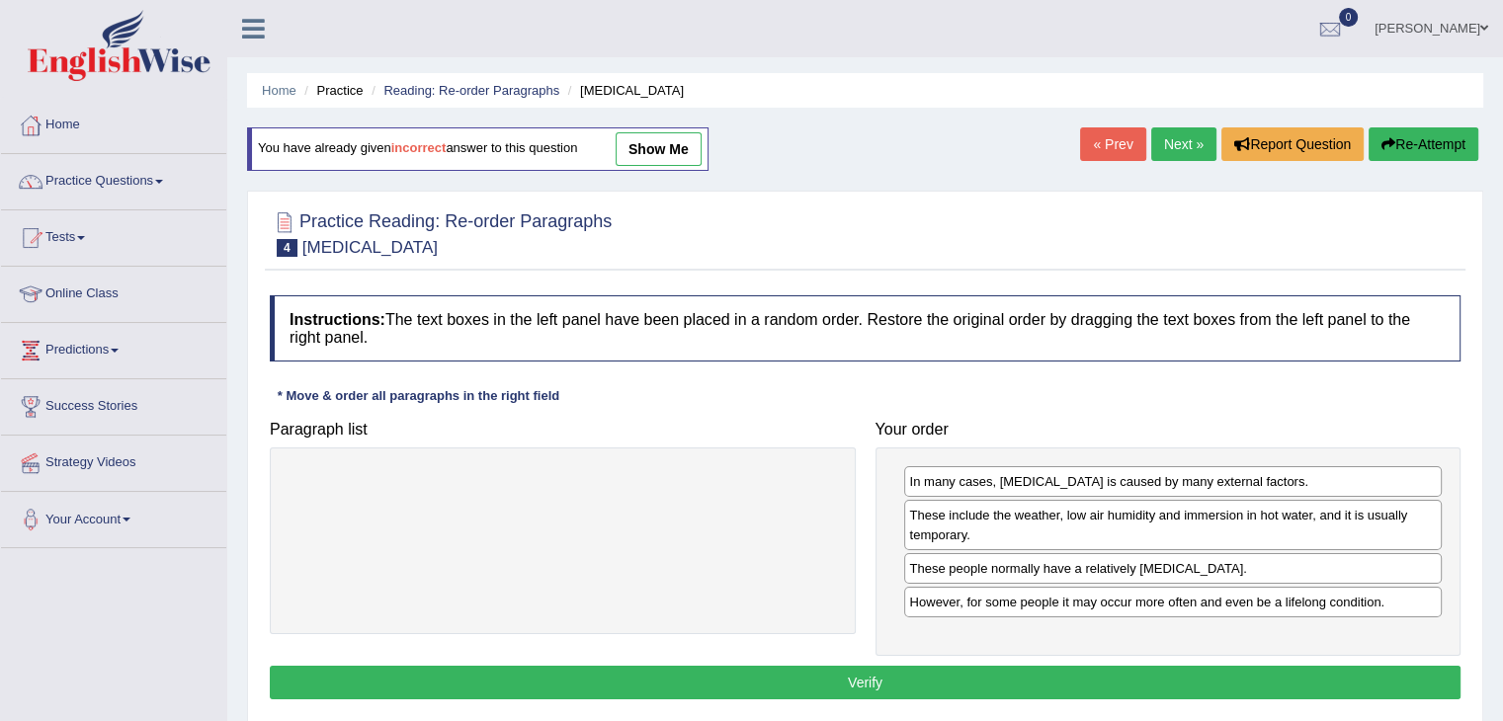
click at [1201, 677] on button "Verify" at bounding box center [865, 683] width 1190 height 34
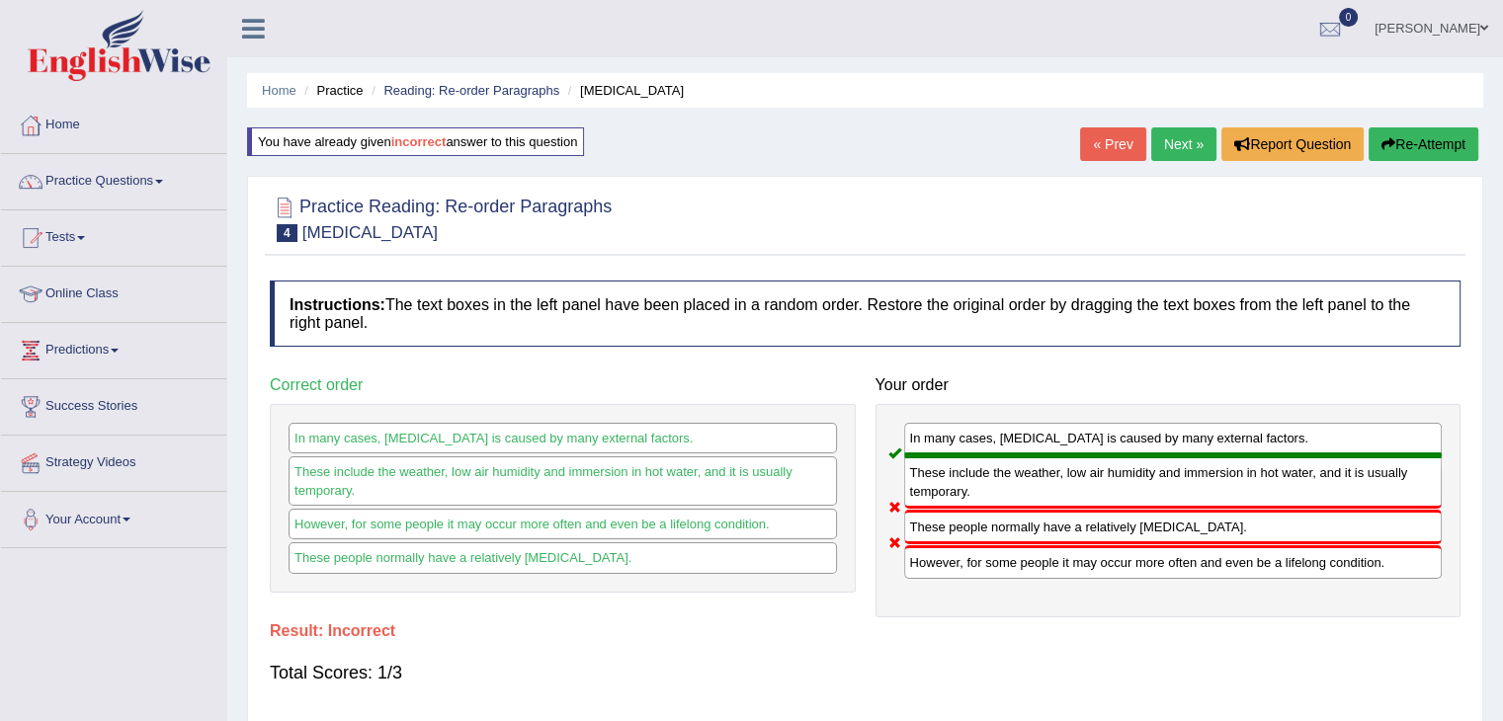
click at [1427, 141] on button "Re-Attempt" at bounding box center [1423, 144] width 110 height 34
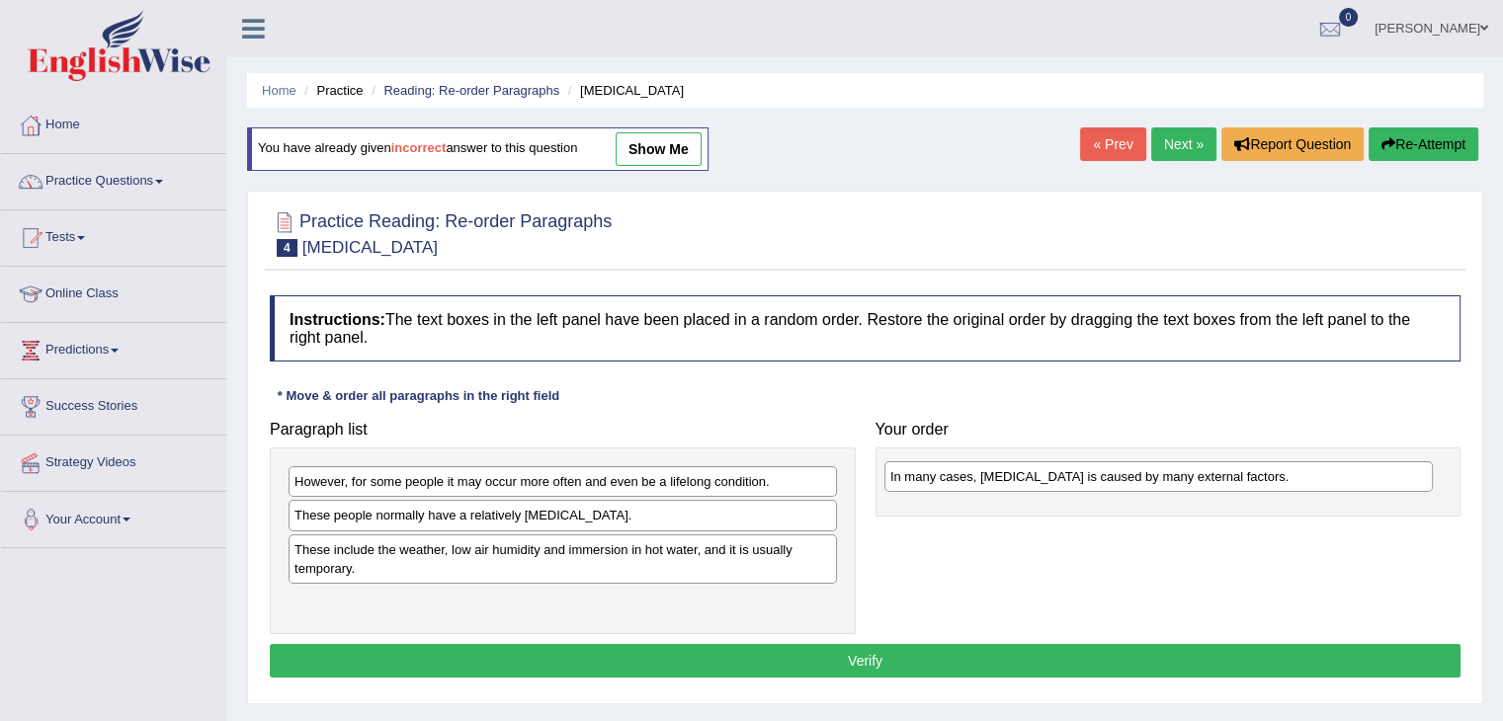
drag, startPoint x: 360, startPoint y: 527, endPoint x: 978, endPoint y: 483, distance: 619.9
click at [978, 483] on div "In many cases, [MEDICAL_DATA] is caused by many external factors." at bounding box center [1158, 476] width 548 height 31
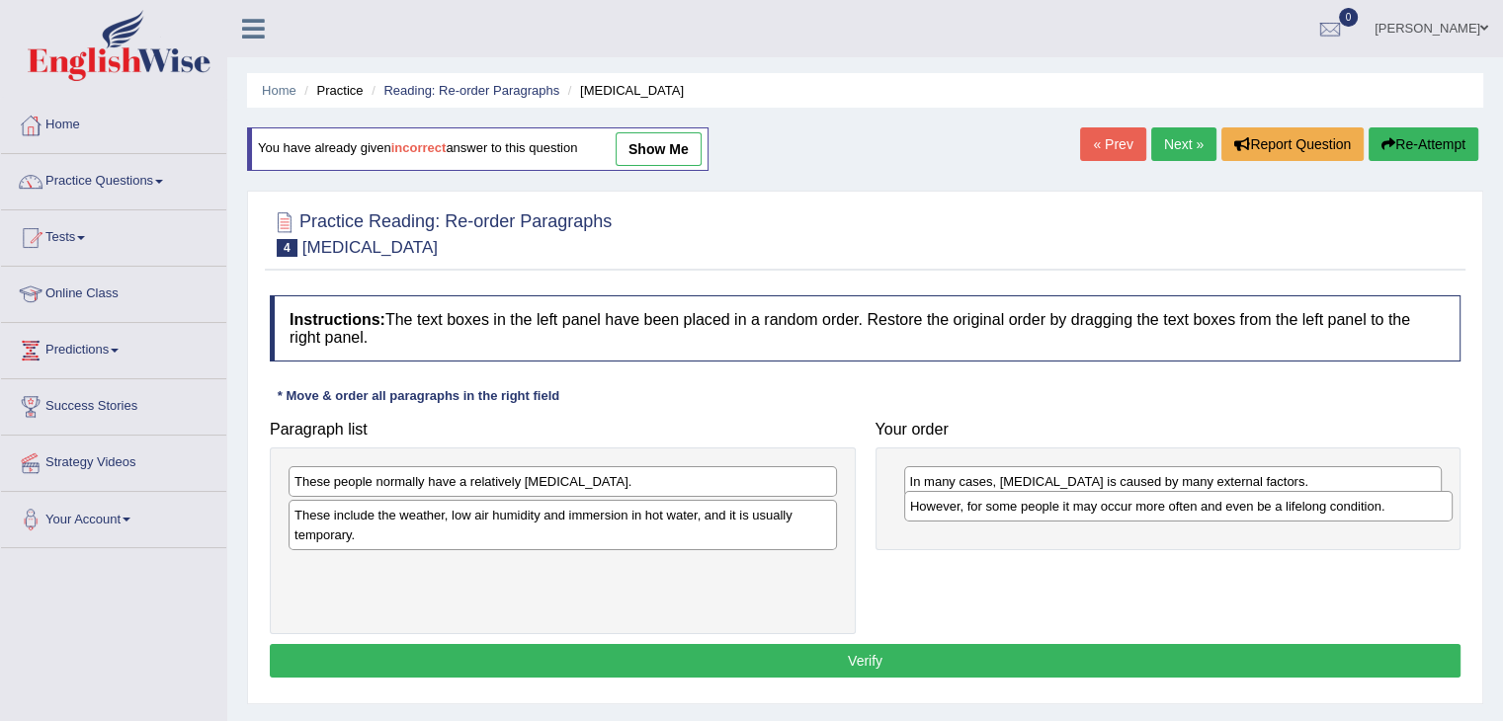
drag, startPoint x: 610, startPoint y: 478, endPoint x: 1114, endPoint y: 511, distance: 505.9
click at [1224, 504] on div "However, for some people it may occur more often and even be a lifelong conditi…" at bounding box center [1178, 506] width 548 height 31
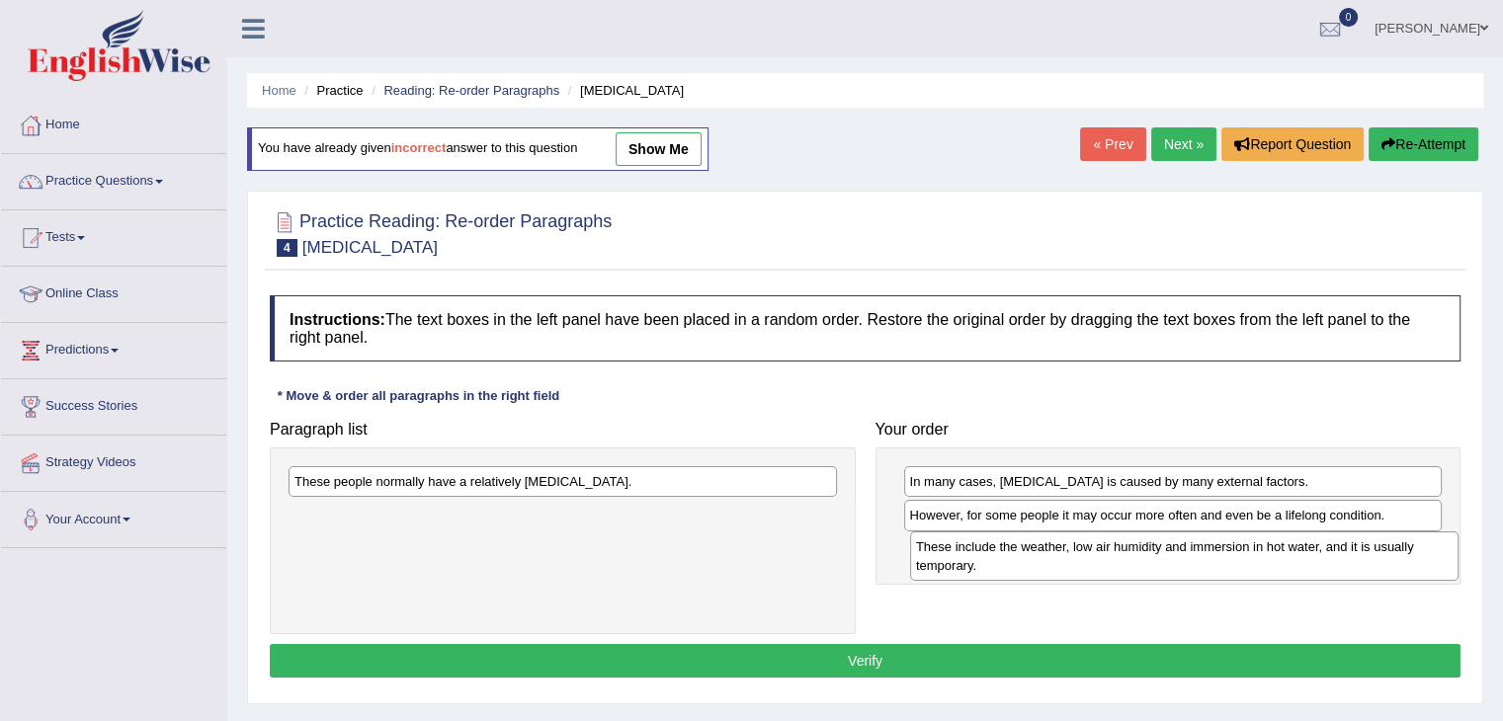
drag, startPoint x: 663, startPoint y: 525, endPoint x: 1284, endPoint y: 556, distance: 622.2
click at [1284, 556] on div "These include the weather, low air humidity and immersion in hot water, and it …" at bounding box center [1184, 555] width 548 height 49
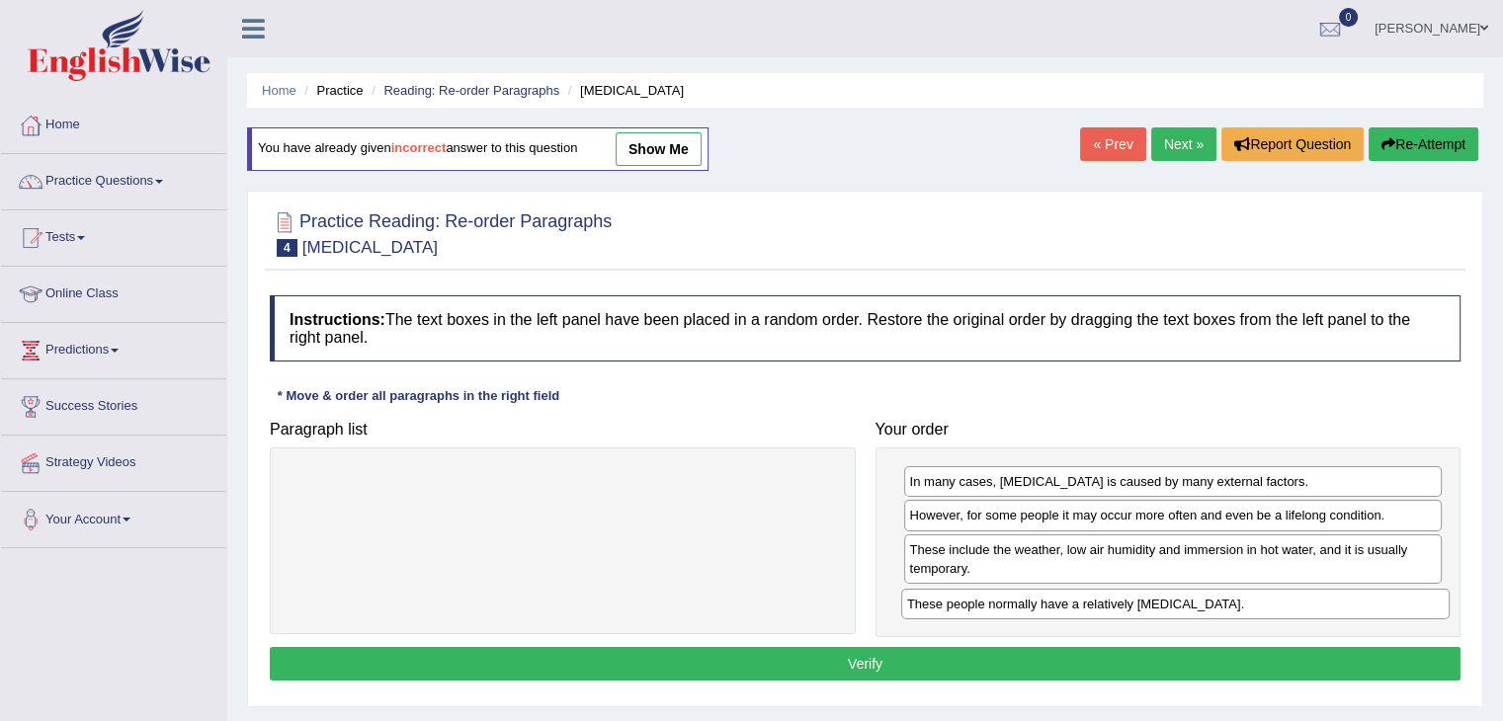
drag, startPoint x: 676, startPoint y: 480, endPoint x: 1288, endPoint y: 603, distance: 624.6
click at [1288, 603] on div "These people normally have a relatively [MEDICAL_DATA]." at bounding box center [1175, 604] width 548 height 31
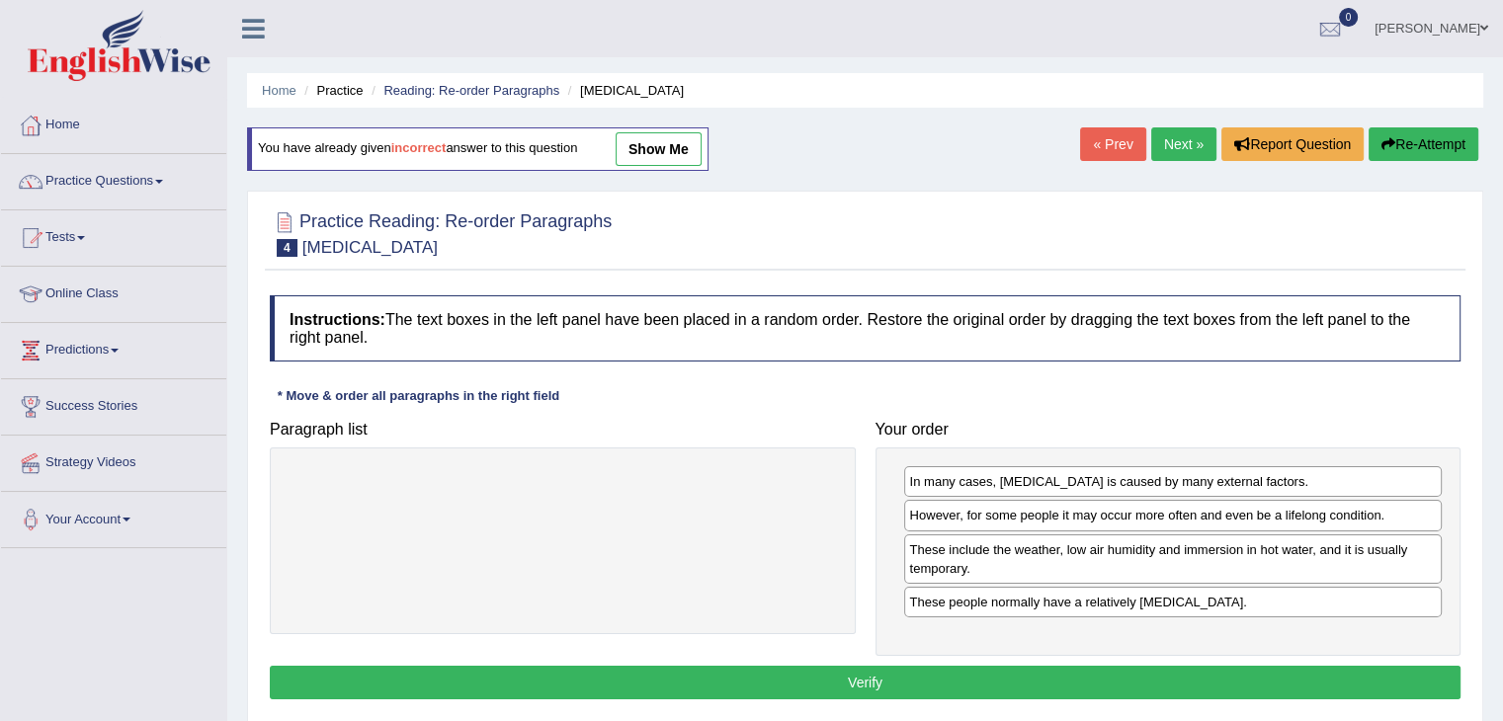
click at [1068, 672] on button "Verify" at bounding box center [865, 683] width 1190 height 34
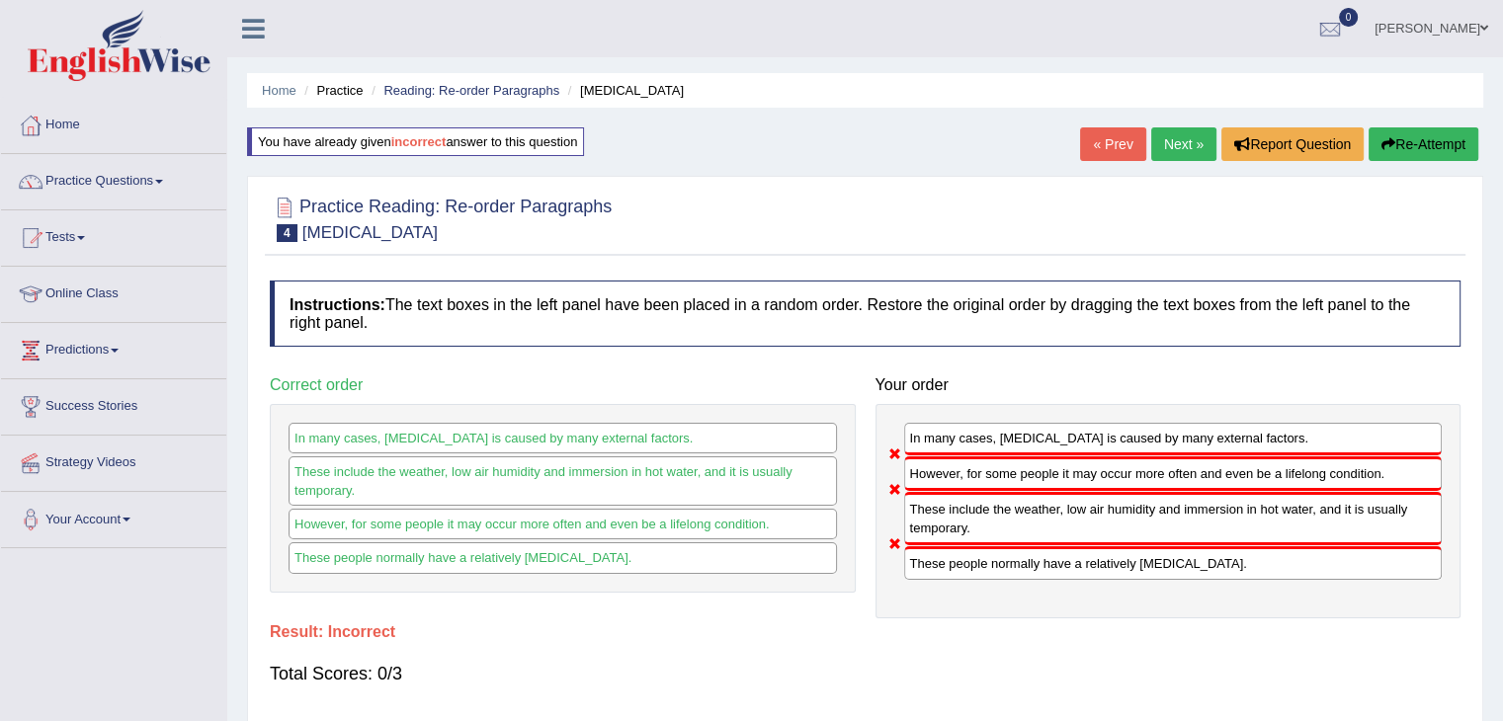
click at [1409, 144] on button "Re-Attempt" at bounding box center [1423, 144] width 110 height 34
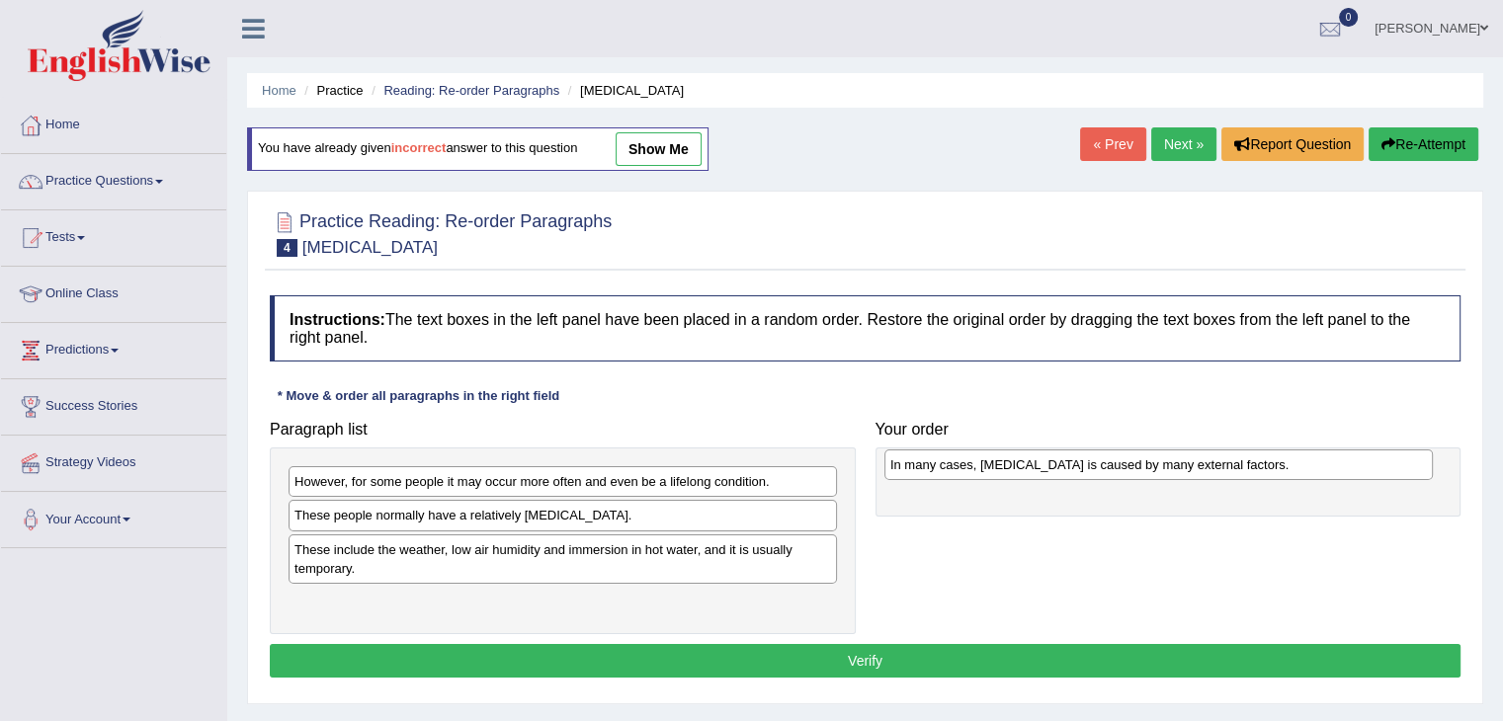
drag, startPoint x: 395, startPoint y: 523, endPoint x: 988, endPoint y: 471, distance: 595.0
click at [988, 471] on div "In many cases, [MEDICAL_DATA] is caused by many external factors." at bounding box center [1158, 464] width 548 height 31
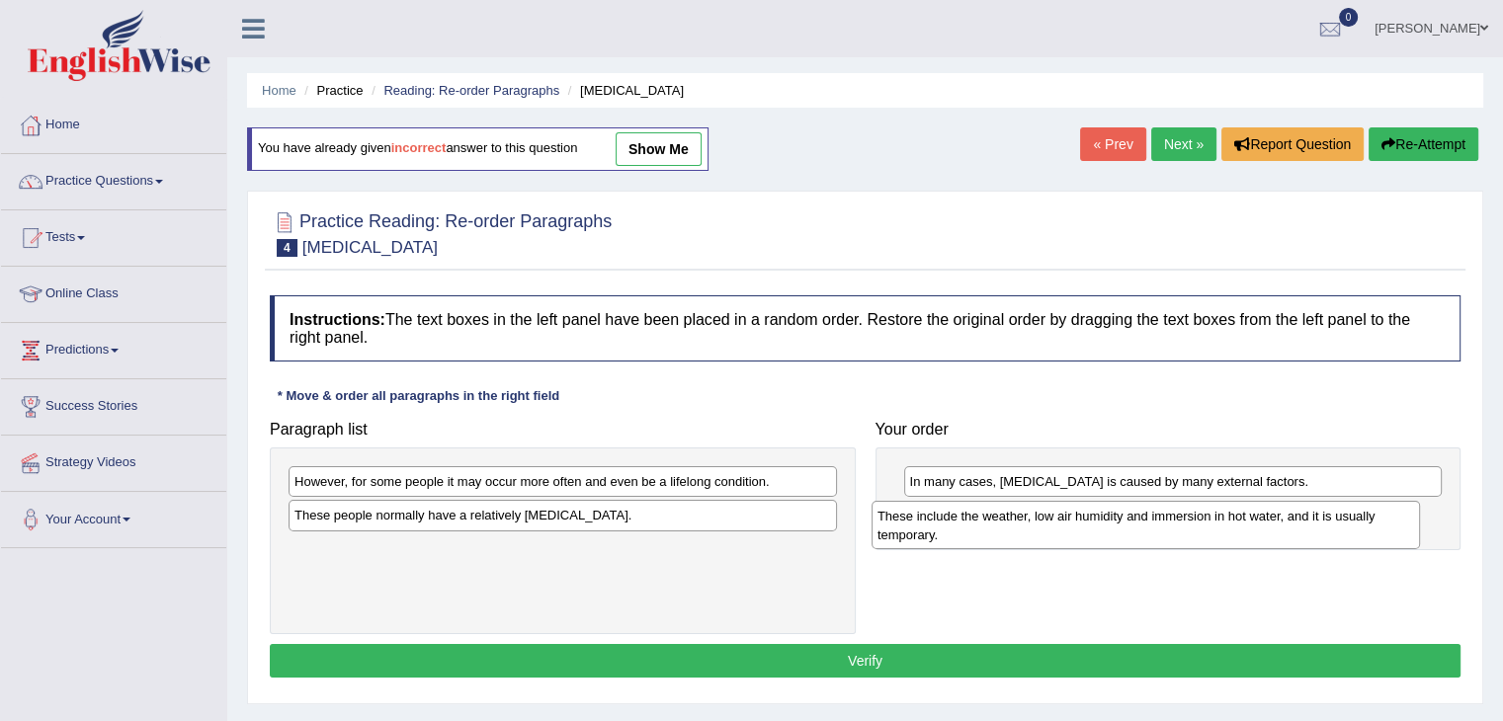
drag, startPoint x: 507, startPoint y: 530, endPoint x: 949, endPoint y: 528, distance: 442.6
click at [1095, 501] on div "These include the weather, low air humidity and immersion in hot water, and it …" at bounding box center [1145, 525] width 548 height 49
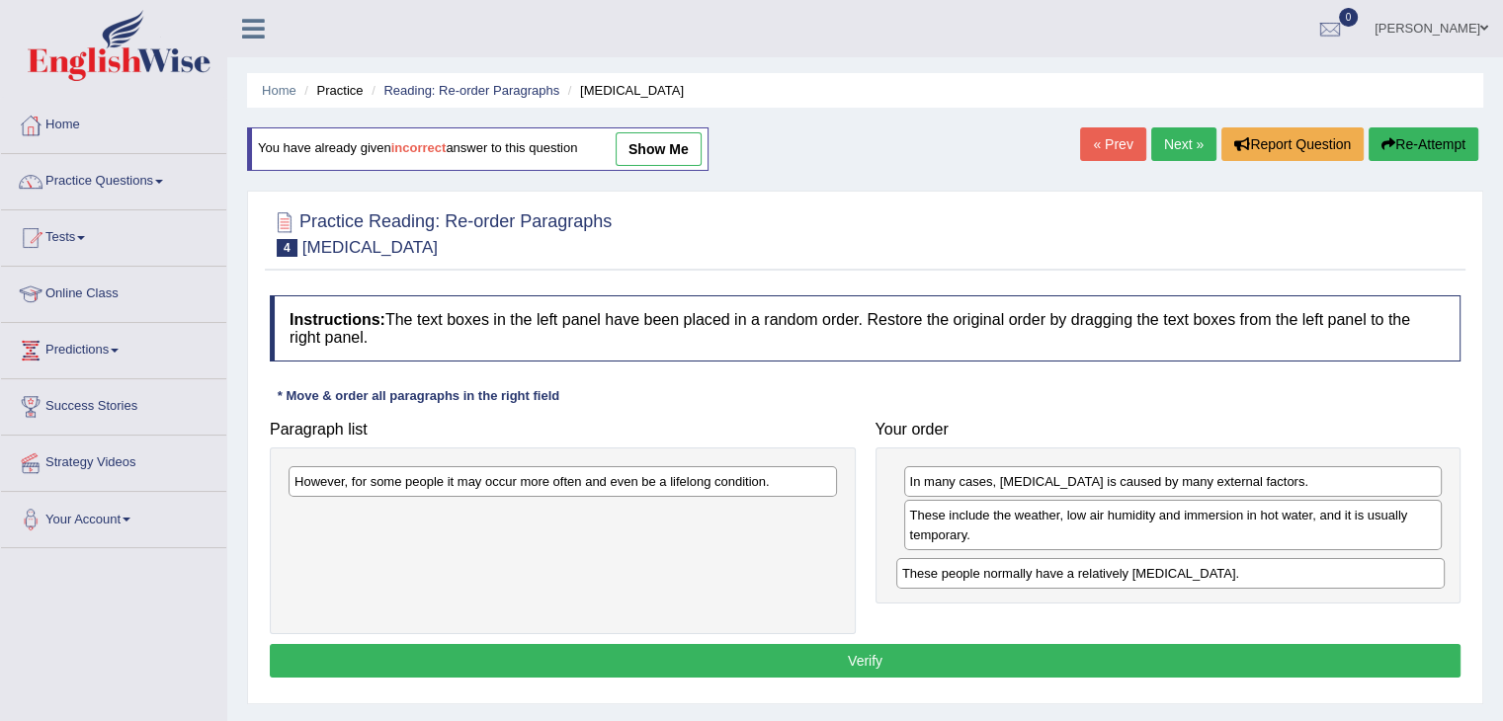
drag, startPoint x: 344, startPoint y: 523, endPoint x: 879, endPoint y: 586, distance: 539.2
click at [944, 578] on div "These people normally have a relatively sensitive skin." at bounding box center [1170, 573] width 548 height 31
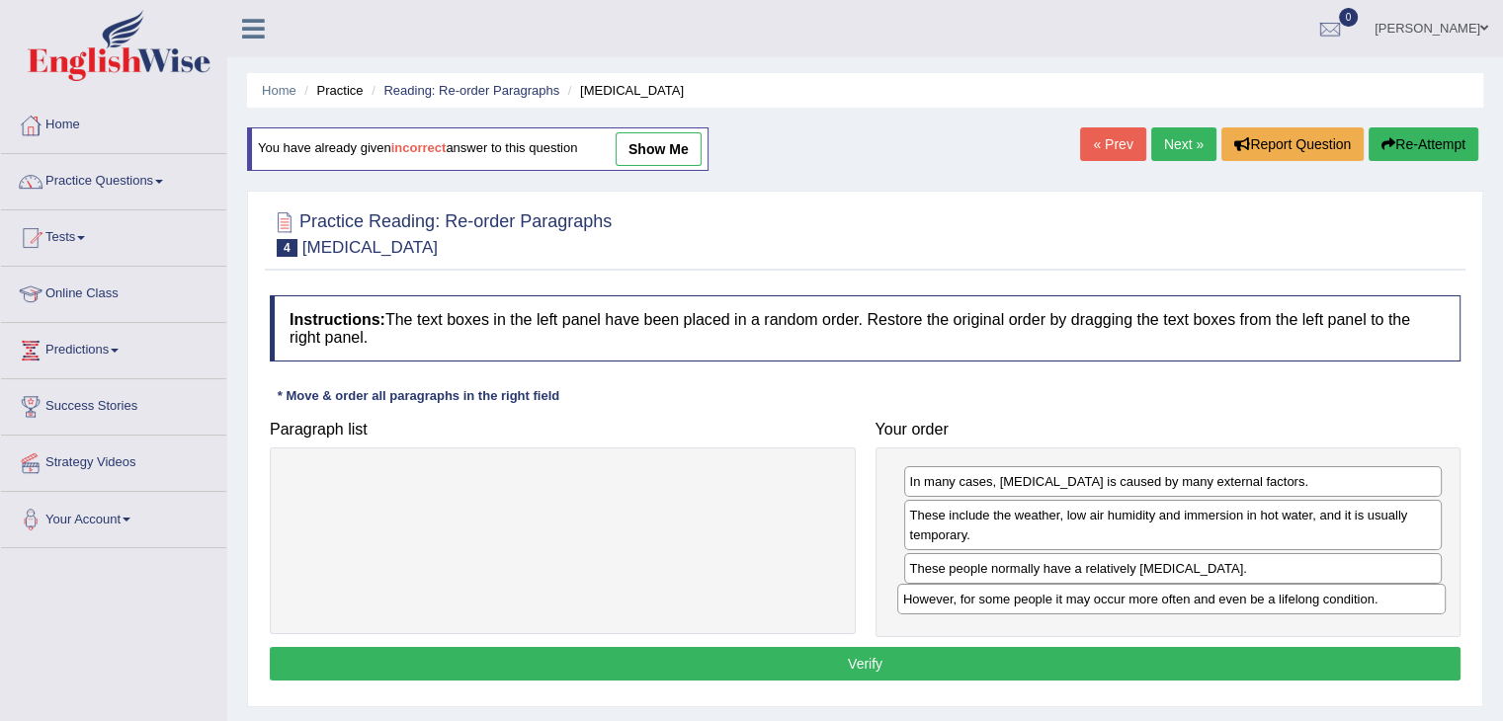
drag, startPoint x: 565, startPoint y: 483, endPoint x: 1105, endPoint y: 637, distance: 561.9
click at [1177, 602] on div "However, for some people it may occur more often and even be a lifelong conditi…" at bounding box center [1171, 599] width 548 height 31
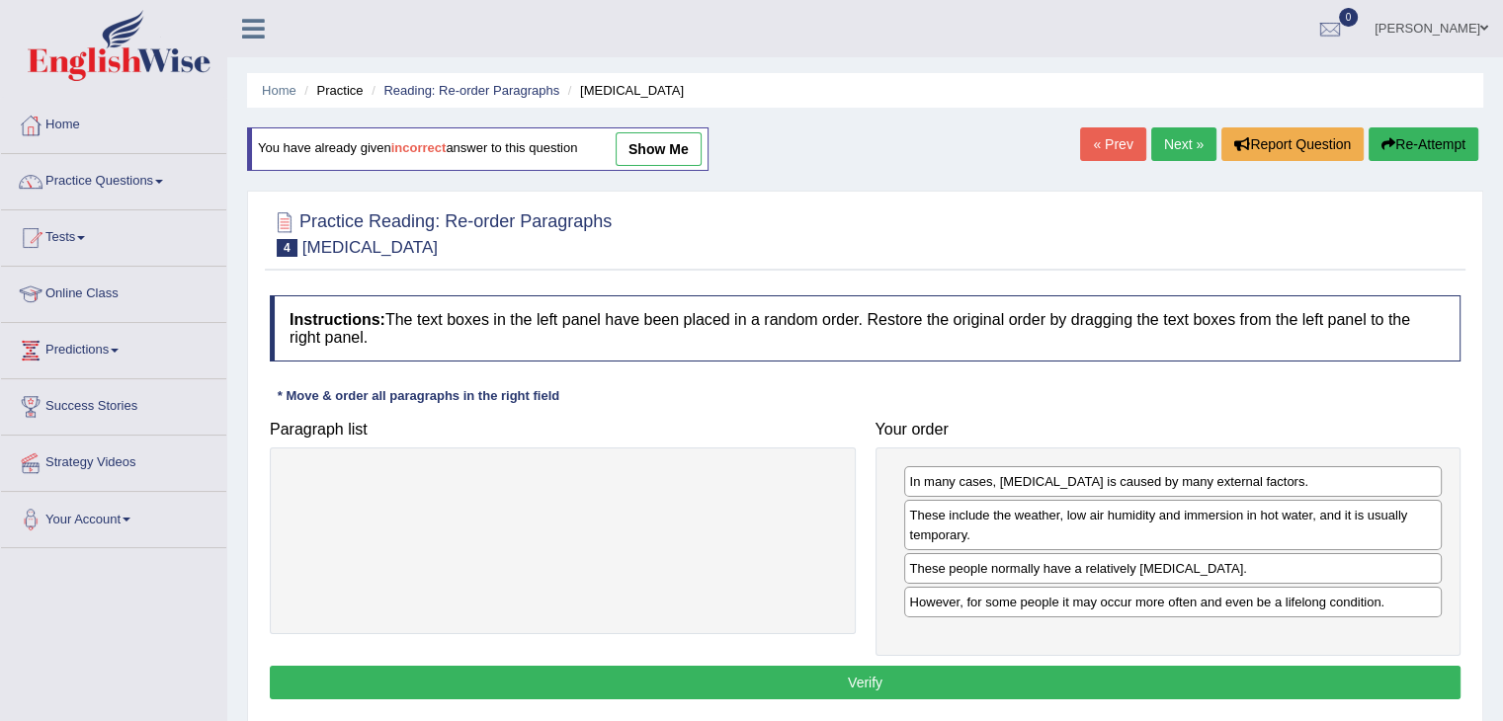
click at [934, 676] on button "Verify" at bounding box center [865, 683] width 1190 height 34
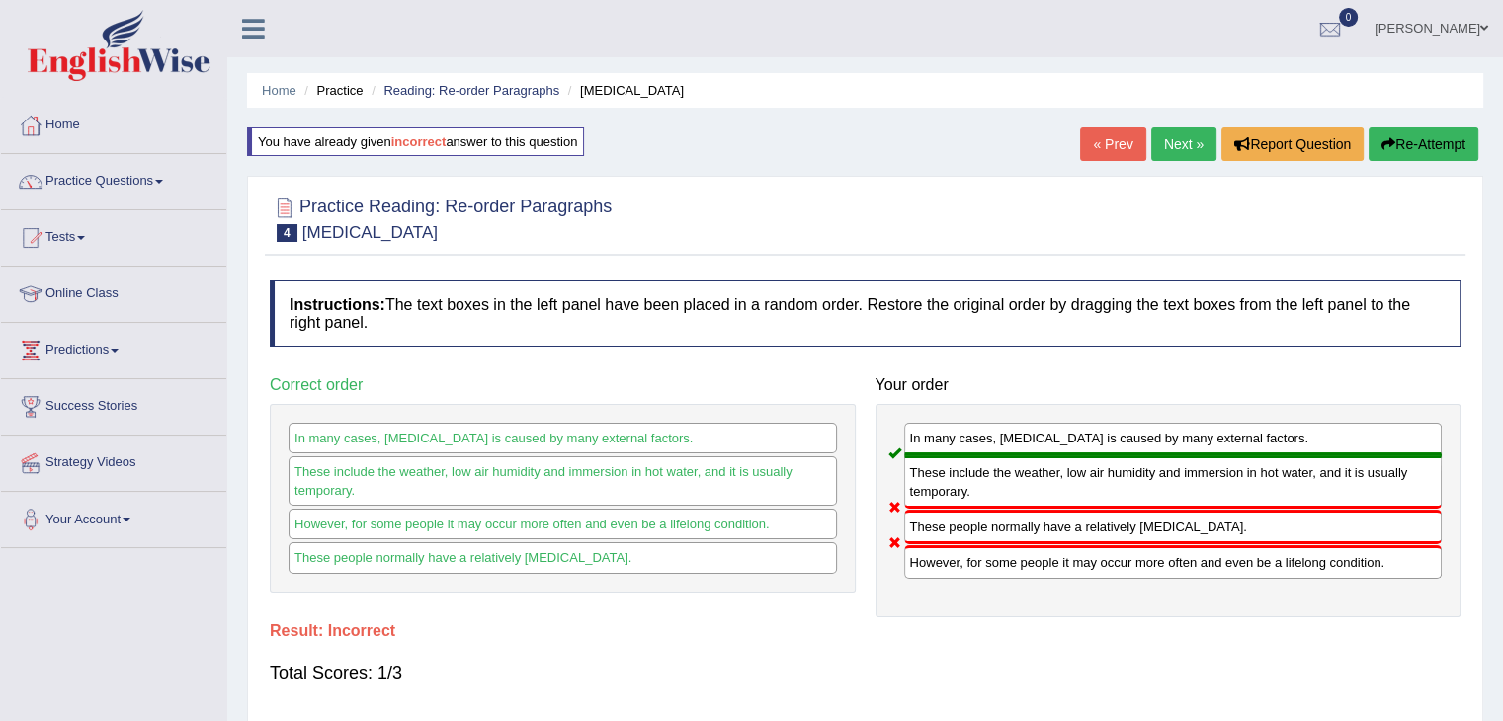
click at [1426, 135] on button "Re-Attempt" at bounding box center [1423, 144] width 110 height 34
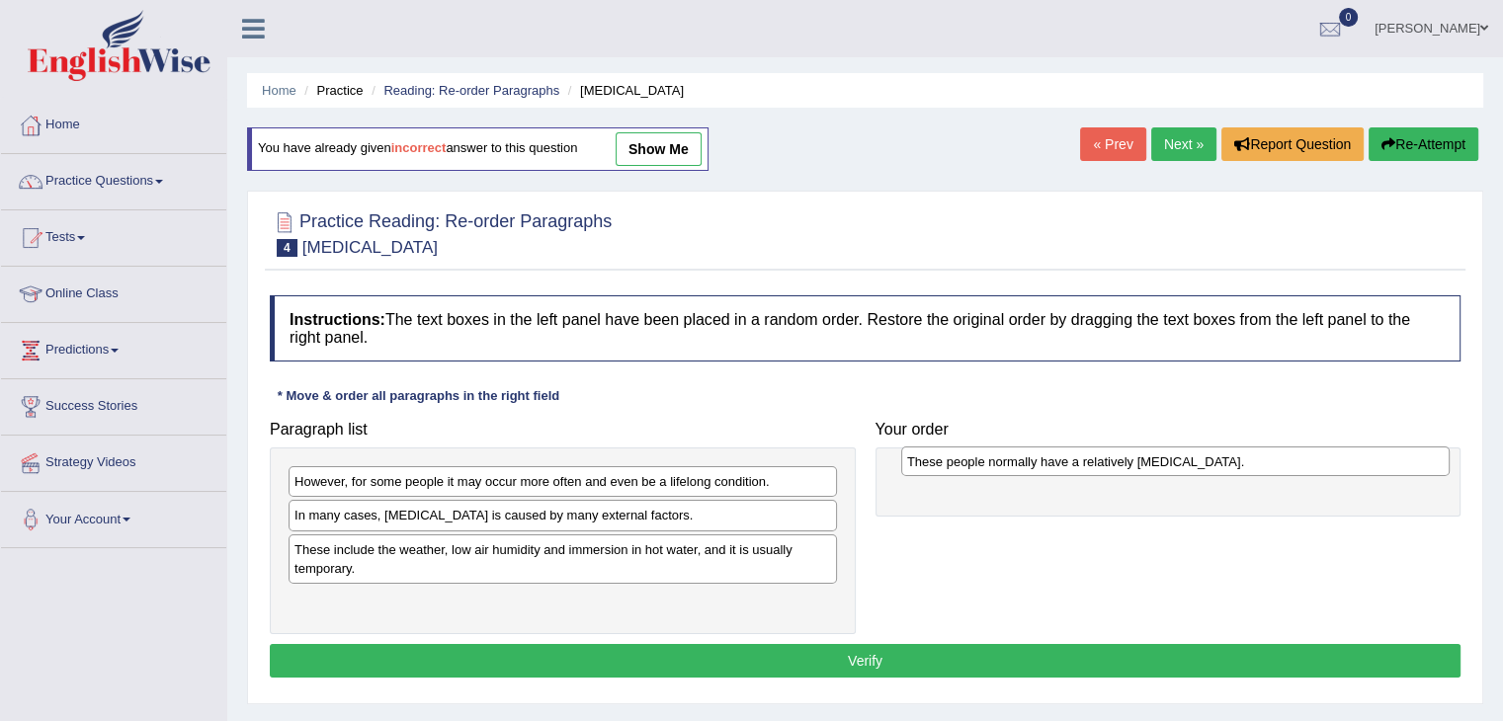
drag, startPoint x: 513, startPoint y: 551, endPoint x: 1122, endPoint y: 460, distance: 616.3
click at [1125, 463] on div "These people normally have a relatively [MEDICAL_DATA]." at bounding box center [1175, 462] width 548 height 31
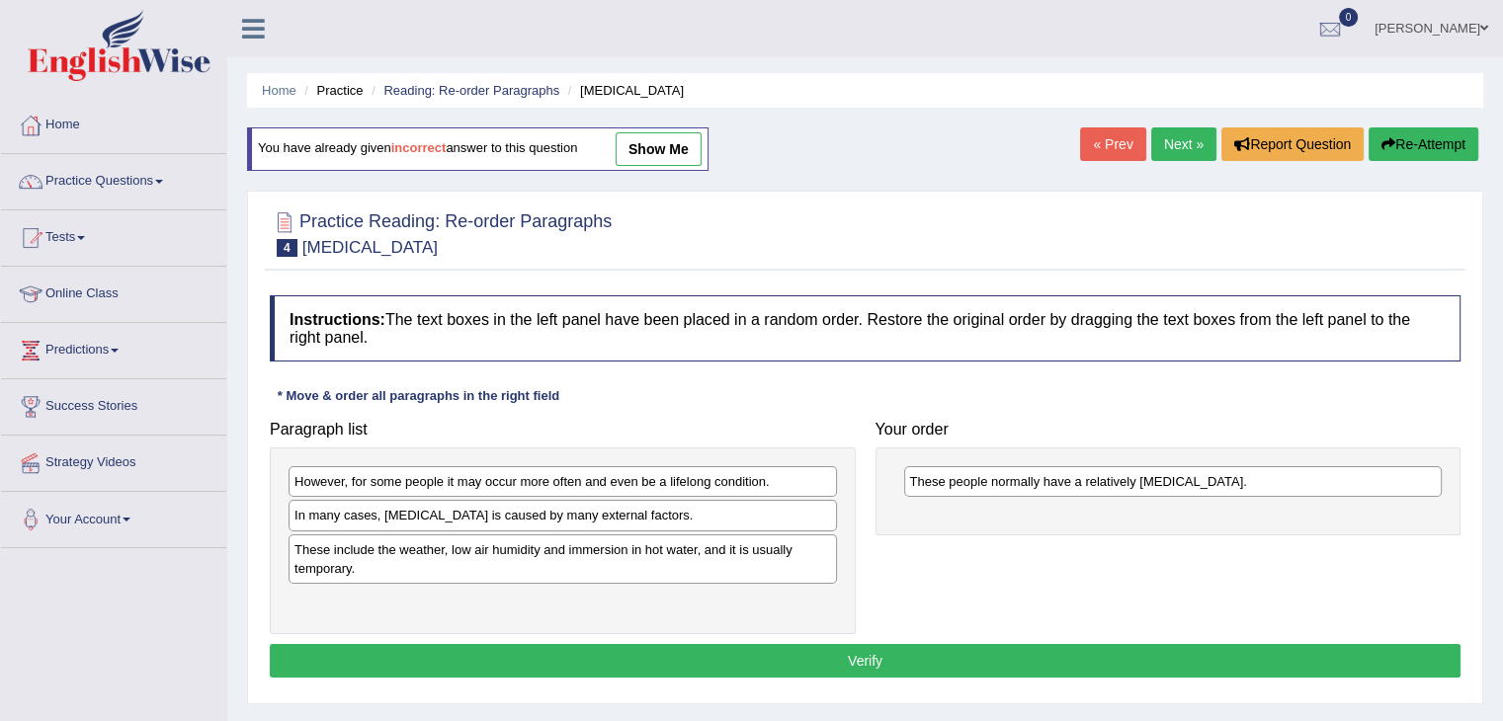
click at [349, 486] on div "However, for some people it may occur more often and even be a lifelong conditi…" at bounding box center [562, 481] width 548 height 31
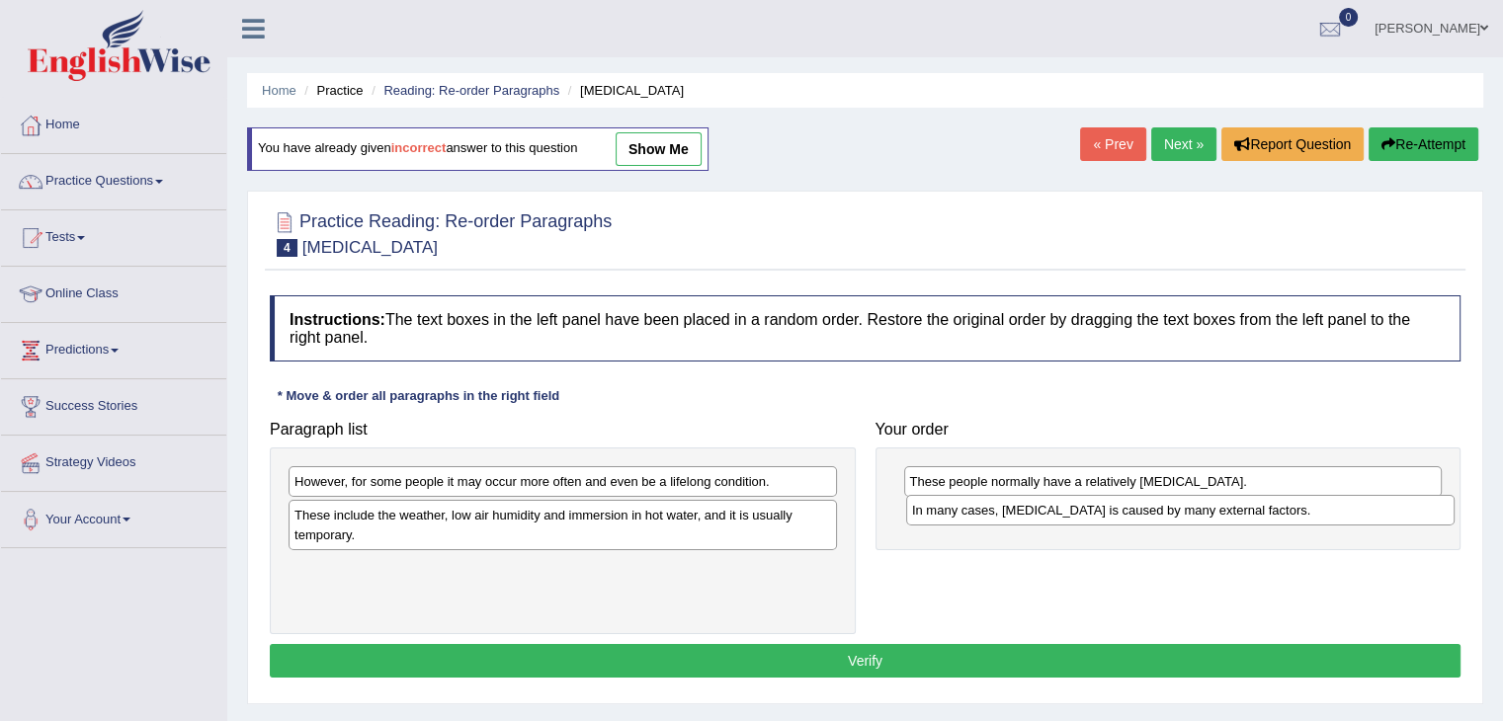
drag, startPoint x: 355, startPoint y: 524, endPoint x: 972, endPoint y: 519, distance: 617.5
click at [972, 519] on div "In many cases, [MEDICAL_DATA] is caused by many external factors." at bounding box center [1180, 510] width 548 height 31
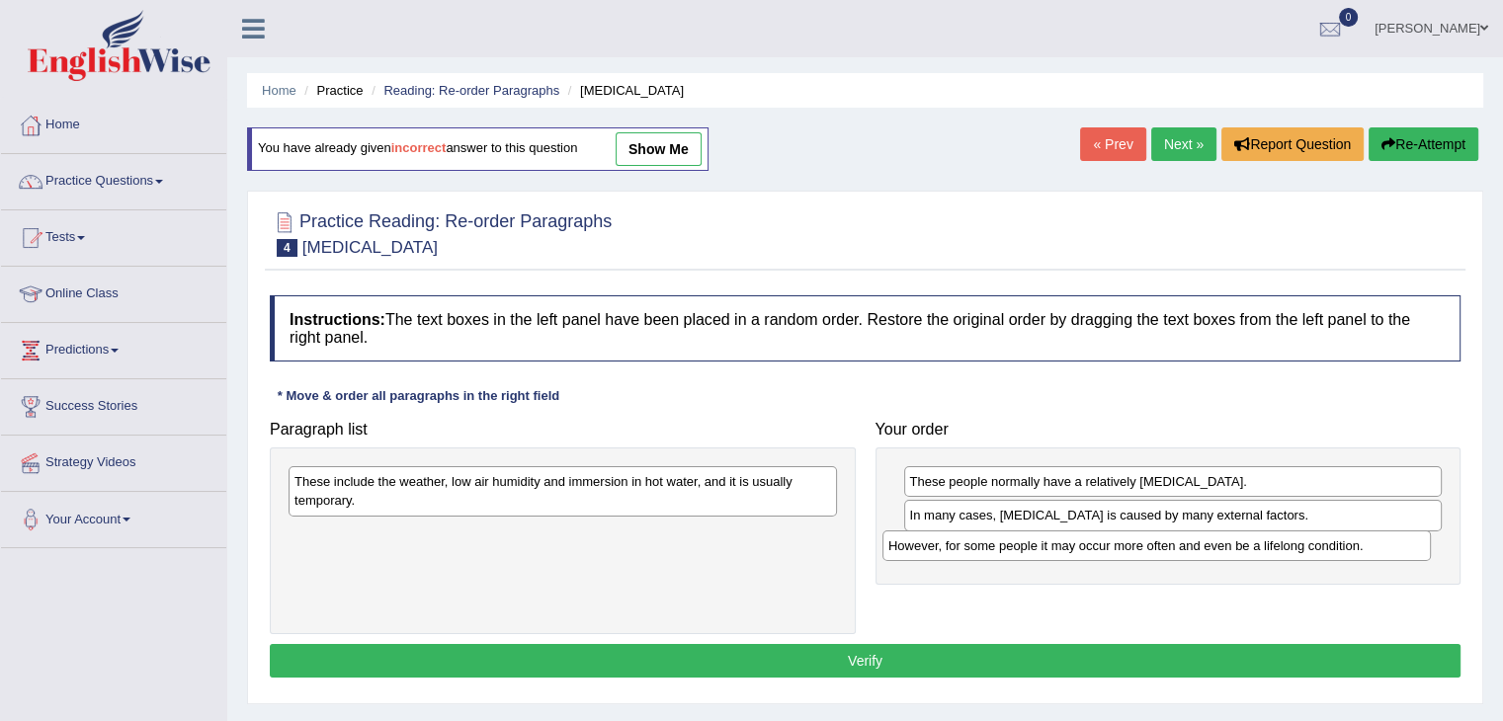
drag, startPoint x: 523, startPoint y: 488, endPoint x: 1101, endPoint y: 555, distance: 582.8
click at [1101, 555] on div "However, for some people it may occur more often and even be a lifelong conditi…" at bounding box center [1156, 545] width 548 height 31
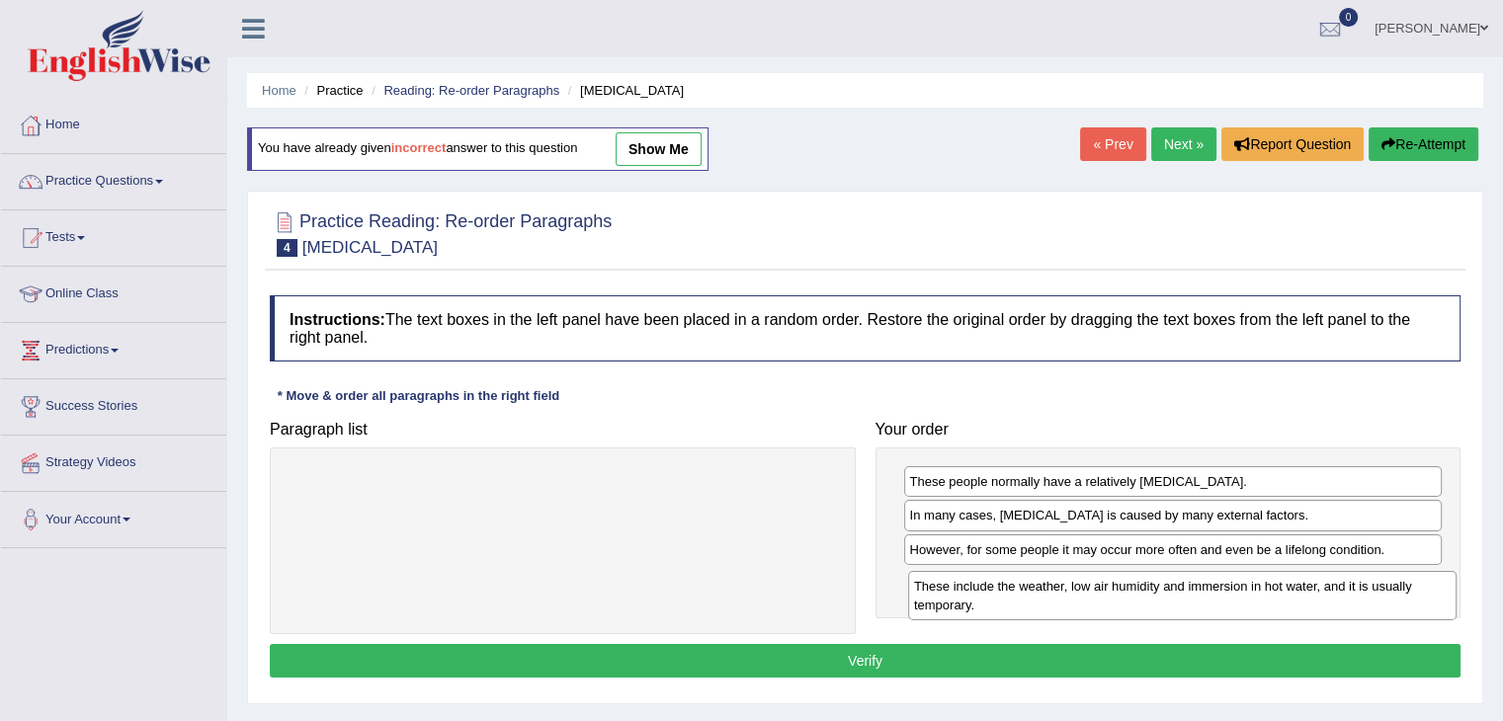
drag, startPoint x: 648, startPoint y: 482, endPoint x: 1265, endPoint y: 579, distance: 624.0
click at [1266, 579] on div "These include the weather, low air humidity and immersion in hot water, and it …" at bounding box center [1182, 595] width 548 height 49
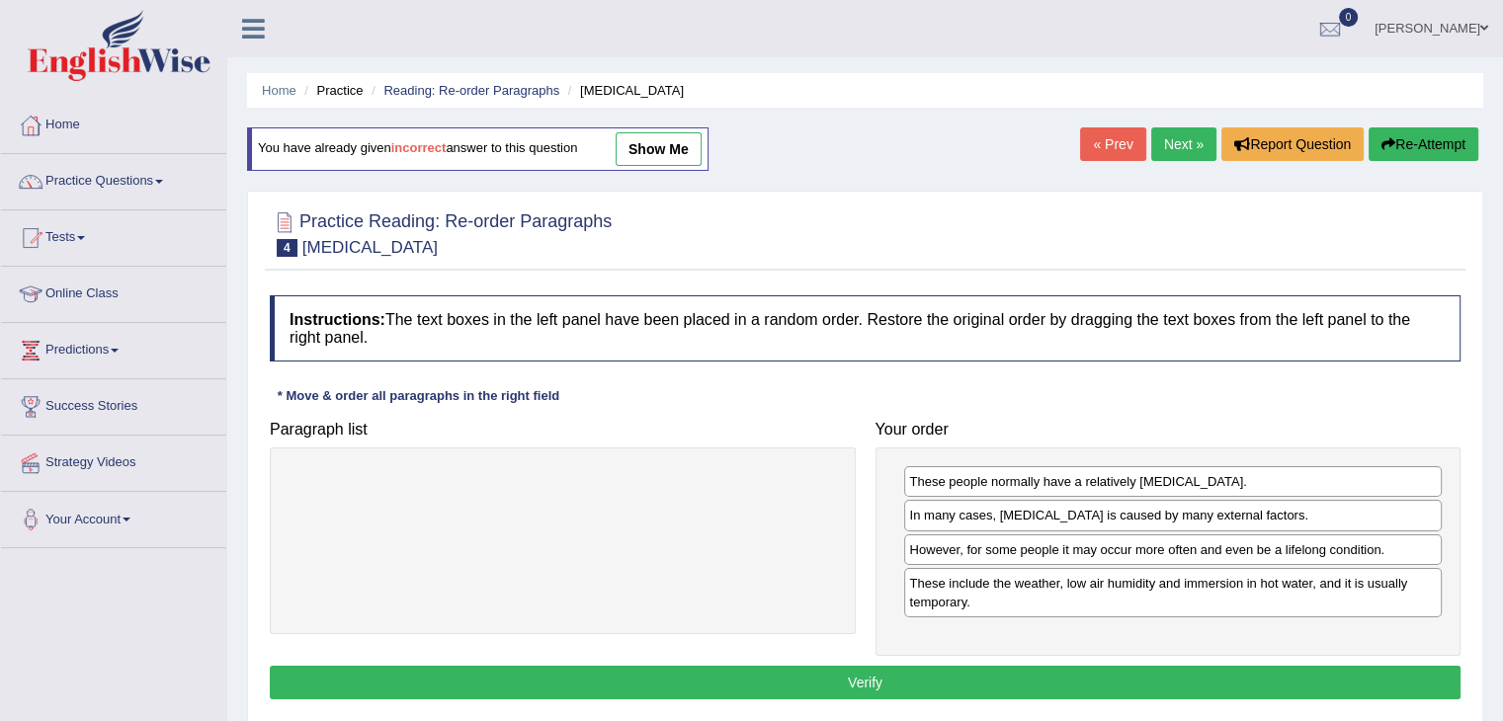
click at [1105, 669] on button "Verify" at bounding box center [865, 683] width 1190 height 34
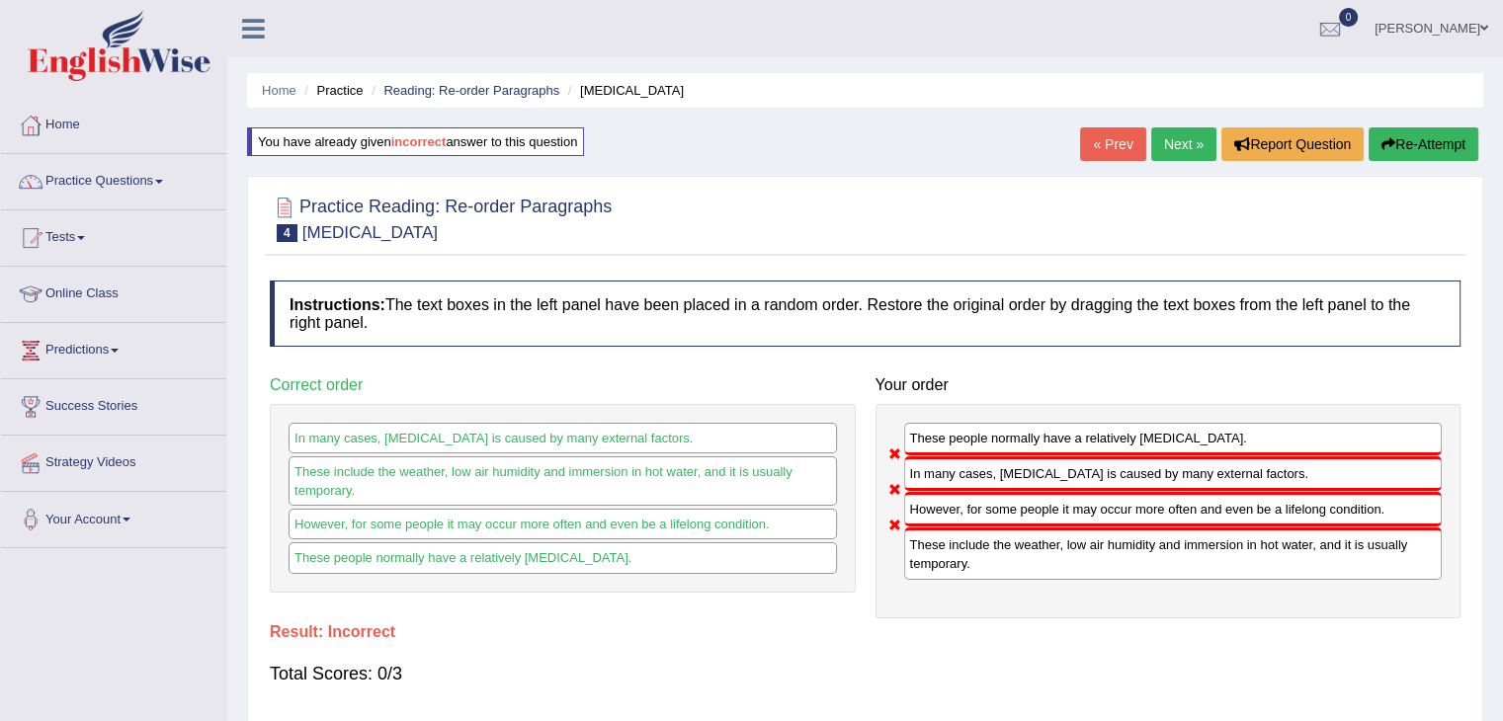
click at [1392, 145] on button "Re-Attempt" at bounding box center [1423, 144] width 110 height 34
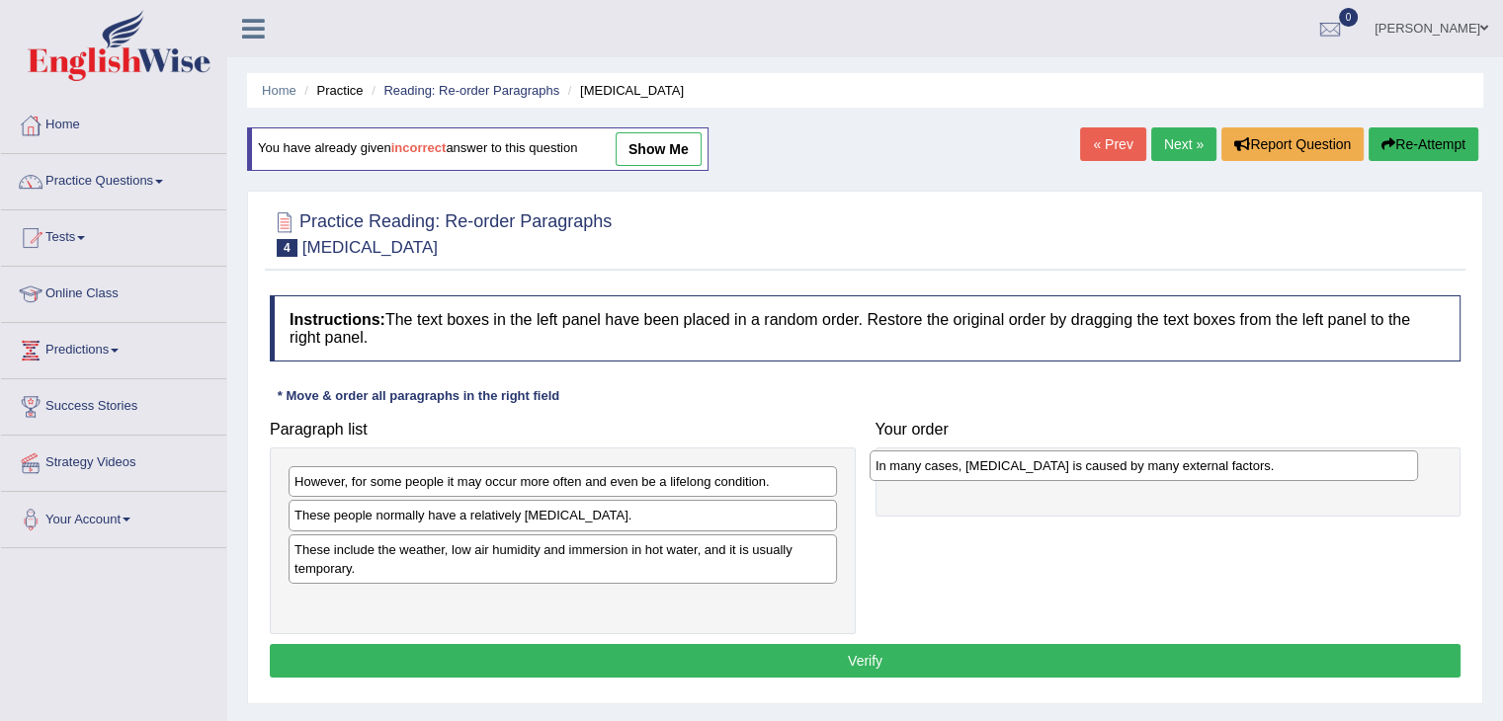
drag, startPoint x: 387, startPoint y: 515, endPoint x: 968, endPoint y: 464, distance: 583.1
click at [968, 464] on div "In many cases, [MEDICAL_DATA] is caused by many external factors." at bounding box center [1143, 465] width 548 height 31
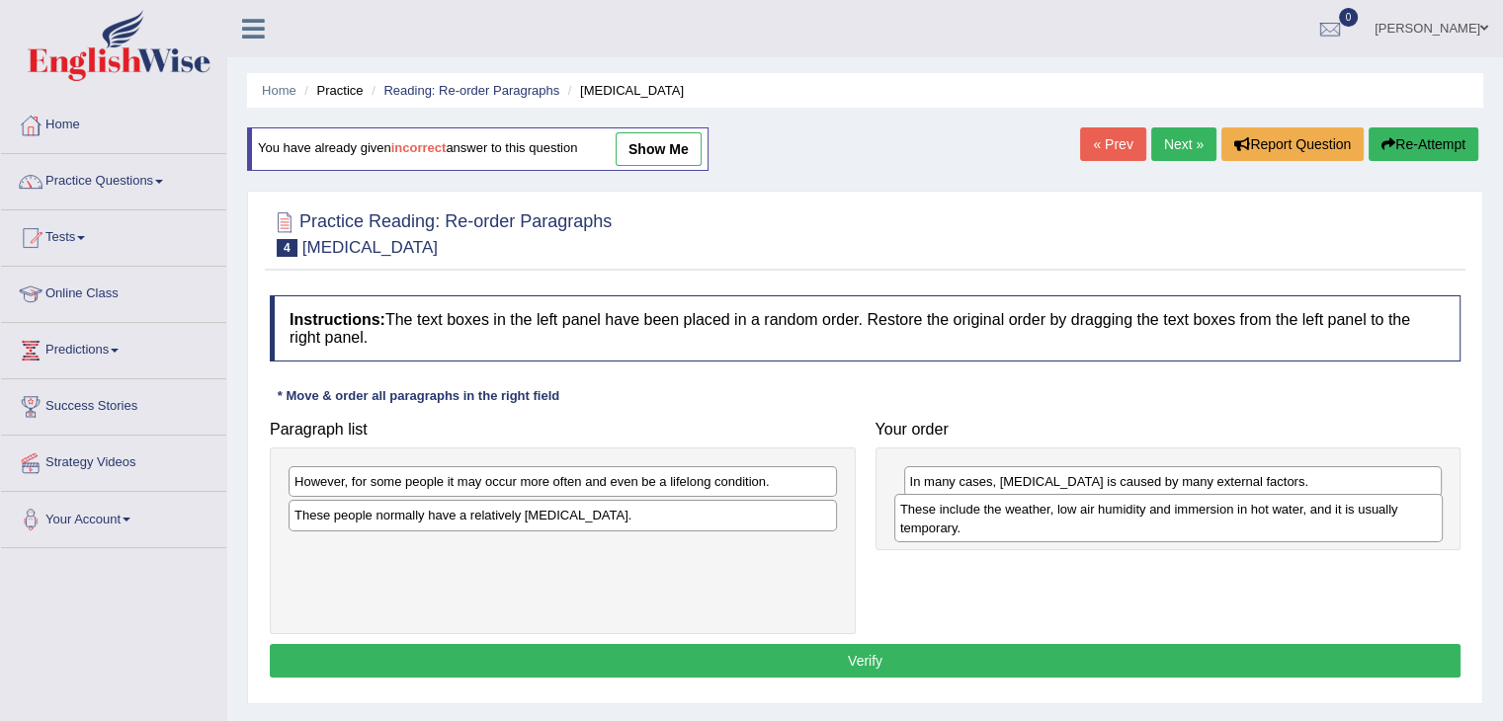
drag, startPoint x: 349, startPoint y: 571, endPoint x: 954, endPoint y: 531, distance: 606.9
click at [954, 531] on div "These include the weather, low air humidity and immersion in hot water, and it …" at bounding box center [1168, 518] width 548 height 49
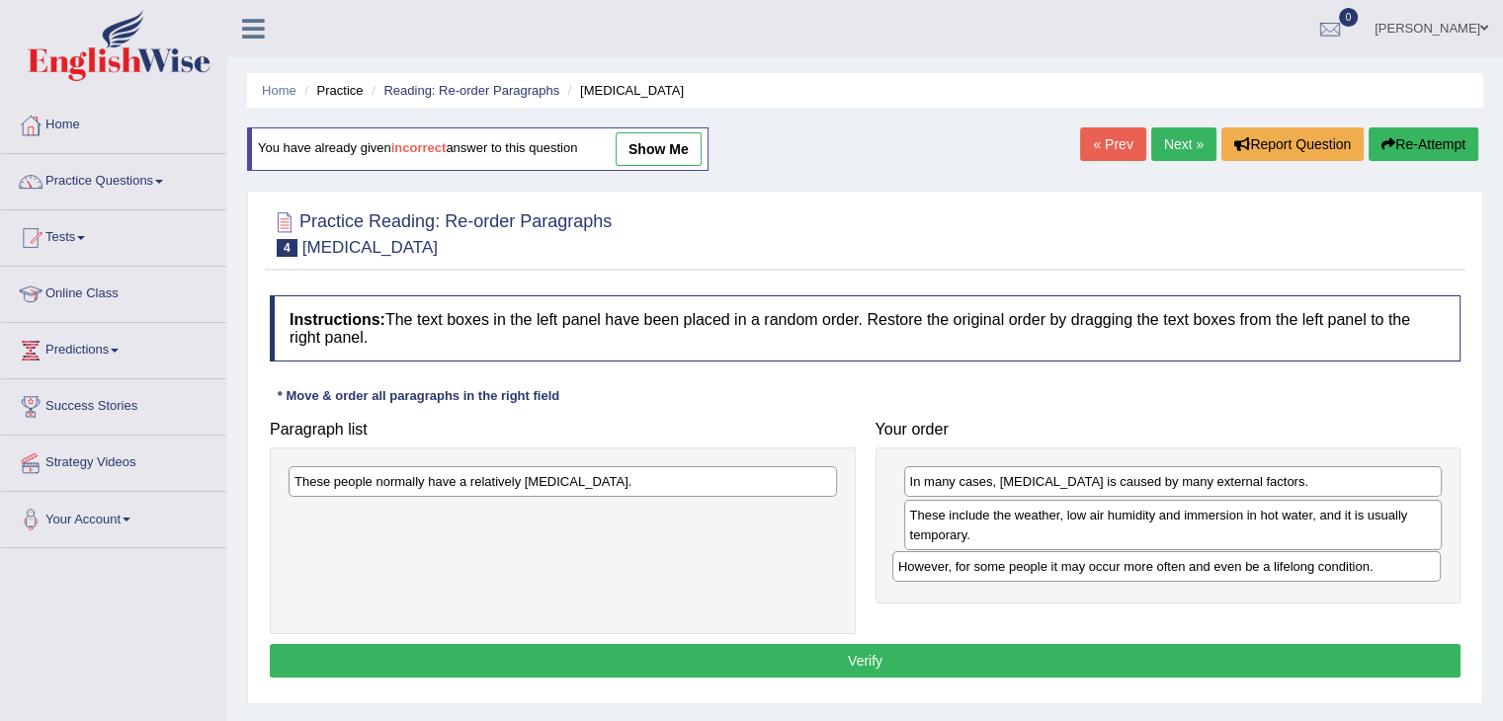
drag, startPoint x: 533, startPoint y: 487, endPoint x: 1137, endPoint y: 572, distance: 609.6
click at [1137, 572] on div "However, for some people it may occur more often and even be a lifelong conditi…" at bounding box center [1166, 566] width 548 height 31
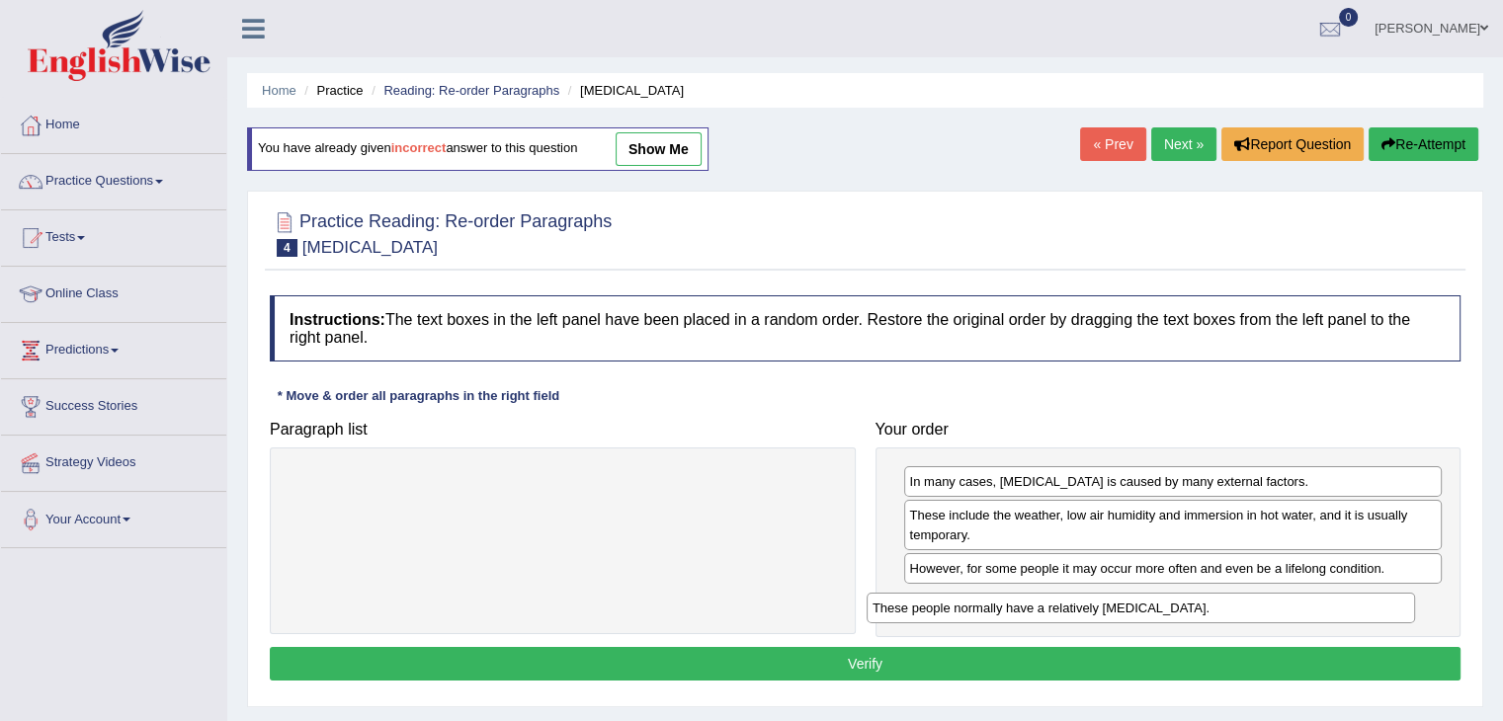
drag, startPoint x: 530, startPoint y: 486, endPoint x: 1107, endPoint y: 612, distance: 591.6
click at [1107, 612] on div "These people normally have a relatively [MEDICAL_DATA]." at bounding box center [1140, 608] width 548 height 31
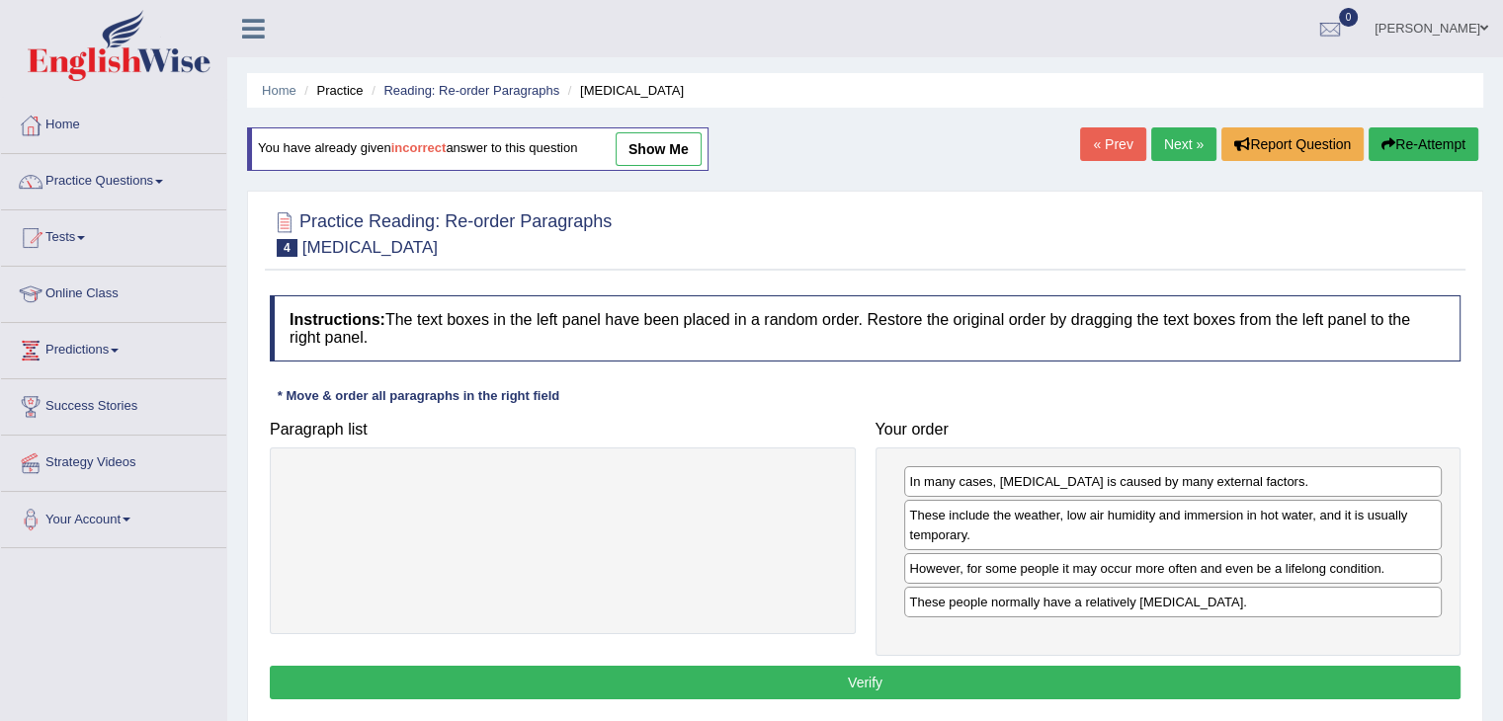
click at [1035, 677] on button "Verify" at bounding box center [865, 683] width 1190 height 34
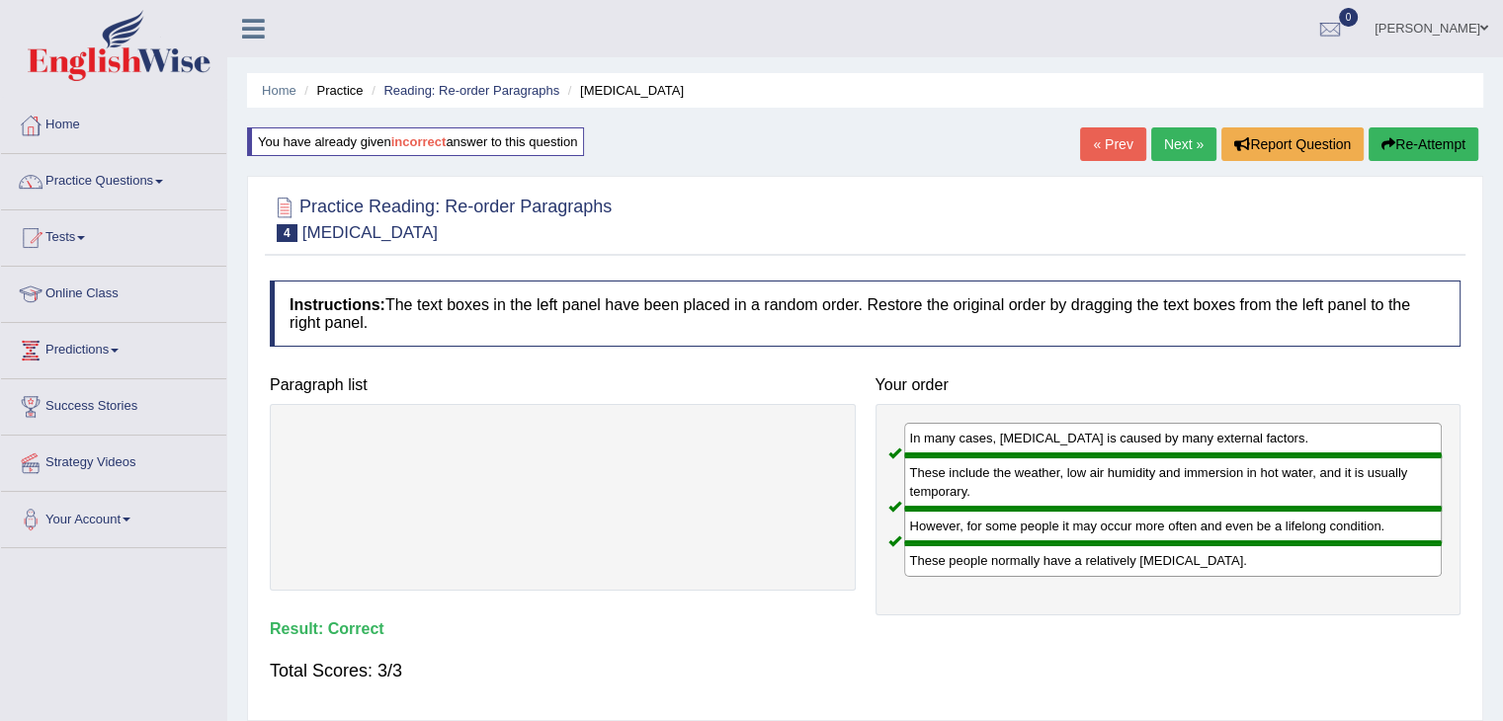
click at [1174, 148] on link "Next »" at bounding box center [1183, 144] width 65 height 34
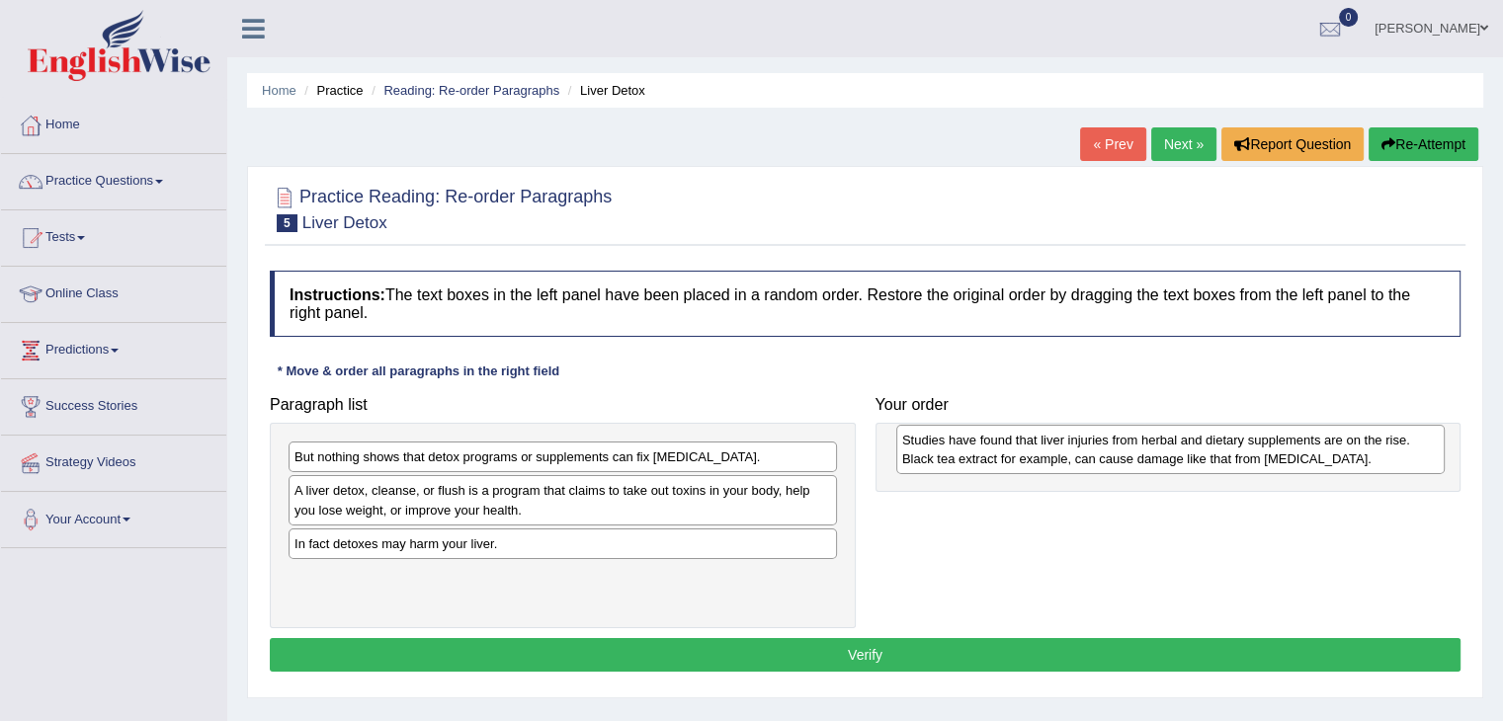
drag, startPoint x: 483, startPoint y: 558, endPoint x: 1091, endPoint y: 455, distance: 616.2
click at [1091, 455] on div "Studies have found that liver injuries from herbal and dietary supplements are …" at bounding box center [1170, 449] width 548 height 49
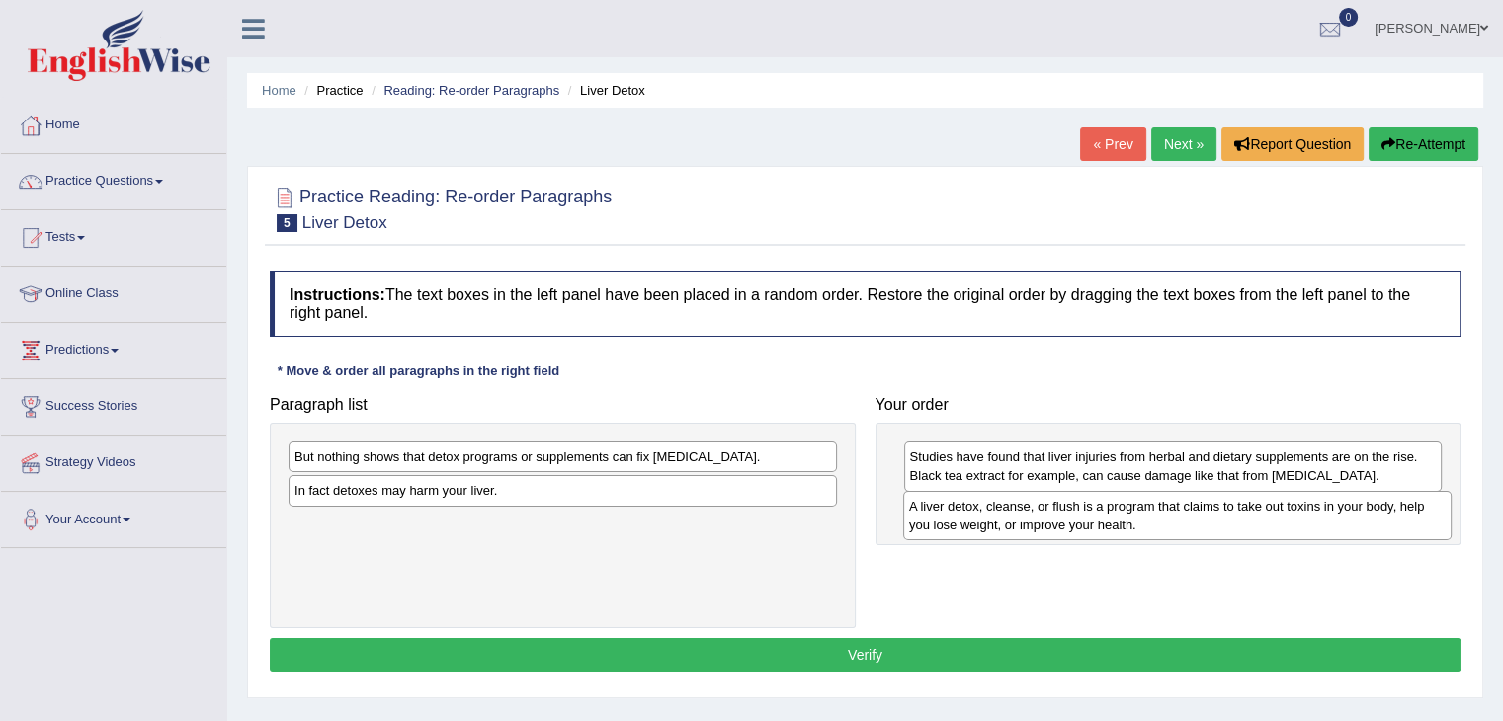
drag, startPoint x: 628, startPoint y: 507, endPoint x: 1229, endPoint y: 522, distance: 600.8
click at [1229, 522] on div "A liver detox, cleanse, or flush is a program that claims to take out toxins in…" at bounding box center [1177, 515] width 548 height 49
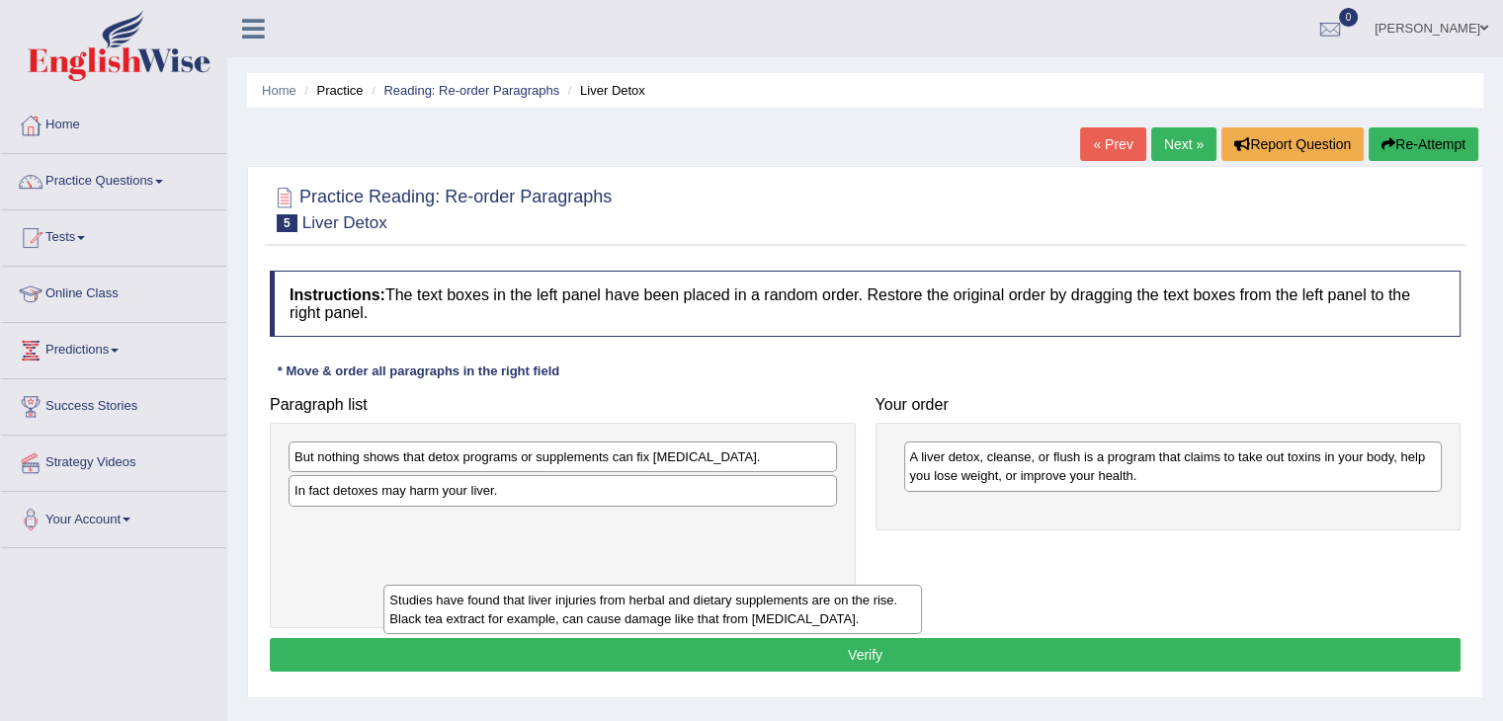
drag, startPoint x: 1071, startPoint y: 463, endPoint x: 510, endPoint y: 602, distance: 577.9
click at [549, 607] on div "Studies have found that liver injuries from herbal and dietary supplements are …" at bounding box center [652, 609] width 538 height 49
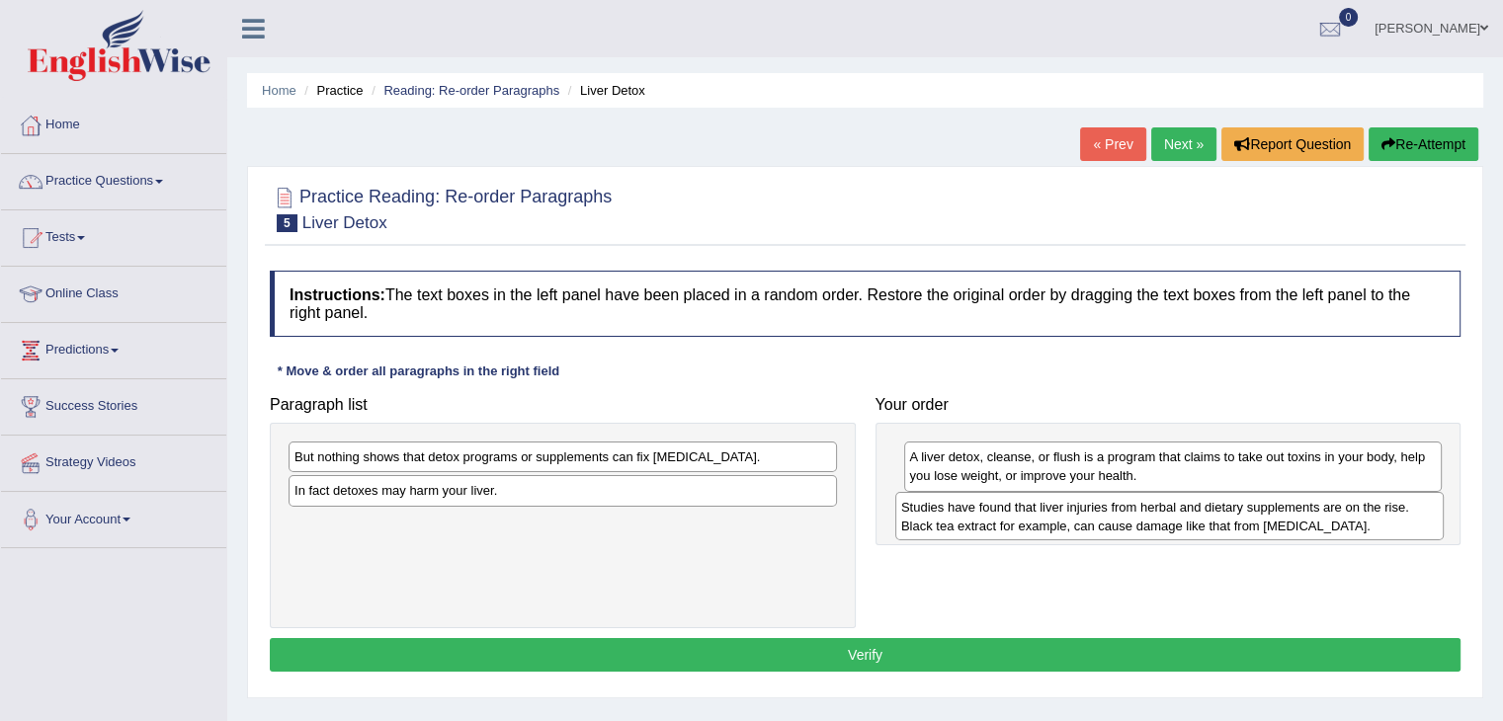
drag, startPoint x: 389, startPoint y: 539, endPoint x: 996, endPoint y: 523, distance: 606.8
click at [996, 523] on div "Studies have found that liver injuries from herbal and dietary supplements are …" at bounding box center [1169, 516] width 548 height 49
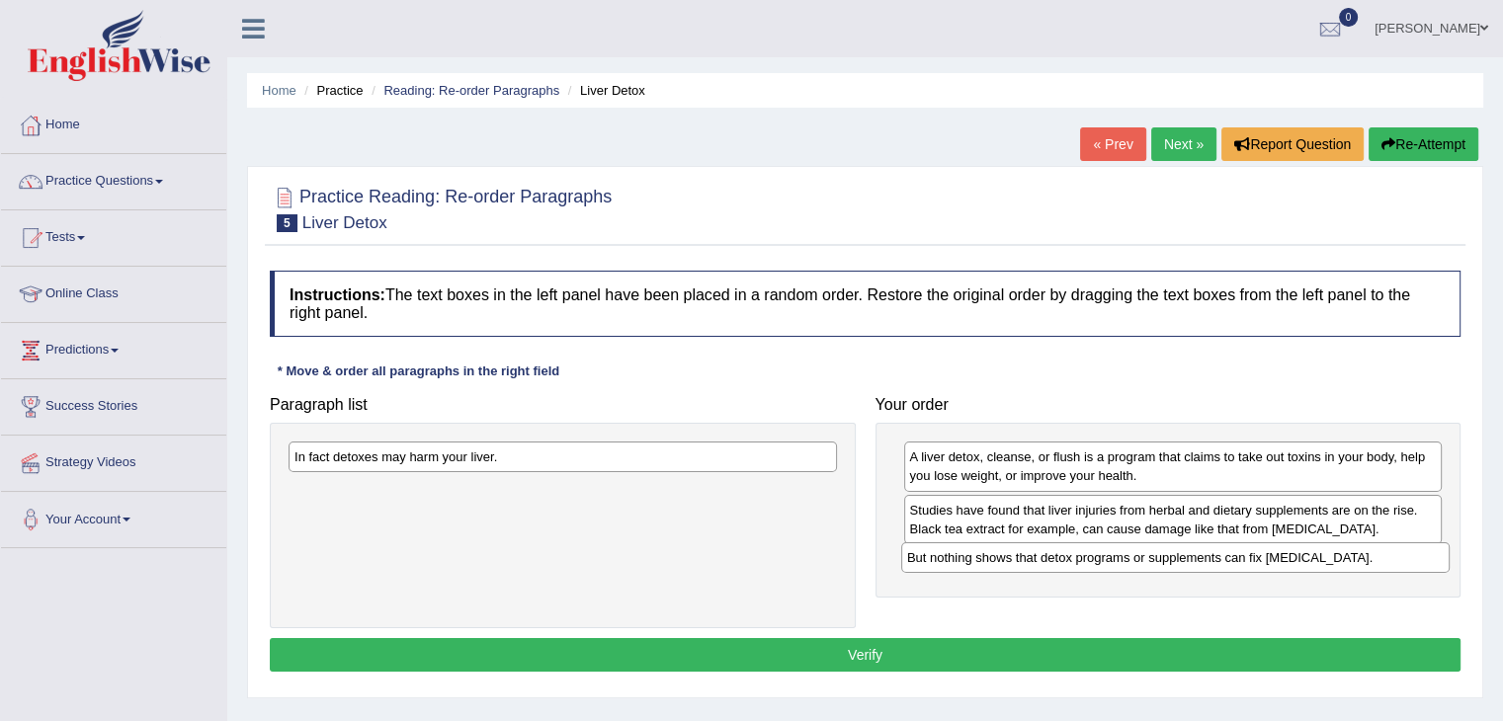
drag, startPoint x: 662, startPoint y: 464, endPoint x: 1274, endPoint y: 565, distance: 620.7
click at [1274, 565] on div "But nothing shows that detox programs or supplements can fix [MEDICAL_DATA]." at bounding box center [1175, 557] width 548 height 31
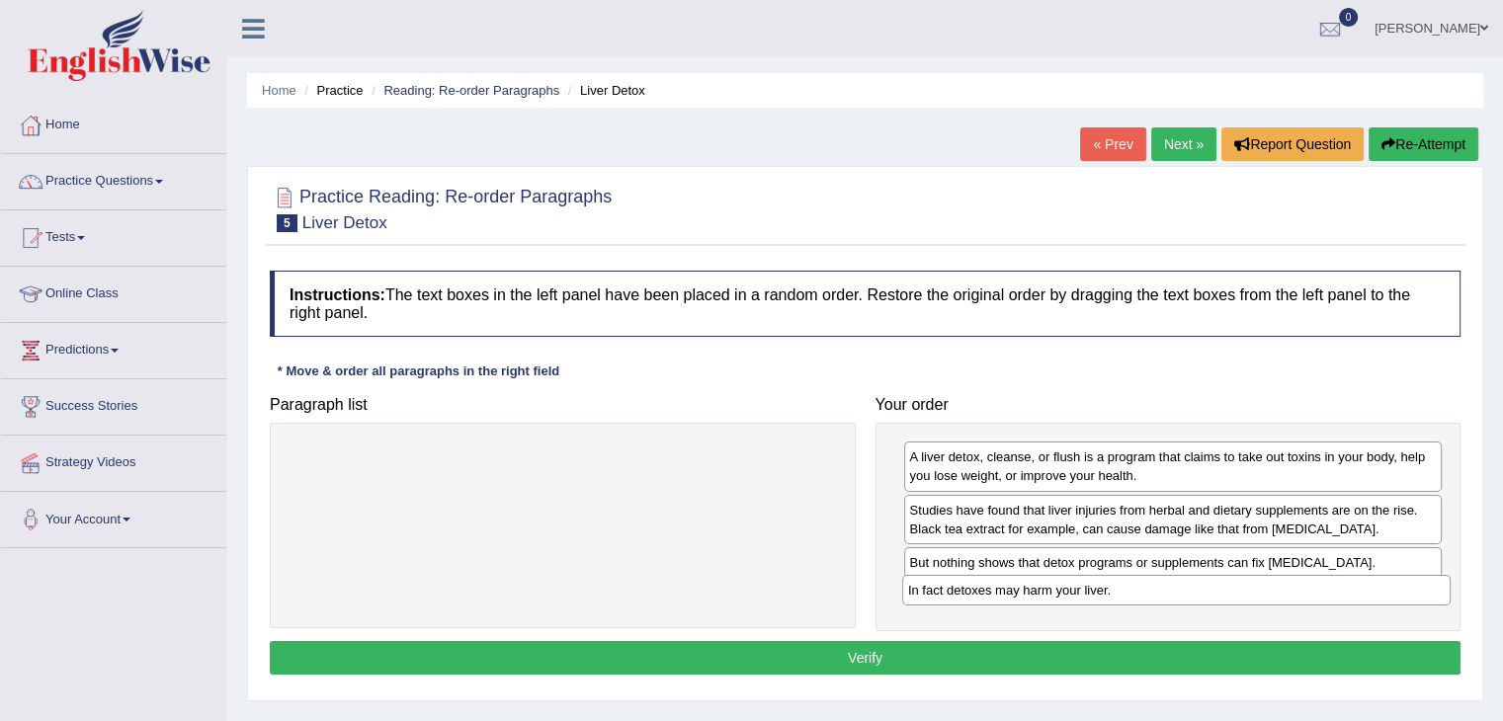
drag, startPoint x: 770, startPoint y: 456, endPoint x: 1383, endPoint y: 590, distance: 627.8
click at [1383, 590] on div "In fact detoxes may harm your liver." at bounding box center [1176, 590] width 548 height 31
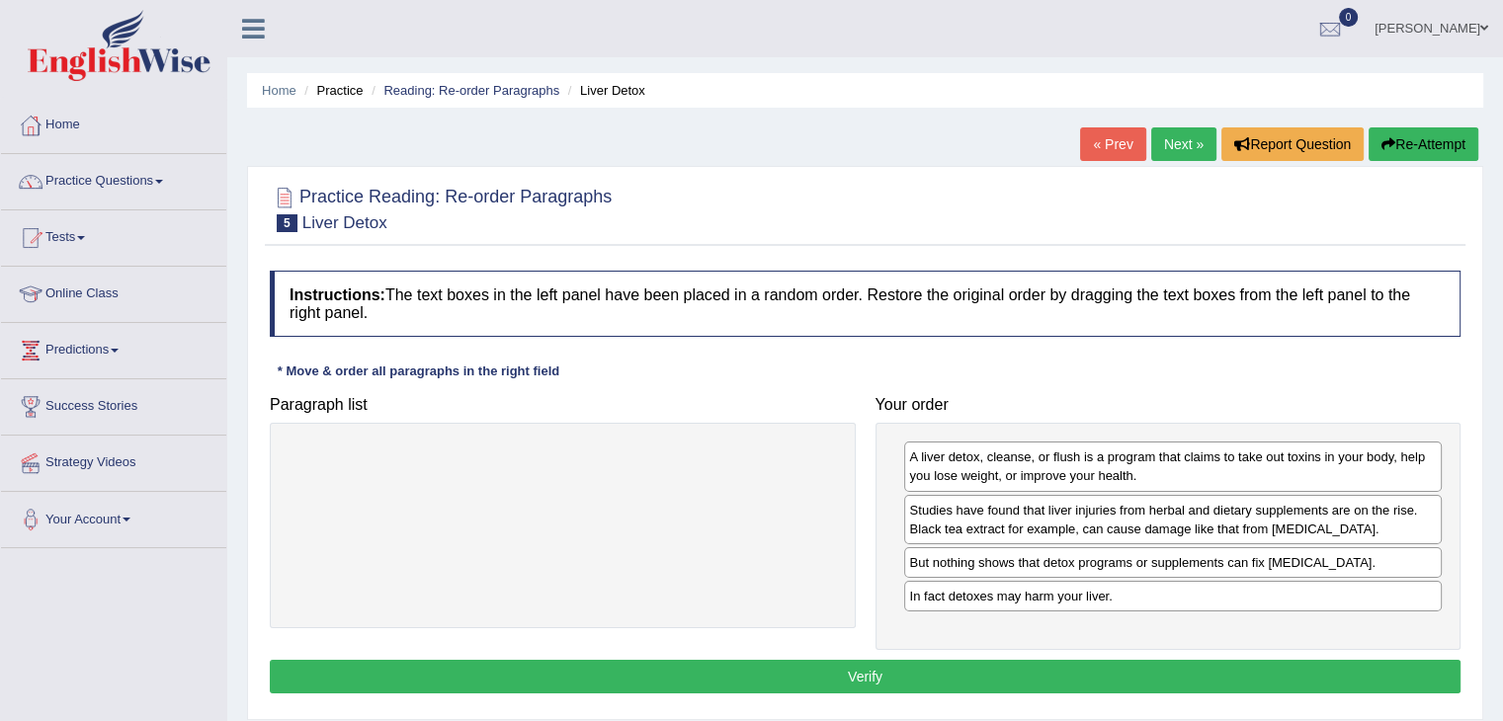
click at [1036, 673] on button "Verify" at bounding box center [865, 677] width 1190 height 34
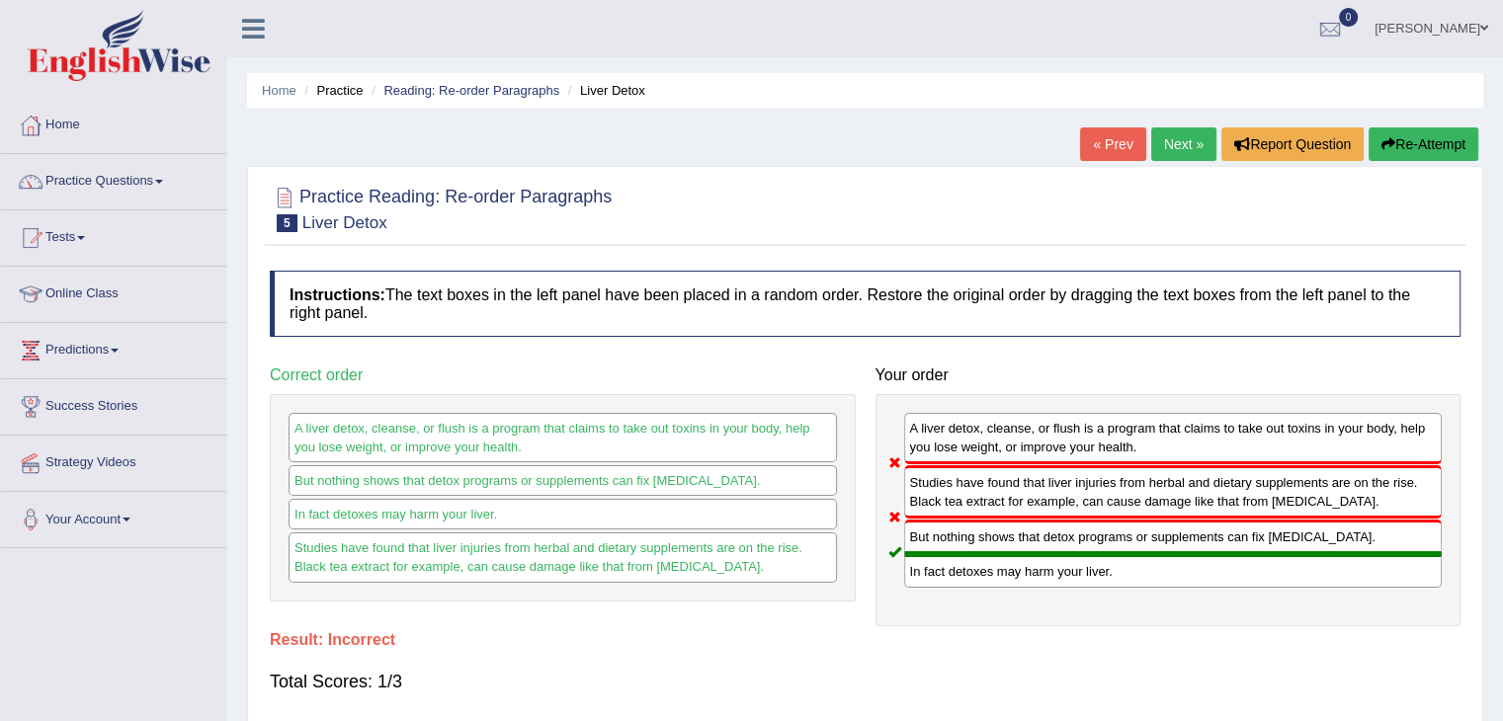
click at [1416, 147] on button "Re-Attempt" at bounding box center [1423, 144] width 110 height 34
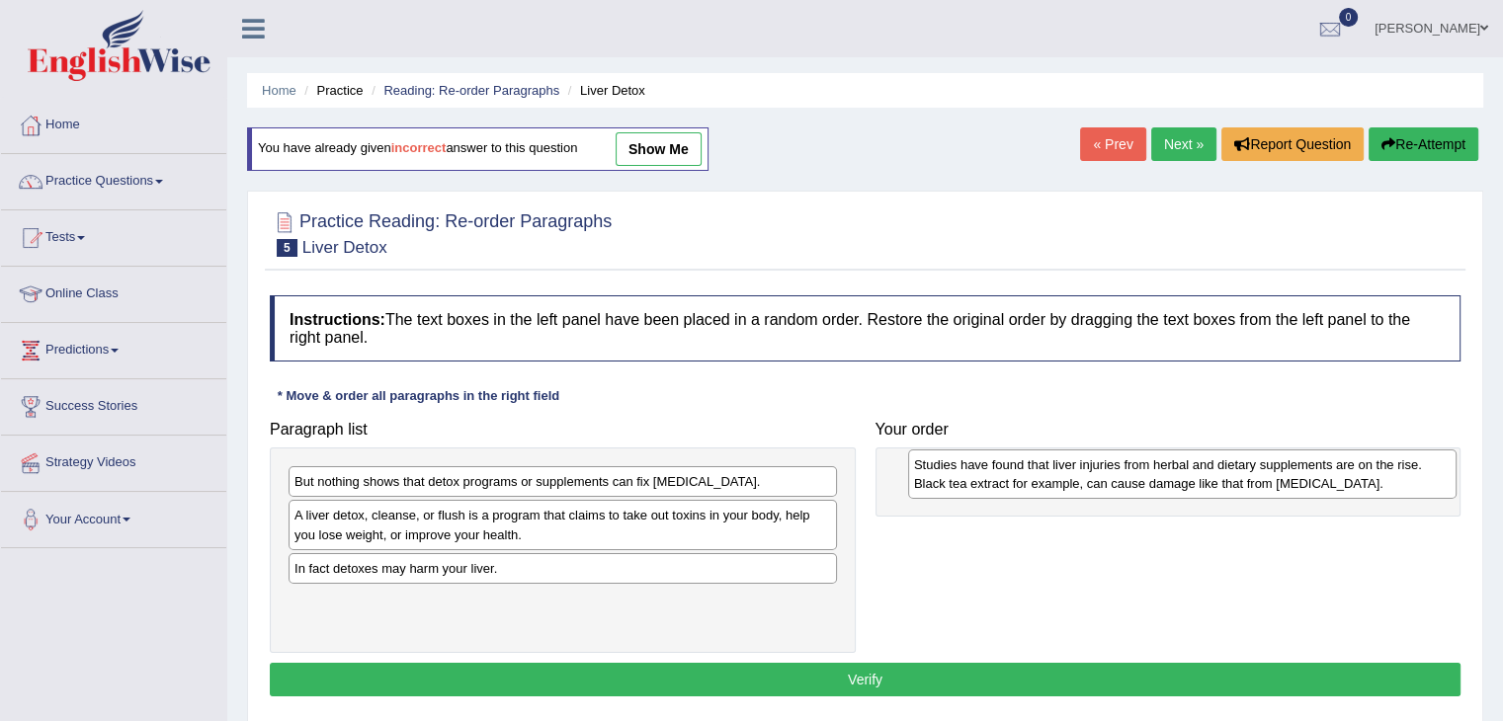
drag, startPoint x: 370, startPoint y: 582, endPoint x: 990, endPoint y: 479, distance: 627.9
click at [990, 479] on div "Studies have found that liver injuries from herbal and dietary supplements are …" at bounding box center [1182, 473] width 548 height 49
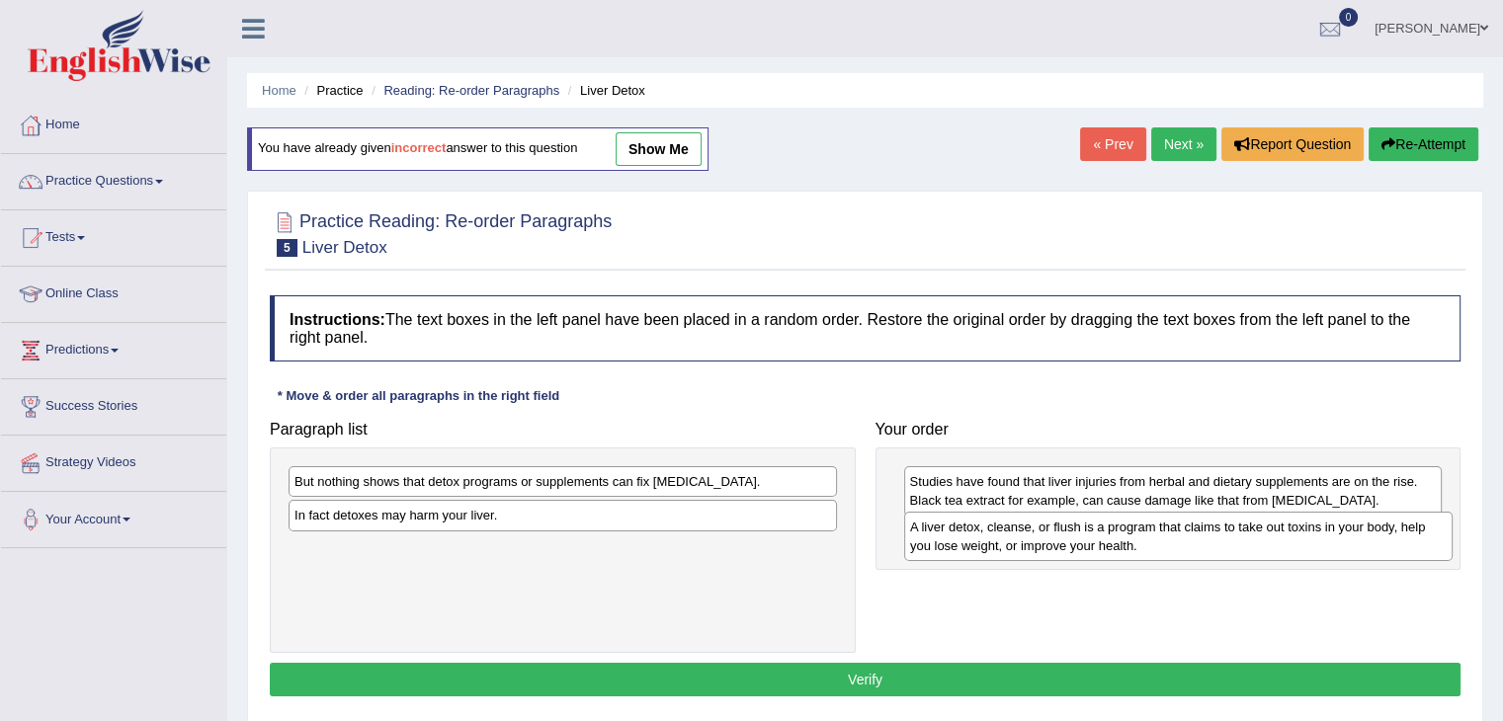
drag, startPoint x: 518, startPoint y: 511, endPoint x: 807, endPoint y: 497, distance: 289.8
click at [1133, 523] on div "A liver detox, cleanse, or flush is a program that claims to take out toxins in…" at bounding box center [1178, 536] width 548 height 49
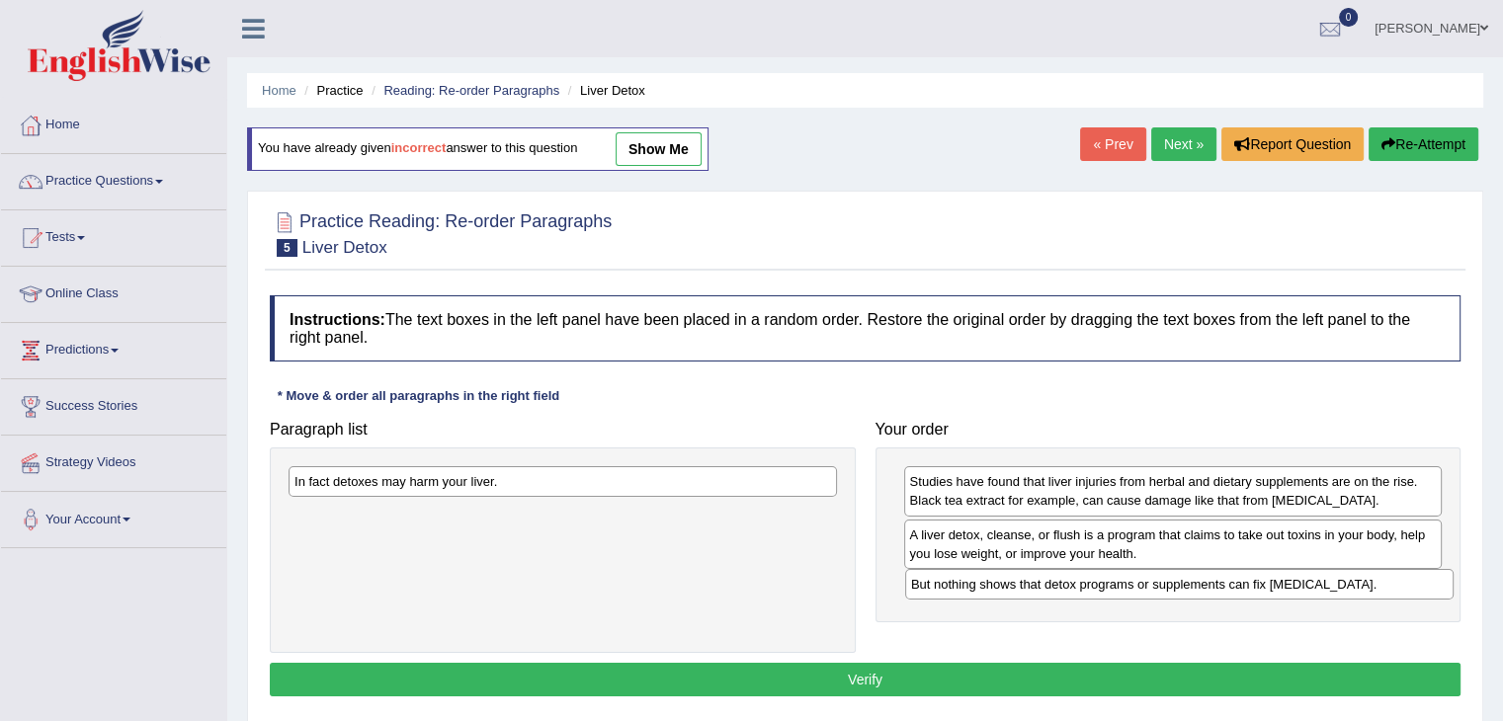
drag, startPoint x: 759, startPoint y: 483, endPoint x: 1369, endPoint y: 586, distance: 619.1
click at [1372, 586] on div "But nothing shows that detox programs or supplements can fix [MEDICAL_DATA]." at bounding box center [1179, 584] width 548 height 31
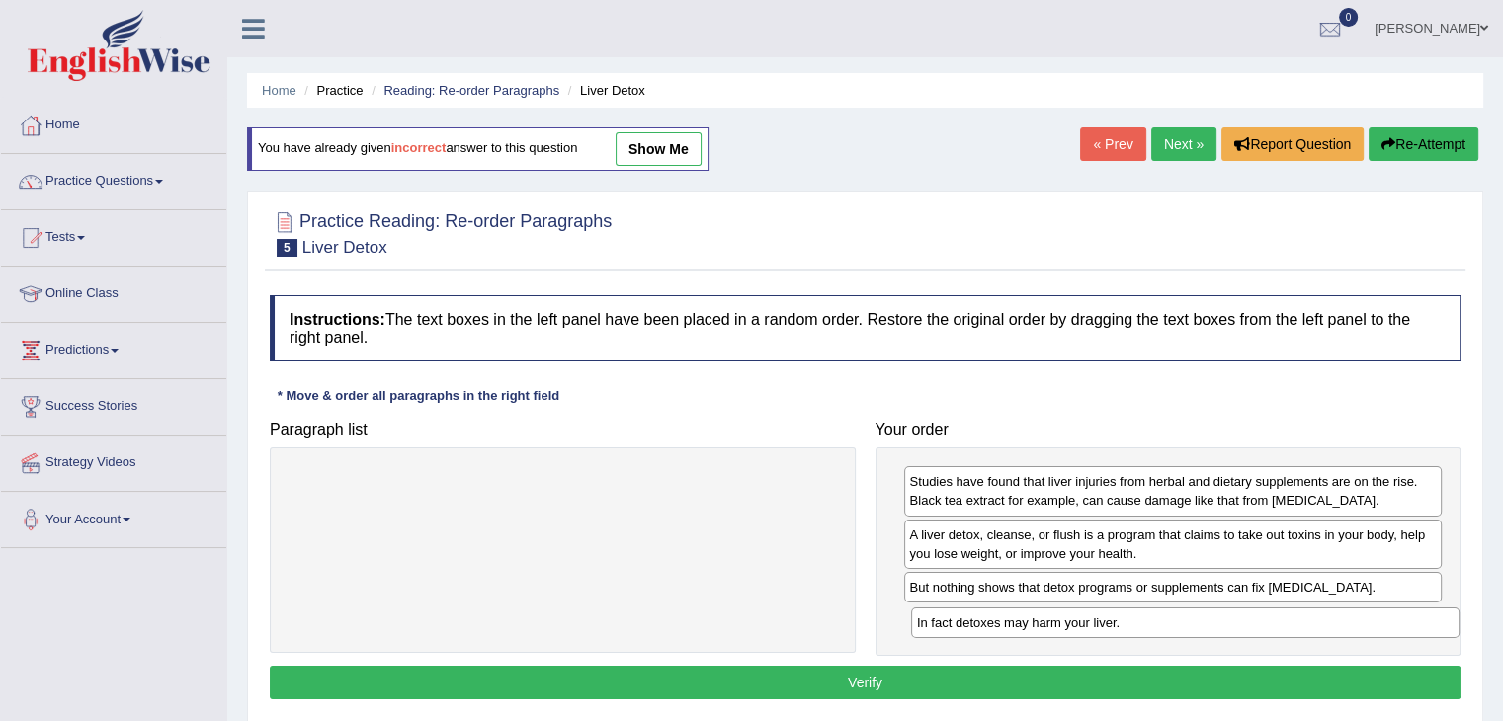
drag, startPoint x: 697, startPoint y: 488, endPoint x: 1320, endPoint y: 629, distance: 638.2
click at [1320, 629] on div "In fact detoxes may harm your liver." at bounding box center [1185, 623] width 548 height 31
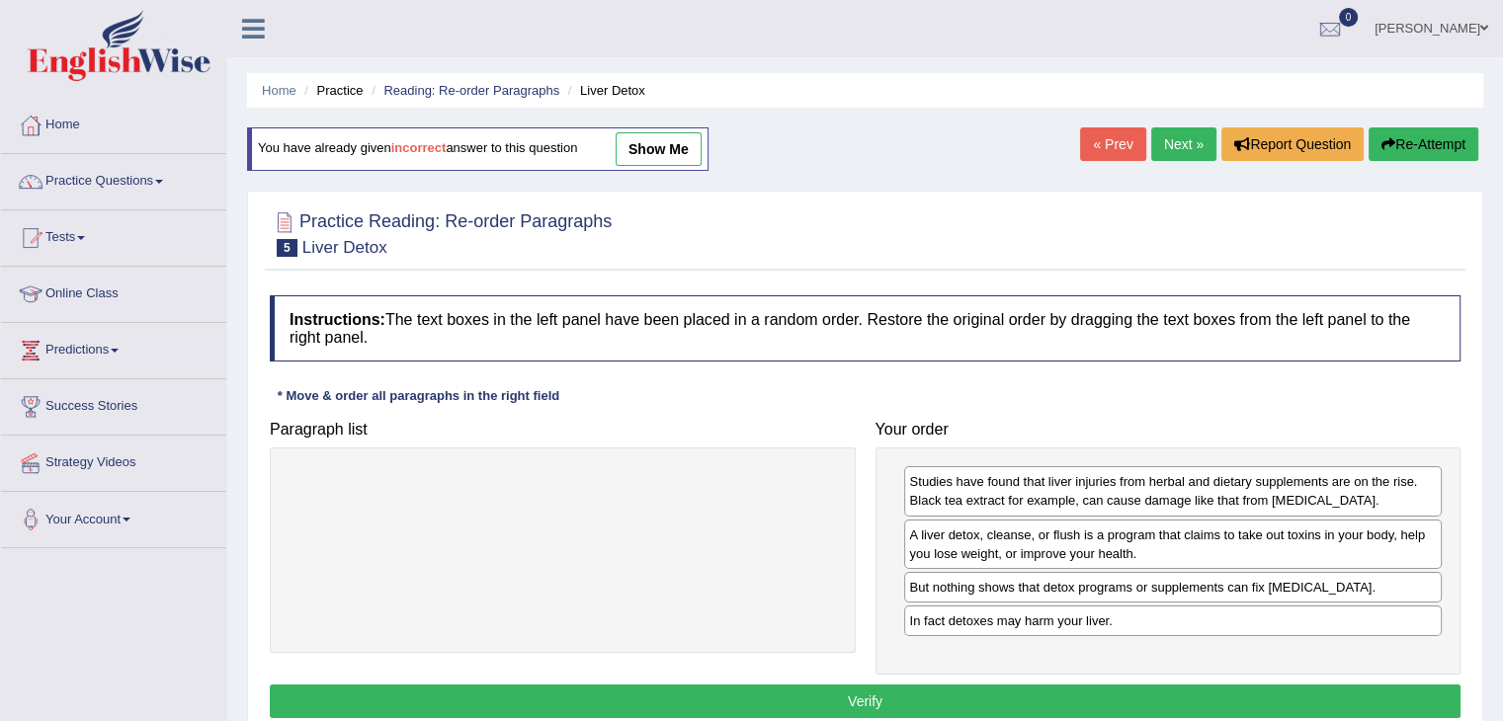
click at [1179, 689] on button "Verify" at bounding box center [865, 702] width 1190 height 34
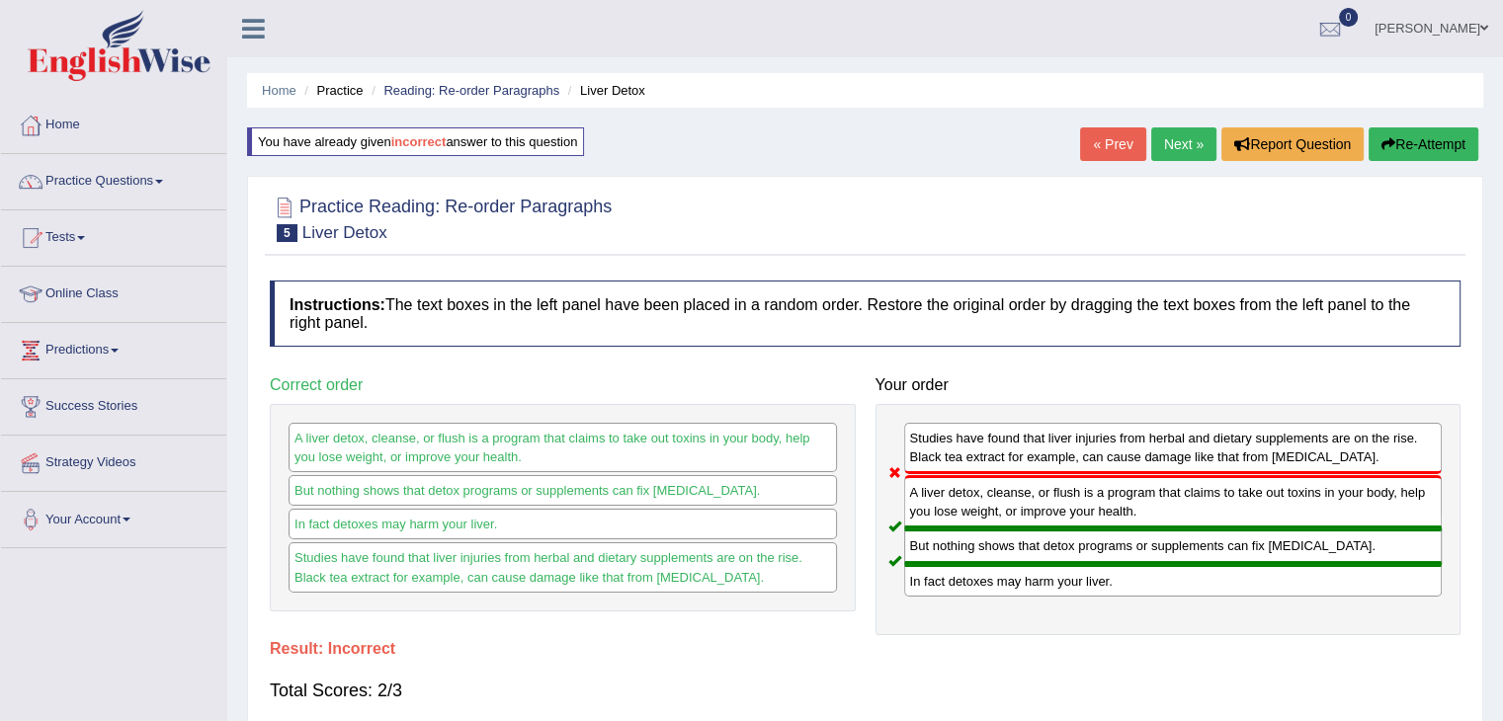
click at [1420, 146] on button "Re-Attempt" at bounding box center [1423, 144] width 110 height 34
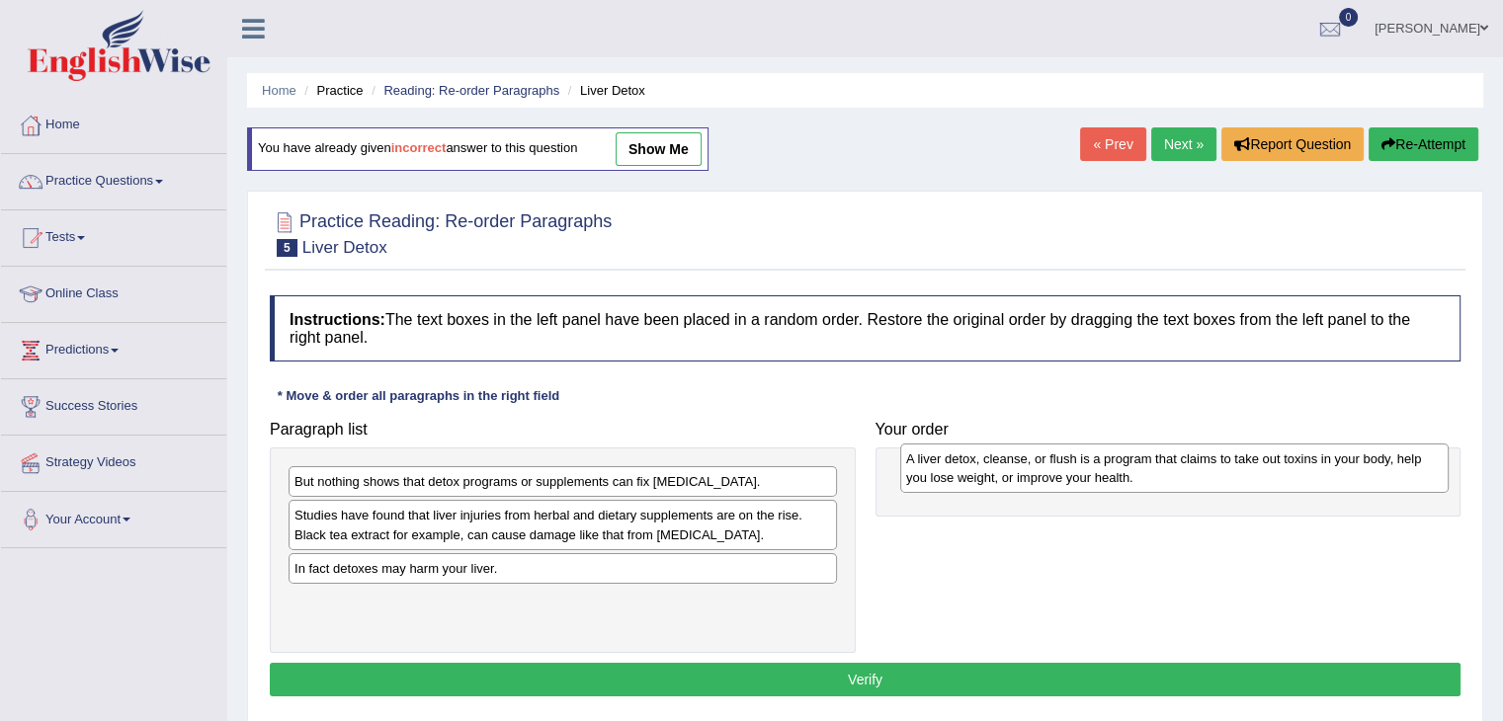
drag, startPoint x: 371, startPoint y: 536, endPoint x: 983, endPoint y: 480, distance: 614.1
click at [983, 480] on div "A liver detox, cleanse, or flush is a program that claims to take out toxins in…" at bounding box center [1174, 468] width 548 height 49
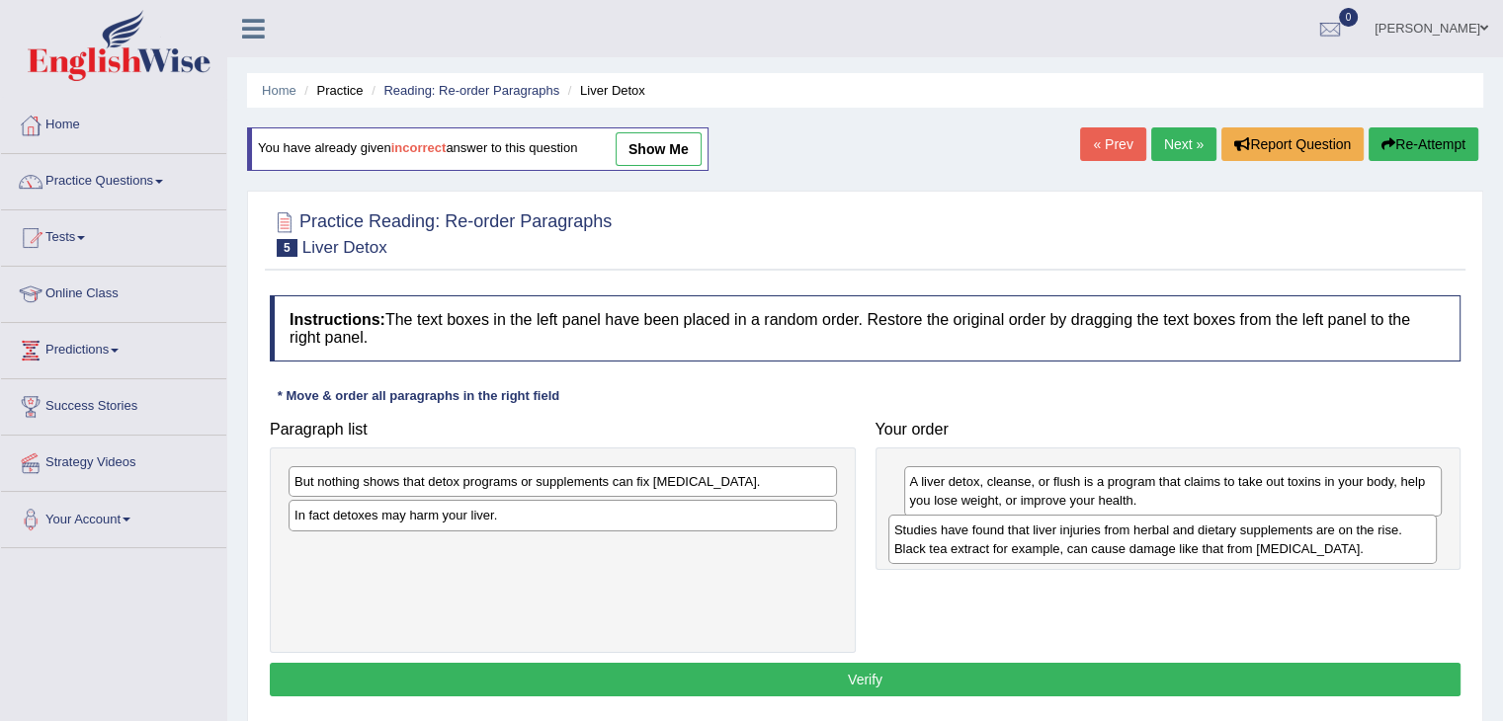
drag, startPoint x: 440, startPoint y: 527, endPoint x: 597, endPoint y: 542, distance: 157.9
click at [1037, 539] on div "Studies have found that liver injuries from herbal and dietary supplements are …" at bounding box center [1162, 539] width 548 height 49
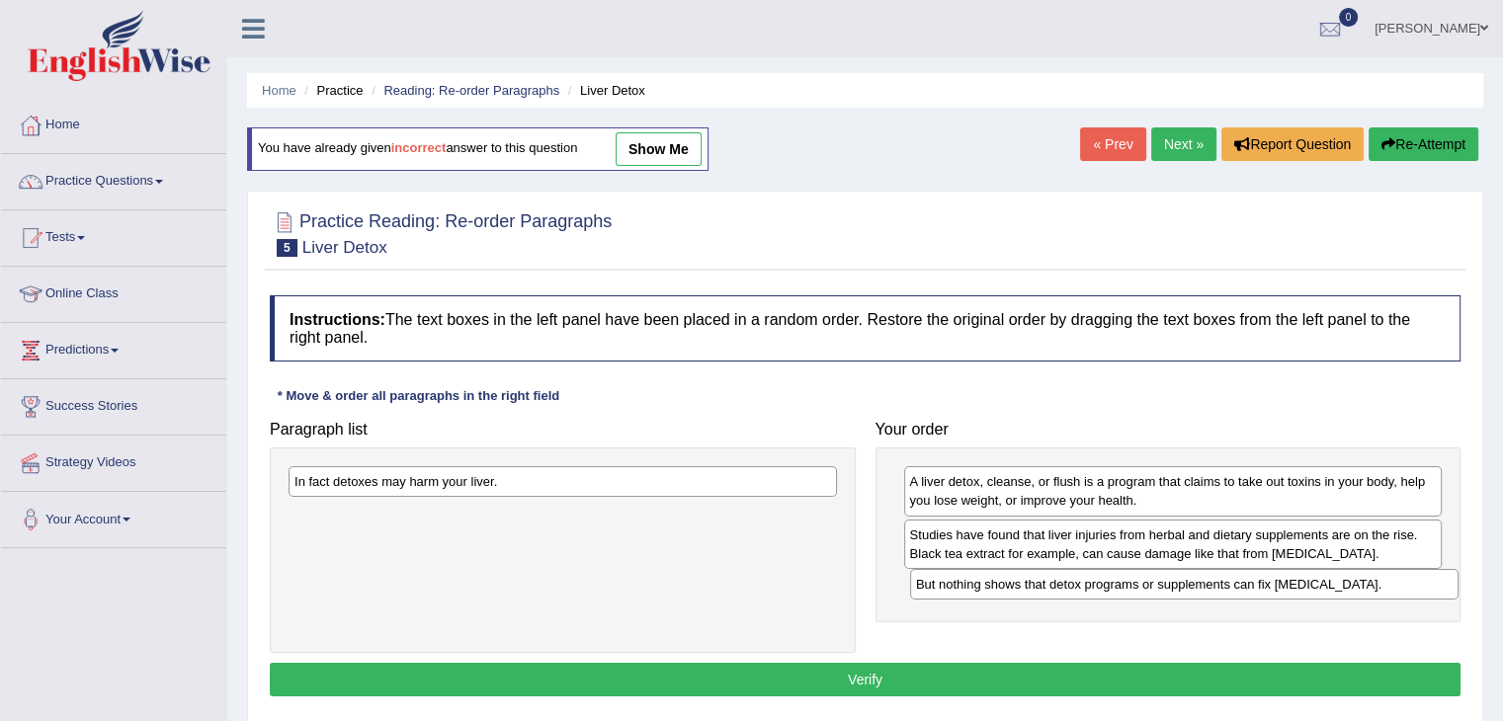
drag, startPoint x: 399, startPoint y: 486, endPoint x: 847, endPoint y: 569, distance: 455.1
click at [1015, 586] on div "But nothing shows that detox programs or supplements can fix [MEDICAL_DATA]." at bounding box center [1184, 584] width 548 height 31
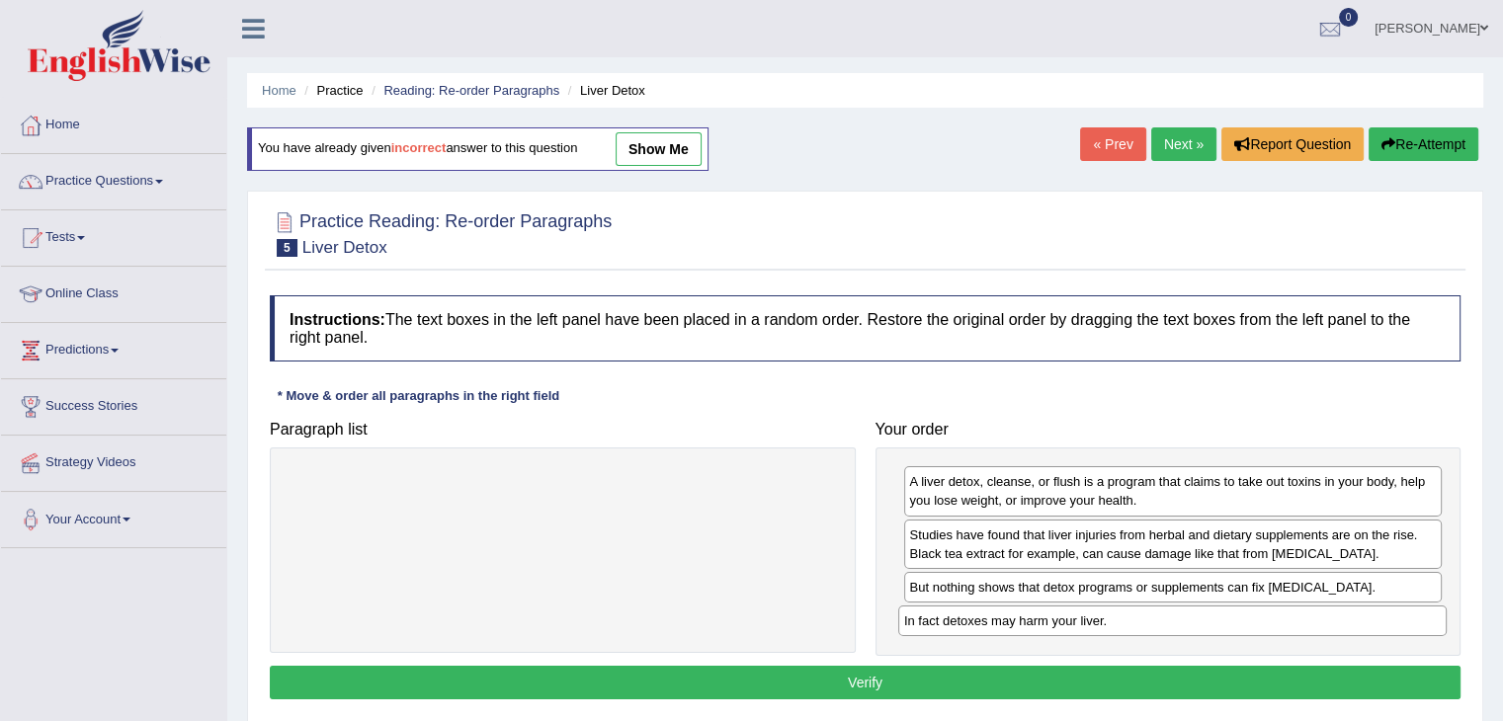
drag, startPoint x: 663, startPoint y: 489, endPoint x: 1272, endPoint y: 628, distance: 625.2
click at [1272, 628] on div "In fact detoxes may harm your liver." at bounding box center [1172, 621] width 548 height 31
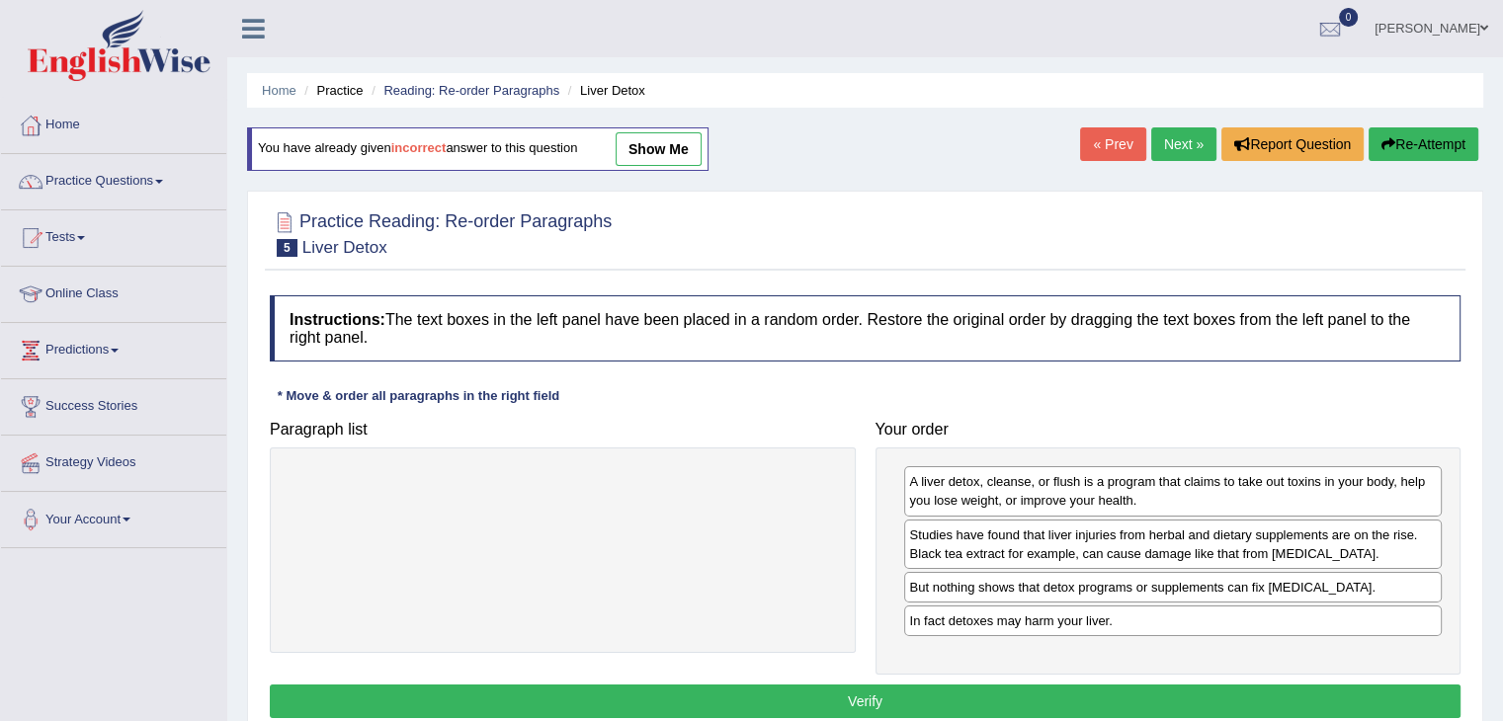
click at [1123, 703] on button "Verify" at bounding box center [865, 702] width 1190 height 34
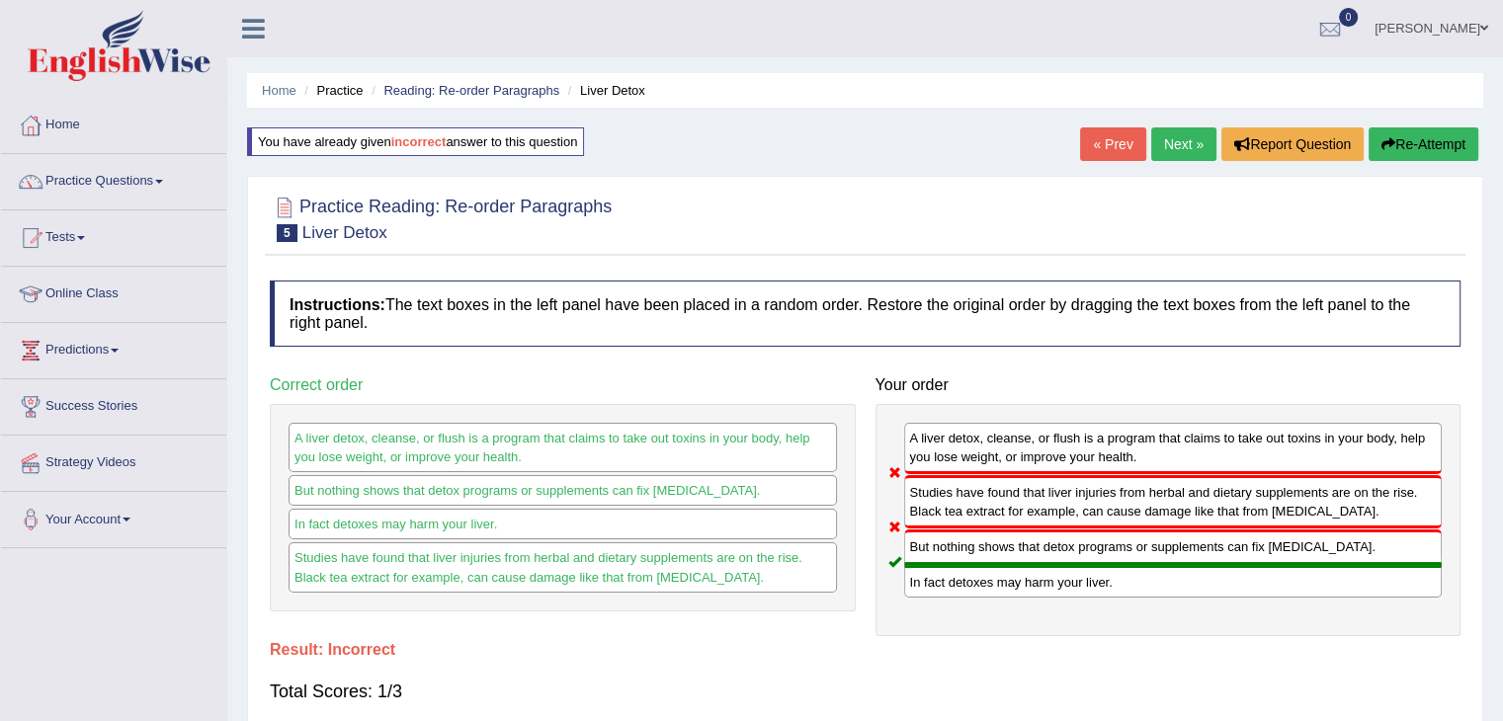
click at [1425, 129] on button "Re-Attempt" at bounding box center [1423, 144] width 110 height 34
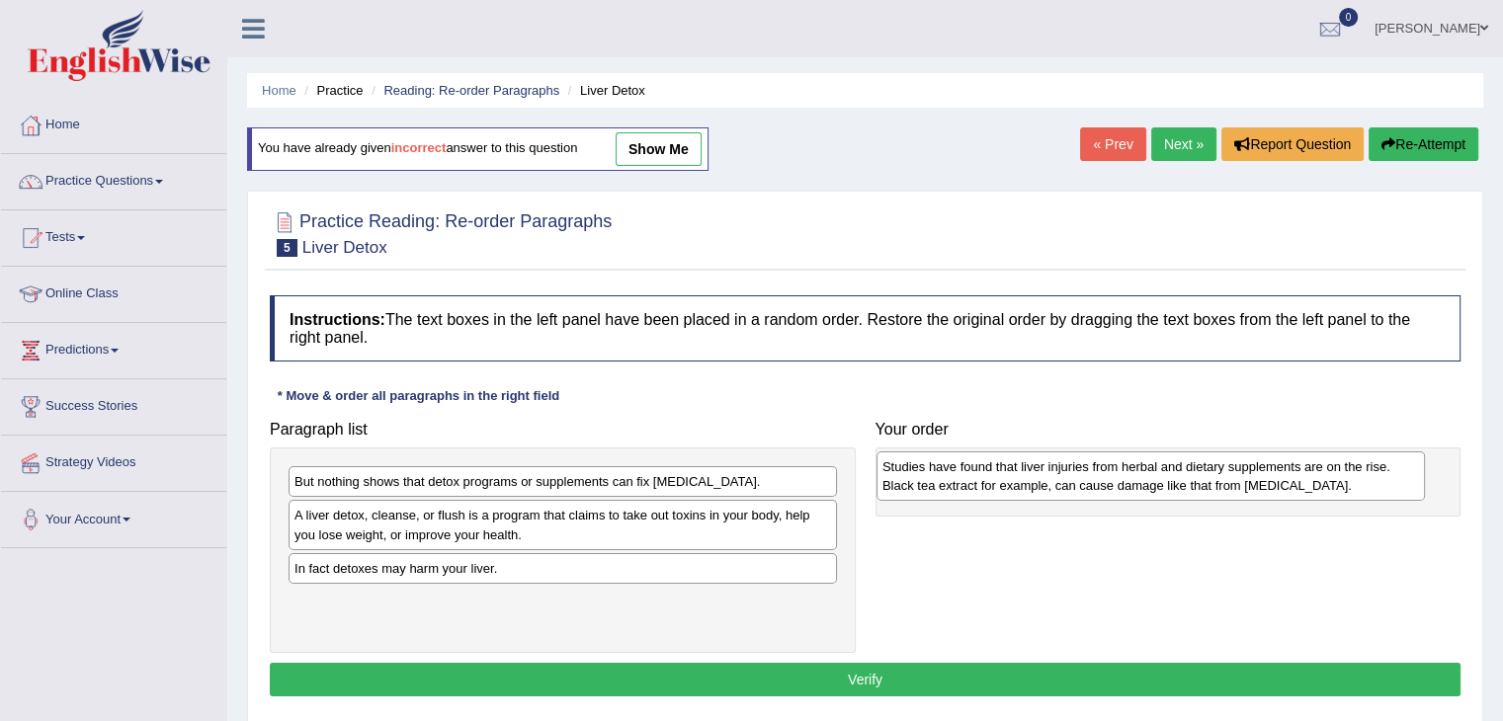
drag, startPoint x: 383, startPoint y: 576, endPoint x: 971, endPoint y: 475, distance: 596.4
click at [971, 475] on div "Studies have found that liver injuries from herbal and dietary supplements are …" at bounding box center [1150, 475] width 548 height 49
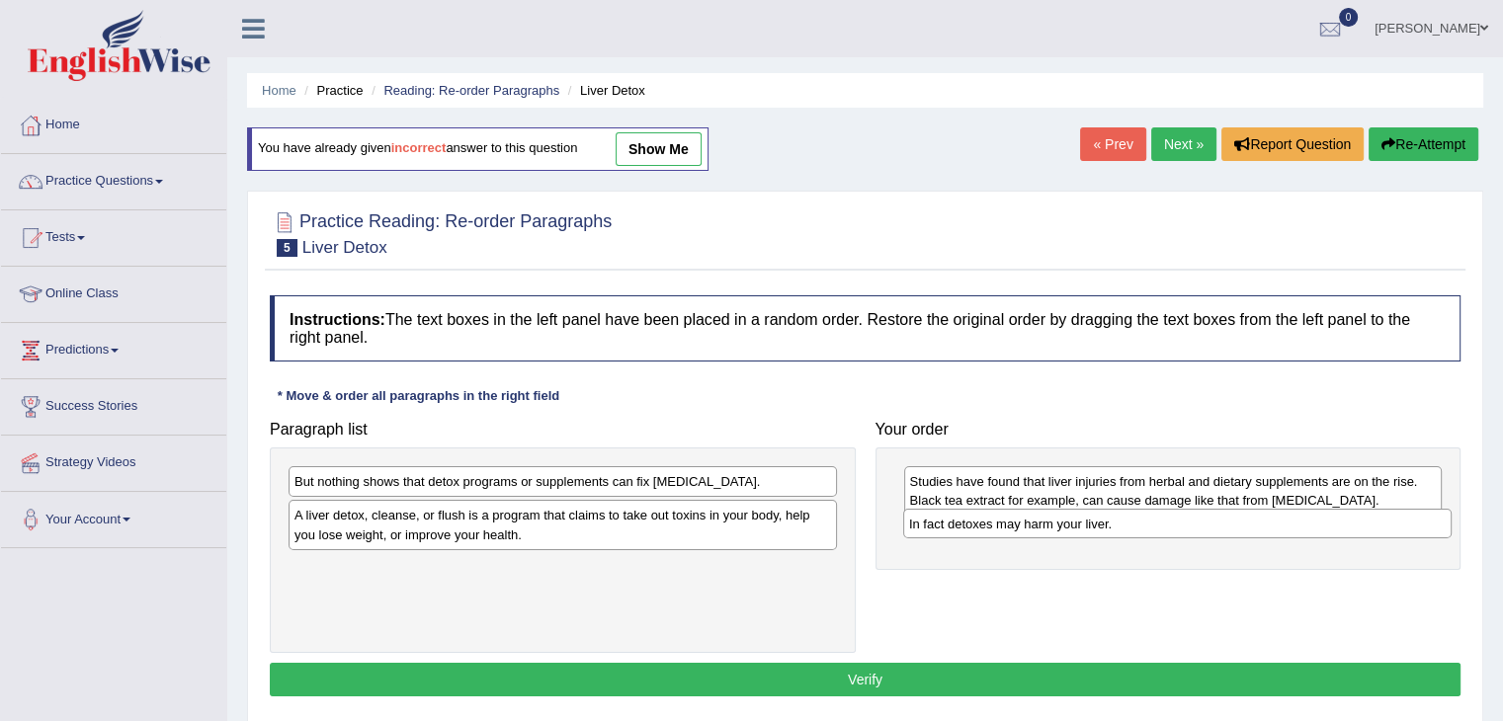
drag, startPoint x: 506, startPoint y: 574, endPoint x: 1120, endPoint y: 530, distance: 616.0
click at [1120, 530] on div "In fact detoxes may harm your liver." at bounding box center [1177, 524] width 548 height 31
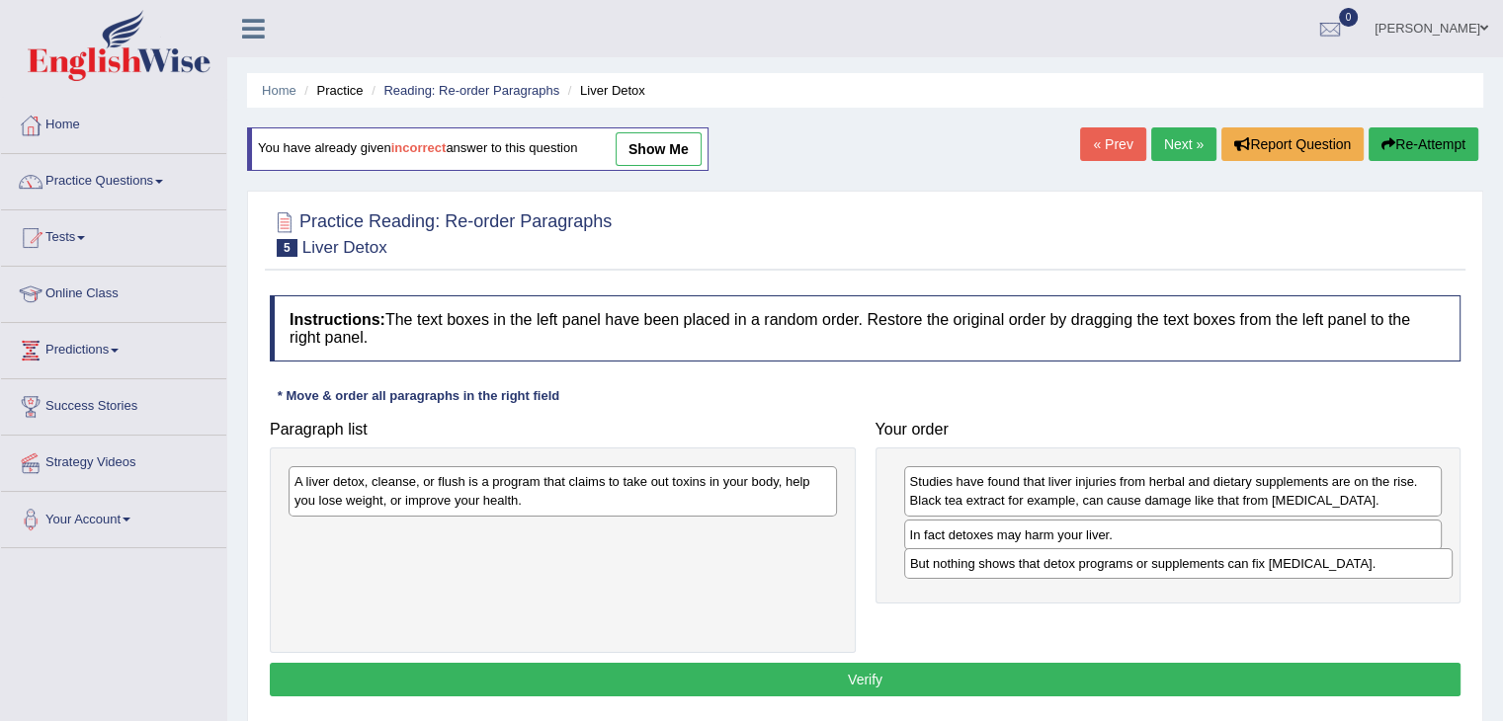
drag, startPoint x: 669, startPoint y: 481, endPoint x: 1281, endPoint y: 555, distance: 617.0
click at [1284, 560] on div "But nothing shows that detox programs or supplements can fix [MEDICAL_DATA]." at bounding box center [1178, 563] width 548 height 31
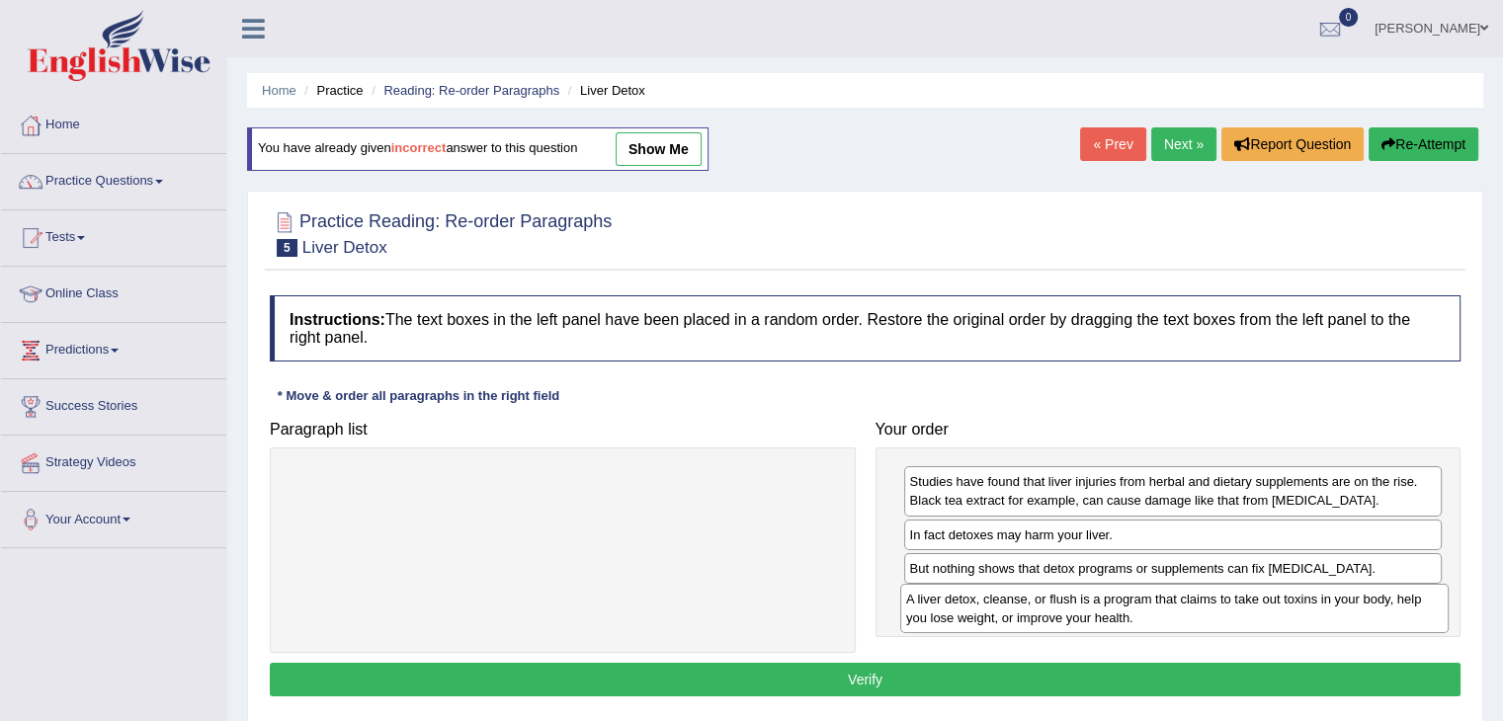
drag, startPoint x: 760, startPoint y: 500, endPoint x: 1371, endPoint y: 617, distance: 622.7
click at [1371, 617] on div "A liver detox, cleanse, or flush is a program that claims to take out toxins in…" at bounding box center [1174, 608] width 548 height 49
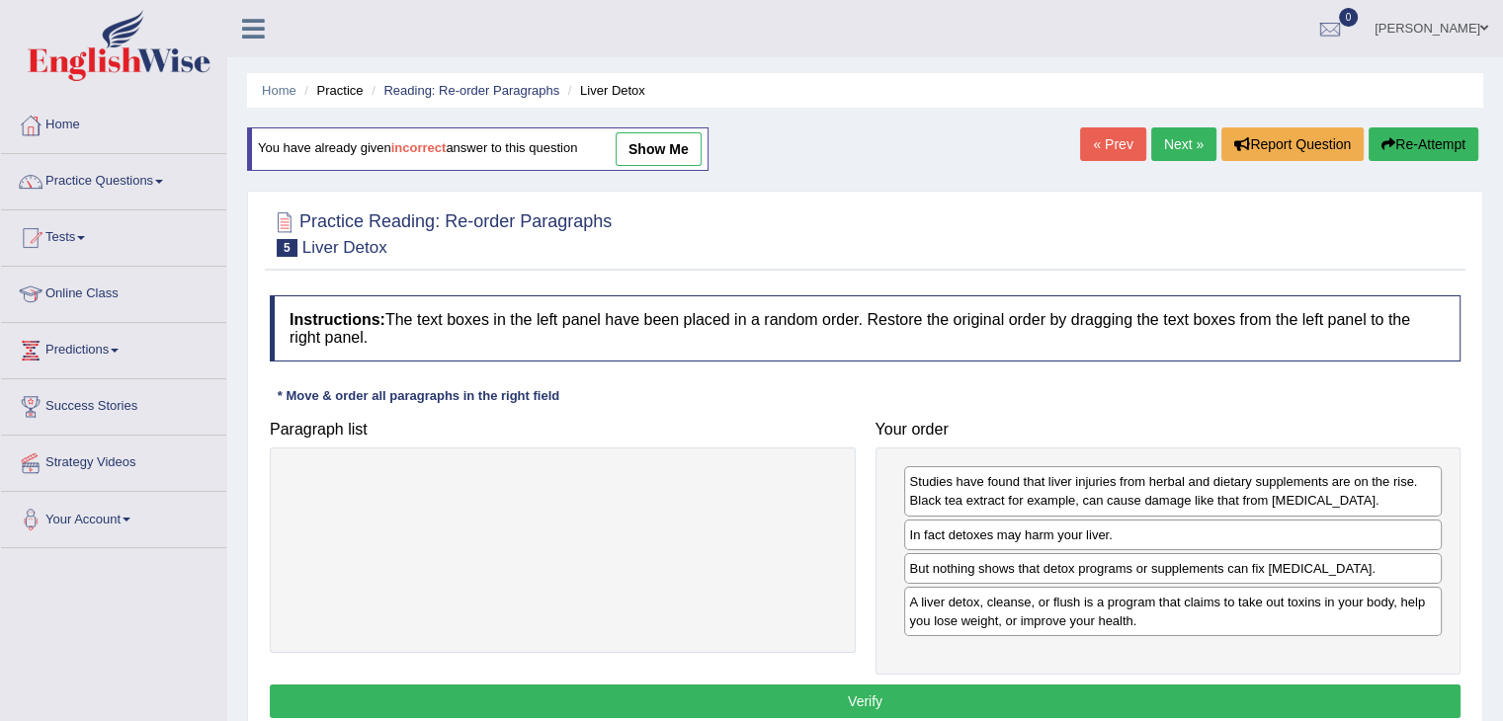
click at [1046, 701] on button "Verify" at bounding box center [865, 702] width 1190 height 34
